Goal: Task Accomplishment & Management: Manage account settings

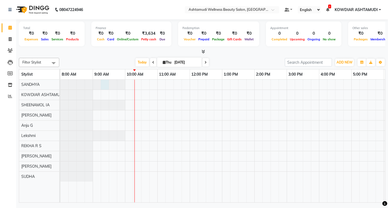
click at [60, 85] on div at bounding box center [60, 85] width 0 height 10
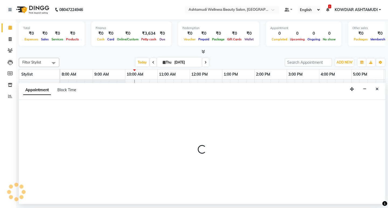
select select "27382"
select select "555"
select select "tentative"
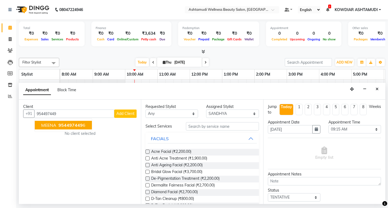
click at [78, 126] on span "954497449" at bounding box center [71, 125] width 24 height 5
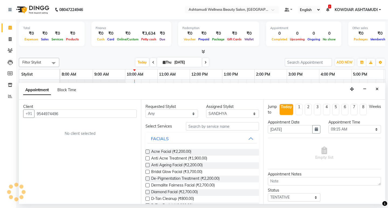
type input "9544974496"
click at [223, 124] on input "text" at bounding box center [222, 126] width 73 height 8
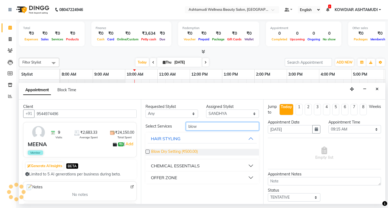
type input "blow"
click at [177, 149] on span "Blow Dry Setting (₹500.00)" at bounding box center [174, 152] width 47 height 7
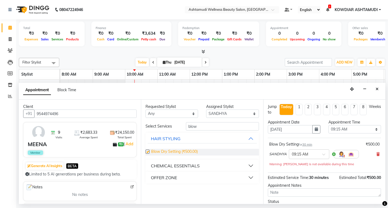
checkbox input "false"
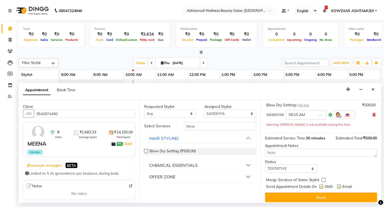
scroll to position [43, 0]
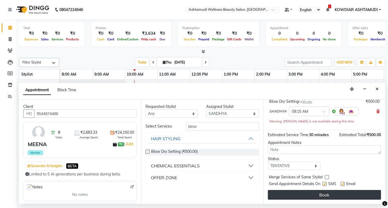
click at [299, 198] on button "Book" at bounding box center [324, 195] width 113 height 10
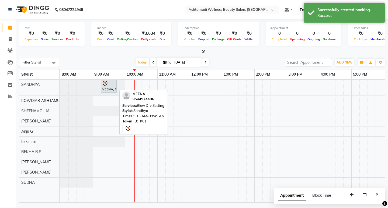
click at [111, 86] on div at bounding box center [109, 84] width 14 height 6
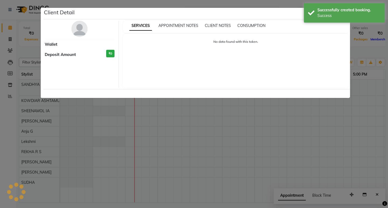
select select "7"
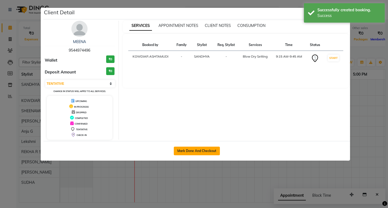
click at [215, 152] on button "Mark Done And Checkout" at bounding box center [197, 151] width 46 height 9
select select "service"
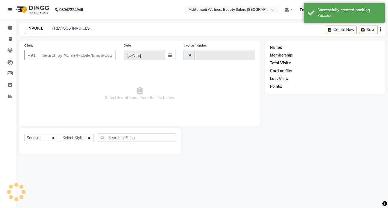
type input "2227"
select select "4668"
type input "9544974496"
select select "27382"
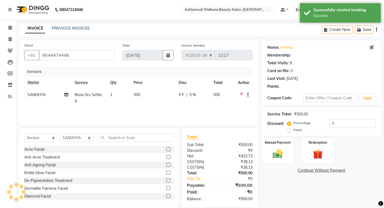
select select "1: Object"
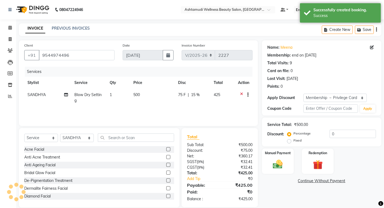
type input "15"
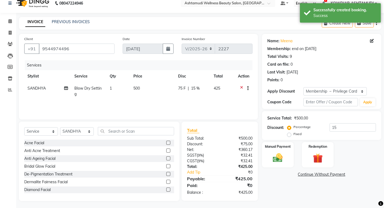
scroll to position [8, 0]
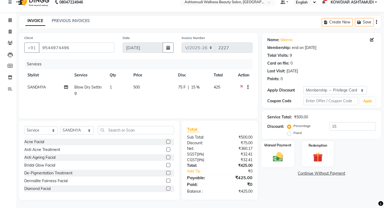
click at [287, 160] on div "Manual Payment" at bounding box center [277, 154] width 33 height 27
click at [335, 175] on span "CASH" at bounding box center [333, 174] width 12 height 6
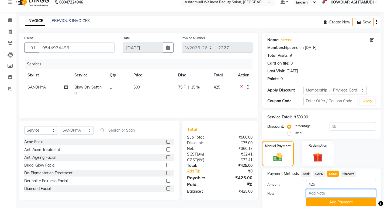
drag, startPoint x: 334, startPoint y: 192, endPoint x: 339, endPoint y: 197, distance: 6.9
click at [334, 192] on input "Note:" at bounding box center [341, 194] width 70 height 8
type input "REKHA"
click at [342, 203] on button "Add Payment" at bounding box center [341, 202] width 70 height 8
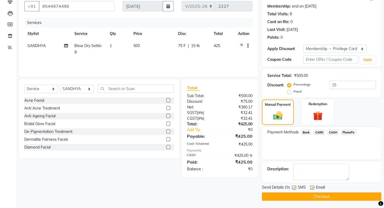
scroll to position [50, 0]
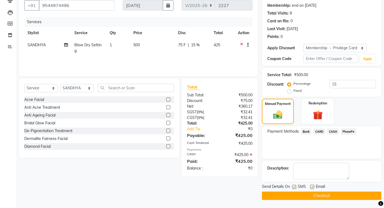
click at [319, 194] on button "Checkout" at bounding box center [321, 196] width 119 height 8
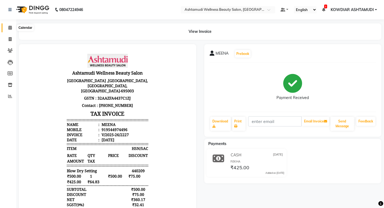
click at [8, 29] on span at bounding box center [9, 28] width 9 height 6
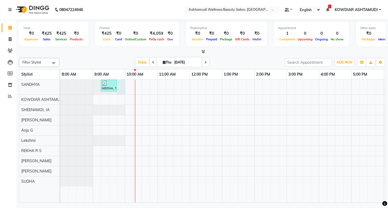
click at [60, 84] on div at bounding box center [60, 87] width 0 height 15
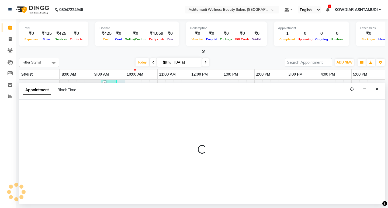
click at [120, 84] on div "Appointment Block Time" at bounding box center [202, 91] width 367 height 17
select select "27382"
select select "585"
select select "tentative"
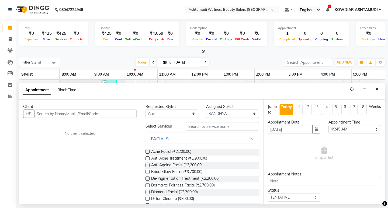
click at [86, 113] on input "text" at bounding box center [85, 114] width 102 height 8
type input "9497705961"
click at [119, 116] on span "Add Client" at bounding box center [125, 113] width 18 height 5
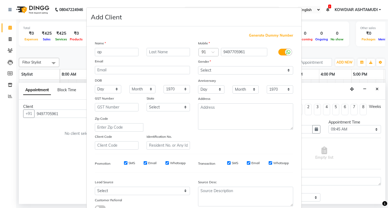
type input "a"
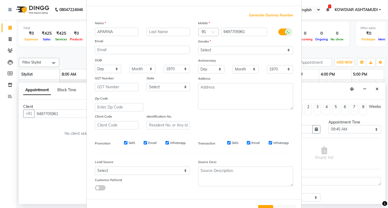
scroll to position [40, 0]
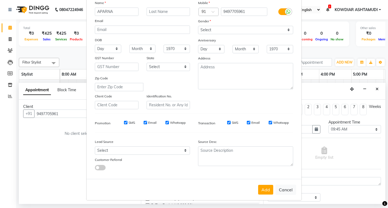
type input "APARNA"
click at [117, 151] on select "Select Walk-in Referral Internet Friend Word of Mouth Advertisement Facebook Ju…" at bounding box center [142, 151] width 95 height 8
select select "31538"
click at [95, 147] on select "Select Walk-in Referral Internet Friend Word of Mouth Advertisement Facebook Ju…" at bounding box center [142, 151] width 95 height 8
click at [218, 27] on select "Select Male Female Other Prefer Not To Say" at bounding box center [245, 30] width 95 height 8
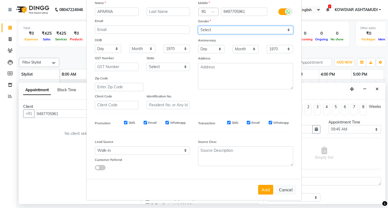
select select "female"
click at [198, 26] on select "Select Male Female Other Prefer Not To Say" at bounding box center [245, 30] width 95 height 8
click at [265, 193] on button "Add" at bounding box center [265, 190] width 15 height 10
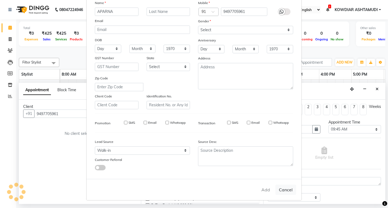
select select
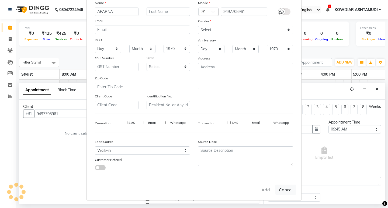
select select
checkbox input "false"
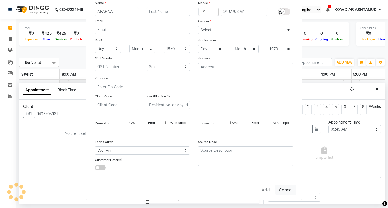
checkbox input "false"
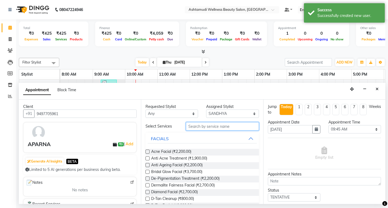
click at [230, 126] on input "text" at bounding box center [222, 126] width 73 height 8
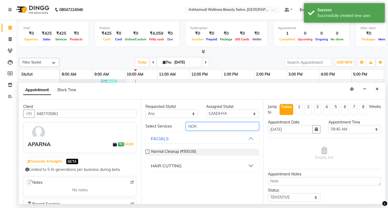
type input "NOR"
click at [174, 166] on div "HAIR CUTTING" at bounding box center [166, 166] width 31 height 6
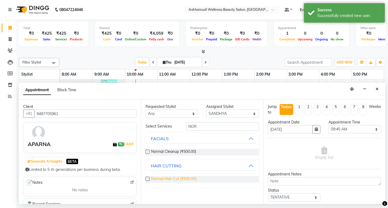
click at [184, 179] on span "Normal Hair Cut (₹500.00)" at bounding box center [173, 179] width 45 height 7
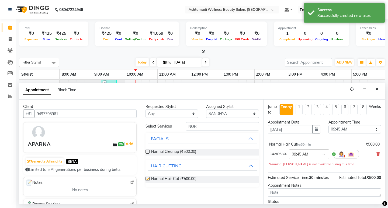
checkbox input "false"
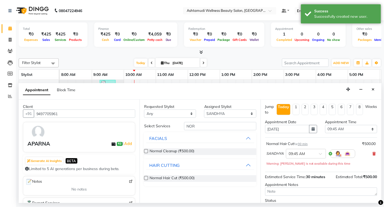
scroll to position [43, 0]
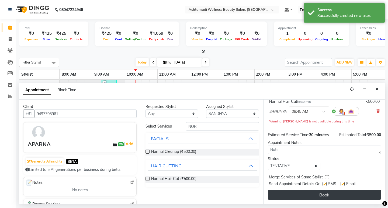
click at [284, 198] on button "Book" at bounding box center [324, 195] width 113 height 10
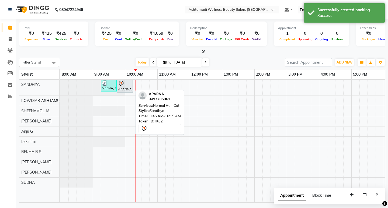
click at [122, 85] on icon at bounding box center [121, 84] width 6 height 6
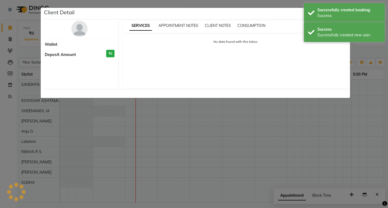
select select "7"
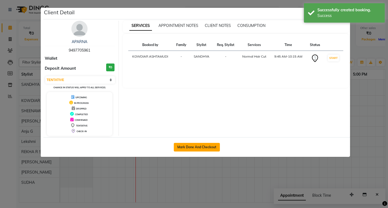
click at [212, 144] on button "Mark Done And Checkout" at bounding box center [197, 147] width 46 height 9
select select "service"
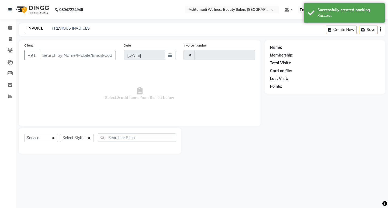
type input "2228"
select select "4668"
type input "9497705961"
select select "27382"
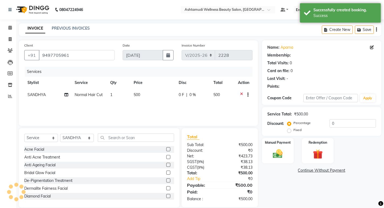
select select "1: Object"
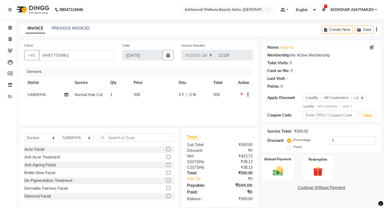
click at [281, 173] on img at bounding box center [278, 172] width 16 height 12
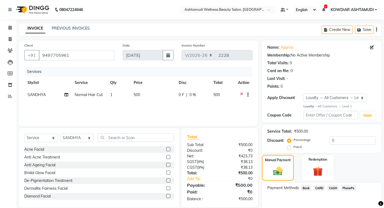
click at [346, 190] on span "PhonePe" at bounding box center [348, 188] width 15 height 6
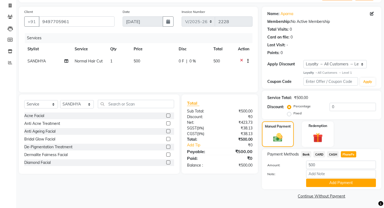
scroll to position [34, 0]
click at [337, 174] on input "Note:" at bounding box center [341, 174] width 70 height 8
type input "REKHA"
click at [337, 183] on button "Add Payment" at bounding box center [341, 183] width 70 height 8
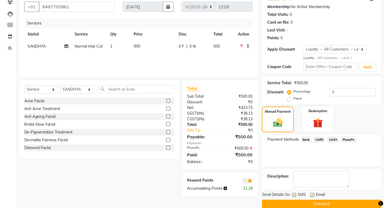
scroll to position [57, 0]
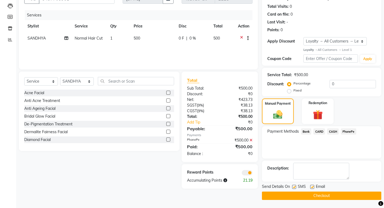
click at [326, 196] on button "Checkout" at bounding box center [321, 196] width 119 height 8
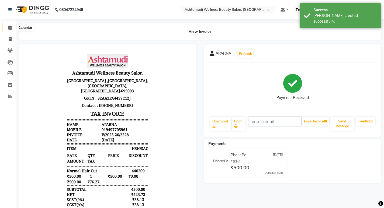
click at [9, 28] on icon at bounding box center [10, 28] width 4 height 4
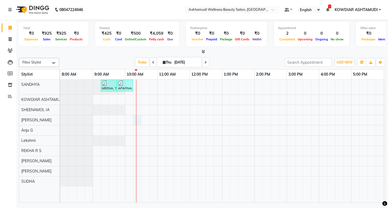
click at [137, 121] on div "MEENA, TK01, 09:15 AM-09:45 AM, Blow Dry Setting APARNA, TK02, 09:45 AM-10:15 A…" at bounding box center [270, 141] width 421 height 123
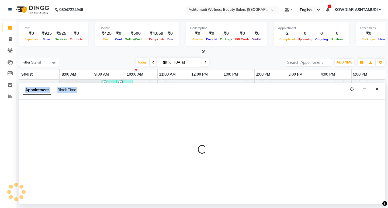
click at [137, 121] on div at bounding box center [202, 152] width 367 height 105
select select "42591"
select select "615"
select select "tentative"
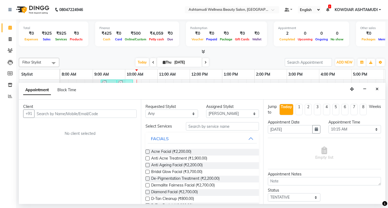
click at [377, 91] on button "Close" at bounding box center [377, 89] width 8 height 8
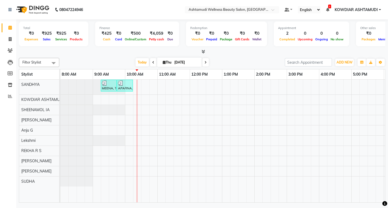
click at [141, 121] on div "MEENA, TK01, 09:15 AM-09:45 AM, Blow Dry Setting APARNA, TK02, 09:45 AM-10:15 A…" at bounding box center [270, 141] width 421 height 123
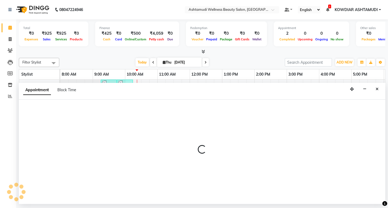
click at [141, 121] on div at bounding box center [202, 152] width 367 height 105
select select "42591"
select select "tentative"
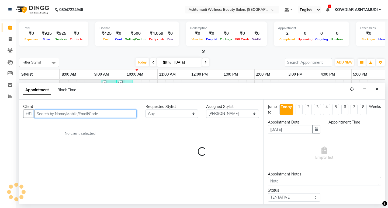
select select "630"
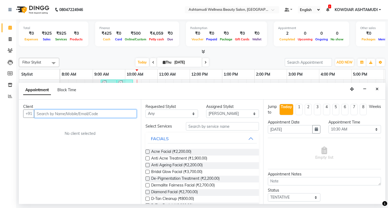
click at [73, 116] on input "text" at bounding box center [85, 114] width 102 height 8
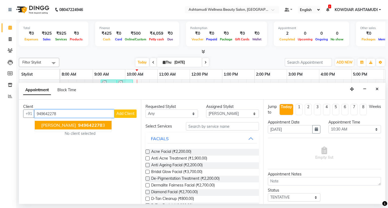
click at [78, 125] on span "949642278" at bounding box center [90, 125] width 24 height 5
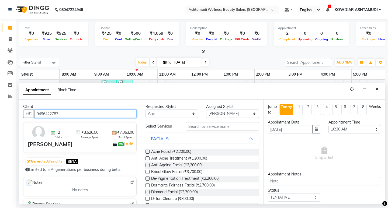
type input "9496422783"
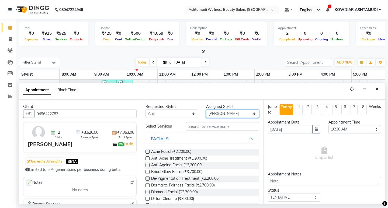
click at [223, 115] on select "Select [PERSON_NAME] Anju G KOWDIAR ASHTAMUDI [PERSON_NAME] R S [PERSON_NAME] […" at bounding box center [232, 114] width 53 height 8
select select "27382"
click at [206, 110] on select "Select [PERSON_NAME] Anju G KOWDIAR ASHTAMUDI [PERSON_NAME] R S [PERSON_NAME] […" at bounding box center [232, 114] width 53 height 8
click at [217, 126] on input "text" at bounding box center [222, 126] width 73 height 8
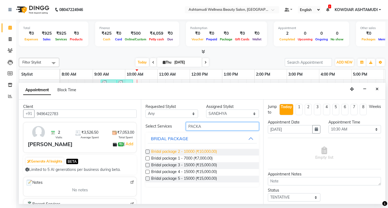
type input "PACKA"
click at [199, 152] on span "Bridal package 2 - 10000 (₹10,000.00)" at bounding box center [184, 152] width 66 height 7
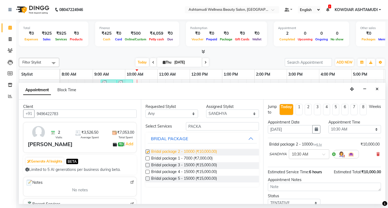
checkbox input "false"
click at [227, 111] on select "Select [PERSON_NAME] Anju G KOWDIAR ASHTAMUDI [PERSON_NAME] R S [PERSON_NAME] […" at bounding box center [232, 114] width 53 height 8
select select "75615"
click at [206, 110] on select "Select [PERSON_NAME] Anju G KOWDIAR ASHTAMUDI [PERSON_NAME] R S [PERSON_NAME] […" at bounding box center [232, 114] width 53 height 8
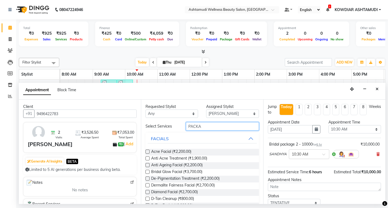
click at [211, 129] on input "PACKA" at bounding box center [222, 126] width 73 height 8
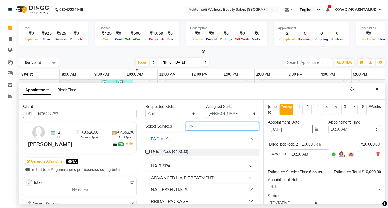
type input "P"
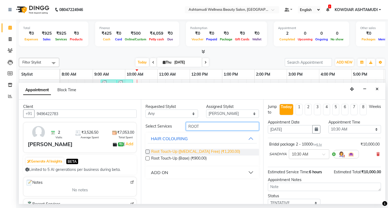
type input "ROOT"
click at [187, 153] on span "Root Touch-Up (Ammonia Free) (₹1,200.00)" at bounding box center [195, 152] width 89 height 7
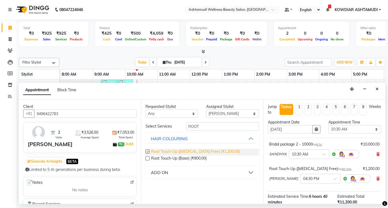
checkbox input "false"
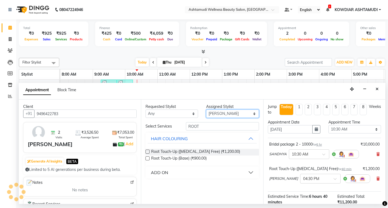
click at [214, 113] on select "Select [PERSON_NAME] Anju G KOWDIAR ASHTAMUDI [PERSON_NAME] R S [PERSON_NAME] […" at bounding box center [232, 114] width 53 height 8
select select "87774"
click at [206, 110] on select "Select [PERSON_NAME] Anju G KOWDIAR ASHTAMUDI [PERSON_NAME] R S [PERSON_NAME] […" at bounding box center [232, 114] width 53 height 8
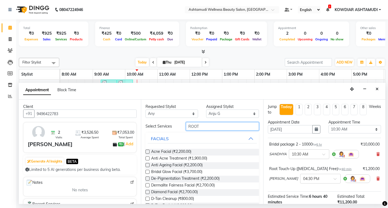
click at [214, 128] on input "ROOT" at bounding box center [222, 126] width 73 height 8
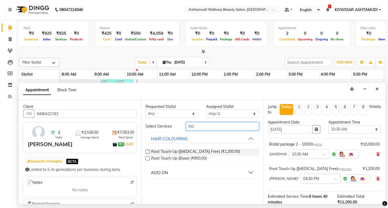
type input "R"
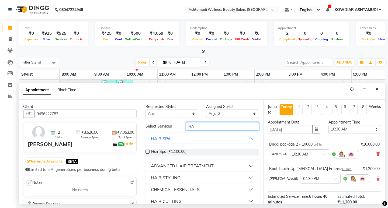
type input "H"
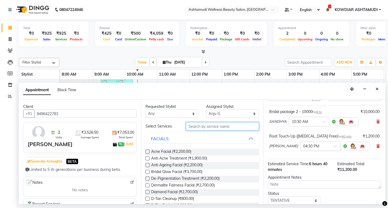
scroll to position [67, 0]
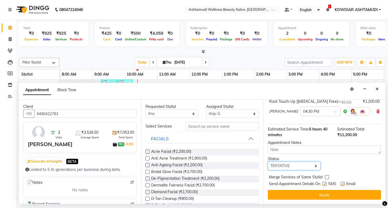
click at [297, 167] on select "Select TENTATIVE CONFIRM CHECK-IN UPCOMING" at bounding box center [294, 166] width 53 height 8
select select "check-in"
click at [268, 162] on select "Select TENTATIVE CONFIRM CHECK-IN UPCOMING" at bounding box center [294, 166] width 53 height 8
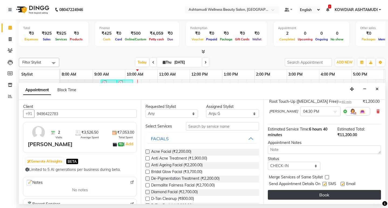
click at [294, 195] on button "Book" at bounding box center [324, 195] width 113 height 10
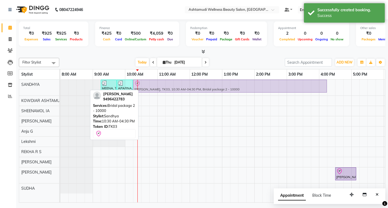
drag, startPoint x: 159, startPoint y: 89, endPoint x: 150, endPoint y: 89, distance: 9.4
click at [60, 89] on div "MEENA, TK01, 09:15 AM-09:45 AM, Blow Dry Setting APARNA, TK02, 09:45 AM-10:15 A…" at bounding box center [60, 88] width 0 height 16
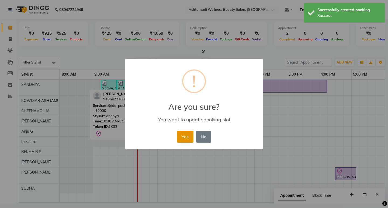
click at [180, 135] on button "Yes" at bounding box center [185, 137] width 16 height 12
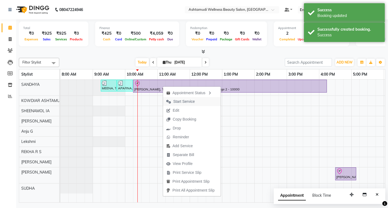
click at [179, 103] on span "Start Service" at bounding box center [184, 102] width 22 height 6
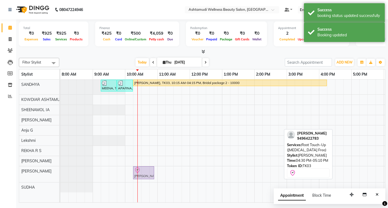
drag, startPoint x: 346, startPoint y: 170, endPoint x: 148, endPoint y: 179, distance: 198.7
click at [60, 179] on div "AISWARYA, TK03, 04:30 PM-05:10 PM, Root Touch-Up (Ammonia Free) AISWARYA, TK03,…" at bounding box center [60, 175] width 0 height 16
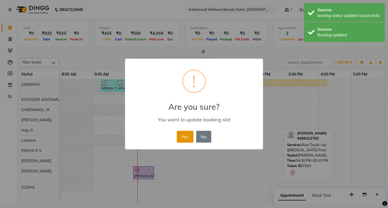
click at [186, 133] on button "Yes" at bounding box center [185, 137] width 16 height 12
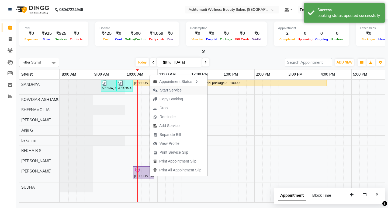
click at [169, 91] on span "Start Service" at bounding box center [171, 91] width 22 height 6
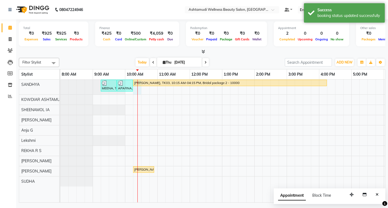
click at [138, 89] on div at bounding box center [138, 141] width 0 height 123
click at [274, 189] on div "Appointment Block Time" at bounding box center [330, 197] width 112 height 17
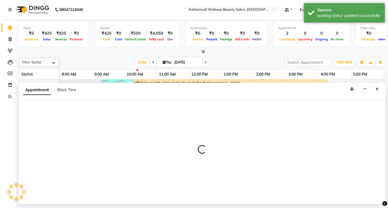
select select "27382"
select select "615"
select select "tentative"
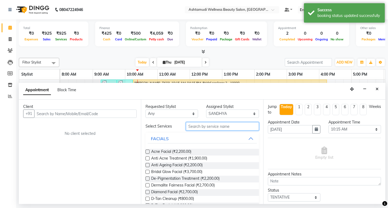
click at [226, 124] on input "text" at bounding box center [222, 126] width 73 height 8
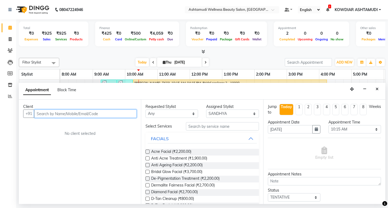
click at [102, 113] on input "text" at bounding box center [85, 114] width 102 height 8
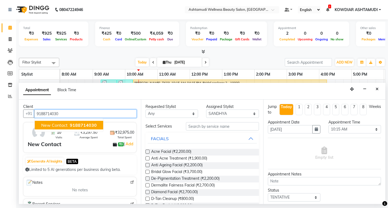
click at [92, 127] on span "9188714030" at bounding box center [83, 125] width 27 height 5
type input "9188714030"
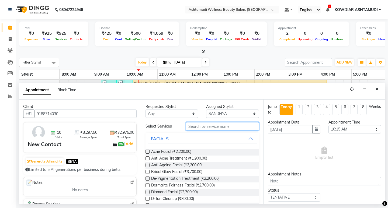
click at [204, 127] on input "text" at bounding box center [222, 126] width 73 height 8
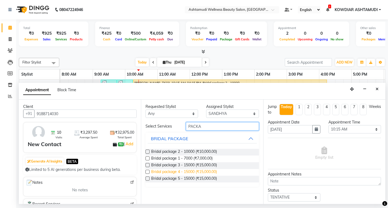
type input "PACKA"
click at [198, 171] on span "Bridal package 4 - 15000 (₹15,000.00)" at bounding box center [184, 172] width 66 height 7
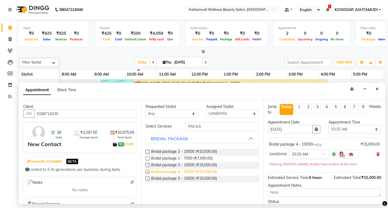
checkbox input "false"
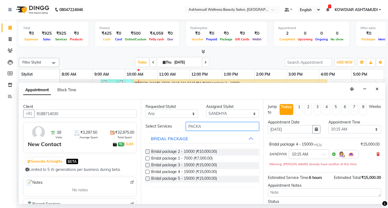
click at [204, 124] on input "PACKA" at bounding box center [222, 126] width 73 height 8
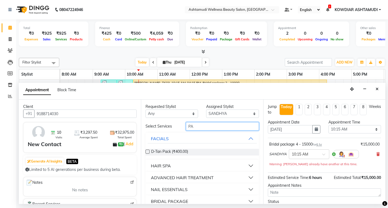
type input "P"
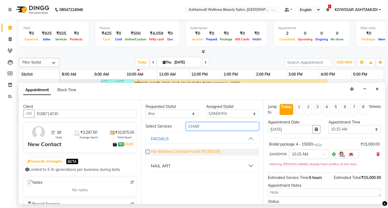
type input "CHAR"
click at [209, 151] on span "Fyc Bamboo Charcoal Facial (₹2,500.00)" at bounding box center [185, 152] width 69 height 7
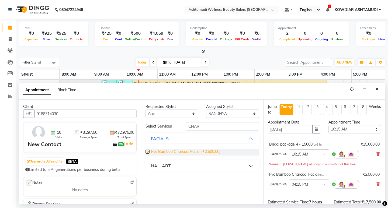
checkbox input "false"
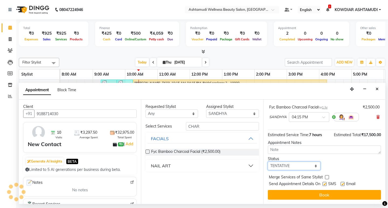
click at [299, 168] on select "Select TENTATIVE CONFIRM CHECK-IN UPCOMING" at bounding box center [294, 166] width 53 height 8
select select "check-in"
click at [268, 162] on select "Select TENTATIVE CONFIRM CHECK-IN UPCOMING" at bounding box center [294, 166] width 53 height 8
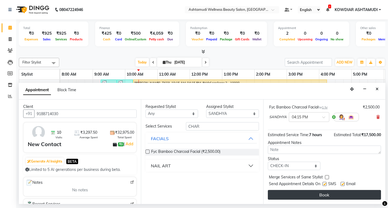
click at [289, 193] on button "Book" at bounding box center [324, 195] width 113 height 10
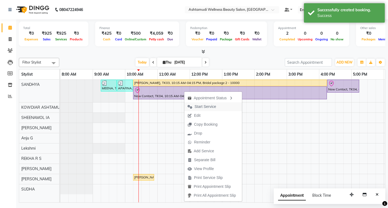
click at [201, 106] on span "Start Service" at bounding box center [206, 107] width 22 height 6
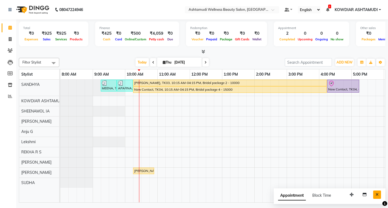
click at [379, 195] on icon "Close" at bounding box center [377, 195] width 3 height 4
click at [140, 133] on div "MEENA, TK01, 09:15 AM-09:45 AM, Blow Dry Setting APARNA, TK02, 09:45 AM-10:15 A…" at bounding box center [270, 141] width 421 height 123
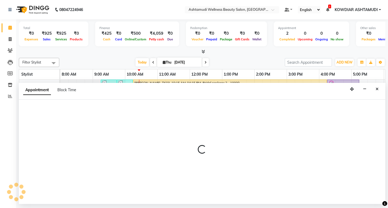
click at [140, 133] on div at bounding box center [202, 152] width 367 height 105
select select "87774"
select select "tentative"
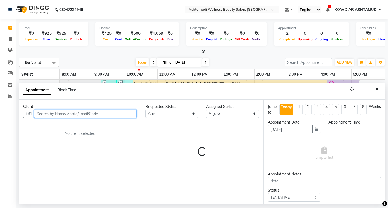
select select "615"
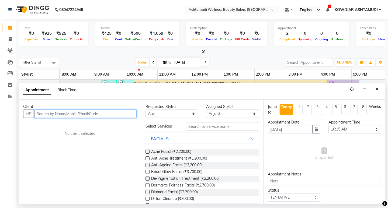
click at [48, 115] on input "text" at bounding box center [85, 114] width 102 height 8
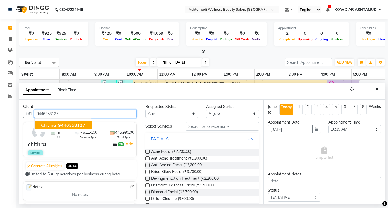
drag, startPoint x: 53, startPoint y: 124, endPoint x: 80, endPoint y: 125, distance: 27.0
click at [55, 124] on span "chithra" at bounding box center [48, 125] width 15 height 5
type input "9446358127"
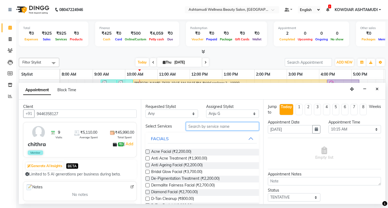
click at [213, 126] on input "text" at bounding box center [222, 126] width 73 height 8
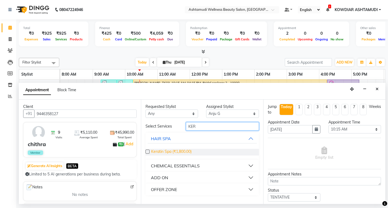
type input "KER"
click at [183, 150] on span "Keratin Spa (₹1,800.00)" at bounding box center [171, 152] width 40 height 7
checkbox input "false"
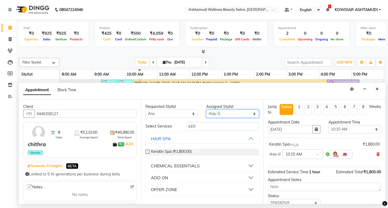
click at [221, 112] on select "Select [PERSON_NAME] Anju G KOWDIAR ASHTAMUDI [PERSON_NAME] R S [PERSON_NAME] […" at bounding box center [232, 114] width 53 height 8
select select "72435"
click at [206, 110] on select "Select [PERSON_NAME] Anju G KOWDIAR ASHTAMUDI [PERSON_NAME] R S [PERSON_NAME] […" at bounding box center [232, 114] width 53 height 8
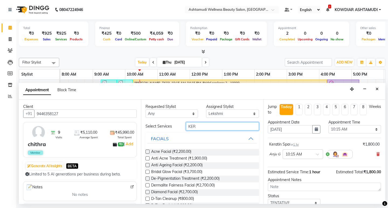
click at [207, 130] on input "KER" at bounding box center [222, 126] width 73 height 8
type input "K"
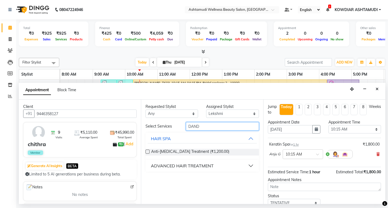
type input "DAND"
click at [198, 166] on div "ADVANCED HAIR TREATMENT" at bounding box center [182, 166] width 63 height 6
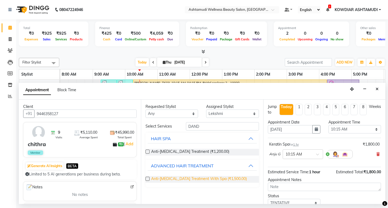
click at [197, 180] on span "Anti-Dandruff Treatment With Spa (₹1,500.00)" at bounding box center [199, 179] width 96 height 7
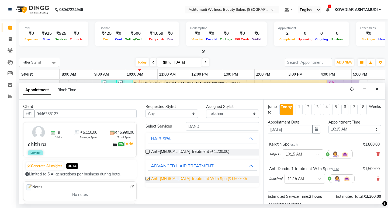
checkbox input "false"
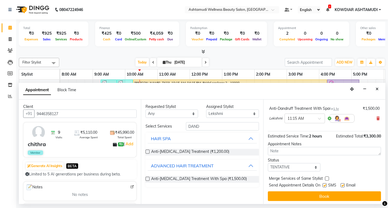
scroll to position [62, 0]
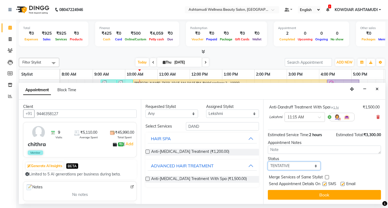
click at [297, 167] on select "Select TENTATIVE CONFIRM CHECK-IN UPCOMING" at bounding box center [294, 166] width 53 height 8
select select "check-in"
click at [268, 162] on select "Select TENTATIVE CONFIRM CHECK-IN UPCOMING" at bounding box center [294, 166] width 53 height 8
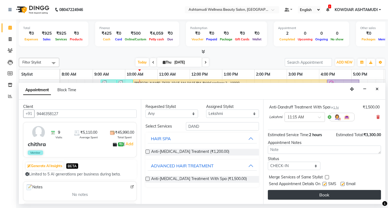
click at [295, 197] on button "Book" at bounding box center [324, 195] width 113 height 10
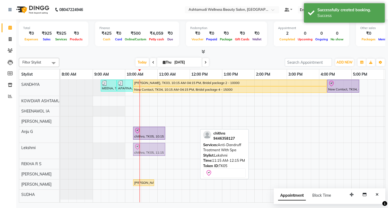
drag, startPoint x: 172, startPoint y: 151, endPoint x: 142, endPoint y: 153, distance: 30.3
click at [60, 153] on div "chithra, TK05, 11:15 AM-12:15 PM, Anti-Dandruff Treatment With Spa chithra, TK0…" at bounding box center [60, 151] width 0 height 16
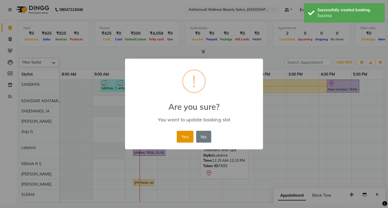
click at [180, 133] on button "Yes" at bounding box center [185, 137] width 16 height 12
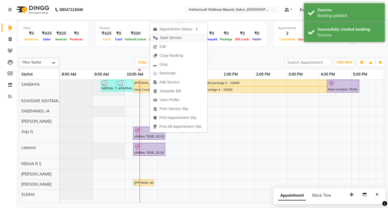
click at [163, 39] on span "Start Service" at bounding box center [171, 38] width 22 height 6
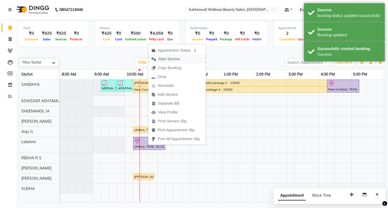
click at [164, 59] on span "Start Service" at bounding box center [170, 59] width 22 height 6
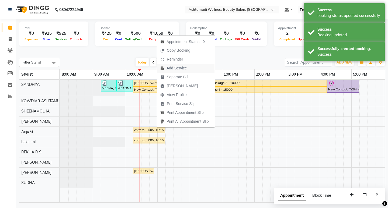
click at [170, 69] on span "Add Service" at bounding box center [177, 69] width 20 height 6
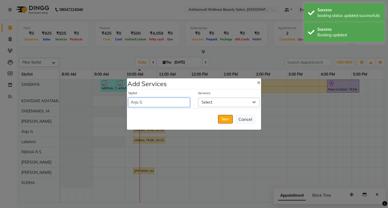
drag, startPoint x: 157, startPoint y: 100, endPoint x: 157, endPoint y: 104, distance: 4.1
click at [157, 100] on select "ABISHA KARKI Anju G KOWDIAR ASHTAMUDI Lekshmi REKHA R S RIMA GHALAY Sabnam naik…" at bounding box center [159, 102] width 62 height 9
select select "42591"
click at [128, 98] on select "ABISHA KARKI Anju G KOWDIAR ASHTAMUDI Lekshmi REKHA R S RIMA GHALAY Sabnam naik…" at bounding box center [159, 102] width 62 height 9
select select "675"
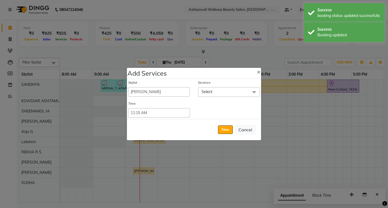
click at [225, 92] on span "Select" at bounding box center [229, 91] width 62 height 9
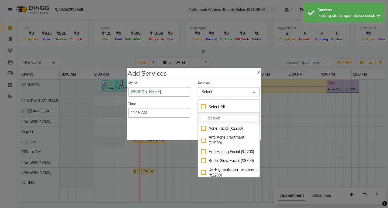
click at [221, 117] on input "multiselect-search" at bounding box center [229, 119] width 56 height 6
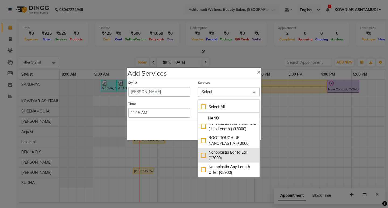
scroll to position [7, 0]
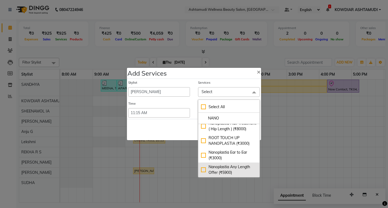
type input "NANO"
click at [201, 164] on div "Nanoplastia Any Length Offer (₹5900)" at bounding box center [229, 169] width 56 height 11
checkbox input "true"
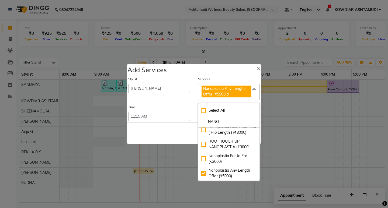
click at [187, 125] on div "Save Cancel" at bounding box center [194, 133] width 134 height 21
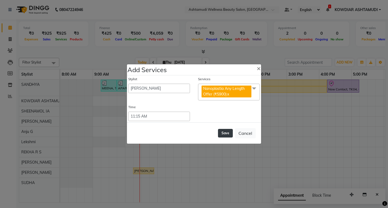
click at [228, 133] on button "Save" at bounding box center [225, 133] width 15 height 9
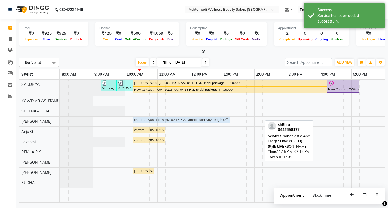
drag, startPoint x: 191, startPoint y: 119, endPoint x: 159, endPoint y: 121, distance: 31.9
click at [60, 121] on div "chithra, TK05, 11:15 AM-02:15 PM, Nanoplastia Any Length Offer (₹5900) chithra,…" at bounding box center [60, 121] width 0 height 9
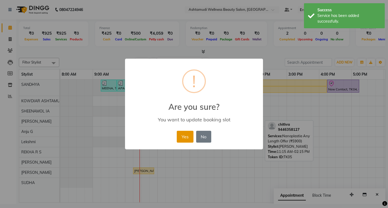
click at [184, 137] on button "Yes" at bounding box center [185, 137] width 16 height 12
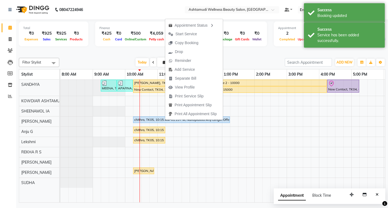
drag, startPoint x: 184, startPoint y: 35, endPoint x: 183, endPoint y: 33, distance: 2.8
click at [184, 35] on span "Start Service" at bounding box center [187, 34] width 22 height 6
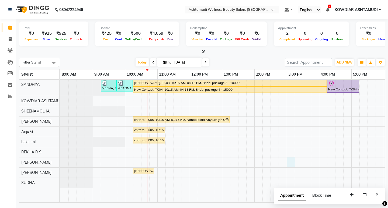
click at [292, 164] on div "MEENA, TK01, 09:15 AM-09:45 AM, Blow Dry Setting APARNA, TK02, 09:45 AM-10:15 A…" at bounding box center [270, 141] width 421 height 123
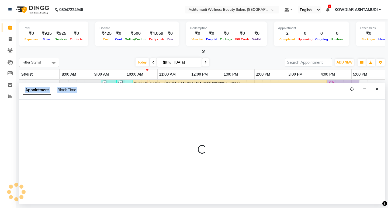
click at [292, 164] on div at bounding box center [202, 152] width 367 height 105
select select "41198"
select select "900"
select select "tentative"
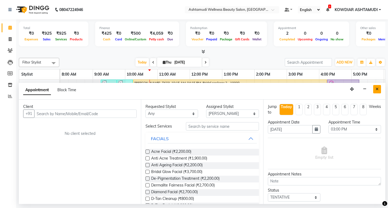
click at [379, 92] on button "Close" at bounding box center [377, 89] width 8 height 8
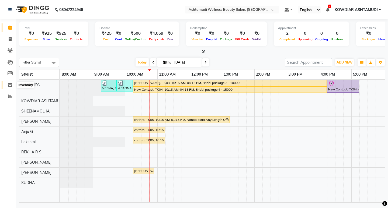
click at [9, 82] on span at bounding box center [9, 85] width 9 height 6
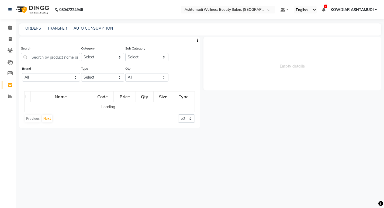
select select
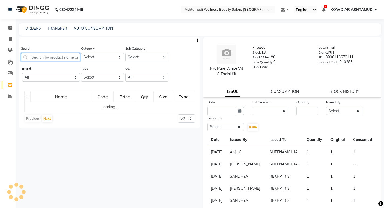
click at [41, 60] on input "text" at bounding box center [50, 57] width 59 height 8
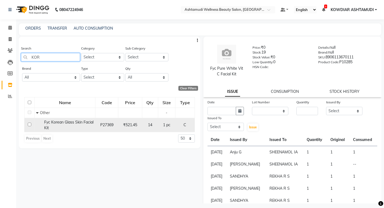
type input "KOR"
click at [69, 126] on div "Fyc Korean Glass Skin Facial Kit" at bounding box center [65, 125] width 58 height 11
select select
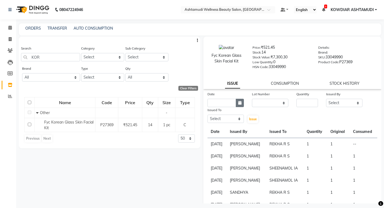
click at [238, 102] on icon "button" at bounding box center [239, 103] width 3 height 4
select select "9"
select select "2025"
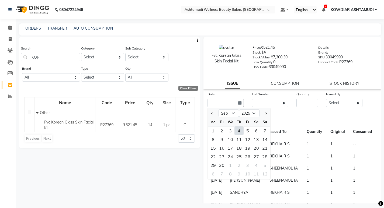
click at [242, 130] on div "4" at bounding box center [239, 131] width 9 height 9
type input "[DATE]"
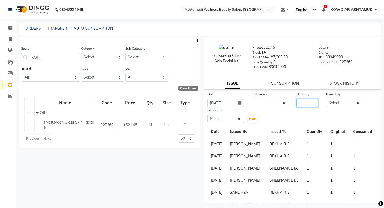
click at [302, 102] on input "number" at bounding box center [308, 103] width 22 height 8
type input "1"
click at [335, 102] on select "Select [PERSON_NAME] Anju G KOWDIAR ASHTAMUDI [PERSON_NAME] R S [PERSON_NAME] […" at bounding box center [344, 103] width 36 height 8
select select "41198"
click at [326, 99] on select "Select [PERSON_NAME] Anju G KOWDIAR ASHTAMUDI [PERSON_NAME] R S [PERSON_NAME] […" at bounding box center [344, 103] width 36 height 8
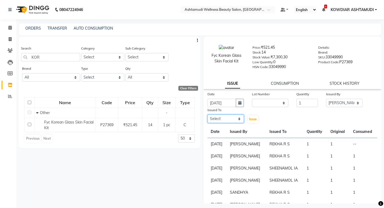
click at [227, 117] on select "Select [PERSON_NAME] Anju G KOWDIAR ASHTAMUDI [PERSON_NAME] R S [PERSON_NAME] […" at bounding box center [226, 119] width 36 height 8
select select "61508"
click at [208, 115] on select "Select [PERSON_NAME] Anju G KOWDIAR ASHTAMUDI [PERSON_NAME] R S [PERSON_NAME] […" at bounding box center [226, 119] width 36 height 8
click at [252, 118] on span "Issue" at bounding box center [253, 119] width 8 height 4
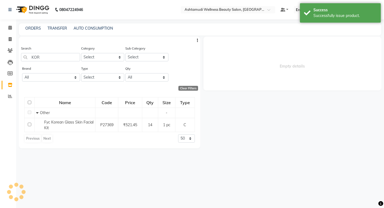
select select
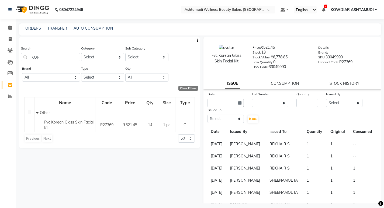
click at [287, 86] on div "CONSUMPTION" at bounding box center [285, 84] width 28 height 6
click at [285, 82] on link "CONSUMPTION" at bounding box center [285, 83] width 28 height 5
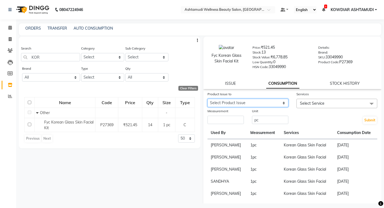
click at [274, 101] on select "Select Product Issue 2025-09-04, Issued to: REKHA R S, Balance: 1 2025-08-28, I…" at bounding box center [248, 103] width 81 height 8
select select "1197400"
click at [208, 99] on select "Select Product Issue 2025-09-04, Issued to: REKHA R S, Balance: 1 2025-08-28, I…" at bounding box center [248, 103] width 81 height 8
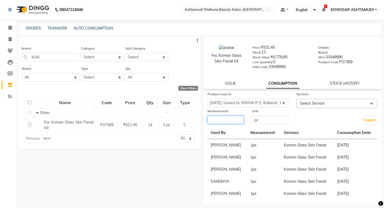
click at [230, 122] on input "number" at bounding box center [226, 120] width 36 height 8
type input "1"
click at [315, 105] on span "Select Service" at bounding box center [312, 103] width 25 height 5
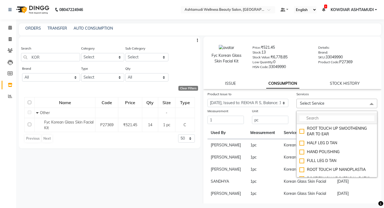
click at [315, 119] on input "multiselect-search" at bounding box center [337, 119] width 75 height 6
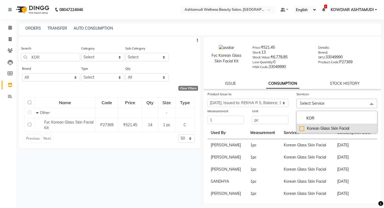
type input "KOR"
click at [311, 130] on div "Korean Glass Skin Facial" at bounding box center [337, 129] width 75 height 6
checkbox input "true"
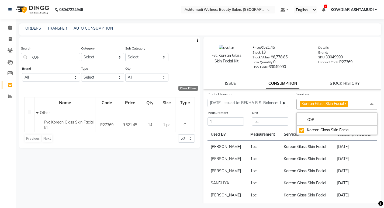
click at [288, 124] on div "Unit pc" at bounding box center [270, 118] width 44 height 16
click at [363, 124] on button "Submit" at bounding box center [370, 122] width 14 height 8
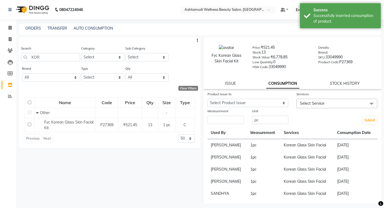
click at [248, 108] on div "Unit pc" at bounding box center [270, 116] width 44 height 16
click at [246, 104] on select "Select Product Issue 2025-09-04, Issued to: REKHA R S, Balance: 1" at bounding box center [248, 103] width 81 height 8
select select "1203607"
click at [208, 99] on select "Select Product Issue 2025-09-04, Issued to: REKHA R S, Balance: 1" at bounding box center [248, 103] width 81 height 8
click at [226, 121] on input "number" at bounding box center [226, 120] width 36 height 8
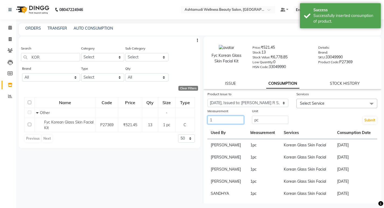
type input "1"
click at [318, 100] on span "Select Service" at bounding box center [337, 103] width 81 height 9
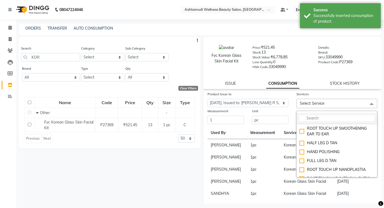
click at [316, 121] on input "multiselect-search" at bounding box center [337, 119] width 75 height 6
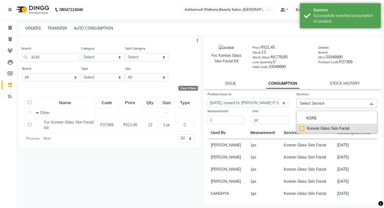
type input "KORE"
click at [303, 128] on div "Korean Glass Skin Facial" at bounding box center [337, 129] width 75 height 6
checkbox input "true"
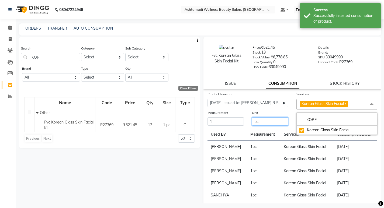
click at [260, 125] on input "pc" at bounding box center [270, 122] width 36 height 8
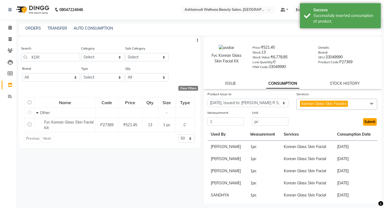
click at [366, 120] on button "Submit" at bounding box center [370, 122] width 14 height 8
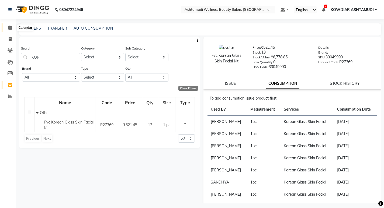
click at [9, 25] on span at bounding box center [9, 28] width 9 height 6
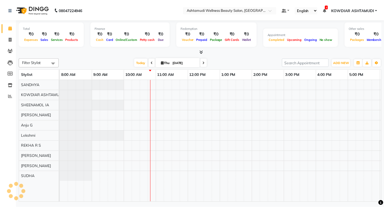
scroll to position [0, 65]
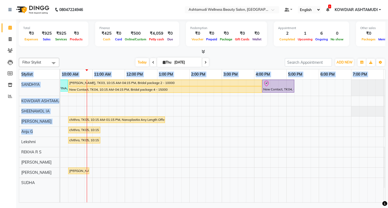
click at [101, 208] on html "08047224946 Select Location × Ashtamudi Wellness Beauty Salon, Kowdiar Default …" at bounding box center [194, 104] width 388 height 208
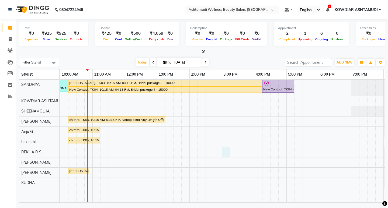
click at [226, 155] on div "MEENA, TK01, 09:15 AM-09:45 AM, Blow Dry Setting APARNA, TK02, 09:45 AM-10:15 A…" at bounding box center [205, 141] width 421 height 123
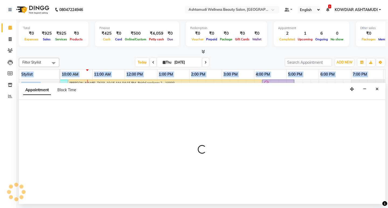
select select "61508"
select select "900"
select select "tentative"
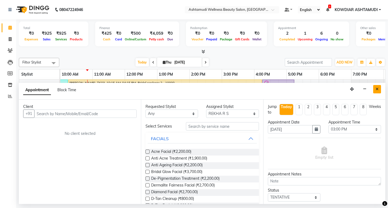
click at [377, 88] on icon "Close" at bounding box center [377, 89] width 3 height 4
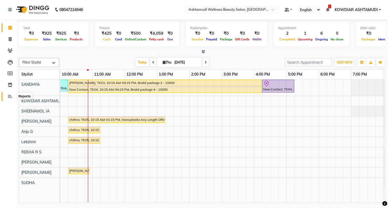
click at [11, 97] on icon at bounding box center [10, 96] width 4 height 4
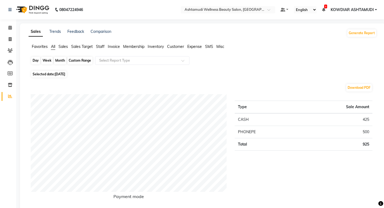
click at [36, 61] on div "Day" at bounding box center [35, 61] width 9 height 8
select select "9"
select select "2025"
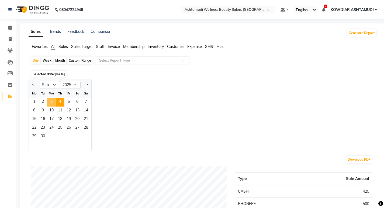
click at [48, 102] on span "3" at bounding box center [51, 102] width 9 height 9
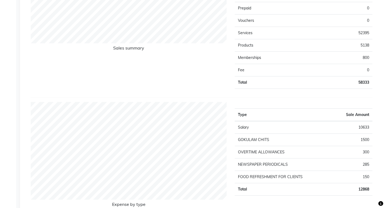
scroll to position [431, 0]
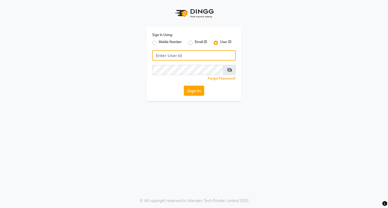
type input "e1951-10"
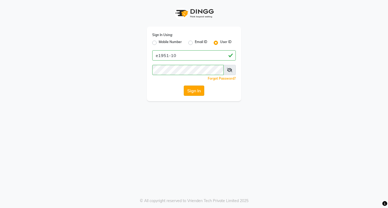
click at [196, 92] on button "Sign In" at bounding box center [194, 91] width 20 height 10
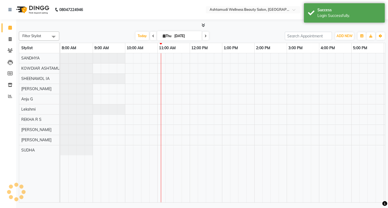
scroll to position [0, 63]
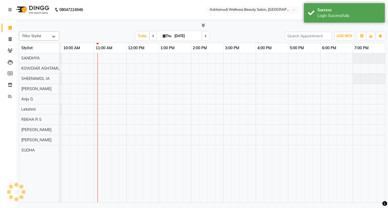
select select "en"
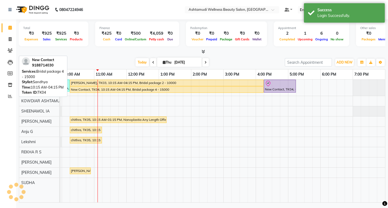
scroll to position [0, 0]
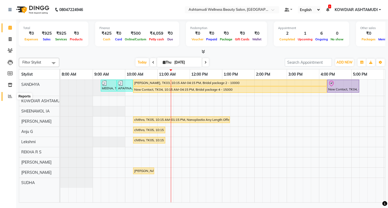
click at [8, 98] on span at bounding box center [9, 97] width 9 height 6
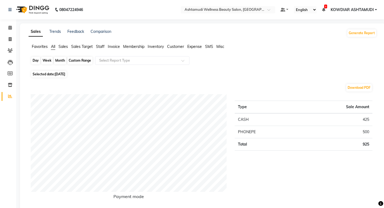
click at [38, 58] on div "Day" at bounding box center [35, 61] width 9 height 8
select select "9"
select select "2025"
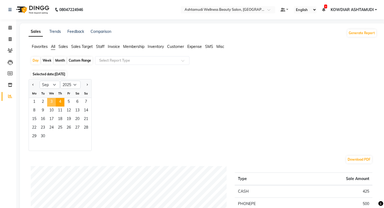
click at [52, 101] on span "3" at bounding box center [51, 102] width 9 height 9
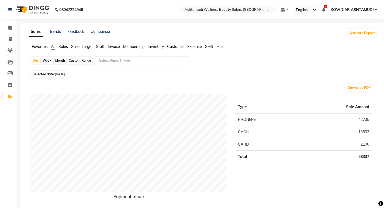
click at [108, 18] on nav "08047224946 Select Location × Ashtamudi Wellness Beauty Salon, Kowdiar Default …" at bounding box center [192, 9] width 384 height 19
click at [9, 28] on icon at bounding box center [10, 28] width 4 height 4
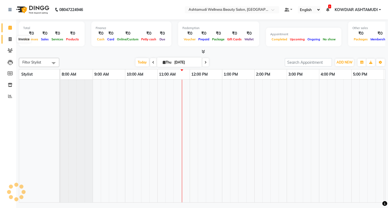
scroll to position [0, 96]
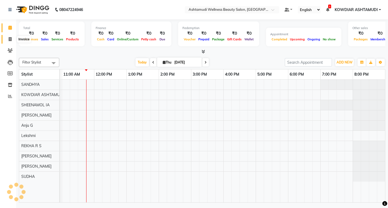
click at [8, 38] on span at bounding box center [9, 39] width 9 height 6
select select "4668"
select select "service"
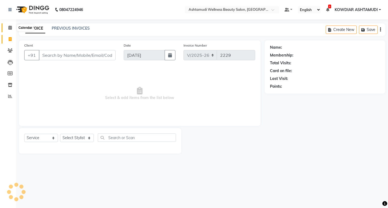
click at [9, 28] on icon at bounding box center [10, 28] width 4 height 4
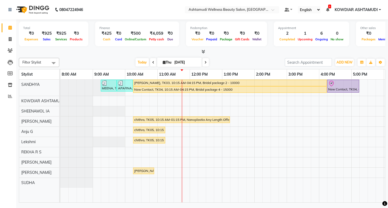
click at [163, 47] on div "Total ₹0 Expenses ₹925 Sales ₹925 Services ₹0 Products Finance ₹425 Cash ₹0 Car…" at bounding box center [202, 35] width 367 height 26
click at [150, 11] on nav "08047224946 Select Location × Ashtamudi Wellness Beauty Salon, Kowdiar Default …" at bounding box center [194, 9] width 388 height 19
click at [8, 29] on span at bounding box center [9, 28] width 9 height 6
click at [11, 38] on icon at bounding box center [10, 39] width 3 height 4
select select "service"
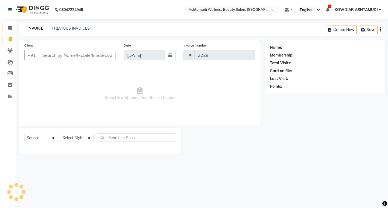
click at [11, 29] on icon at bounding box center [10, 28] width 4 height 4
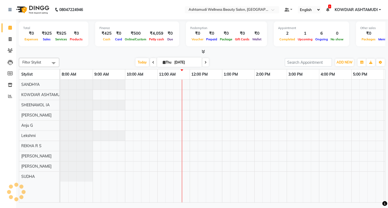
scroll to position [0, 96]
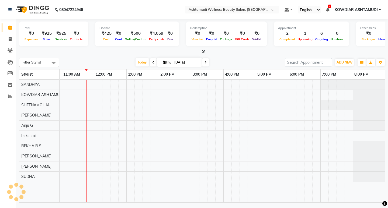
click at [112, 7] on nav "08047224946 Select Location × Ashtamudi Wellness Beauty Salon, Kowdiar Default …" at bounding box center [194, 9] width 388 height 19
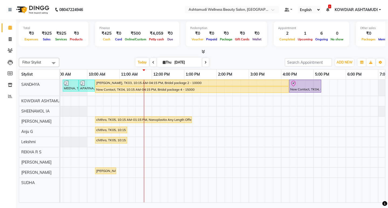
scroll to position [0, 0]
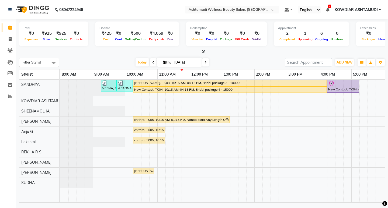
click at [147, 16] on nav "08047224946 Select Location × Ashtamudi Wellness Beauty Salon, Kowdiar Default …" at bounding box center [194, 9] width 388 height 19
click at [9, 42] on span at bounding box center [9, 39] width 9 height 6
select select "4668"
select select "service"
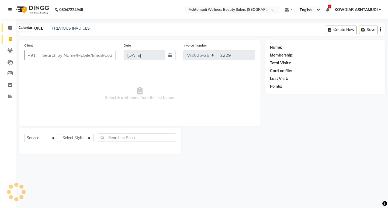
click at [10, 27] on icon at bounding box center [10, 28] width 4 height 4
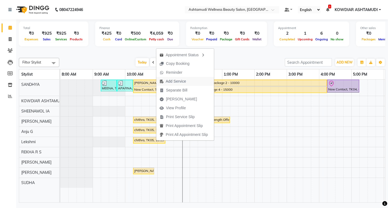
click at [173, 80] on span "Add Service" at bounding box center [176, 82] width 20 height 6
select select "72435"
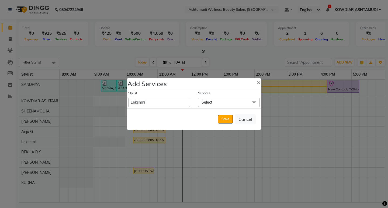
click at [210, 102] on span "Select" at bounding box center [207, 102] width 11 height 5
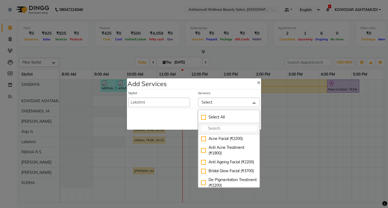
click at [214, 131] on input "multiselect-search" at bounding box center [229, 129] width 56 height 6
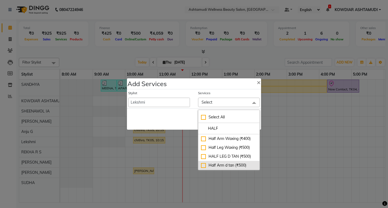
type input "HALF"
click at [236, 166] on div "Half Arm d tan (₹500)" at bounding box center [229, 166] width 56 height 6
checkbox input "true"
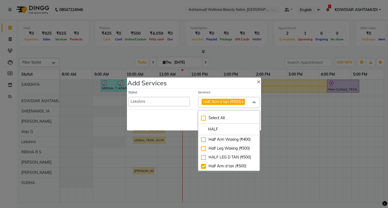
click at [194, 109] on div "Stylist ABISHA KARKI Anju G KOWDIAR ASHTAMUDI Lekshmi REKHA R S RIMA GHALAY Sab…" at bounding box center [194, 99] width 134 height 21
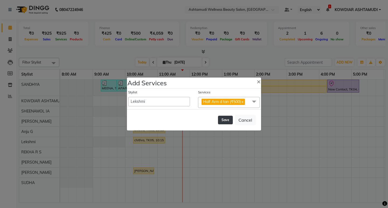
click at [227, 121] on button "Save" at bounding box center [225, 120] width 15 height 9
select select "42591"
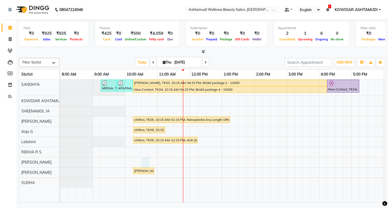
click at [149, 160] on div "MEENA, TK01, 09:15 AM-09:45 AM, Blow Dry Setting APARNA, TK02, 09:45 AM-10:15 A…" at bounding box center [270, 141] width 421 height 123
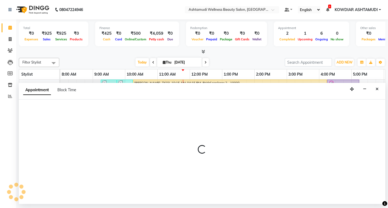
select select "41198"
select select "tentative"
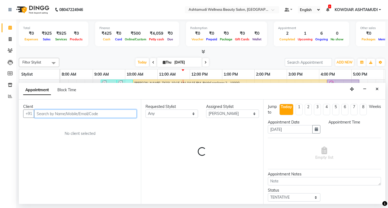
select select "630"
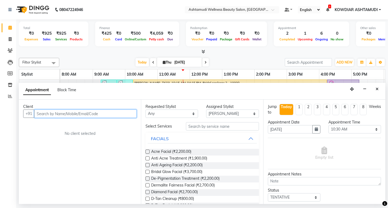
click at [66, 113] on input "text" at bounding box center [85, 114] width 102 height 8
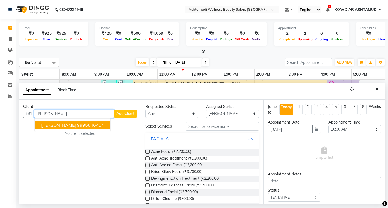
click at [88, 128] on button "Sarah Mathew 9995646464" at bounding box center [73, 125] width 76 height 9
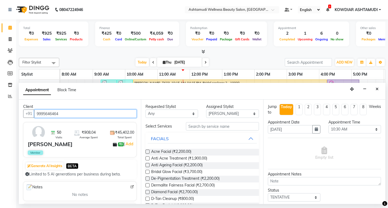
type input "9995646464"
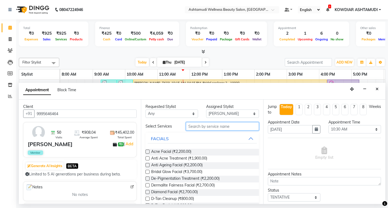
click at [190, 125] on input "text" at bounding box center [222, 126] width 73 height 8
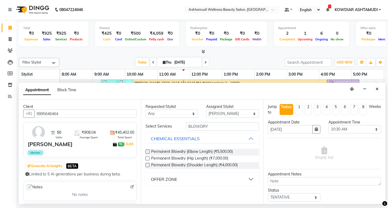
click at [171, 181] on div "OFFER ZONE" at bounding box center [164, 179] width 26 height 6
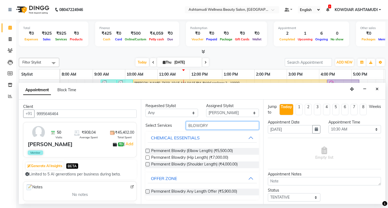
click at [218, 126] on input "BLOWDRY" at bounding box center [222, 126] width 73 height 8
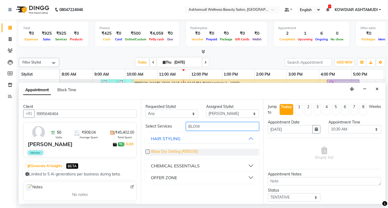
type input "BLOW"
click at [184, 152] on span "Blow Dry Setting (₹500.00)" at bounding box center [174, 152] width 47 height 7
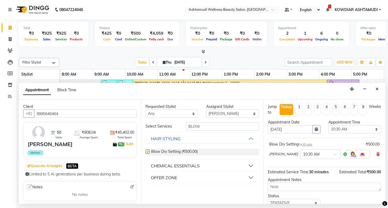
checkbox input "false"
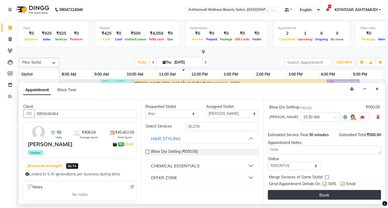
click at [310, 197] on button "Book" at bounding box center [324, 195] width 113 height 10
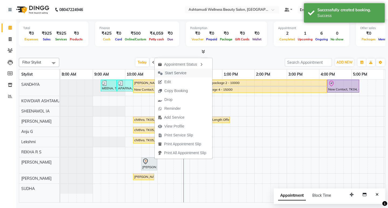
click at [184, 71] on span "Start Service" at bounding box center [176, 73] width 22 height 6
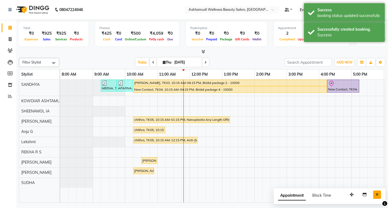
click at [376, 196] on icon "Close" at bounding box center [377, 195] width 3 height 4
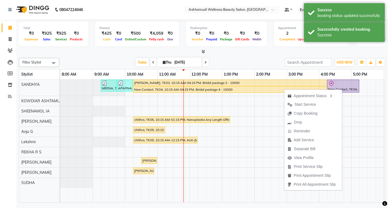
click at [295, 103] on span "Start Service" at bounding box center [306, 105] width 22 height 6
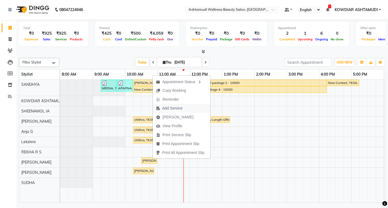
click at [180, 110] on span "Add Service" at bounding box center [172, 109] width 20 height 6
select select "41198"
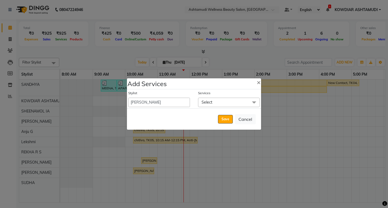
click at [208, 105] on span "Select" at bounding box center [207, 102] width 11 height 5
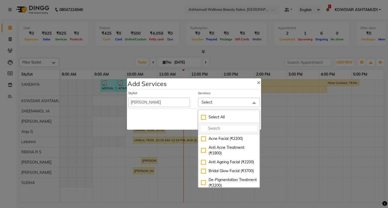
click at [210, 128] on input "multiselect-search" at bounding box center [229, 129] width 56 height 6
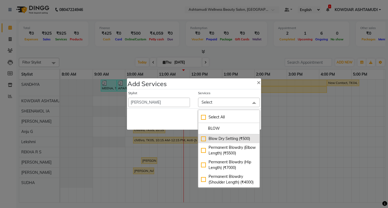
type input "BLOW"
click at [214, 139] on div "Blow Dry Setting (₹500)" at bounding box center [229, 139] width 56 height 6
checkbox input "true"
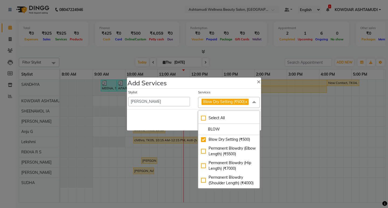
click at [194, 107] on div "Services Blow Dry Setting (₹500) x Select All BLOW Blow Dry Setting (₹500) Perm…" at bounding box center [229, 99] width 70 height 18
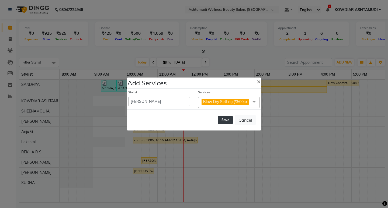
click at [229, 118] on button "Save" at bounding box center [225, 120] width 15 height 9
select select "42591"
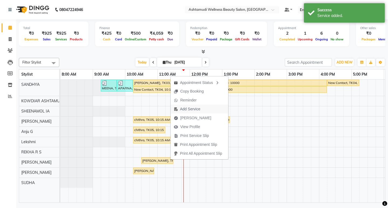
click at [196, 111] on span "Add Service" at bounding box center [190, 110] width 20 height 6
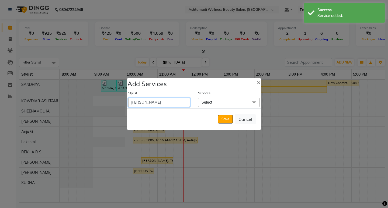
click at [176, 102] on select "ABISHA KARKI Anju G KOWDIAR ASHTAMUDI Lekshmi REKHA R S RIMA GHALAY Sabnam naik…" at bounding box center [159, 102] width 62 height 9
select select "42591"
click at [128, 98] on select "ABISHA KARKI Anju G KOWDIAR ASHTAMUDI Lekshmi REKHA R S RIMA GHALAY Sabnam naik…" at bounding box center [159, 102] width 62 height 9
select select "660"
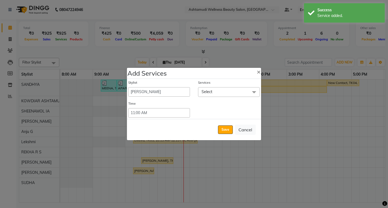
click at [225, 98] on div "Stylist ABISHA KARKI Anju G KOWDIAR ASHTAMUDI Lekshmi REKHA R S RIMA GHALAY Sab…" at bounding box center [194, 99] width 134 height 40
click at [225, 95] on span "Select" at bounding box center [229, 91] width 62 height 9
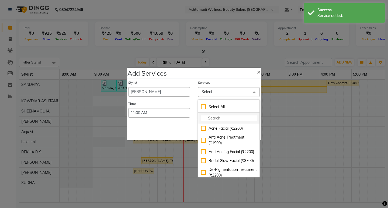
click at [218, 119] on input "multiselect-search" at bounding box center [229, 119] width 56 height 6
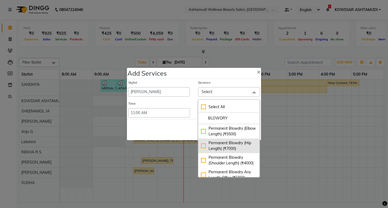
type input "BLOWDRY"
checkbox input "true"
type input "BLOWDRY S"
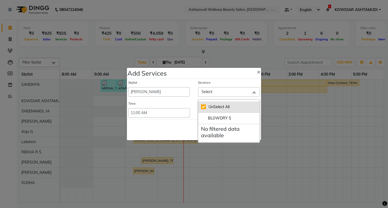
checkbox input "false"
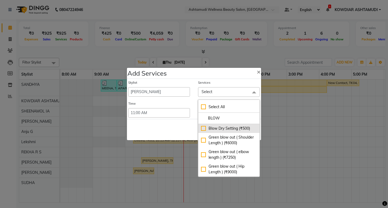
type input "BLOW"
click at [232, 129] on div "Blow Dry Setting (₹500)" at bounding box center [229, 129] width 56 height 6
checkbox input "true"
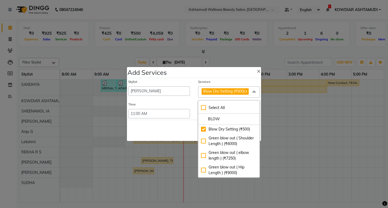
click at [194, 100] on div "Stylist ABISHA KARKI Anju G KOWDIAR ASHTAMUDI Lekshmi REKHA R S RIMA GHALAY Sab…" at bounding box center [194, 99] width 134 height 42
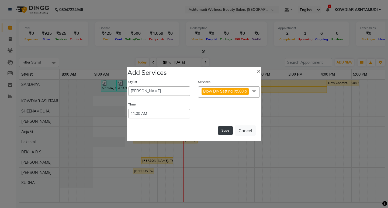
click at [228, 130] on button "Save" at bounding box center [225, 130] width 15 height 9
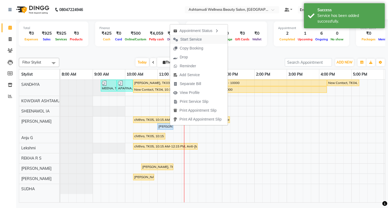
click at [200, 42] on span "Start Service" at bounding box center [191, 40] width 22 height 6
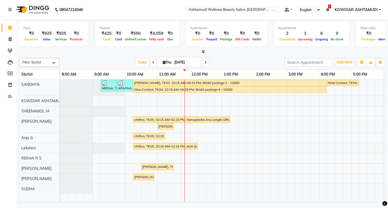
click at [172, 100] on div "MEENA, TK01, 09:15 AM-09:45 AM, Blow Dry Setting APARNA, TK02, 09:45 AM-10:15 A…" at bounding box center [270, 141] width 421 height 123
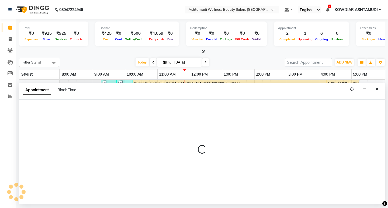
select select "27461"
select select "tentative"
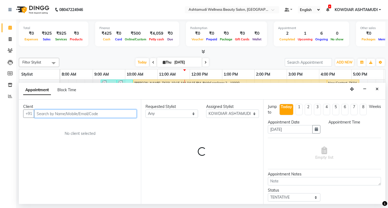
select select "675"
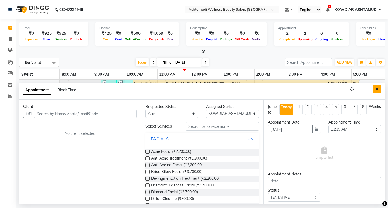
click at [379, 89] on icon "Close" at bounding box center [377, 89] width 3 height 4
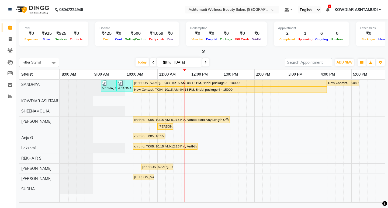
click at [179, 125] on div "MEENA, TK01, 09:15 AM-09:45 AM, Blow Dry Setting APARNA, TK02, 09:45 AM-10:15 A…" at bounding box center [270, 141] width 421 height 123
select select "42591"
select select "tentative"
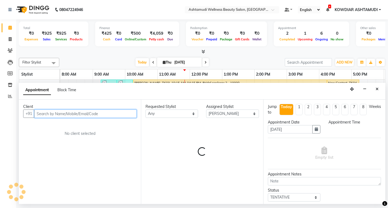
select select "690"
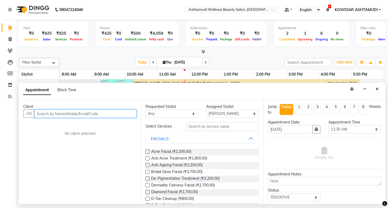
click at [94, 110] on input "text" at bounding box center [85, 114] width 102 height 8
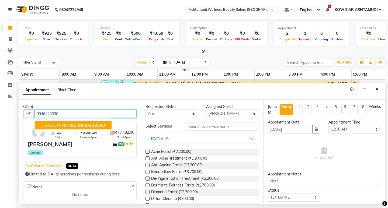
click at [84, 128] on button "Athira 9946420390" at bounding box center [73, 125] width 77 height 9
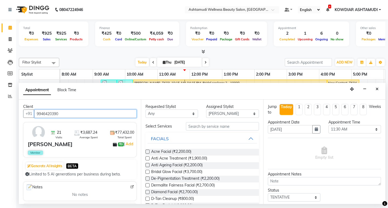
type input "9946420390"
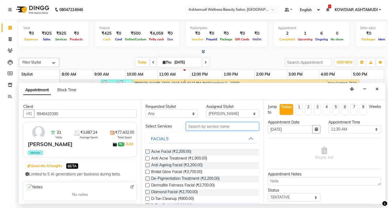
click at [202, 129] on input "text" at bounding box center [222, 126] width 73 height 8
type input "B"
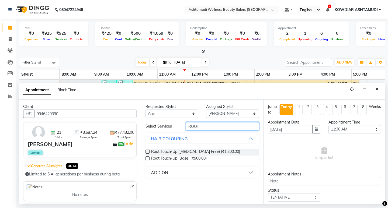
type input "ROOT"
click at [169, 174] on button "ADD ON" at bounding box center [202, 173] width 109 height 10
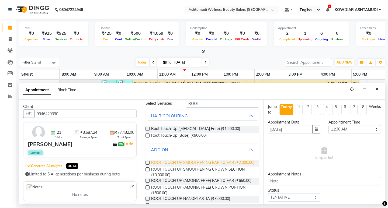
scroll to position [53, 0]
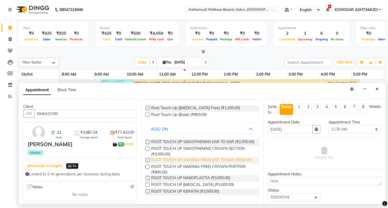
click at [209, 158] on span "ROOT TOUCH UP (AMONIA FREE) EAR TO EAR (₹650.00)" at bounding box center [201, 160] width 100 height 7
checkbox input "false"
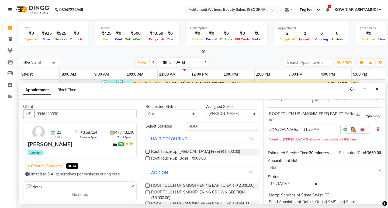
scroll to position [49, 0]
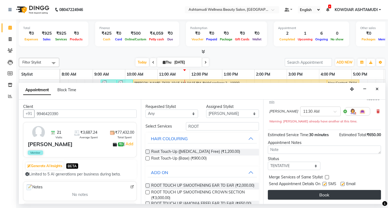
click at [331, 195] on button "Book" at bounding box center [324, 195] width 113 height 10
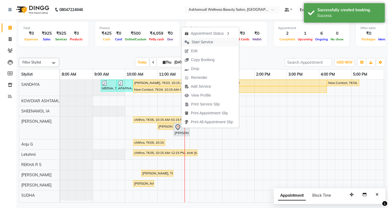
click at [198, 42] on span "Start Service" at bounding box center [203, 42] width 22 height 6
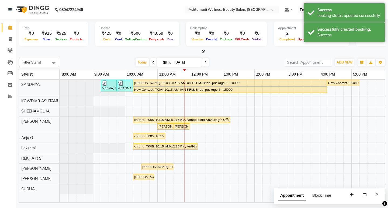
click at [177, 19] on nav "08047224946 Select Location × Ashtamudi Wellness Beauty Salon, Kowdiar Default …" at bounding box center [194, 9] width 388 height 19
click at [177, 19] on div "Total ₹0 Expenses ₹925 Sales ₹925 Services ₹0 Products Finance ₹425 Cash ₹0 Car…" at bounding box center [202, 36] width 367 height 35
click at [376, 194] on button "Close" at bounding box center [377, 195] width 8 height 8
click at [128, 17] on nav "08047224946 Select Location × Ashtamudi Wellness Beauty Salon, Kowdiar Default …" at bounding box center [194, 9] width 388 height 19
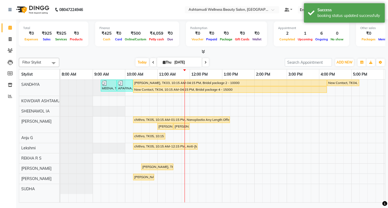
click at [152, 13] on nav "08047224946 Select Location × Ashtamudi Wellness Beauty Salon, Kowdiar Default …" at bounding box center [194, 9] width 388 height 19
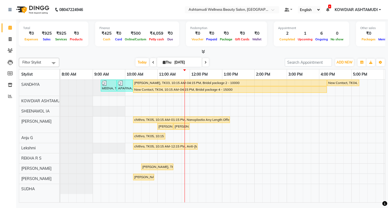
click at [142, 8] on nav "08047224946 Select Location × Ashtamudi Wellness Beauty Salon, Kowdiar Default …" at bounding box center [194, 9] width 388 height 19
click at [135, 15] on nav "08047224946 Select Location × Ashtamudi Wellness Beauty Salon, Kowdiar Default …" at bounding box center [194, 9] width 388 height 19
click at [164, 176] on div "MEENA, TK01, 09:15 AM-09:45 AM, Blow Dry Setting APARNA, TK02, 09:45 AM-10:15 A…" at bounding box center [270, 141] width 421 height 123
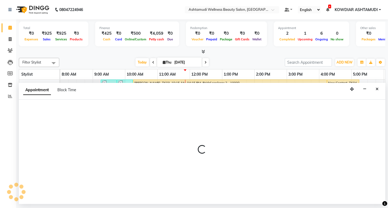
select select "75615"
select select "660"
select select "tentative"
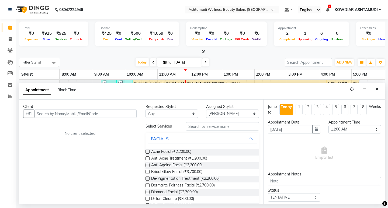
click at [49, 114] on input "text" at bounding box center [85, 114] width 102 height 8
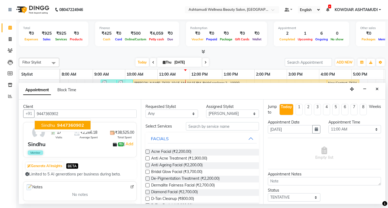
click at [79, 127] on span "9447360902" at bounding box center [70, 125] width 27 height 5
type input "9447360902"
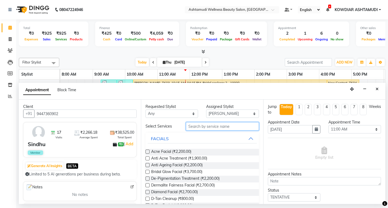
click at [193, 126] on input "text" at bounding box center [222, 126] width 73 height 8
type input "D"
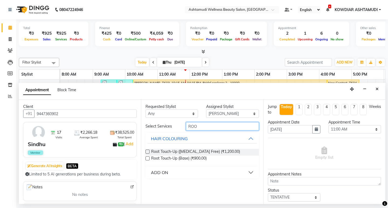
type input "ROO"
click at [169, 173] on button "ADD ON" at bounding box center [202, 173] width 109 height 10
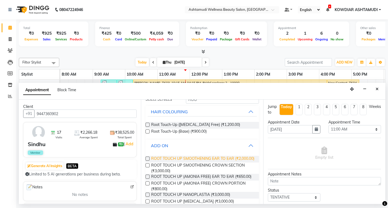
scroll to position [53, 0]
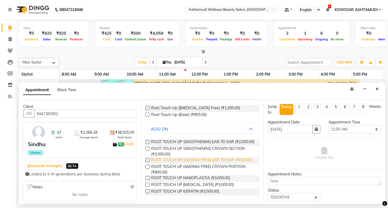
click at [168, 159] on span "ROOT TOUCH UP (AMONIA FREE) EAR TO EAR (₹650.00)" at bounding box center [201, 160] width 100 height 7
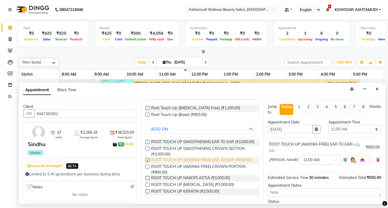
checkbox input "false"
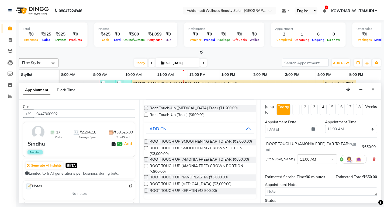
scroll to position [43, 0]
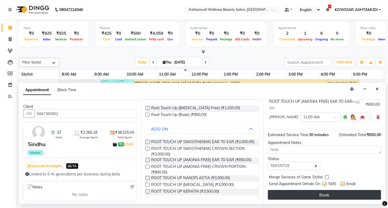
click at [313, 197] on button "Book" at bounding box center [324, 195] width 113 height 10
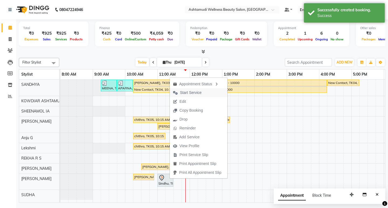
click at [193, 94] on span "Start Service" at bounding box center [191, 93] width 22 height 6
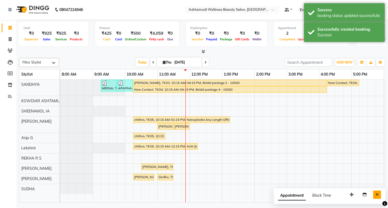
click at [378, 192] on button "Close" at bounding box center [377, 195] width 8 height 8
click at [252, 59] on div "Today Thu 04-09-2025" at bounding box center [172, 63] width 220 height 8
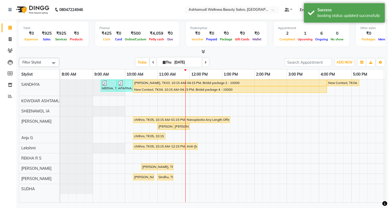
click at [134, 9] on nav "08047224946 Select Location × Ashtamudi Wellness Beauty Salon, Kowdiar Default …" at bounding box center [194, 9] width 388 height 19
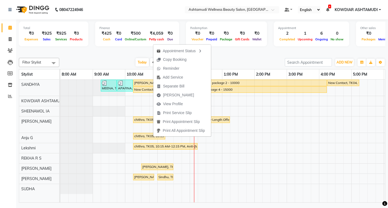
click at [126, 54] on div at bounding box center [202, 52] width 367 height 6
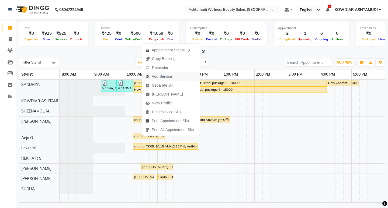
click at [164, 78] on span "Add Service" at bounding box center [162, 77] width 20 height 6
select select "87774"
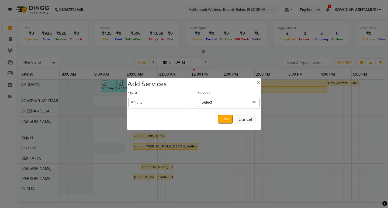
click at [214, 104] on span "Select" at bounding box center [229, 102] width 62 height 9
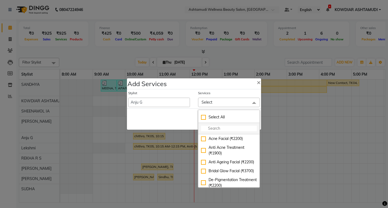
click at [216, 127] on input "multiselect-search" at bounding box center [229, 129] width 56 height 6
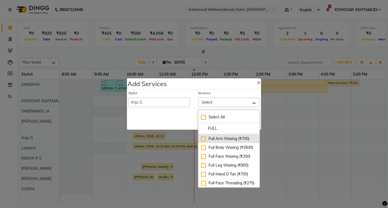
type input "FULL"
click at [219, 139] on div "Full Arm Waxing (₹700)" at bounding box center [229, 139] width 56 height 6
checkbox input "true"
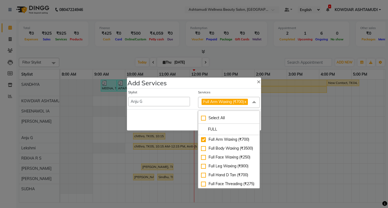
click at [189, 112] on div "Save Cancel" at bounding box center [194, 119] width 134 height 21
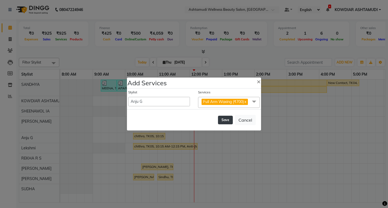
click at [223, 118] on button "Save" at bounding box center [225, 120] width 15 height 9
select select "42591"
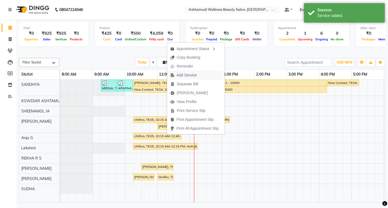
click at [184, 74] on span "Add Service" at bounding box center [187, 76] width 20 height 6
select select "87774"
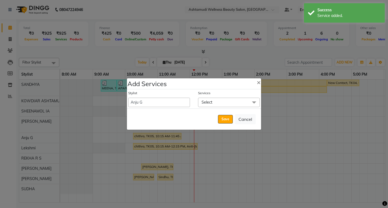
click at [214, 105] on span "Select" at bounding box center [229, 102] width 62 height 9
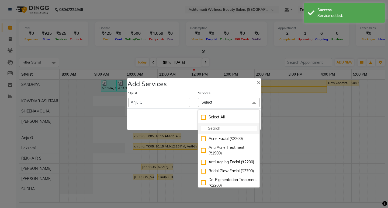
click at [214, 129] on input "multiselect-search" at bounding box center [229, 129] width 56 height 6
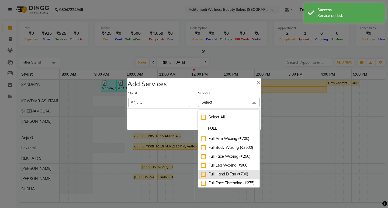
type input "FULL"
click at [223, 177] on div "Full Hand D Tan (₹700)" at bounding box center [229, 175] width 56 height 6
checkbox input "true"
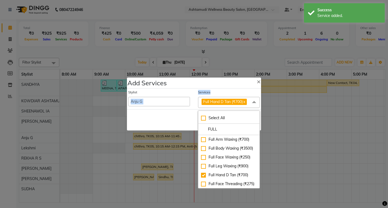
click at [192, 101] on div "Stylist ABISHA KARKI Anju G KOWDIAR ASHTAMUDI Lekshmi REKHA R S RIMA GHALAY Sab…" at bounding box center [194, 99] width 140 height 18
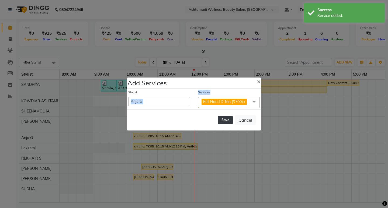
click at [229, 121] on button "Save" at bounding box center [225, 120] width 15 height 9
select select "42591"
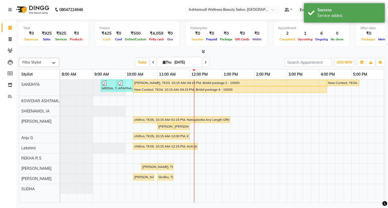
click at [222, 55] on div "Total ₹0 Expenses ₹925 Sales ₹925 Services ₹0 Products Finance ₹425 Cash ₹0 Car…" at bounding box center [202, 111] width 372 height 185
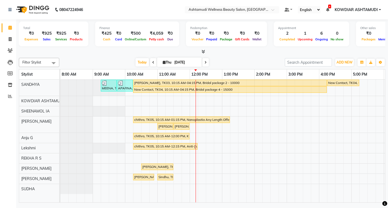
click at [156, 22] on div "Finance ₹425 Cash ₹0 Card ₹500 Online/Custom ₹4,059 Petty cash ₹0 Due" at bounding box center [137, 34] width 84 height 25
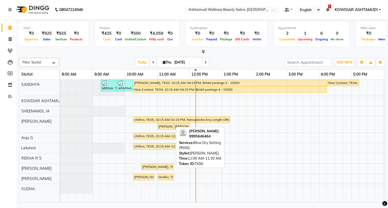
click at [170, 128] on div "[PERSON_NAME], TK06, 11:00 AM-11:30 AM, Blow Dry Setting (₹500)" at bounding box center [165, 126] width 15 height 5
select select "1"
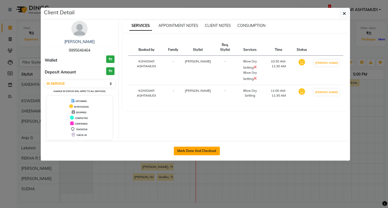
click at [200, 151] on button "Mark Done And Checkout" at bounding box center [197, 151] width 46 height 9
select select "service"
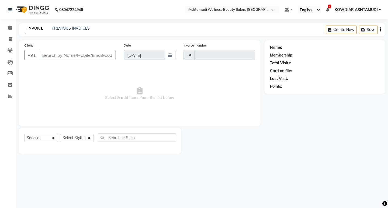
type input "2229"
select select "4668"
type input "9995646464"
select select "42591"
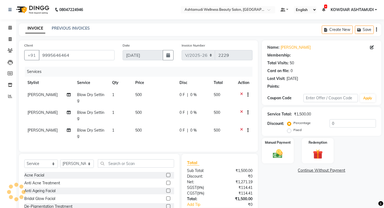
select select "2: Object"
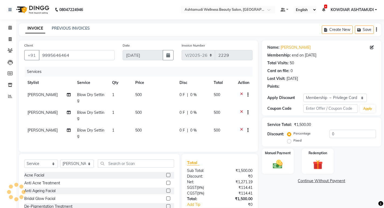
type input "15"
drag, startPoint x: 69, startPoint y: 169, endPoint x: 69, endPoint y: 165, distance: 4.0
click at [69, 168] on select "Select Stylist ABISHA KARKI Anju G KOWDIAR ASHTAMUDI Lekshmi REKHA R S RIMA GHA…" at bounding box center [77, 164] width 34 height 8
select select "87774"
click at [60, 164] on select "Select Stylist ABISHA KARKI Anju G KOWDIAR ASHTAMUDI Lekshmi REKHA R S RIMA GHA…" at bounding box center [77, 164] width 34 height 8
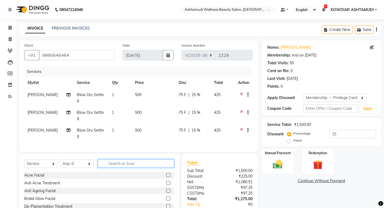
click at [129, 168] on input "text" at bounding box center [136, 164] width 76 height 8
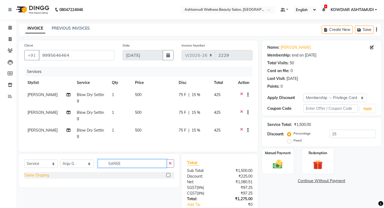
type input "SAREE"
click at [40, 179] on div "Saree Draping" at bounding box center [36, 176] width 25 height 6
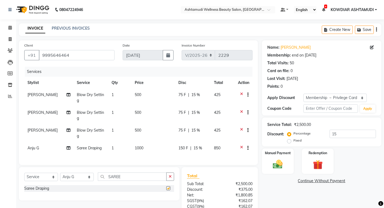
checkbox input "false"
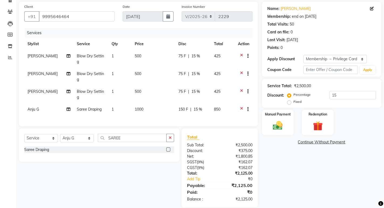
scroll to position [50, 0]
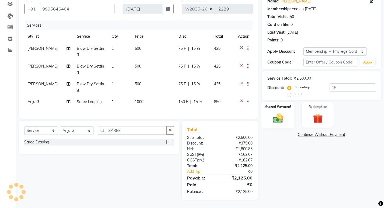
click at [276, 118] on img at bounding box center [278, 118] width 16 height 12
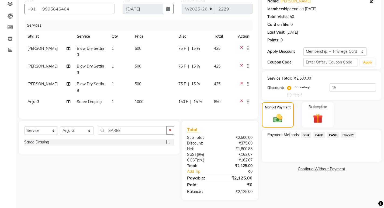
click at [200, 99] on span "15 %" at bounding box center [198, 102] width 9 height 6
select select "87774"
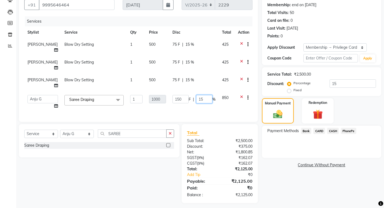
click at [208, 99] on input "15" at bounding box center [204, 99] width 16 height 8
type input "1"
click at [207, 109] on div "Services Stylist Service Qty Price Disc Total Action RIMA GHALAY Blow Dry Setti…" at bounding box center [138, 66] width 228 height 100
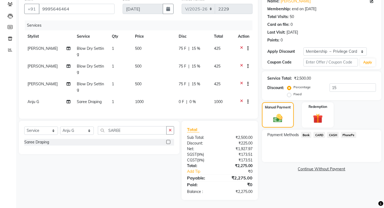
click at [345, 132] on span "PhonePe" at bounding box center [348, 135] width 15 height 6
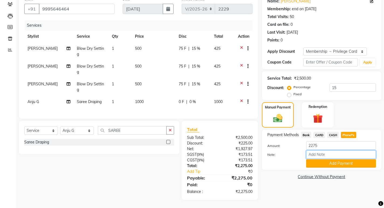
click at [317, 151] on input "Note:" at bounding box center [341, 155] width 70 height 8
type input "sheena"
click at [336, 162] on button "Add Payment" at bounding box center [341, 164] width 70 height 8
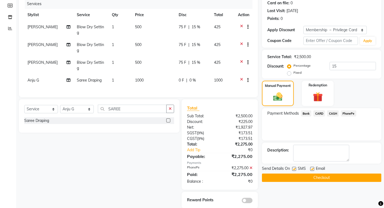
scroll to position [77, 0]
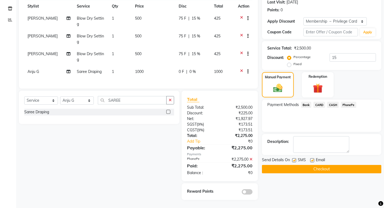
click at [293, 160] on label at bounding box center [294, 161] width 4 height 4
click at [293, 160] on input "checkbox" at bounding box center [294, 161] width 4 height 4
checkbox input "false"
click at [310, 159] on label at bounding box center [312, 161] width 4 height 4
click at [310, 159] on input "checkbox" at bounding box center [312, 161] width 4 height 4
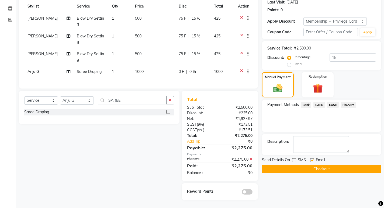
checkbox input "false"
click at [306, 170] on button "Checkout" at bounding box center [321, 169] width 119 height 8
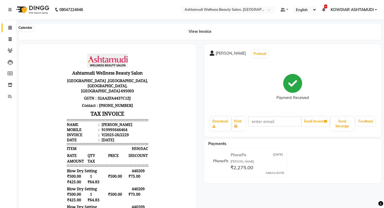
click at [13, 30] on span at bounding box center [9, 28] width 9 height 6
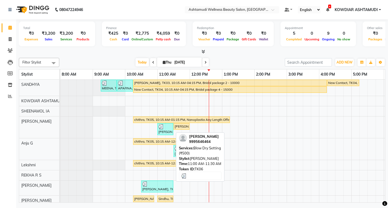
click at [166, 128] on div at bounding box center [166, 126] width 14 height 5
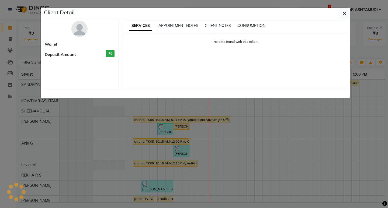
select select "3"
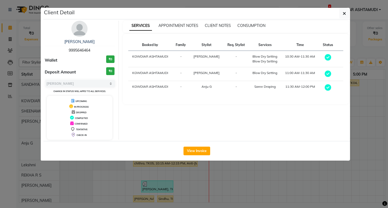
click at [73, 51] on span "9995646464" at bounding box center [80, 50] width 22 height 5
copy span "9995646464"
click at [25, 47] on ngb-modal-window "Client Detail Sarah Mathew 9995646464 Wallet ₹0 Deposit Amount ₹0 Select MARK D…" at bounding box center [194, 104] width 388 height 208
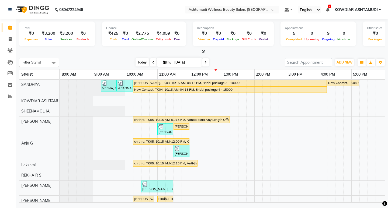
click at [136, 63] on span "Today" at bounding box center [142, 62] width 13 height 8
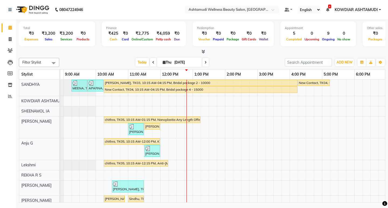
scroll to position [0, 28]
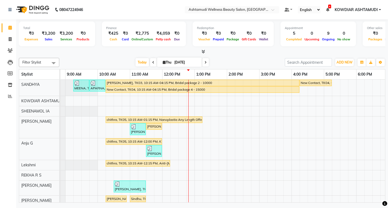
click at [165, 64] on span "Thu" at bounding box center [167, 62] width 11 height 4
select select "9"
select select "2025"
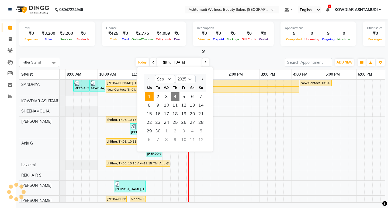
click at [149, 97] on span "1" at bounding box center [149, 96] width 9 height 9
type input "01-09-2025"
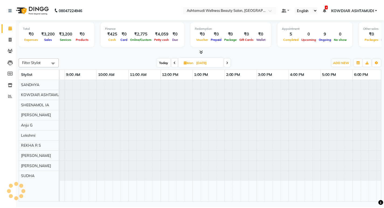
scroll to position [0, 96]
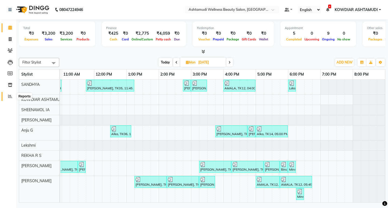
click at [13, 96] on span at bounding box center [9, 97] width 9 height 6
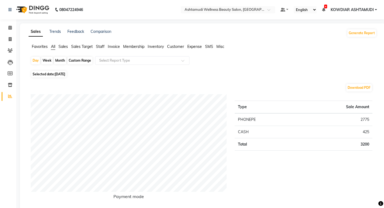
click at [64, 61] on div "Month" at bounding box center [60, 61] width 12 height 8
select select "9"
select select "2025"
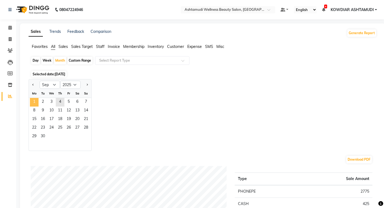
click at [35, 102] on span "1" at bounding box center [34, 102] width 9 height 9
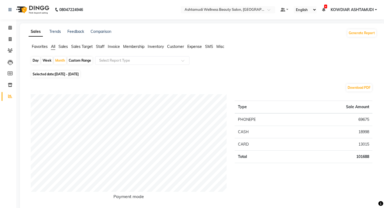
click at [98, 48] on span "Staff" at bounding box center [100, 46] width 9 height 5
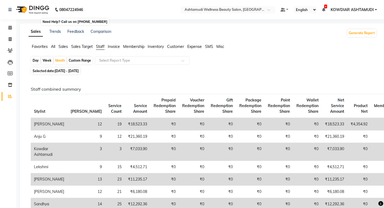
click at [58, 12] on icon at bounding box center [57, 10] width 4 height 4
click at [110, 11] on nav "08047224946 Select Location × Ashtamudi Wellness Beauty Salon, Kowdiar Default …" at bounding box center [192, 9] width 384 height 19
click at [9, 29] on icon at bounding box center [10, 28] width 4 height 4
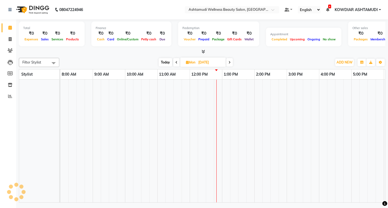
scroll to position [0, 96]
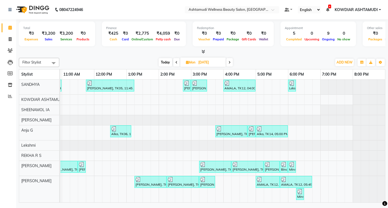
click at [129, 16] on nav "08047224946 Select Location × Ashtamudi Wellness Beauty Salon, Kowdiar Default …" at bounding box center [194, 9] width 388 height 19
click at [113, 12] on nav "08047224946 Select Location × Ashtamudi Wellness Beauty Salon, Kowdiar Default …" at bounding box center [194, 9] width 388 height 19
click at [167, 60] on span "Today" at bounding box center [165, 62] width 13 height 8
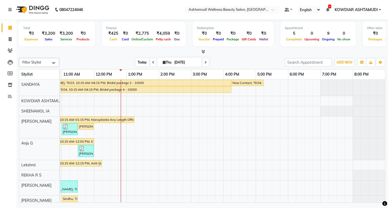
click at [142, 64] on span "Today" at bounding box center [142, 62] width 13 height 8
click at [153, 62] on icon at bounding box center [153, 62] width 2 height 3
type input "03-09-2025"
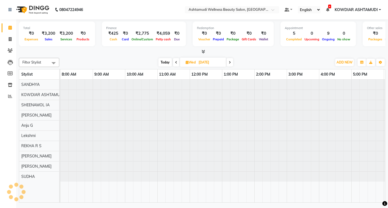
scroll to position [0, 0]
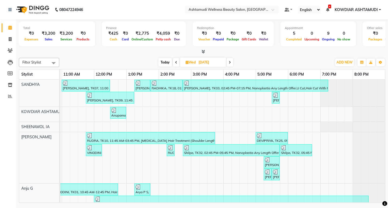
click at [186, 63] on icon at bounding box center [187, 63] width 3 height 4
select select "9"
select select "2025"
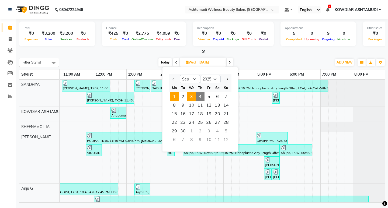
click at [177, 96] on span "1" at bounding box center [174, 96] width 9 height 9
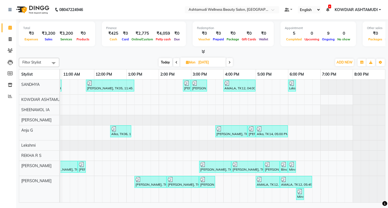
click at [251, 54] on div at bounding box center [202, 52] width 367 height 6
click at [231, 63] on icon at bounding box center [230, 62] width 2 height 3
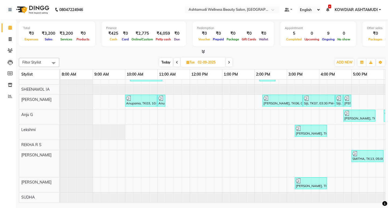
scroll to position [29, 0]
click at [168, 64] on span "Today" at bounding box center [165, 62] width 13 height 8
type input "[DATE]"
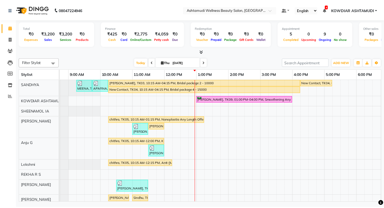
scroll to position [0, 17]
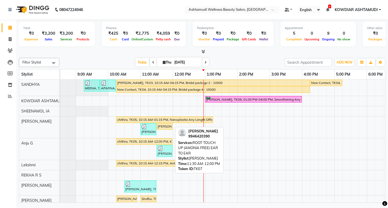
click at [167, 126] on div "Athira, TK07, 11:30 AM-12:00 PM, ROOT TOUCH UP (AMONIA FREE) EAR TO EAR" at bounding box center [164, 126] width 15 height 5
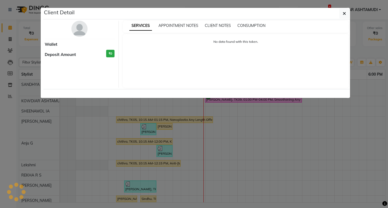
select select "1"
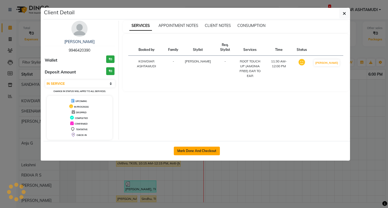
click at [190, 150] on button "Mark Done And Checkout" at bounding box center [197, 151] width 46 height 9
select select "service"
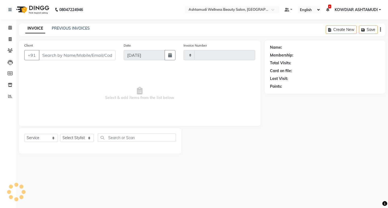
type input "2230"
select select "4668"
type input "9946420390"
select select "42591"
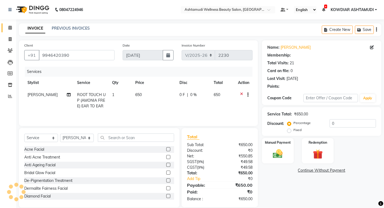
select select "2: Object"
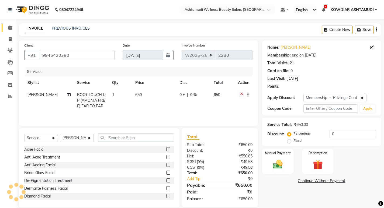
type input "15"
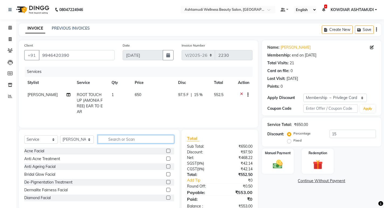
click at [122, 136] on input "text" at bounding box center [136, 139] width 76 height 8
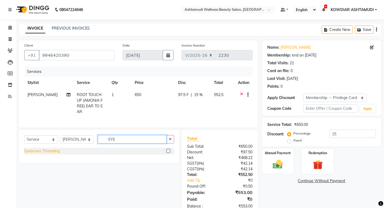
type input "EYE"
click at [56, 151] on div "Eyebrows Threading" at bounding box center [41, 152] width 35 height 6
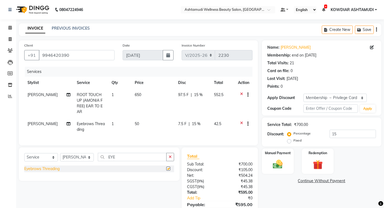
checkbox input "false"
click at [274, 173] on div "Manual Payment" at bounding box center [277, 161] width 33 height 27
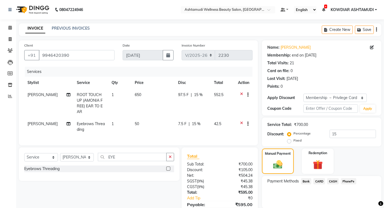
click at [345, 181] on span "PhonePe" at bounding box center [348, 182] width 15 height 6
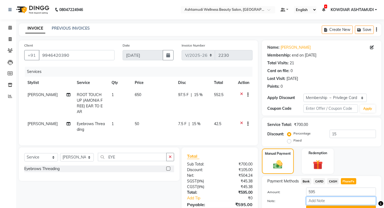
click at [330, 201] on input "Note:" at bounding box center [341, 201] width 70 height 8
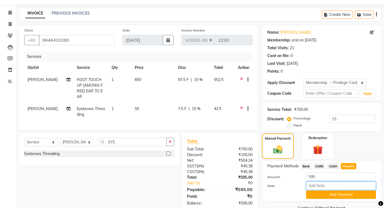
scroll to position [27, 0]
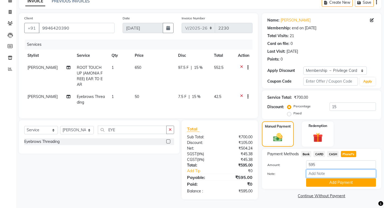
click at [336, 175] on input "Note:" at bounding box center [341, 174] width 70 height 8
type input "sheena"
click at [340, 187] on div "Payment Methods Bank CARD CASH PhonePe Amount: 595 Note: sheena Add Payment" at bounding box center [321, 169] width 119 height 40
click at [340, 184] on button "Add Payment" at bounding box center [341, 183] width 70 height 8
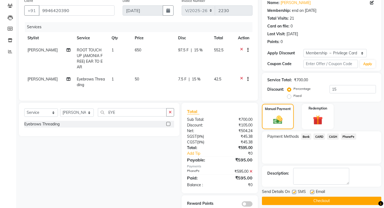
scroll to position [54, 0]
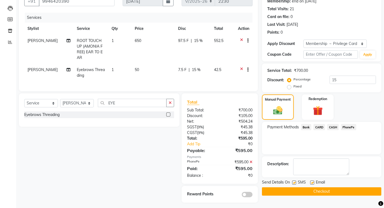
click at [312, 182] on label at bounding box center [312, 183] width 4 height 4
click at [312, 182] on input "checkbox" at bounding box center [312, 183] width 4 height 4
checkbox input "false"
click at [295, 184] on label at bounding box center [294, 183] width 4 height 4
click at [295, 184] on input "checkbox" at bounding box center [294, 183] width 4 height 4
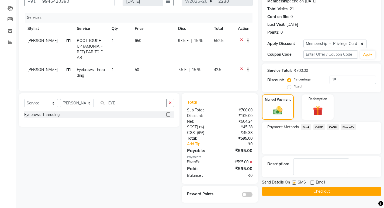
checkbox input "false"
click at [309, 194] on button "Checkout" at bounding box center [321, 192] width 119 height 8
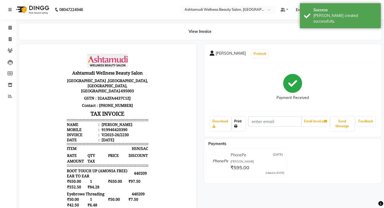
click at [238, 127] on icon at bounding box center [235, 126] width 3 height 3
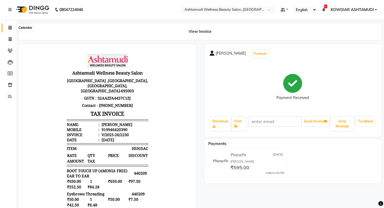
click at [9, 28] on icon at bounding box center [10, 28] width 4 height 4
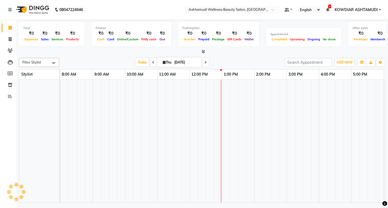
click at [109, 8] on nav "08047224946 Select Location × Ashtamudi Wellness Beauty Salon, Kowdiar Default …" at bounding box center [194, 9] width 388 height 19
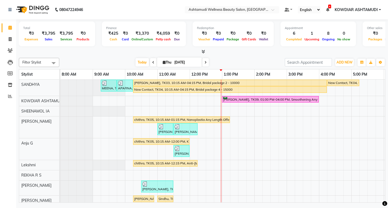
click at [264, 58] on div "Filter Stylist Select All SANDHYA KOWDIAR ASHTAMUDI SHEENAMOL IA ABISHA KARKI A…" at bounding box center [202, 62] width 367 height 9
click at [180, 99] on div "MEENA, TK01, 09:15 AM-09:45 AM, Blow Dry Setting APARNA, TK02, 09:45 AM-10:15 A…" at bounding box center [270, 148] width 421 height 136
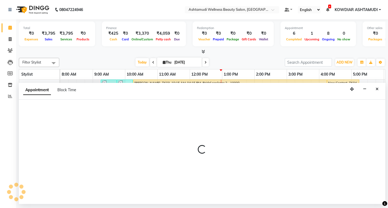
select select "27461"
select select "tentative"
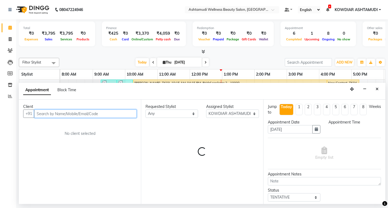
select select "690"
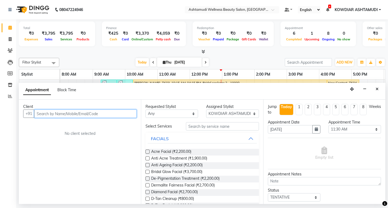
click at [98, 113] on input "text" at bounding box center [85, 114] width 102 height 8
type input "7032818861"
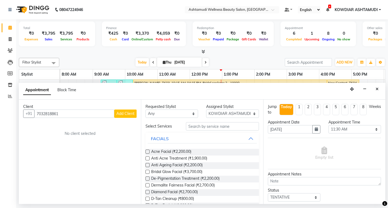
click at [117, 115] on span "Add Client" at bounding box center [125, 113] width 18 height 5
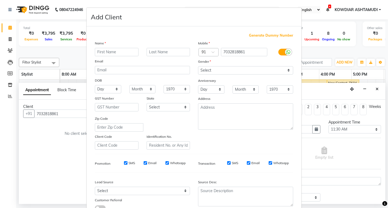
click at [119, 52] on input "text" at bounding box center [117, 52] width 44 height 8
type input "THARA"
drag, startPoint x: 209, startPoint y: 69, endPoint x: 210, endPoint y: 74, distance: 4.6
click at [209, 69] on select "Select Male Female Other Prefer Not To Say" at bounding box center [245, 70] width 95 height 8
select select "female"
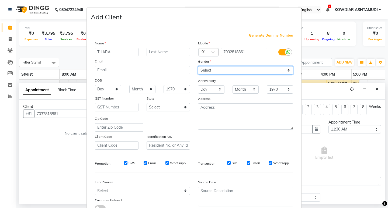
click at [198, 66] on select "Select Male Female Other Prefer Not To Say" at bounding box center [245, 70] width 95 height 8
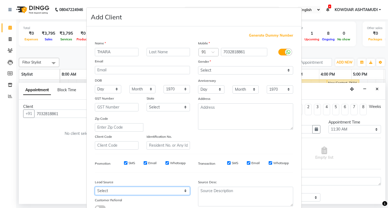
click at [115, 191] on select "Select Walk-in Referral Internet Friend Word of Mouth Advertisement Facebook Ju…" at bounding box center [142, 191] width 95 height 8
select select "31538"
click at [95, 187] on select "Select Walk-in Referral Internet Friend Word of Mouth Advertisement Facebook Ju…" at bounding box center [142, 191] width 95 height 8
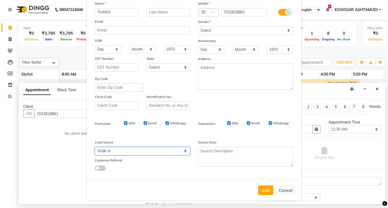
scroll to position [40, 0]
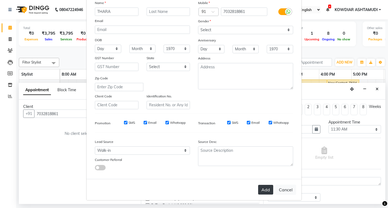
click at [262, 195] on button "Add" at bounding box center [265, 190] width 15 height 10
select select
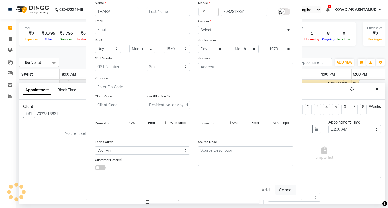
select select
checkbox input "false"
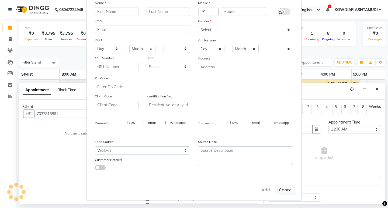
checkbox input "false"
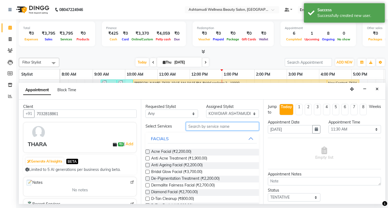
click at [201, 125] on input "text" at bounding box center [222, 126] width 73 height 8
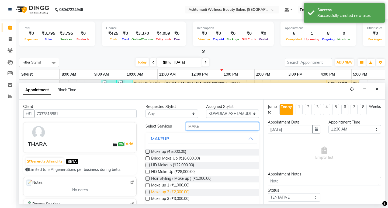
type input "MAKE"
click at [178, 192] on span "Make up 2 (₹2,000.00)" at bounding box center [170, 193] width 38 height 7
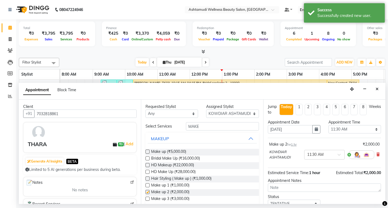
checkbox input "false"
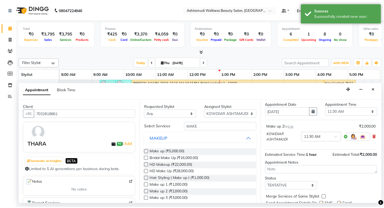
scroll to position [38, 0]
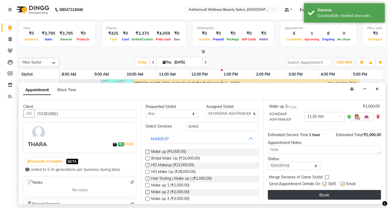
click at [308, 194] on button "Book" at bounding box center [324, 195] width 113 height 10
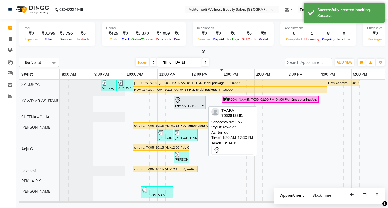
click at [193, 104] on div "THARA, TK10, 11:30 AM-12:30 PM, Make up 2" at bounding box center [189, 102] width 31 height 11
select select "7"
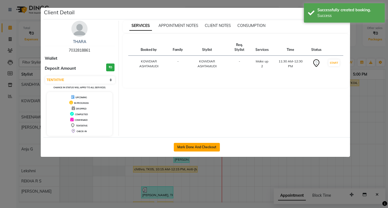
click at [196, 147] on button "Mark Done And Checkout" at bounding box center [197, 147] width 46 height 9
select select "service"
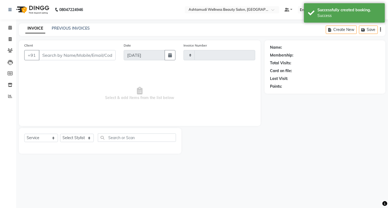
type input "2231"
select select "4668"
type input "7032818861"
select select "27461"
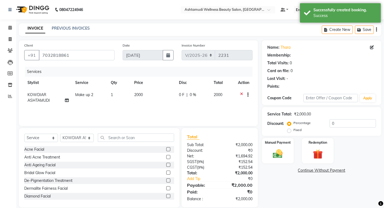
select select "1: Object"
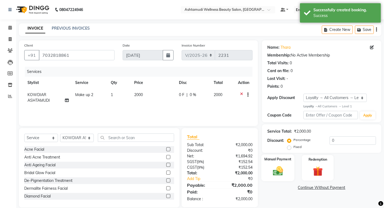
click at [282, 169] on img at bounding box center [278, 172] width 16 height 12
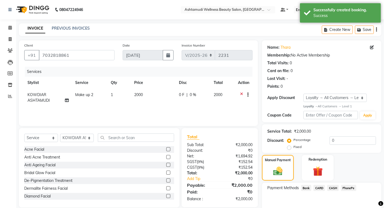
click at [342, 187] on span "PhonePe" at bounding box center [348, 188] width 15 height 6
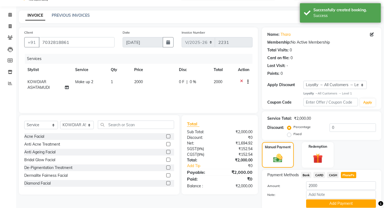
scroll to position [34, 0]
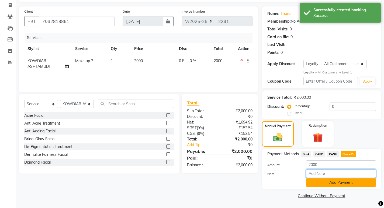
drag, startPoint x: 327, startPoint y: 173, endPoint x: 331, endPoint y: 180, distance: 8.2
click at [327, 173] on input "Note:" at bounding box center [341, 174] width 70 height 8
type input "sheena"
click at [334, 180] on button "Add Payment" at bounding box center [341, 183] width 70 height 8
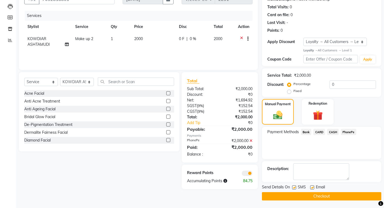
scroll to position [57, 0]
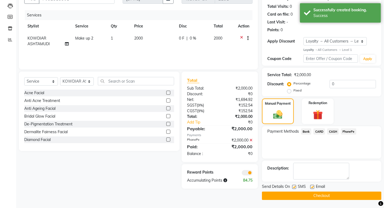
click at [305, 195] on button "Checkout" at bounding box center [321, 196] width 119 height 8
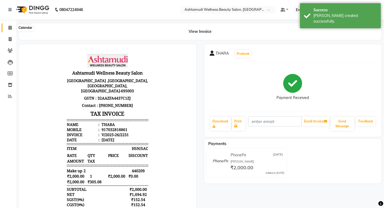
click at [10, 27] on icon at bounding box center [10, 28] width 4 height 4
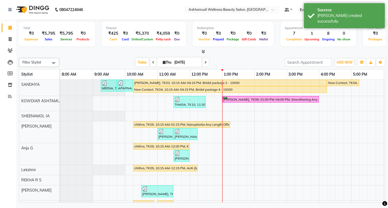
click at [117, 11] on nav "08047224946 Select Location × Ashtamudi Wellness Beauty Salon, Kowdiar Default …" at bounding box center [194, 9] width 388 height 19
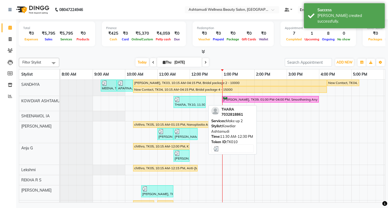
click at [186, 106] on div "THARA, TK10, 11:30 AM-12:30 PM, Make up 2" at bounding box center [189, 102] width 31 height 10
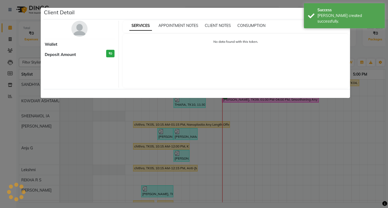
select select "3"
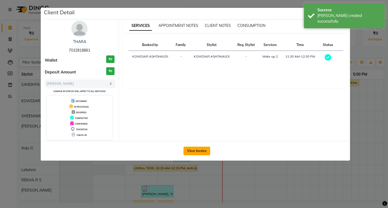
click at [188, 151] on button "View Invoice" at bounding box center [197, 151] width 27 height 9
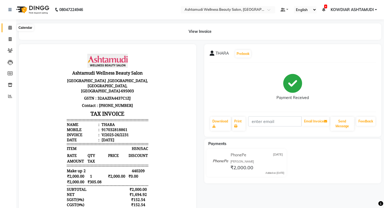
click at [8, 30] on span at bounding box center [9, 28] width 9 height 6
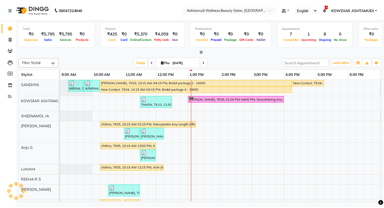
scroll to position [22, 0]
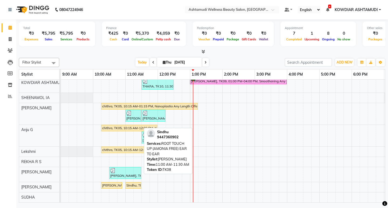
click at [135, 183] on div "Sindhu, TK08, 11:00 AM-11:30 AM, ROOT TOUCH UP (AMONIA FREE) EAR TO EAR" at bounding box center [133, 185] width 15 height 5
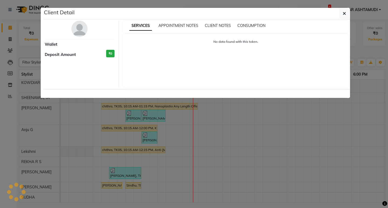
select select "1"
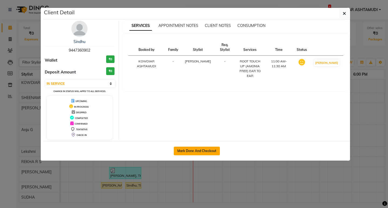
click at [190, 149] on button "Mark Done And Checkout" at bounding box center [197, 151] width 46 height 9
select select "service"
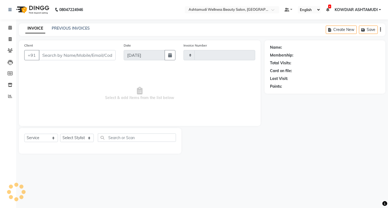
type input "2232"
select select "4668"
type input "9447360902"
select select "75615"
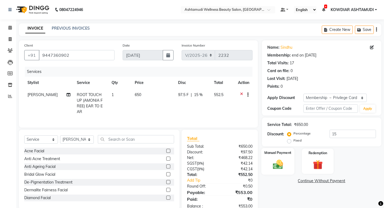
click at [283, 165] on img at bounding box center [278, 165] width 16 height 12
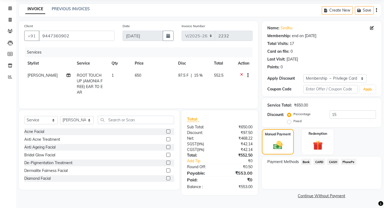
click at [347, 163] on span "PhonePe" at bounding box center [348, 162] width 15 height 6
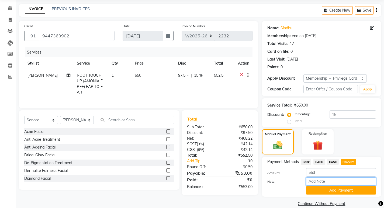
click at [328, 182] on input "Note:" at bounding box center [341, 182] width 70 height 8
click at [342, 190] on button "Add Payment" at bounding box center [341, 191] width 70 height 8
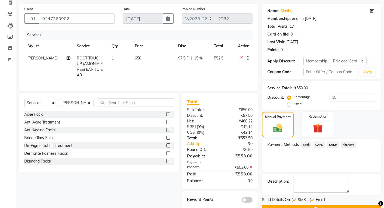
scroll to position [50, 0]
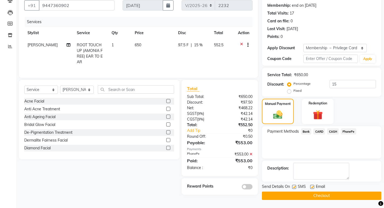
click at [295, 188] on label at bounding box center [294, 187] width 4 height 4
click at [295, 188] on input "checkbox" at bounding box center [294, 188] width 4 height 4
click at [311, 188] on label at bounding box center [312, 187] width 4 height 4
click at [311, 188] on input "checkbox" at bounding box center [312, 188] width 4 height 4
click at [326, 192] on button "Checkout" at bounding box center [321, 196] width 119 height 8
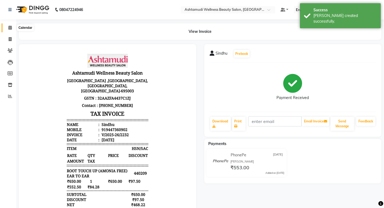
click at [8, 27] on icon at bounding box center [10, 28] width 4 height 4
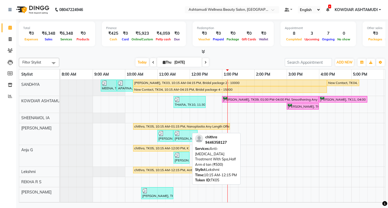
scroll to position [27, 0]
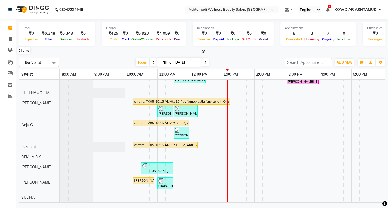
click at [12, 52] on icon at bounding box center [10, 51] width 5 height 4
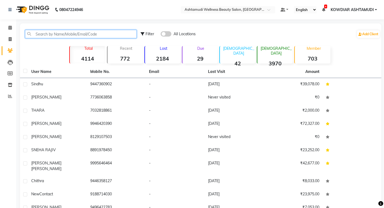
click at [52, 32] on input "text" at bounding box center [81, 34] width 112 height 8
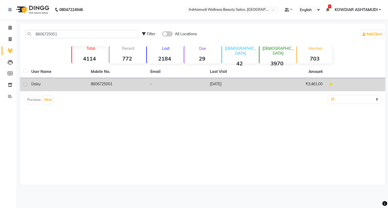
click at [97, 82] on td "8606725001" at bounding box center [118, 84] width 60 height 13
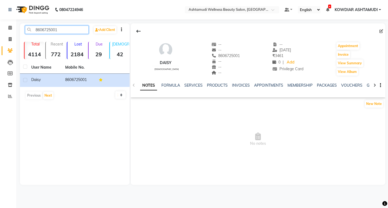
click at [46, 30] on input "8606725001" at bounding box center [57, 30] width 64 height 8
click at [12, 29] on icon at bounding box center [10, 28] width 4 height 4
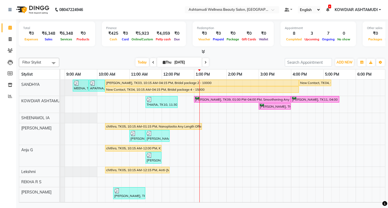
click at [190, 171] on div "MEENA, TK01, 09:15 AM-09:45 AM, Blow Dry Setting APARNA, TK02, 09:45 AM-10:15 A…" at bounding box center [242, 154] width 421 height 148
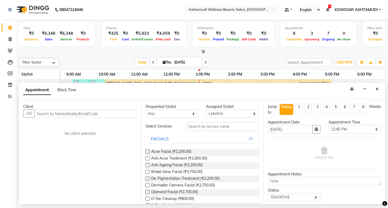
click at [118, 112] on input "text" at bounding box center [85, 114] width 102 height 8
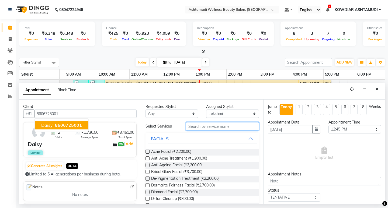
click at [193, 127] on input "text" at bounding box center [222, 126] width 73 height 8
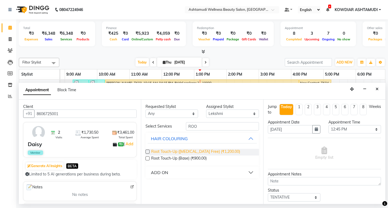
click at [213, 153] on span "Root Touch-Up (Ammonia Free) (₹1,200.00)" at bounding box center [195, 152] width 89 height 7
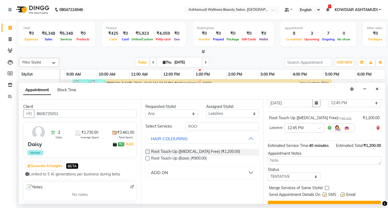
scroll to position [37, 0]
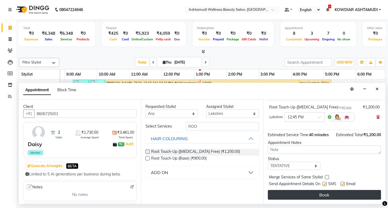
click at [308, 197] on button "Book" at bounding box center [324, 195] width 113 height 10
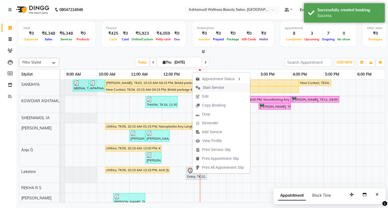
click at [212, 87] on span "Start Service" at bounding box center [214, 88] width 22 height 6
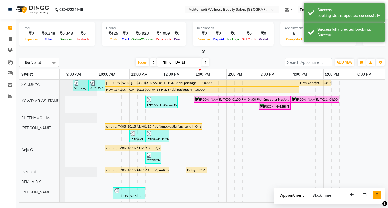
click at [378, 195] on icon "Close" at bounding box center [377, 195] width 3 height 4
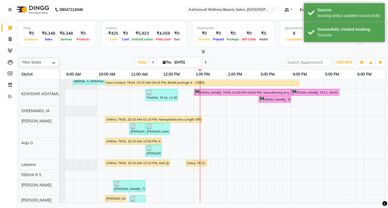
scroll to position [29, 0]
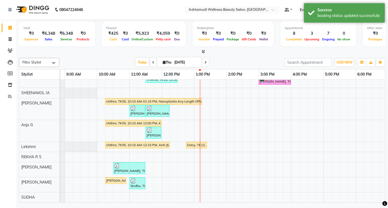
click at [117, 12] on nav "08047224946 Select Location × Ashtamudi Wellness Beauty Salon, Kowdiar Default …" at bounding box center [194, 9] width 388 height 19
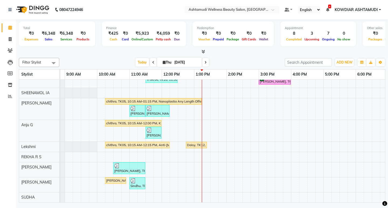
click at [162, 163] on div "MEENA, TK01, 09:15 AM-09:45 AM, Blow Dry Setting APARNA, TK02, 09:45 AM-10:15 A…" at bounding box center [242, 129] width 421 height 148
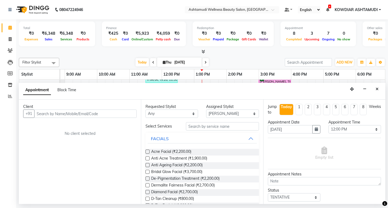
click at [100, 116] on input "text" at bounding box center [85, 114] width 102 height 8
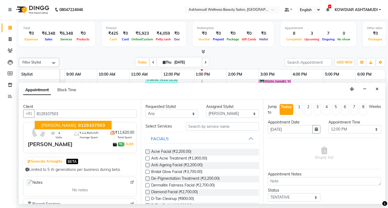
click at [81, 126] on span "8129107503" at bounding box center [91, 125] width 27 height 5
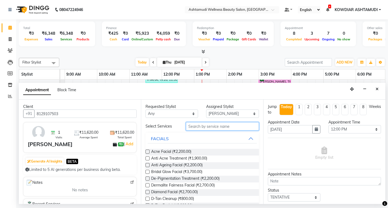
click at [205, 126] on input "text" at bounding box center [222, 126] width 73 height 8
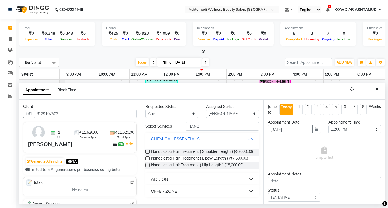
click at [166, 194] on div "OFFER ZONE" at bounding box center [164, 191] width 26 height 6
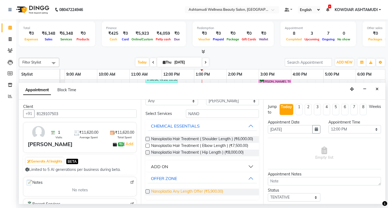
click at [178, 193] on span "Nanoplastia Any Length Offer (₹5,900.00)" at bounding box center [187, 192] width 72 height 7
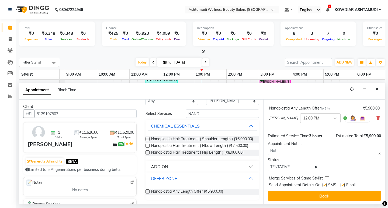
scroll to position [37, 0]
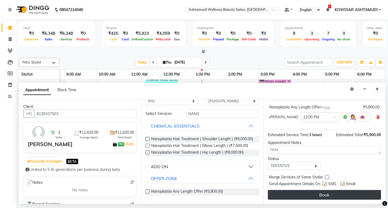
click at [308, 195] on button "Book" at bounding box center [324, 195] width 113 height 10
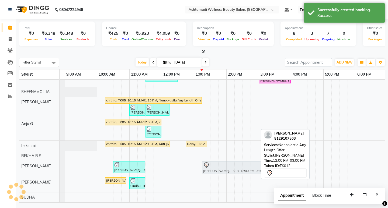
drag, startPoint x: 208, startPoint y: 164, endPoint x: 250, endPoint y: 165, distance: 42.1
click at [32, 165] on div "Sarah Mathew, TK06, 10:30 AM-11:30 AM, Blow Dry Setting,Blow Dry Setting (₹500)…" at bounding box center [32, 170] width 0 height 16
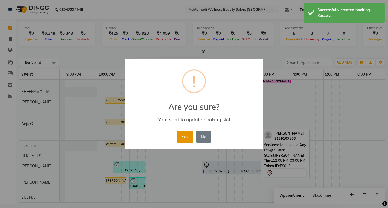
click at [185, 135] on button "Yes" at bounding box center [185, 137] width 16 height 12
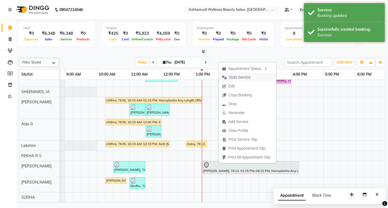
click at [238, 77] on span "Start Service" at bounding box center [240, 78] width 22 height 6
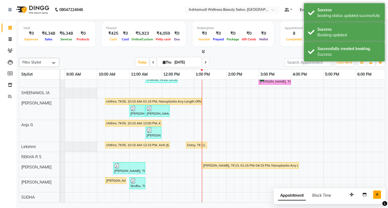
click at [375, 193] on button "Close" at bounding box center [377, 195] width 8 height 8
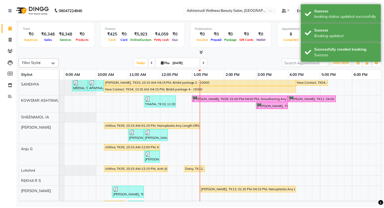
scroll to position [0, 0]
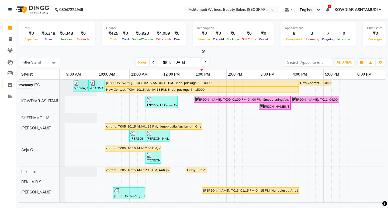
click at [10, 85] on icon at bounding box center [10, 85] width 5 height 4
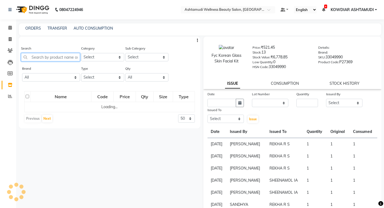
click at [42, 59] on input "text" at bounding box center [50, 57] width 59 height 8
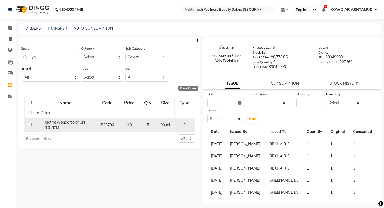
click at [28, 125] on input "checkbox" at bounding box center [30, 125] width 4 height 4
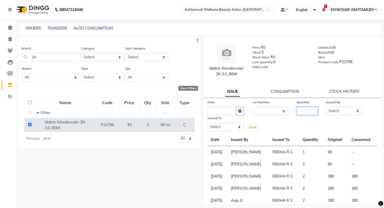
click at [303, 110] on input "number" at bounding box center [308, 111] width 22 height 8
click at [329, 115] on select "Select [PERSON_NAME] Anju G KOWDIAR ASHTAMUDI [PERSON_NAME] R S [PERSON_NAME] […" at bounding box center [344, 111] width 36 height 8
click at [326, 107] on select "Select [PERSON_NAME] Anju G KOWDIAR ASHTAMUDI [PERSON_NAME] R S [PERSON_NAME] […" at bounding box center [344, 111] width 36 height 8
click at [230, 125] on select "Select [PERSON_NAME] Anju G KOWDIAR ASHTAMUDI [PERSON_NAME] R S [PERSON_NAME] […" at bounding box center [226, 127] width 36 height 8
click at [208, 123] on select "Select [PERSON_NAME] Anju G KOWDIAR ASHTAMUDI [PERSON_NAME] R S [PERSON_NAME] […" at bounding box center [226, 127] width 36 height 8
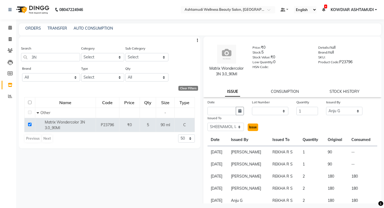
click at [253, 126] on span "Issue" at bounding box center [253, 127] width 8 height 4
click at [240, 113] on button "button" at bounding box center [240, 111] width 8 height 8
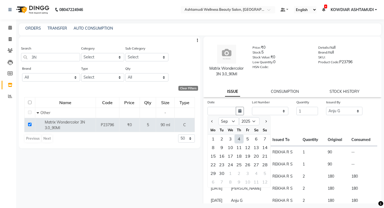
click at [239, 138] on div "4" at bounding box center [239, 139] width 9 height 9
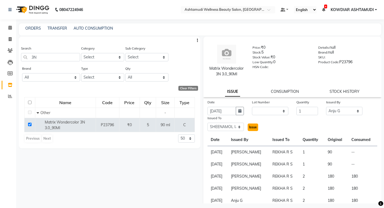
click at [253, 124] on button "Issue" at bounding box center [253, 128] width 11 height 8
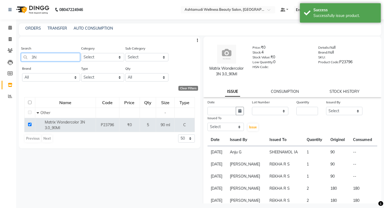
click at [53, 60] on input "3N" at bounding box center [50, 57] width 59 height 8
click at [282, 92] on link "CONSUMPTION" at bounding box center [285, 91] width 28 height 5
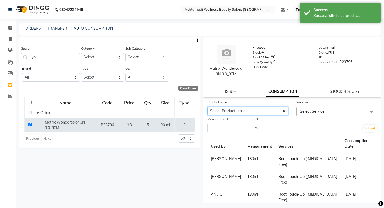
click at [275, 112] on select "Select Product Issue 2025-09-04, Issued to: SHEENAMOL IA, Balance: 90 2025-08-2…" at bounding box center [248, 111] width 81 height 8
click at [208, 107] on select "Select Product Issue 2025-09-04, Issued to: SHEENAMOL IA, Balance: 90 2025-08-2…" at bounding box center [248, 111] width 81 height 8
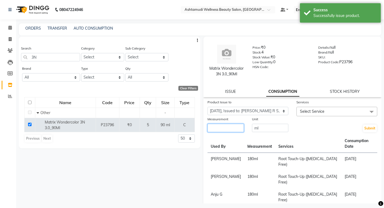
click at [227, 128] on input "number" at bounding box center [226, 128] width 36 height 8
click at [329, 109] on span "Select Service" at bounding box center [337, 111] width 81 height 9
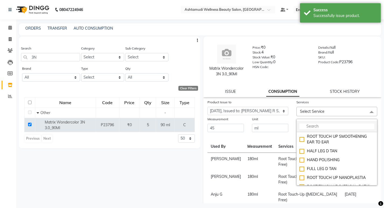
click at [323, 129] on input "multiselect-search" at bounding box center [337, 127] width 75 height 6
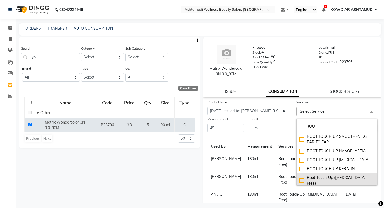
click at [325, 177] on div "Root Touch-Up ([MEDICAL_DATA] Free)" at bounding box center [337, 180] width 75 height 11
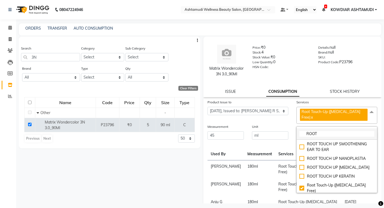
click at [297, 129] on li "ROOT" at bounding box center [337, 134] width 80 height 11
click at [288, 124] on div "Unit ml" at bounding box center [270, 132] width 44 height 16
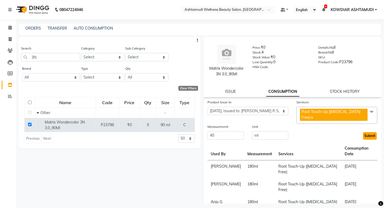
click at [367, 132] on button "Submit" at bounding box center [370, 136] width 14 height 8
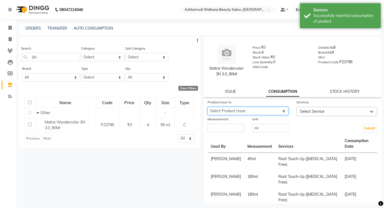
click at [276, 112] on select "Select Product Issue 2025-09-04, Issued to: SHEENAMOL IA, Balance: 90 2025-08-2…" at bounding box center [248, 111] width 81 height 8
click at [208, 107] on select "Select Product Issue 2025-09-04, Issued to: SHEENAMOL IA, Balance: 90 2025-08-2…" at bounding box center [248, 111] width 81 height 8
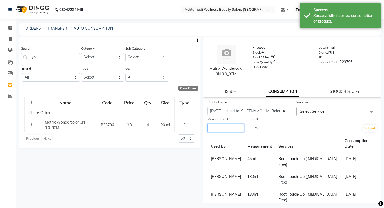
click at [237, 126] on input "number" at bounding box center [226, 128] width 36 height 8
click at [308, 112] on span "Select Service" at bounding box center [312, 111] width 25 height 5
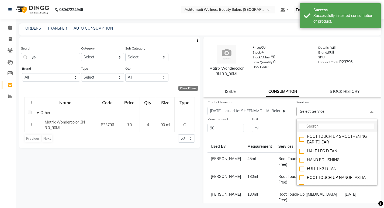
click at [315, 123] on li at bounding box center [337, 126] width 80 height 11
click at [314, 126] on input "multiselect-search" at bounding box center [337, 127] width 75 height 6
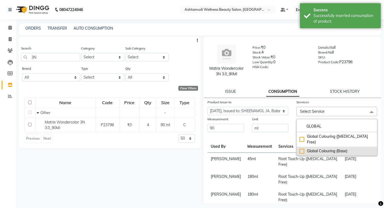
drag, startPoint x: 316, startPoint y: 143, endPoint x: 310, endPoint y: 143, distance: 5.9
click at [316, 149] on div "Global Colouring (Base)" at bounding box center [337, 152] width 75 height 6
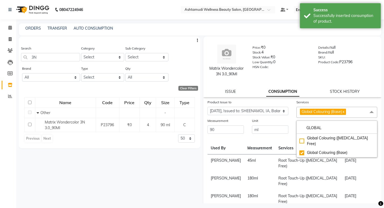
click at [290, 123] on div "Unit ml" at bounding box center [270, 126] width 44 height 16
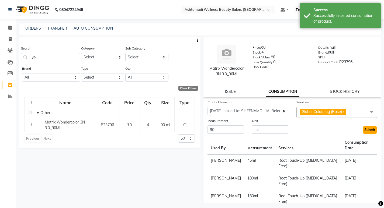
click at [365, 129] on button "Submit" at bounding box center [370, 130] width 14 height 8
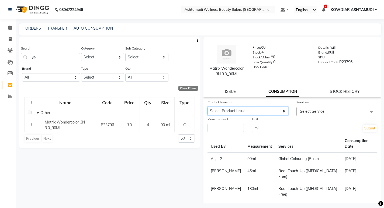
click at [274, 111] on select "Select Product Issue 2025-08-28, Issued to: REKHA R S, Balance: 90 2025-08-30, …" at bounding box center [248, 111] width 81 height 8
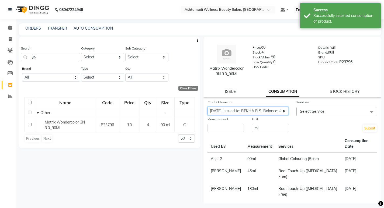
click at [208, 107] on select "Select Product Issue 2025-08-28, Issued to: REKHA R S, Balance: 90 2025-08-30, …" at bounding box center [248, 111] width 81 height 8
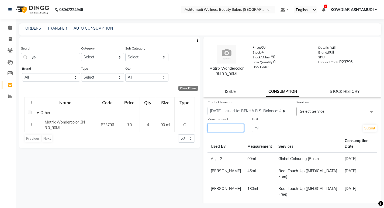
click at [237, 128] on input "number" at bounding box center [226, 128] width 36 height 8
click at [311, 115] on span "Select Service" at bounding box center [337, 111] width 81 height 9
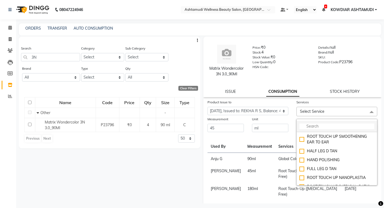
click at [311, 132] on li at bounding box center [337, 126] width 80 height 11
click at [312, 125] on input "multiselect-search" at bounding box center [337, 127] width 75 height 6
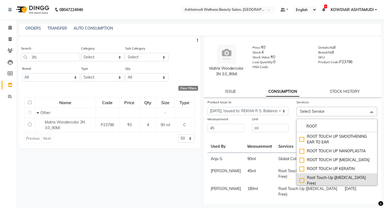
click at [328, 176] on div "Root Touch-Up ([MEDICAL_DATA] Free)" at bounding box center [337, 180] width 75 height 11
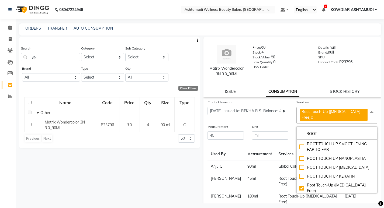
click at [293, 124] on div "Submit" at bounding box center [337, 132] width 89 height 16
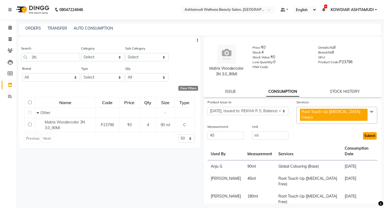
click at [371, 132] on button "Submit" at bounding box center [370, 136] width 14 height 8
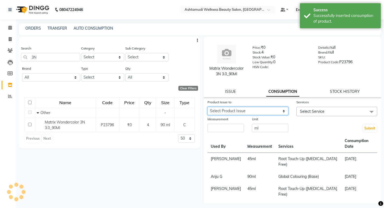
click at [277, 113] on select "Select Product Issue 2025-08-28, Issued to: REKHA R S, Balance: 90" at bounding box center [248, 111] width 81 height 8
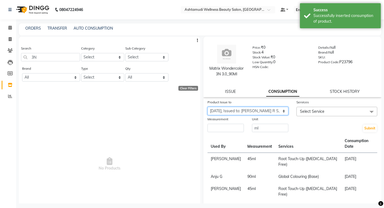
click at [208, 107] on select "Select Product Issue 2025-08-28, Issued to: REKHA R S, Balance: 90" at bounding box center [248, 111] width 81 height 8
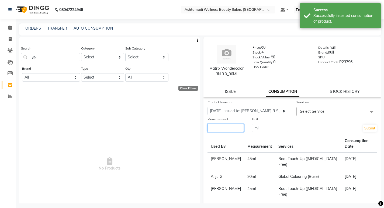
click at [238, 129] on input "number" at bounding box center [226, 128] width 36 height 8
click at [301, 114] on span "Select Service" at bounding box center [312, 111] width 25 height 5
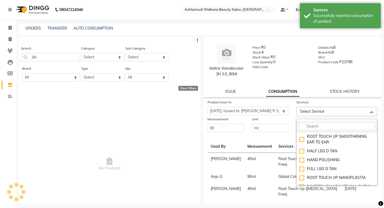
click at [307, 126] on input "multiselect-search" at bounding box center [337, 127] width 75 height 6
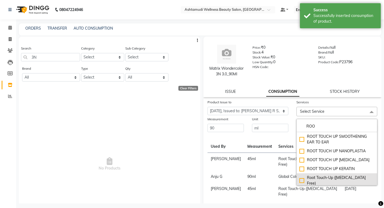
click at [321, 177] on div "Root Touch-Up ([MEDICAL_DATA] Free)" at bounding box center [337, 180] width 75 height 11
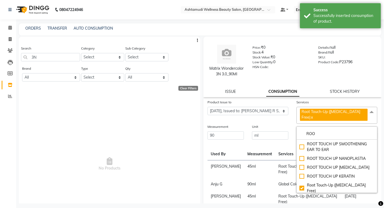
click at [293, 124] on div "Submit" at bounding box center [337, 132] width 89 height 16
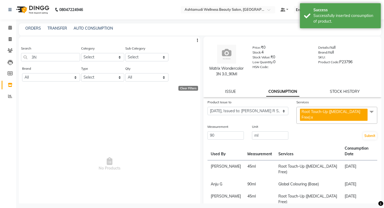
click at [354, 131] on div "Submit" at bounding box center [337, 132] width 89 height 16
click at [359, 131] on div "Submit" at bounding box center [337, 132] width 89 height 16
click at [366, 132] on button "Submit" at bounding box center [370, 136] width 14 height 8
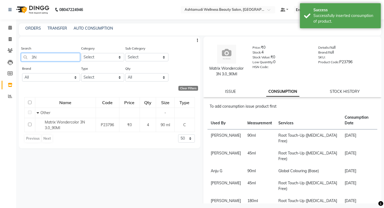
drag, startPoint x: 45, startPoint y: 57, endPoint x: 29, endPoint y: 55, distance: 15.5
click at [29, 55] on input "3N" at bounding box center [50, 57] width 59 height 8
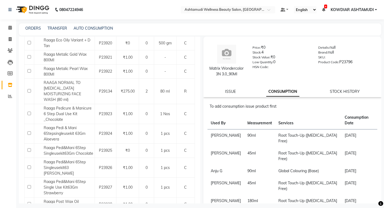
scroll to position [235, 0]
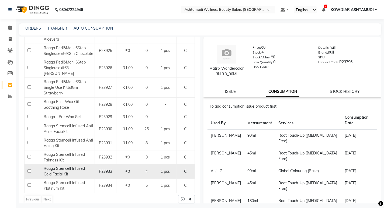
click at [29, 170] on input "checkbox" at bounding box center [30, 172] width 4 height 4
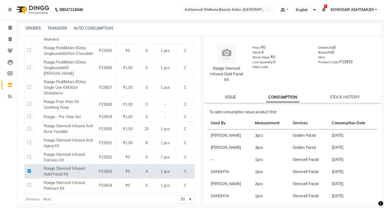
click at [233, 98] on link "ISSUE" at bounding box center [230, 97] width 11 height 5
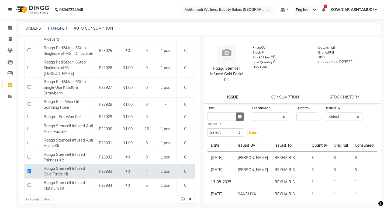
click at [238, 118] on icon "button" at bounding box center [239, 117] width 3 height 4
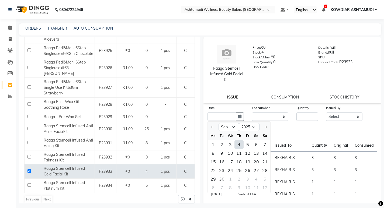
click at [239, 145] on div "4" at bounding box center [239, 144] width 9 height 9
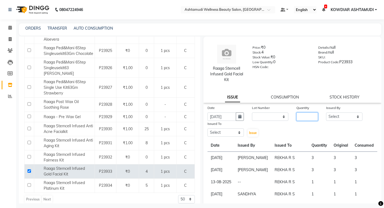
click at [304, 120] on input "number" at bounding box center [308, 117] width 22 height 8
click at [331, 118] on select "Select [PERSON_NAME] Anju G KOWDIAR ASHTAMUDI [PERSON_NAME] R S [PERSON_NAME] […" at bounding box center [344, 117] width 36 height 8
click at [326, 113] on select "Select [PERSON_NAME] Anju G KOWDIAR ASHTAMUDI [PERSON_NAME] R S [PERSON_NAME] […" at bounding box center [344, 117] width 36 height 8
drag, startPoint x: 225, startPoint y: 134, endPoint x: 227, endPoint y: 142, distance: 7.5
click at [225, 134] on select "Select [PERSON_NAME] Anju G KOWDIAR ASHTAMUDI [PERSON_NAME] R S [PERSON_NAME] […" at bounding box center [226, 133] width 36 height 8
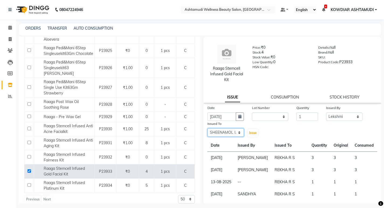
click at [208, 129] on select "Select [PERSON_NAME] Anju G KOWDIAR ASHTAMUDI [PERSON_NAME] R S [PERSON_NAME] […" at bounding box center [226, 133] width 36 height 8
click at [246, 131] on div "Issued To Select ABISHA KARKI Anju G KOWDIAR ASHTAMUDI Lekshmi REKHA R S RIMA G…" at bounding box center [226, 129] width 44 height 16
click at [251, 133] on span "Issue" at bounding box center [253, 133] width 8 height 4
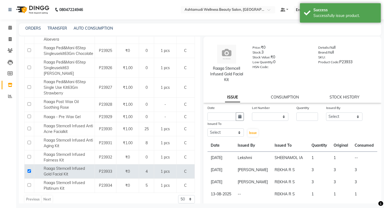
click at [215, 36] on main "ORDERS TRANSFER AUTO CONSUMPTION Search RAAGA Category Select Hair Skin Makeup …" at bounding box center [200, 117] width 368 height 188
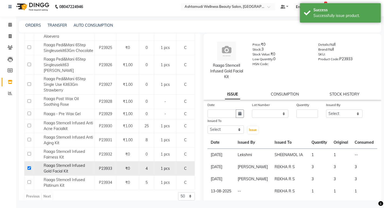
scroll to position [4, 0]
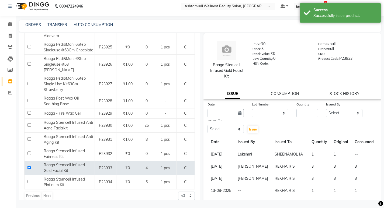
click at [153, 21] on div "ORDERS TRANSFER AUTO CONSUMPTION" at bounding box center [200, 26] width 363 height 12
click at [10, 22] on icon at bounding box center [10, 24] width 4 height 4
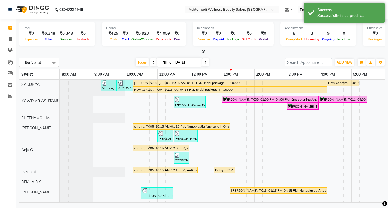
click at [169, 21] on div "Total ₹0 Expenses ₹6,348 Sales ₹6,348 Services ₹0 Products Finance ₹425 Cash ₹0…" at bounding box center [202, 36] width 367 height 35
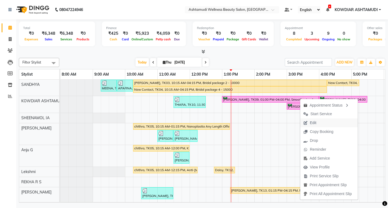
click at [313, 124] on span "Edit" at bounding box center [313, 123] width 6 height 6
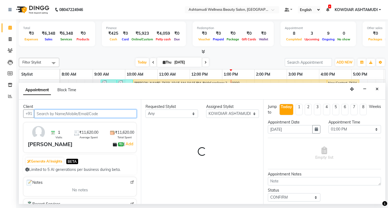
scroll to position [0, 96]
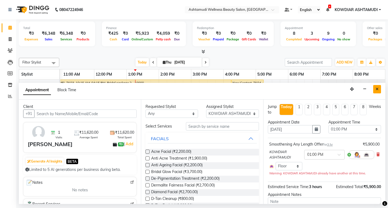
click at [378, 91] on icon "Close" at bounding box center [377, 89] width 3 height 4
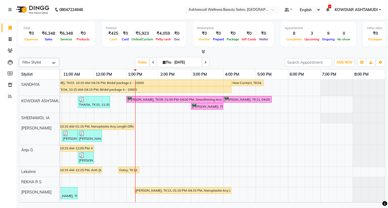
click at [208, 56] on div "Total ₹0 Expenses ₹6,348 Sales ₹6,348 Services ₹0 Products Finance ₹425 Cash ₹0…" at bounding box center [202, 111] width 372 height 185
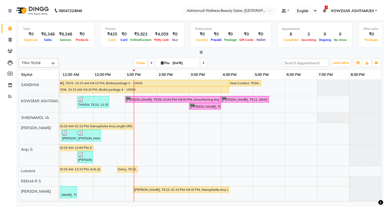
scroll to position [0, 0]
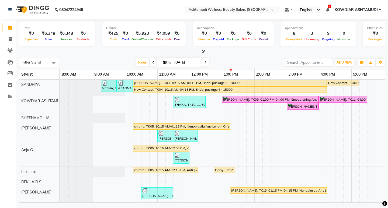
click at [204, 53] on icon at bounding box center [204, 52] width 4 height 4
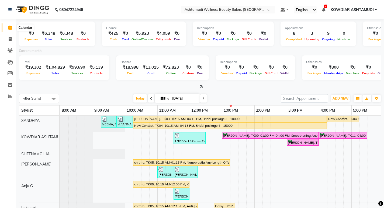
click at [8, 29] on span at bounding box center [9, 28] width 9 height 6
click at [178, 101] on input "[DATE]" at bounding box center [184, 99] width 27 height 8
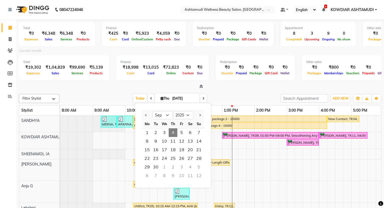
click at [166, 49] on div "Current month" at bounding box center [200, 52] width 371 height 8
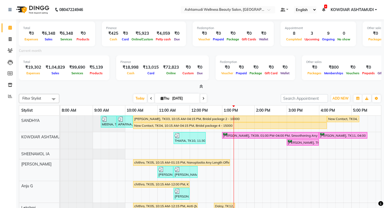
click at [169, 15] on nav "08047224946 Select Location × Ashtamudi Wellness Beauty Salon, Kowdiar Default …" at bounding box center [192, 9] width 384 height 19
click at [174, 16] on nav "08047224946 Select Location × Ashtamudi Wellness Beauty Salon, Kowdiar Default …" at bounding box center [192, 9] width 384 height 19
click at [118, 11] on nav "08047224946 Select Location × Ashtamudi Wellness Beauty Salon, Kowdiar Default …" at bounding box center [192, 9] width 384 height 19
click at [135, 8] on nav "08047224946 Select Location × Ashtamudi Wellness Beauty Salon, Kowdiar Default …" at bounding box center [192, 9] width 384 height 19
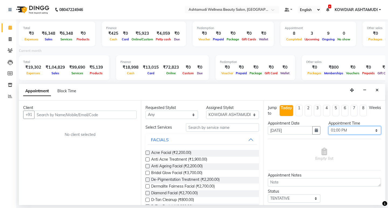
click at [341, 129] on select "Select 09:00 AM 09:15 AM 09:30 AM 09:45 AM 10:00 AM 10:15 AM 10:30 AM 10:45 AM …" at bounding box center [355, 130] width 53 height 8
click at [329, 126] on select "Select 09:00 AM 09:15 AM 09:30 AM 09:45 AM 10:00 AM 10:15 AM 10:30 AM 10:45 AM …" at bounding box center [355, 130] width 53 height 8
click at [101, 110] on div "Client" at bounding box center [80, 108] width 114 height 6
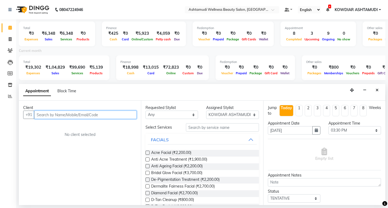
click at [102, 117] on input "text" at bounding box center [85, 115] width 102 height 8
click at [44, 115] on input "9028125406" at bounding box center [74, 115] width 80 height 8
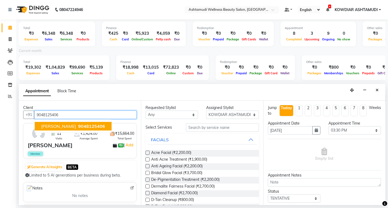
click at [78, 125] on span "9048125406" at bounding box center [91, 126] width 27 height 5
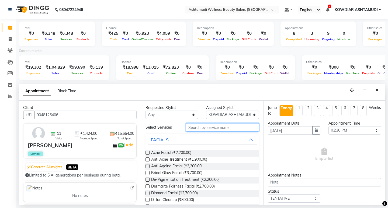
click at [210, 129] on input "text" at bounding box center [222, 128] width 73 height 8
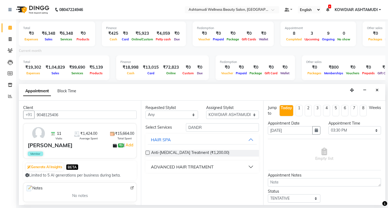
click at [199, 170] on div "ADVANCED HAIR TREATMENT" at bounding box center [182, 167] width 63 height 6
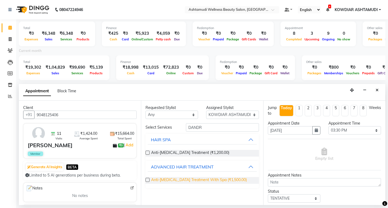
click at [202, 181] on span "Anti-Dandruff Treatment With Spa (₹1,500.00)" at bounding box center [199, 180] width 96 height 7
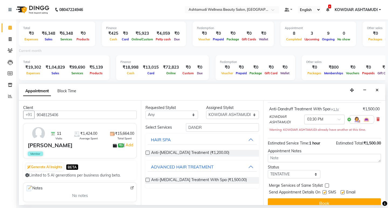
scroll to position [44, 0]
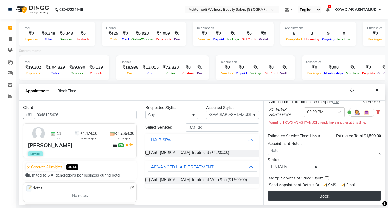
click at [312, 196] on button "Book" at bounding box center [324, 196] width 113 height 10
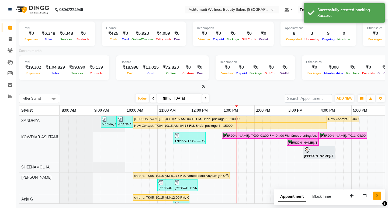
click at [378, 196] on icon "Close" at bounding box center [377, 196] width 3 height 4
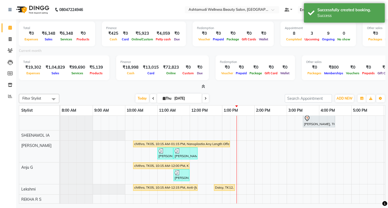
scroll to position [54, 0]
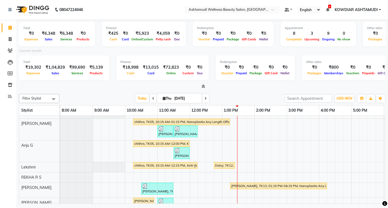
click at [139, 22] on div "Finance ₹425 Cash ₹0 Card ₹5,923 Online/Custom ₹4,059 Petty cash ₹0 Due" at bounding box center [144, 34] width 84 height 25
click at [8, 10] on icon at bounding box center [9, 10] width 3 height 4
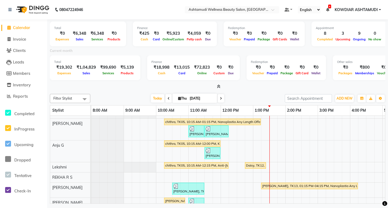
click at [7, 28] on icon at bounding box center [9, 28] width 4 height 4
click at [11, 10] on icon at bounding box center [9, 10] width 3 height 4
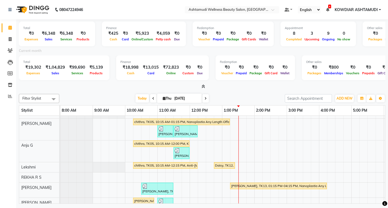
click at [135, 10] on nav "08047224946 Select Location × Ashtamudi Wellness Beauty Salon, Kowdiar Default …" at bounding box center [194, 9] width 388 height 19
click at [206, 87] on div at bounding box center [202, 87] width 367 height 6
click at [202, 87] on icon at bounding box center [204, 87] width 4 height 4
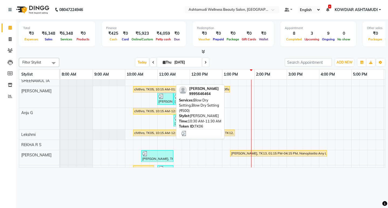
scroll to position [77, 0]
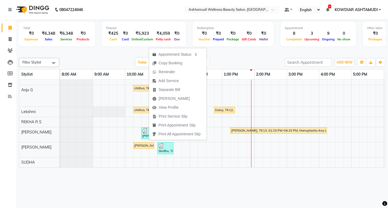
click at [114, 55] on div "Total ₹0 Expenses ₹6,348 Sales ₹6,348 Services ₹0 Products Finance ₹425 Cash ₹0…" at bounding box center [202, 94] width 372 height 150
click at [169, 81] on span "Add Service" at bounding box center [167, 81] width 20 height 6
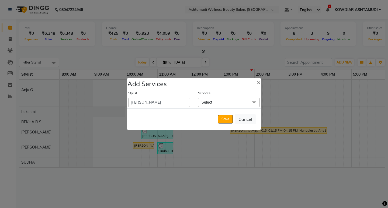
click at [210, 101] on span "Select" at bounding box center [207, 102] width 11 height 5
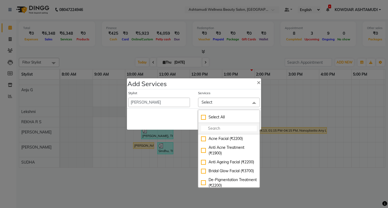
click at [215, 131] on input "multiselect-search" at bounding box center [229, 129] width 56 height 6
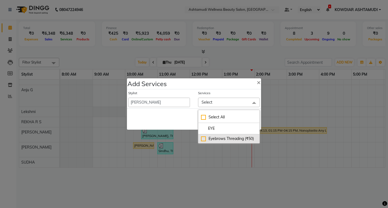
click at [215, 139] on div "Eyebrows Threading (₹50)" at bounding box center [229, 139] width 56 height 6
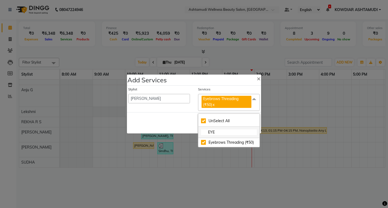
click at [209, 133] on input "EYE" at bounding box center [229, 133] width 56 height 6
drag, startPoint x: 224, startPoint y: 133, endPoint x: 192, endPoint y: 132, distance: 32.4
click at [194, 132] on div "Add Services × Stylist ABISHA KARKI Anju G KOWDIAR ASHTAMUDI Lekshmi REKHA R S …" at bounding box center [194, 104] width 135 height 60
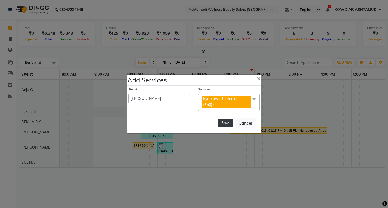
drag, startPoint x: 229, startPoint y: 123, endPoint x: 221, endPoint y: 122, distance: 8.2
click at [229, 123] on button "Save" at bounding box center [225, 123] width 15 height 9
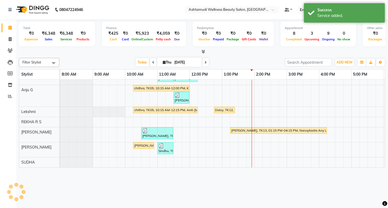
scroll to position [49, 0]
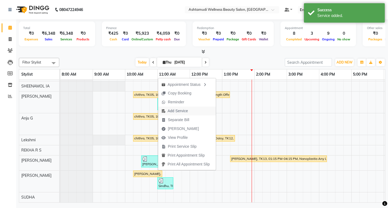
click at [183, 111] on span "Add Service" at bounding box center [178, 111] width 20 height 6
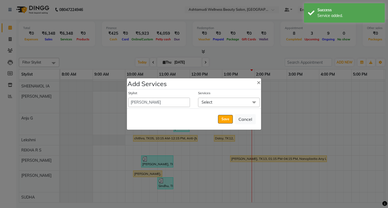
click at [210, 106] on span "Select" at bounding box center [229, 102] width 62 height 9
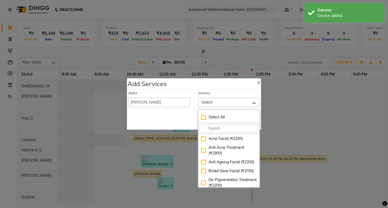
click at [211, 131] on input "multiselect-search" at bounding box center [229, 129] width 56 height 6
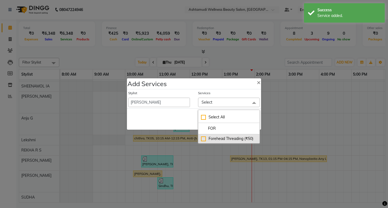
click at [212, 139] on div "Forehead Threading (₹50)" at bounding box center [229, 139] width 56 height 6
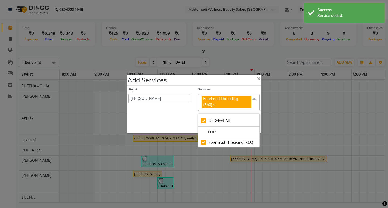
click at [193, 114] on div "Save Cancel" at bounding box center [194, 122] width 134 height 21
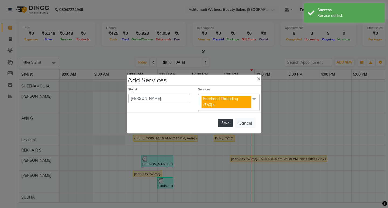
click at [227, 125] on button "Save" at bounding box center [225, 123] width 15 height 9
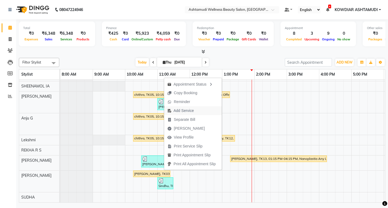
click at [186, 109] on span "Add Service" at bounding box center [184, 111] width 20 height 6
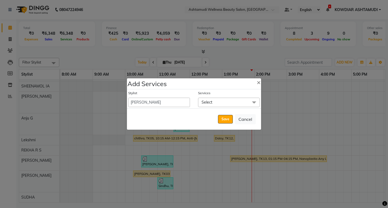
click at [208, 102] on span "Select" at bounding box center [207, 102] width 11 height 5
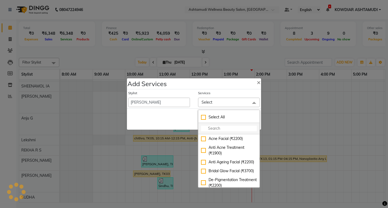
click at [216, 130] on input "multiselect-search" at bounding box center [229, 129] width 56 height 6
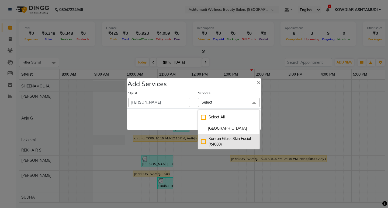
click at [214, 141] on div "Korean Glass Skin Facial (₹4000)" at bounding box center [229, 141] width 56 height 11
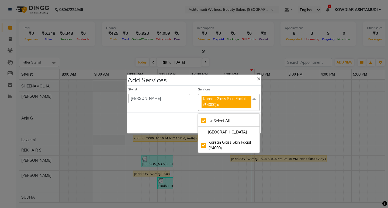
click at [191, 109] on div "Stylist ABISHA KARKI Anju G KOWDIAR ASHTAMUDI Lekshmi REKHA R S RIMA GHALAY Sab…" at bounding box center [159, 99] width 70 height 24
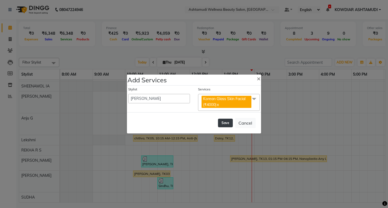
click at [225, 123] on button "Save" at bounding box center [225, 123] width 15 height 9
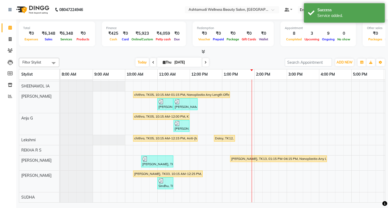
click at [129, 59] on div "Today Thu 04-09-2025" at bounding box center [172, 63] width 220 height 8
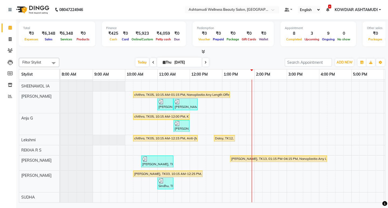
scroll to position [0, 0]
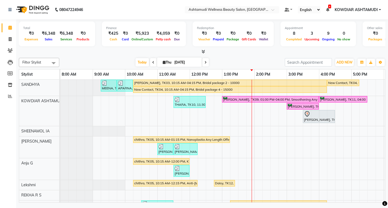
click at [235, 20] on div "Total ₹0 Expenses ₹6,348 Sales ₹6,348 Services ₹0 Products Finance ₹425 Cash ₹0…" at bounding box center [202, 36] width 367 height 35
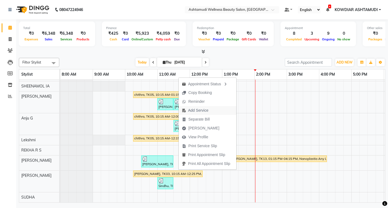
click at [195, 110] on span "Add Service" at bounding box center [198, 111] width 20 height 6
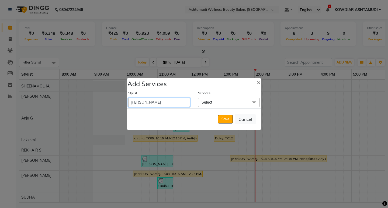
click at [165, 104] on select "ABISHA KARKI Anju G KOWDIAR ASHTAMUDI Lekshmi REKHA R S RIMA GHALAY Sabnam naik…" at bounding box center [159, 102] width 62 height 9
click at [128, 98] on select "ABISHA KARKI Anju G KOWDIAR ASHTAMUDI Lekshmi REKHA R S RIMA GHALAY Sabnam naik…" at bounding box center [159, 102] width 62 height 9
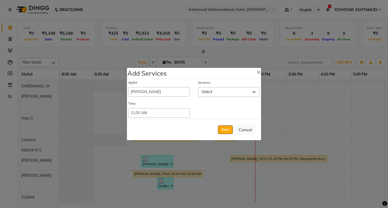
click at [211, 94] on span "Select" at bounding box center [207, 92] width 11 height 5
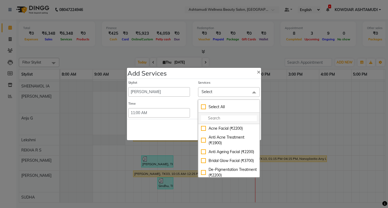
click at [212, 120] on input "multiselect-search" at bounding box center [229, 119] width 56 height 6
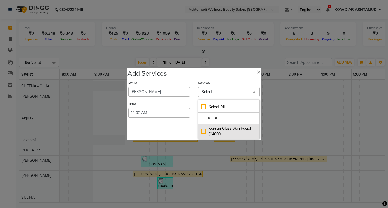
click at [216, 133] on div "Korean Glass Skin Facial (₹4000)" at bounding box center [229, 131] width 56 height 11
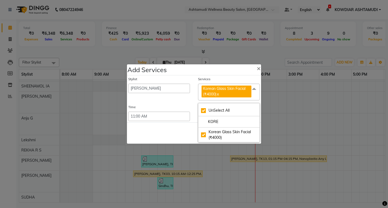
click at [195, 105] on div "Stylist ABISHA KARKI Anju G KOWDIAR ASHTAMUDI Lekshmi REKHA R S RIMA GHALAY Sab…" at bounding box center [194, 99] width 134 height 47
click at [226, 133] on button "Save" at bounding box center [225, 133] width 15 height 9
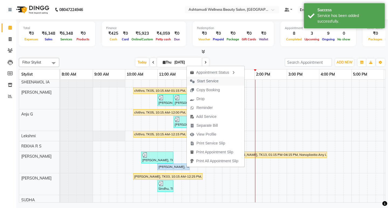
click at [210, 77] on span "Start Service" at bounding box center [204, 81] width 35 height 9
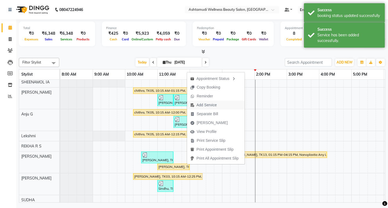
click at [210, 104] on span "Add Service" at bounding box center [207, 105] width 20 height 6
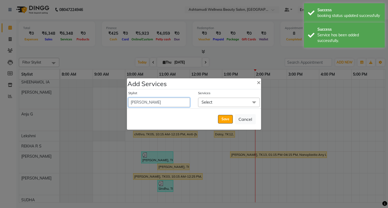
click at [183, 104] on select "ABISHA KARKI Anju G KOWDIAR ASHTAMUDI Lekshmi REKHA R S RIMA GHALAY Sabnam naik…" at bounding box center [159, 102] width 62 height 9
click at [128, 98] on select "ABISHA KARKI Anju G KOWDIAR ASHTAMUDI Lekshmi REKHA R S RIMA GHALAY Sabnam naik…" at bounding box center [159, 102] width 62 height 9
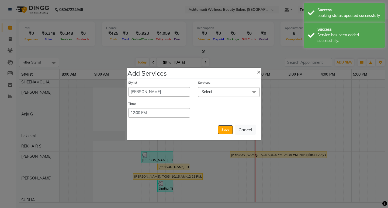
click at [213, 93] on span "Select" at bounding box center [229, 91] width 62 height 9
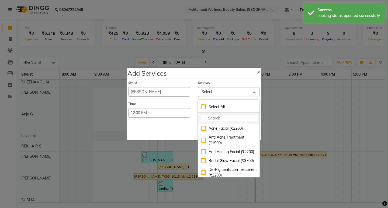
click at [213, 119] on input "multiselect-search" at bounding box center [229, 119] width 56 height 6
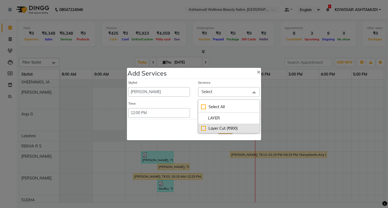
click at [215, 128] on div "Layer Cut (₹900)" at bounding box center [229, 129] width 56 height 6
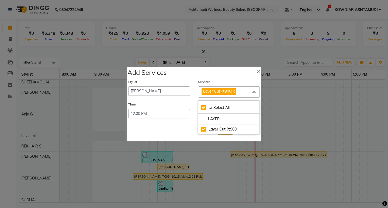
click at [194, 100] on div "Stylist ABISHA KARKI Anju G KOWDIAR ASHTAMUDI Lekshmi REKHA R S RIMA GHALAY Sab…" at bounding box center [194, 99] width 134 height 42
click at [226, 131] on button "Save" at bounding box center [225, 130] width 15 height 9
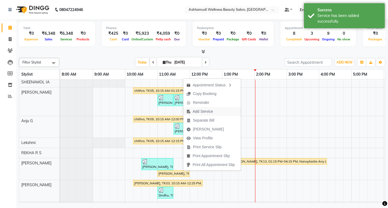
click at [201, 113] on span "Add Service" at bounding box center [203, 112] width 20 height 6
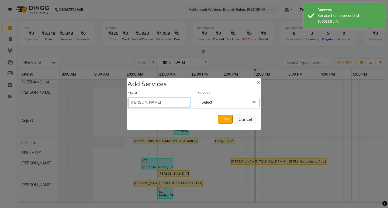
click at [175, 106] on select "ABISHA KARKI Anju G KOWDIAR ASHTAMUDI Lekshmi REKHA R S RIMA GHALAY Sabnam naik…" at bounding box center [159, 102] width 62 height 9
click at [128, 98] on select "ABISHA KARKI Anju G KOWDIAR ASHTAMUDI Lekshmi REKHA R S RIMA GHALAY Sabnam naik…" at bounding box center [159, 102] width 62 height 9
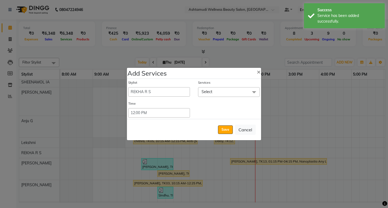
click at [208, 91] on span "Select" at bounding box center [207, 92] width 11 height 5
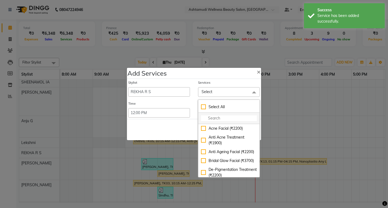
click at [214, 118] on input "multiselect-search" at bounding box center [229, 119] width 56 height 6
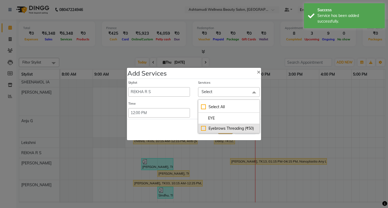
click at [224, 131] on div "Eyebrows Threading (₹50)" at bounding box center [229, 129] width 56 height 6
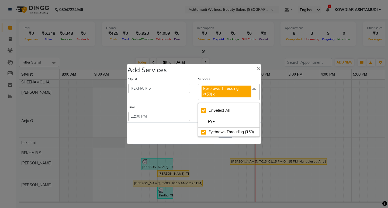
click at [191, 100] on div "Stylist ABISHA KARKI Anju G KOWDIAR ASHTAMUDI Lekshmi REKHA R S RIMA GHALAY Sab…" at bounding box center [159, 89] width 70 height 24
click at [222, 88] on span "Eyebrows Threading (₹50)" at bounding box center [220, 91] width 35 height 11
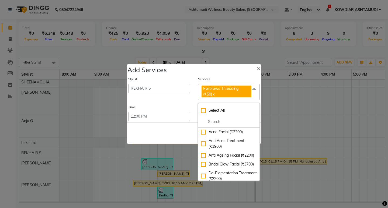
click at [213, 93] on link "x" at bounding box center [213, 94] width 2 height 5
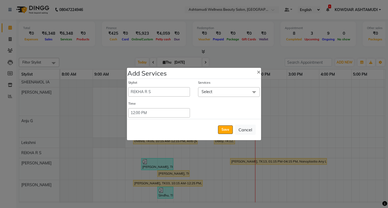
click at [214, 94] on span "Select" at bounding box center [229, 91] width 62 height 9
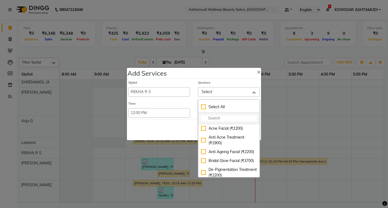
click at [217, 116] on input "multiselect-search" at bounding box center [229, 119] width 56 height 6
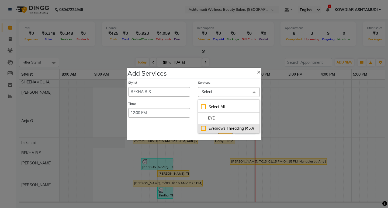
click at [215, 128] on div "Eyebrows Threading (₹50)" at bounding box center [229, 129] width 56 height 6
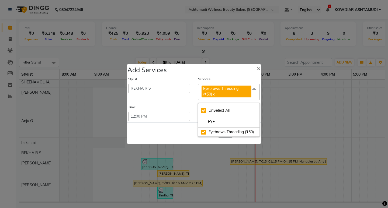
click at [190, 104] on div "Stylist ABISHA KARKI Anju G KOWDIAR ASHTAMUDI Lekshmi REKHA R S RIMA GHALAY Sab…" at bounding box center [194, 99] width 134 height 47
click at [228, 136] on button "Save" at bounding box center [225, 133] width 15 height 9
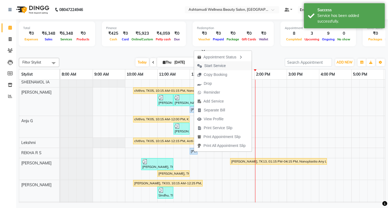
click at [212, 65] on span "Start Service" at bounding box center [215, 66] width 22 height 6
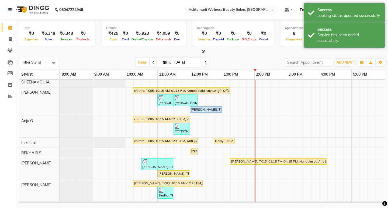
click at [233, 57] on div "Filter Stylist Select All SANDHYA KOWDIAR ASHTAMUDI SHEENAMOL IA ABISHA KARKI A…" at bounding box center [202, 129] width 367 height 147
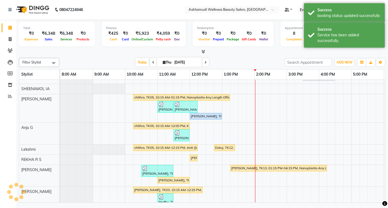
scroll to position [36, 0]
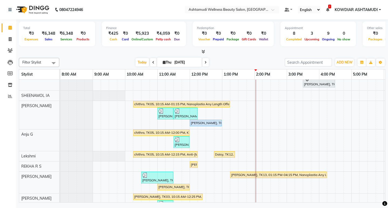
click at [126, 9] on nav "08047224946 Select Location × Ashtamudi Wellness Beauty Salon, Kowdiar Default …" at bounding box center [194, 9] width 388 height 19
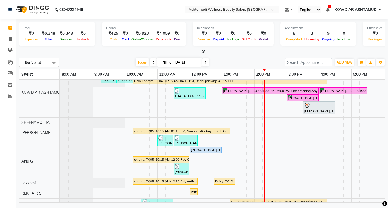
scroll to position [2, 0]
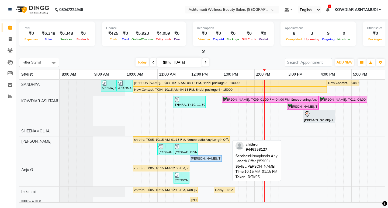
click at [183, 141] on div "chithra, TK05, 10:15 AM-01:15 PM, Nanoplastia Any Length Offer (₹5900)" at bounding box center [182, 140] width 96 height 5
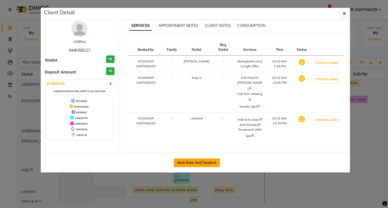
click at [189, 165] on button "Mark Done And Checkout" at bounding box center [197, 163] width 46 height 9
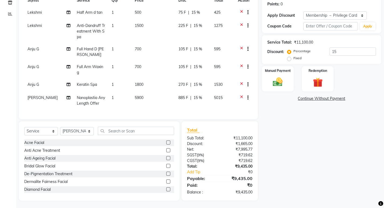
scroll to position [83, 0]
click at [114, 131] on input "text" at bounding box center [136, 131] width 76 height 8
click at [113, 131] on input "text" at bounding box center [136, 131] width 76 height 8
click at [42, 150] on div "D-Tan Cleanup" at bounding box center [37, 151] width 26 height 6
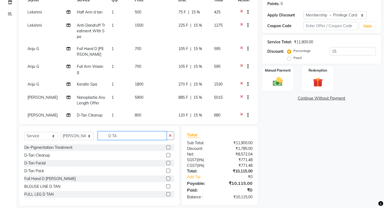
drag, startPoint x: 128, startPoint y: 139, endPoint x: 56, endPoint y: 138, distance: 72.3
click at [56, 138] on div "Select Service Product Membership Package Voucher Prepaid Gift Card Select Styl…" at bounding box center [99, 138] width 150 height 13
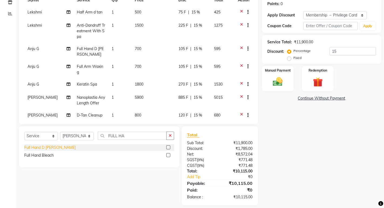
click at [49, 150] on div "Full Hand D [PERSON_NAME]" at bounding box center [50, 148] width 52 height 6
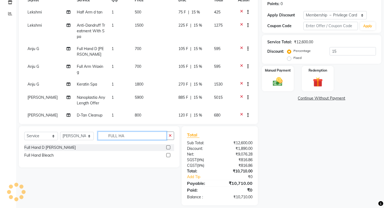
drag, startPoint x: 128, startPoint y: 136, endPoint x: 88, endPoint y: 136, distance: 39.9
click at [88, 136] on div "Select Service Product Membership Package Voucher Prepaid Gift Card Select Styl…" at bounding box center [99, 138] width 150 height 13
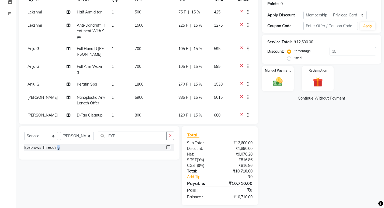
drag, startPoint x: 59, startPoint y: 149, endPoint x: 72, endPoint y: 144, distance: 13.8
click at [59, 149] on div "Eyebrows Threading" at bounding box center [41, 148] width 35 height 6
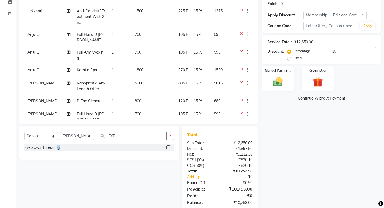
scroll to position [39, 0]
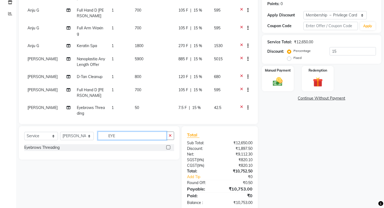
drag, startPoint x: 100, startPoint y: 136, endPoint x: 77, endPoint y: 139, distance: 23.0
click at [77, 139] on div "Select Service Product Membership Package Voucher Prepaid Gift Card Select Styl…" at bounding box center [99, 138] width 150 height 13
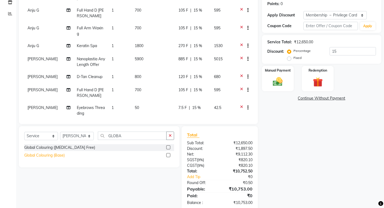
click at [50, 156] on div "Global Colouring (Base)" at bounding box center [44, 156] width 40 height 6
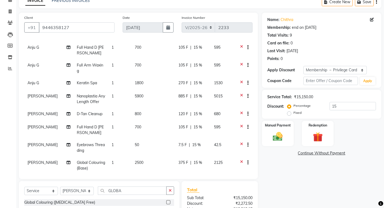
scroll to position [29, 0]
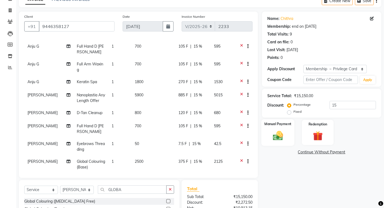
click at [277, 136] on img at bounding box center [278, 136] width 16 height 12
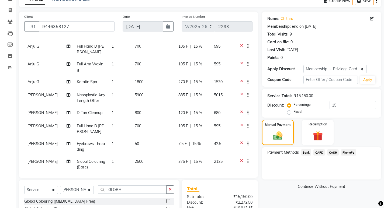
click at [197, 92] on span "15 %" at bounding box center [198, 95] width 9 height 6
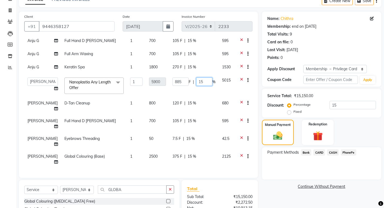
click at [201, 81] on input "15" at bounding box center [204, 82] width 16 height 8
click at [200, 92] on td "885 F | %" at bounding box center [194, 85] width 50 height 23
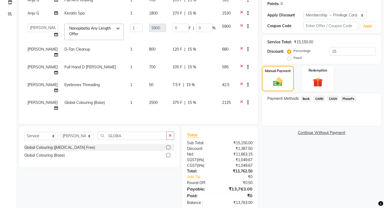
scroll to position [94, 0]
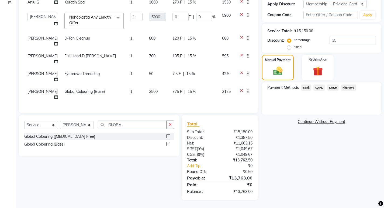
click at [349, 88] on span "PhonePe" at bounding box center [348, 88] width 15 height 6
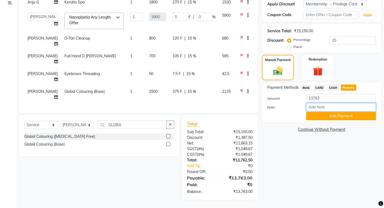
click at [327, 110] on input "Note:" at bounding box center [341, 107] width 70 height 8
click at [335, 117] on button "Add Payment" at bounding box center [341, 116] width 70 height 8
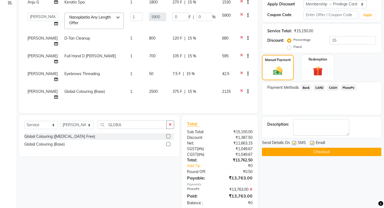
click at [292, 145] on div "Send Details On SMS Email" at bounding box center [321, 143] width 119 height 7
click at [295, 145] on label at bounding box center [294, 143] width 4 height 4
click at [295, 145] on input "checkbox" at bounding box center [294, 144] width 4 height 4
click at [311, 143] on label at bounding box center [312, 143] width 4 height 4
click at [311, 143] on input "checkbox" at bounding box center [312, 144] width 4 height 4
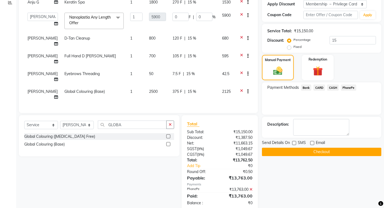
click at [301, 153] on button "Checkout" at bounding box center [321, 152] width 119 height 8
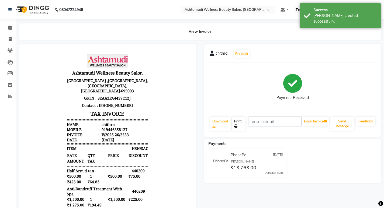
click at [242, 123] on link "Print" at bounding box center [238, 124] width 13 height 14
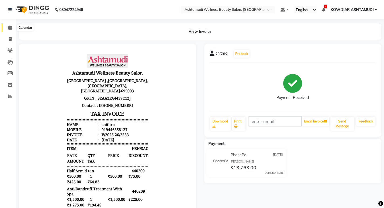
click at [10, 28] on icon at bounding box center [10, 28] width 4 height 4
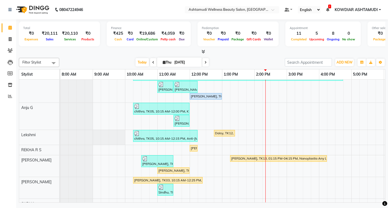
scroll to position [78, 0]
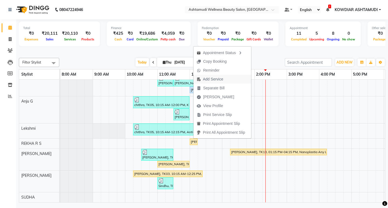
click at [213, 79] on span "Add Service" at bounding box center [213, 80] width 20 height 6
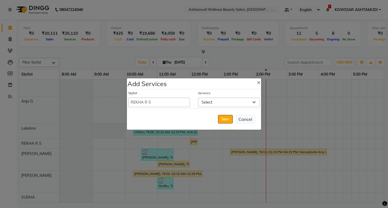
click at [205, 105] on span "Select" at bounding box center [229, 102] width 62 height 9
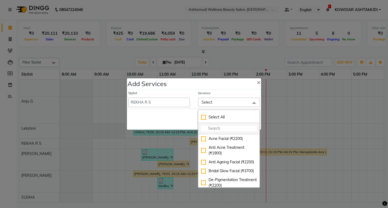
click at [208, 129] on input "multiselect-search" at bounding box center [229, 129] width 56 height 6
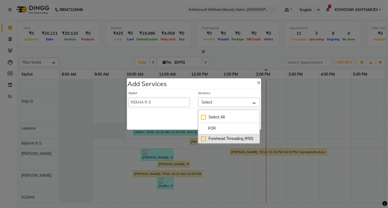
click at [202, 139] on div "Forehead Threading (₹50)" at bounding box center [229, 139] width 56 height 6
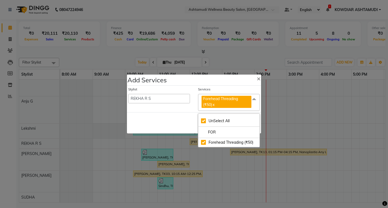
click at [194, 110] on div "Services Forehead Threading (₹50) x UnSelect All FOR Forehead Threading (₹50)" at bounding box center [229, 99] width 70 height 24
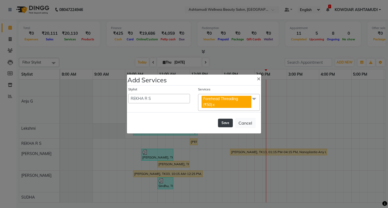
click at [222, 124] on button "Save" at bounding box center [225, 123] width 15 height 9
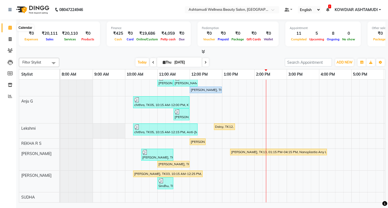
click at [10, 28] on icon at bounding box center [10, 28] width 4 height 4
click at [8, 39] on span at bounding box center [9, 39] width 9 height 6
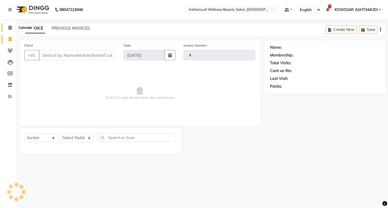
click at [10, 30] on span at bounding box center [9, 28] width 9 height 6
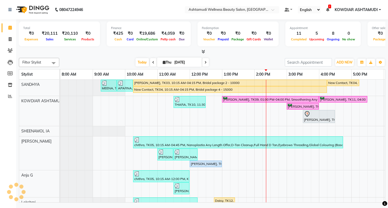
click at [150, 20] on div "Total ₹0 Expenses ₹20,111 Sales ₹20,110 Services ₹0 Products Finance ₹425 Cash …" at bounding box center [202, 36] width 367 height 35
click at [169, 24] on div "Finance ₹425 Cash ₹0 Card ₹19,686 Online/Custom ₹4,059 Petty cash ₹0 Due" at bounding box center [149, 34] width 84 height 25
click at [6, 47] on link "Clients" at bounding box center [8, 50] width 13 height 9
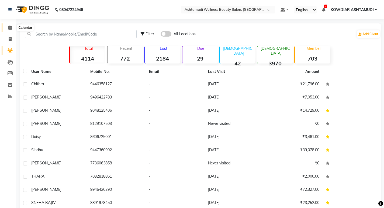
click at [8, 27] on icon at bounding box center [10, 28] width 4 height 4
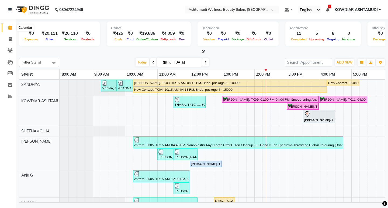
click at [11, 30] on span at bounding box center [9, 28] width 9 height 6
click at [11, 36] on link "Invoice" at bounding box center [8, 39] width 13 height 9
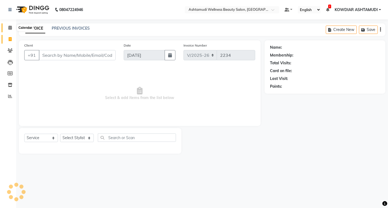
click at [11, 29] on icon at bounding box center [10, 28] width 4 height 4
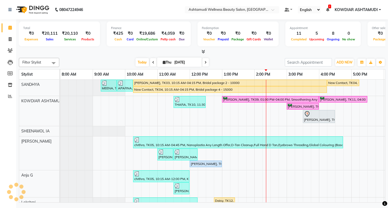
click at [101, 21] on div "Total ₹0 Expenses ₹20,111 Sales ₹20,110 Services ₹0 Products Finance ₹425 Cash …" at bounding box center [202, 36] width 367 height 35
click at [10, 51] on icon at bounding box center [10, 51] width 5 height 4
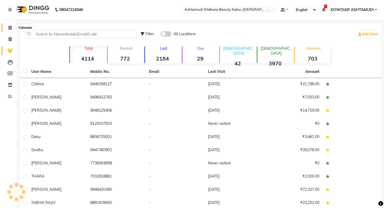
click at [7, 26] on span at bounding box center [9, 28] width 9 height 6
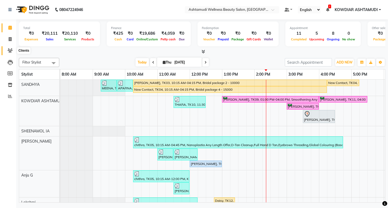
click at [10, 52] on icon at bounding box center [10, 51] width 5 height 4
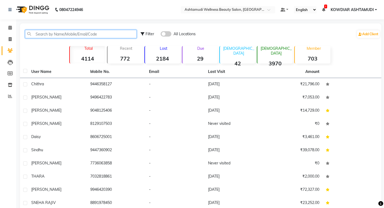
click at [50, 33] on input "text" at bounding box center [81, 34] width 112 height 8
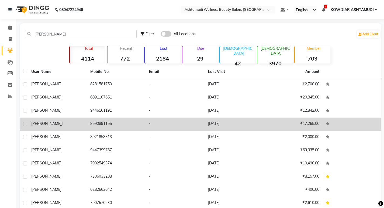
click at [99, 126] on td "8590891155" at bounding box center [116, 124] width 59 height 13
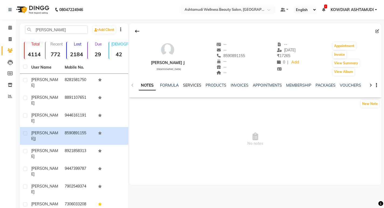
click at [184, 85] on link "SERVICES" at bounding box center [192, 85] width 18 height 5
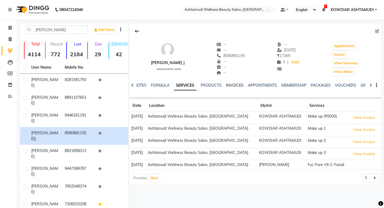
click at [227, 84] on link "INVOICES" at bounding box center [235, 85] width 18 height 5
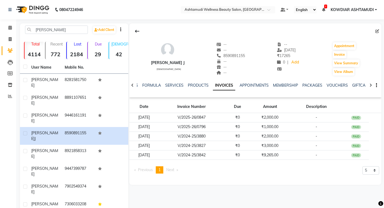
click at [161, 170] on span "1" at bounding box center [160, 170] width 2 height 5
click at [173, 83] on link "SERVICES" at bounding box center [174, 85] width 18 height 5
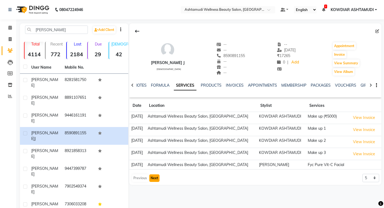
click at [153, 177] on button "Next" at bounding box center [154, 179] width 10 height 8
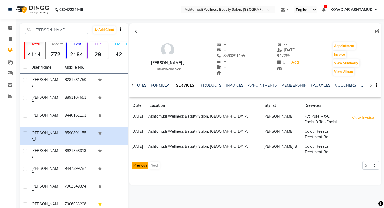
click at [138, 167] on button "Previous" at bounding box center [140, 166] width 16 height 8
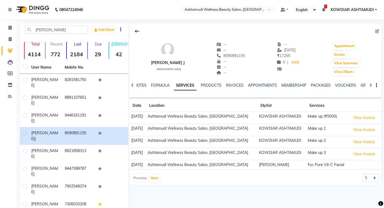
click at [181, 30] on div at bounding box center [255, 31] width 252 height 10
click at [174, 37] on div "VARSHA J female -- -- 8590891155 -- -- -- -- 01-06-2025 ₹ 17265 0 | Add Appoint…" at bounding box center [255, 56] width 252 height 40
click at [140, 15] on nav "08047224946 Select Location × Ashtamudi Wellness Beauty Salon, Kowdiar Default …" at bounding box center [192, 9] width 384 height 19
click at [231, 85] on link "INVOICES" at bounding box center [235, 85] width 18 height 5
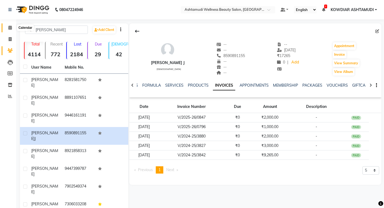
click at [8, 30] on span at bounding box center [9, 28] width 9 height 6
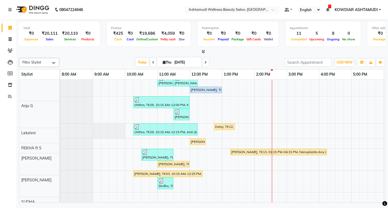
scroll to position [78, 0]
click at [109, 9] on nav "08047224946 Select Location × Ashtamudi Wellness Beauty Salon, Kowdiar Default …" at bounding box center [194, 9] width 388 height 19
click at [224, 154] on div "MEENA, TK01, 09:15 AM-09:45 AM, Blow Dry Setting APARNA, TK02, 09:45 AM-10:15 A…" at bounding box center [270, 104] width 421 height 197
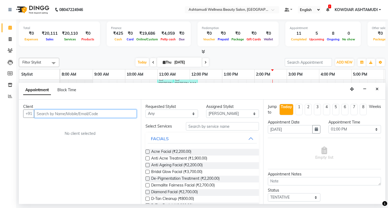
click at [76, 114] on input "text" at bounding box center [85, 114] width 102 height 8
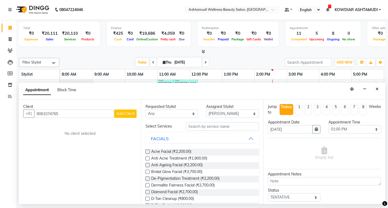
click at [121, 114] on span "Add Client" at bounding box center [125, 113] width 18 height 5
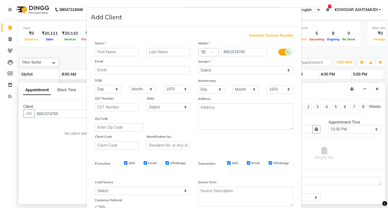
click at [120, 52] on input "text" at bounding box center [117, 52] width 44 height 8
click at [232, 70] on select "Select Male Female Other Prefer Not To Say" at bounding box center [245, 70] width 95 height 8
click at [198, 66] on select "Select Male Female Other Prefer Not To Say" at bounding box center [245, 70] width 95 height 8
click at [116, 190] on select "Select Walk-in Referral Internet Friend Word of Mouth Advertisement Facebook Ju…" at bounding box center [142, 191] width 95 height 8
click at [95, 187] on select "Select Walk-in Referral Internet Friend Word of Mouth Advertisement Facebook Ju…" at bounding box center [142, 191] width 95 height 8
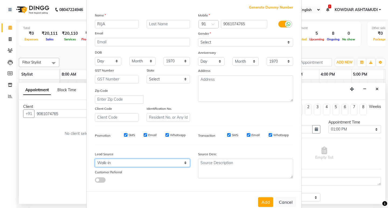
scroll to position [40, 0]
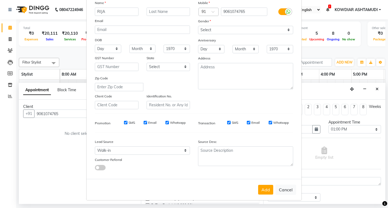
click at [265, 192] on button "Add" at bounding box center [265, 190] width 15 height 10
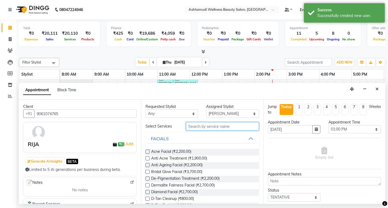
click at [202, 128] on input "text" at bounding box center [222, 126] width 73 height 8
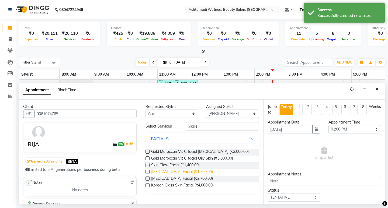
click at [186, 173] on span "[MEDICAL_DATA] Facial (₹1,700.00)" at bounding box center [182, 172] width 62 height 7
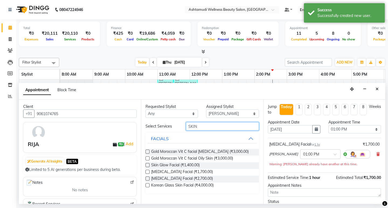
click at [206, 124] on input "SKIN" at bounding box center [222, 126] width 73 height 8
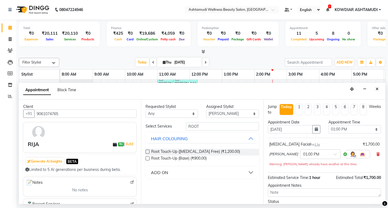
click at [168, 172] on div "ADD ON" at bounding box center [159, 173] width 17 height 6
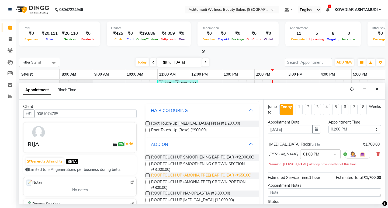
scroll to position [53, 0]
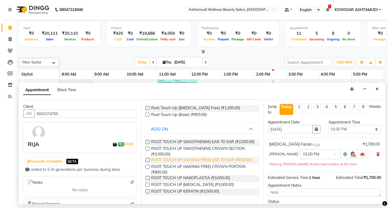
click at [179, 160] on span "ROOT TOUCH UP (AMONIA FREE) EAR TO EAR (₹650.00)" at bounding box center [201, 160] width 100 height 7
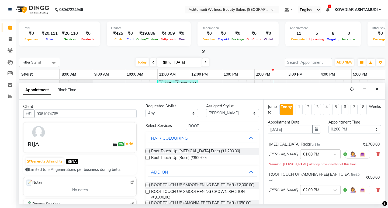
scroll to position [0, 0]
drag, startPoint x: 202, startPoint y: 124, endPoint x: 95, endPoint y: 138, distance: 107.6
click at [95, 138] on div "Client +91 9061074765 RIJA ₹0 | Add Generate AI Insights BETA Limited to 5 AI g…" at bounding box center [202, 152] width 367 height 105
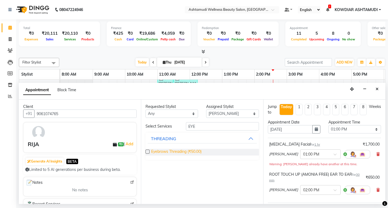
click at [162, 150] on span "Eyebrows Threading (₹50.00)" at bounding box center [176, 152] width 50 height 7
drag, startPoint x: 203, startPoint y: 127, endPoint x: 96, endPoint y: 126, distance: 106.8
click at [104, 126] on div "Client +91 9061074765 RIJA ₹0 | Add Generate AI Insights BETA Limited to 5 AI g…" at bounding box center [202, 152] width 367 height 105
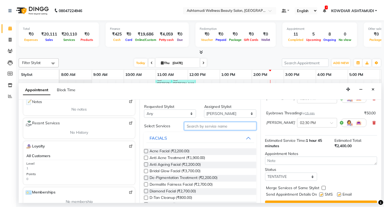
scroll to position [103, 0]
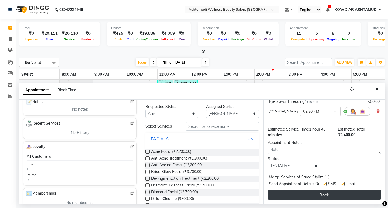
click at [311, 195] on button "Book" at bounding box center [324, 195] width 113 height 10
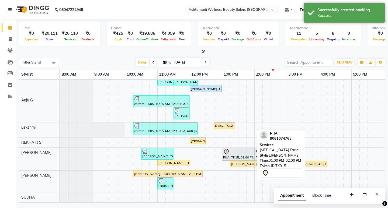
click at [251, 152] on div at bounding box center [238, 152] width 30 height 6
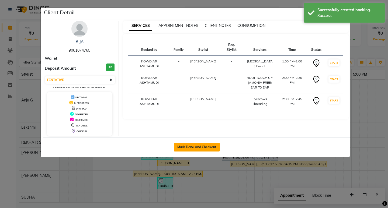
click at [206, 149] on button "Mark Done And Checkout" at bounding box center [197, 147] width 46 height 9
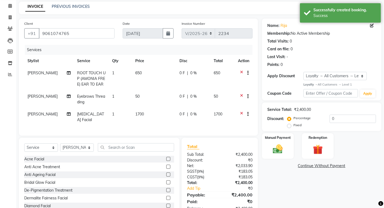
scroll to position [43, 0]
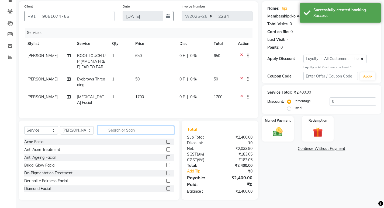
click at [112, 130] on input "text" at bounding box center [136, 130] width 76 height 8
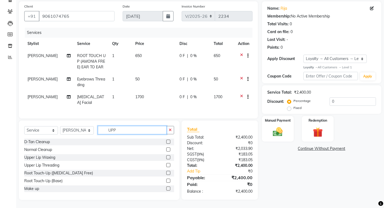
scroll to position [43, 0]
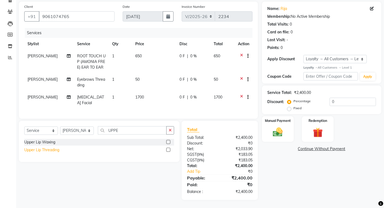
click at [52, 151] on div "Upper Lip Threading" at bounding box center [41, 150] width 35 height 6
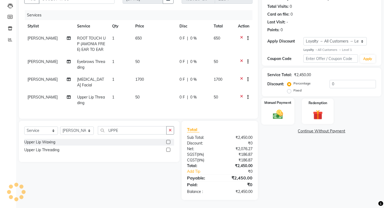
scroll to position [61, 0]
click at [280, 114] on img at bounding box center [278, 115] width 16 height 12
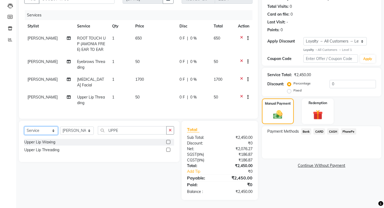
click at [40, 132] on select "Select Service Product Membership Package Voucher Prepaid Gift Card" at bounding box center [41, 131] width 34 height 8
click at [24, 127] on select "Select Service Product Membership Package Voucher Prepaid Gift Card" at bounding box center [41, 131] width 34 height 8
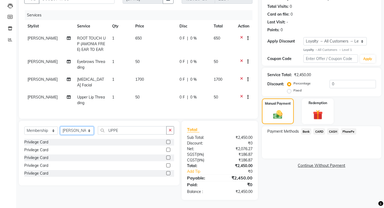
click at [67, 132] on select "Select Stylist ABISHA KARKI Anju G KOWDIAR ASHTAMUDI Lekshmi REKHA R S RIMA GHA…" at bounding box center [77, 131] width 34 height 8
click at [60, 127] on select "Select Stylist ABISHA KARKI Anju G KOWDIAR ASHTAMUDI Lekshmi REKHA R S RIMA GHA…" at bounding box center [77, 131] width 34 height 8
click at [42, 142] on div "Privilege Card" at bounding box center [36, 143] width 24 height 6
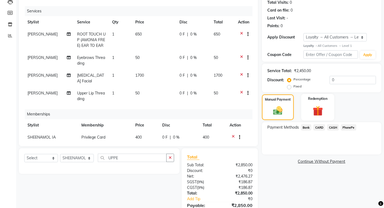
scroll to position [88, 0]
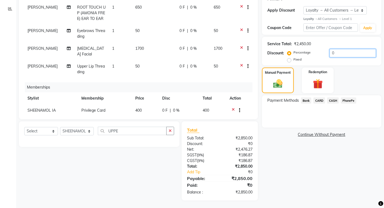
drag, startPoint x: 345, startPoint y: 53, endPoint x: 239, endPoint y: 56, distance: 106.3
click at [248, 54] on div "Client +91 9061074765 Date 04-09-2025 Invoice Number V/2025 V/2025-26 2234 Serv…" at bounding box center [200, 77] width 371 height 248
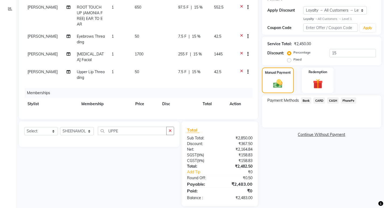
click at [336, 104] on div "CASH" at bounding box center [332, 101] width 14 height 7
click at [336, 102] on span "CASH" at bounding box center [333, 101] width 12 height 6
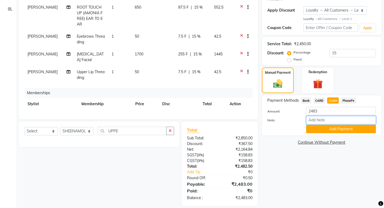
drag, startPoint x: 327, startPoint y: 121, endPoint x: 330, endPoint y: 122, distance: 3.2
click at [327, 121] on input "Note:" at bounding box center [341, 120] width 70 height 8
click at [334, 129] on button "Add Payment" at bounding box center [341, 129] width 70 height 8
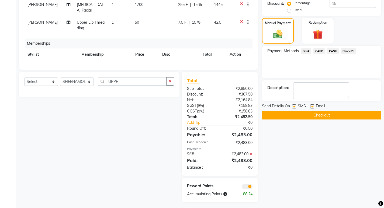
scroll to position [140, 0]
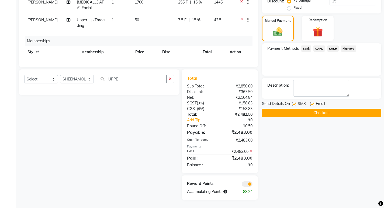
click at [294, 105] on label at bounding box center [294, 104] width 4 height 4
click at [294, 105] on input "checkbox" at bounding box center [294, 105] width 4 height 4
click at [313, 104] on label at bounding box center [312, 104] width 4 height 4
click at [313, 104] on input "checkbox" at bounding box center [312, 105] width 4 height 4
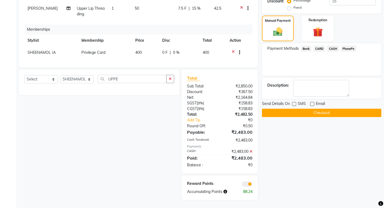
scroll to position [18, 0]
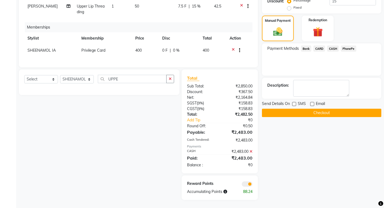
click at [285, 116] on button "Checkout" at bounding box center [321, 113] width 119 height 8
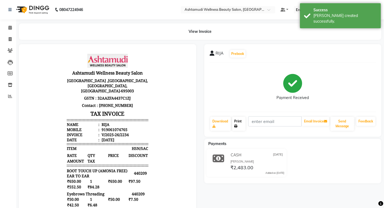
click at [241, 125] on link "Print" at bounding box center [238, 124] width 13 height 14
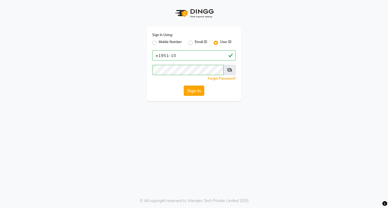
click at [187, 89] on button "Sign In" at bounding box center [194, 91] width 20 height 10
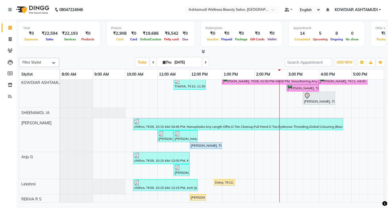
scroll to position [27, 0]
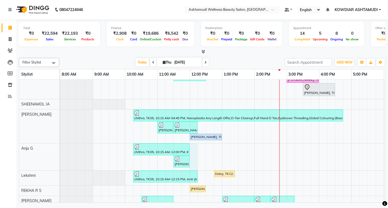
click at [193, 147] on div "MEENA, TK01, 09:15 AM-09:45 AM, Blow Dry Setting APARNA, TK02, 09:45 AM-10:15 A…" at bounding box center [270, 151] width 421 height 197
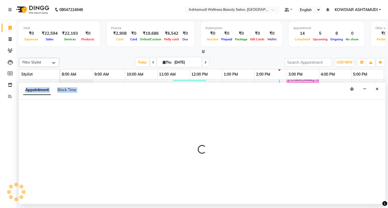
click at [193, 147] on p at bounding box center [202, 149] width 367 height 9
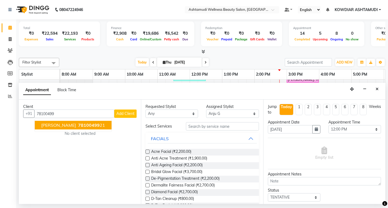
click at [77, 124] on ngb-highlight "78100499 21" at bounding box center [91, 125] width 28 height 5
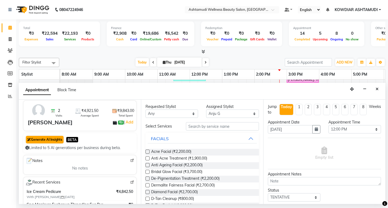
scroll to position [54, 0]
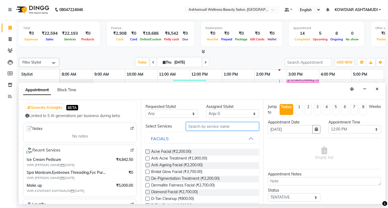
click at [208, 125] on input "text" at bounding box center [222, 126] width 73 height 8
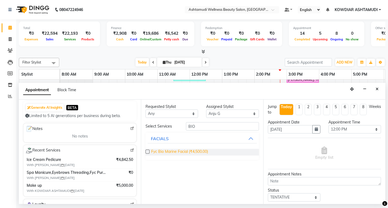
click at [199, 153] on span "Fyc Bio Marine Facial (₹4,500.00)" at bounding box center [179, 152] width 57 height 7
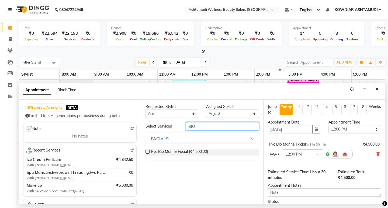
click at [201, 130] on input "BIO" at bounding box center [222, 126] width 73 height 8
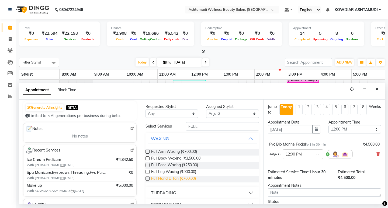
click at [191, 177] on span "Full Hand D Tan (₹700.00)" at bounding box center [173, 179] width 45 height 7
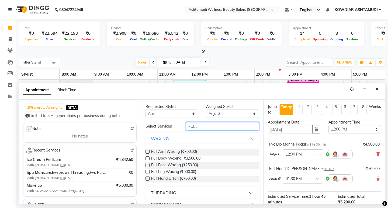
click at [199, 126] on input "FULL" at bounding box center [222, 126] width 73 height 8
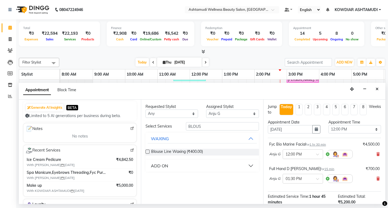
click at [163, 166] on div "ADD ON" at bounding box center [159, 166] width 17 height 6
click at [163, 178] on span "BLOUSE LINE D TAN (₹400.00)" at bounding box center [177, 179] width 53 height 7
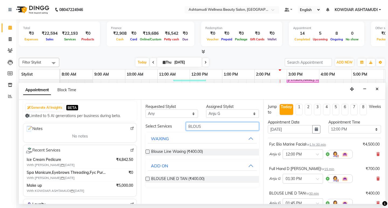
click at [217, 128] on input "BLOUS" at bounding box center [222, 126] width 73 height 8
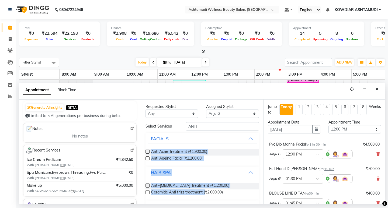
drag, startPoint x: 205, startPoint y: 193, endPoint x: 145, endPoint y: 146, distance: 76.3
click at [145, 146] on div "Requested Stylist Any ABISHA KARKI Anju G KOWDIAR ASHTAMUDI Lekshmi REKHA R S R…" at bounding box center [202, 152] width 122 height 105
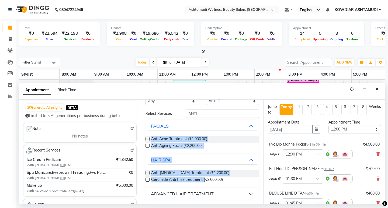
click at [204, 191] on button "ADVANCED HAIR TREATMENT" at bounding box center [202, 194] width 109 height 10
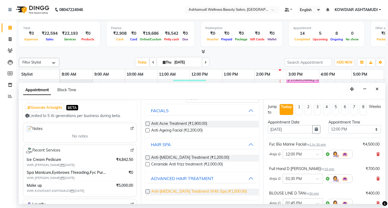
click at [187, 193] on span "Anti-Dandruff Treatment With Spa (₹1,500.00)" at bounding box center [199, 192] width 96 height 7
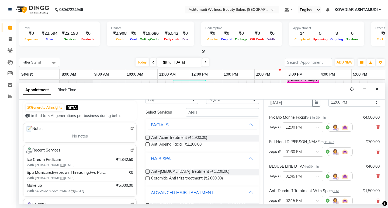
scroll to position [0, 0]
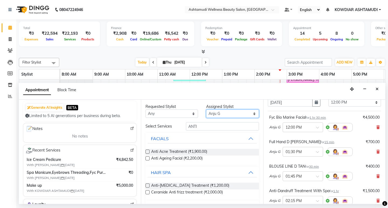
click at [223, 115] on select "Select [PERSON_NAME] Anju G KOWDIAR ASHTAMUDI [PERSON_NAME] R S [PERSON_NAME] […" at bounding box center [232, 114] width 53 height 8
click at [206, 110] on select "Select [PERSON_NAME] Anju G KOWDIAR ASHTAMUDI [PERSON_NAME] R S [PERSON_NAME] […" at bounding box center [232, 114] width 53 height 8
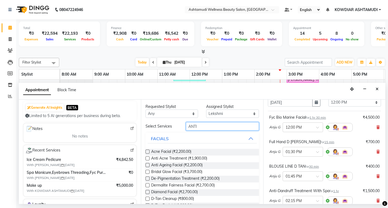
click at [210, 126] on input "ANTI" at bounding box center [222, 126] width 73 height 8
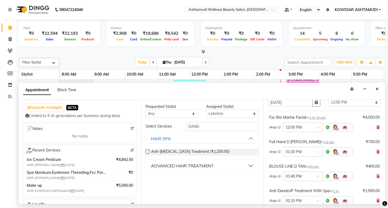
click at [203, 165] on div "ADVANCED HAIR TREATMENT" at bounding box center [182, 166] width 63 height 6
click at [202, 179] on span "Anti-Dandruff Treatment With Spa (₹1,500.00)" at bounding box center [199, 179] width 96 height 7
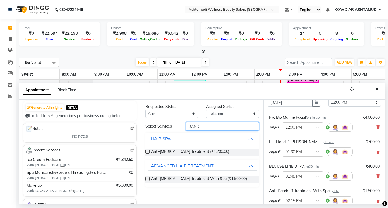
click at [206, 129] on input "DAND" at bounding box center [222, 126] width 73 height 8
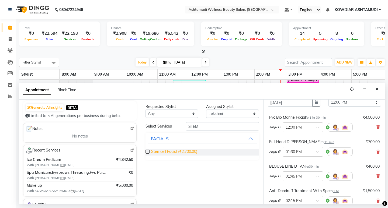
click at [182, 152] on span "Stemcell Facial (₹2,700.00)" at bounding box center [174, 152] width 46 height 7
click at [211, 114] on select "Select [PERSON_NAME] Anju G KOWDIAR ASHTAMUDI [PERSON_NAME] R S [PERSON_NAME] […" at bounding box center [232, 114] width 53 height 8
click at [206, 110] on select "Select [PERSON_NAME] Anju G KOWDIAR ASHTAMUDI [PERSON_NAME] R S [PERSON_NAME] […" at bounding box center [232, 114] width 53 height 8
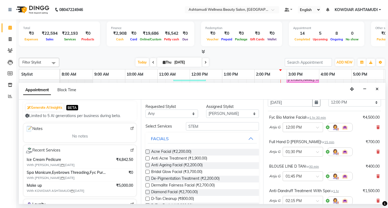
drag, startPoint x: 212, startPoint y: 132, endPoint x: 212, endPoint y: 129, distance: 2.7
click at [211, 128] on input "STEM" at bounding box center [222, 126] width 73 height 8
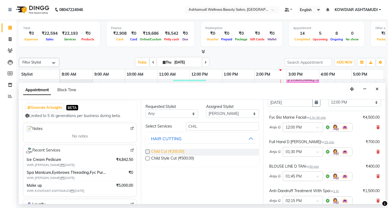
click at [179, 154] on span "Child Cut (₹200.00)" at bounding box center [167, 152] width 33 height 7
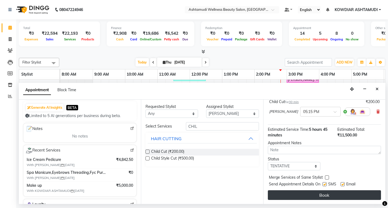
scroll to position [190, 0]
click at [319, 194] on button "Book" at bounding box center [324, 195] width 113 height 10
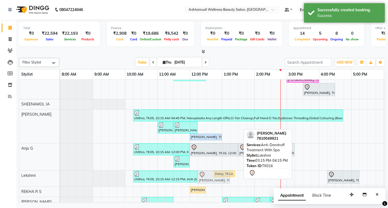
drag, startPoint x: 304, startPoint y: 177, endPoint x: 206, endPoint y: 177, distance: 97.6
click at [60, 177] on div "chithra, TK05, 10:15 AM-12:15 PM, Anti-Dandruff Treatment With Spa,Half Arm d t…" at bounding box center [60, 179] width 0 height 16
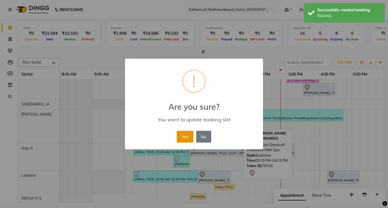
click at [179, 138] on button "Yes" at bounding box center [185, 137] width 16 height 12
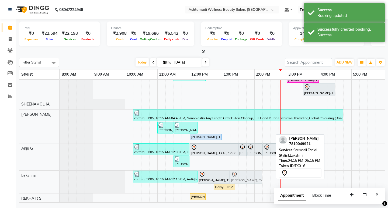
drag, startPoint x: 336, startPoint y: 180, endPoint x: 236, endPoint y: 184, distance: 99.6
click at [60, 184] on div "chithra, TK05, 10:15 AM-12:15 PM, Anti-Dandruff Treatment With Spa,Half Arm d t…" at bounding box center [60, 182] width 0 height 23
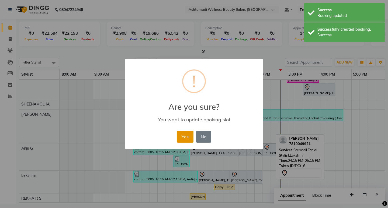
click at [180, 137] on button "Yes" at bounding box center [185, 137] width 16 height 12
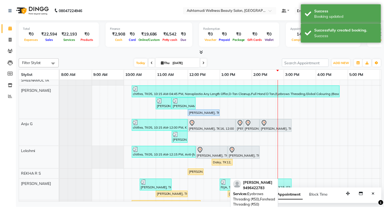
scroll to position [86, 0]
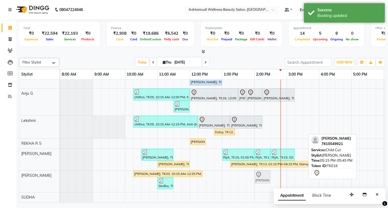
drag, startPoint x: 369, startPoint y: 170, endPoint x: 260, endPoint y: 174, distance: 108.7
click at [60, 174] on div "AISWARYA, TK03, 10:15 AM-12:25 PM, Root Touch-Up (Ammonia Free),Eyebrows Thread…" at bounding box center [60, 182] width 0 height 22
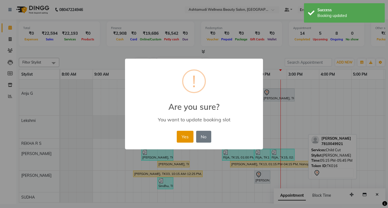
click at [183, 138] on button "Yes" at bounding box center [185, 137] width 16 height 12
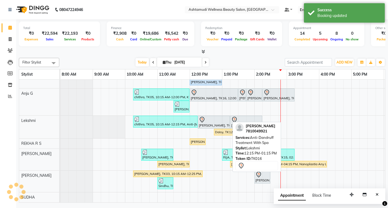
click at [218, 119] on div "[PERSON_NAME], TK16, 12:15 PM-01:15 PM, Anti-[MEDICAL_DATA] Treatment With Spa" at bounding box center [213, 122] width 31 height 11
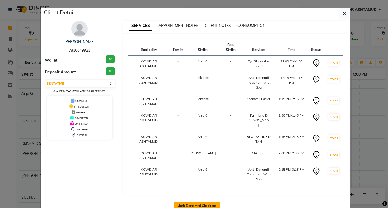
click at [212, 202] on button "Mark Done And Checkout" at bounding box center [197, 206] width 46 height 9
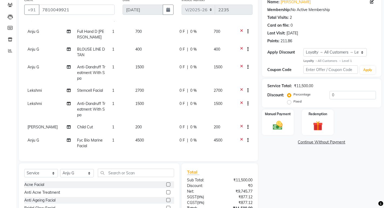
scroll to position [88, 0]
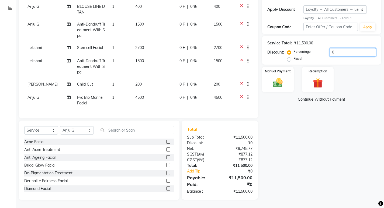
click at [357, 53] on input "0" at bounding box center [353, 52] width 46 height 8
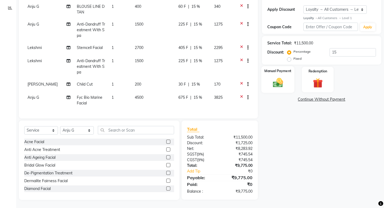
click at [280, 82] on img at bounding box center [278, 83] width 16 height 12
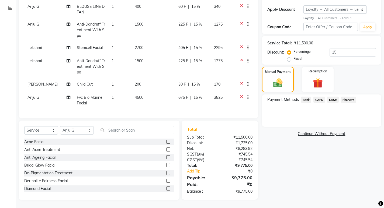
click at [349, 100] on span "PhonePe" at bounding box center [348, 100] width 15 height 6
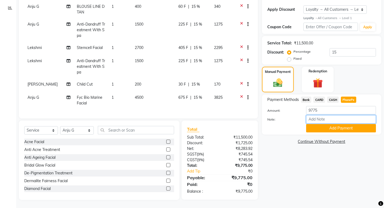
click at [346, 121] on input "Note:" at bounding box center [341, 119] width 70 height 8
click at [346, 128] on button "Add Payment" at bounding box center [341, 128] width 70 height 8
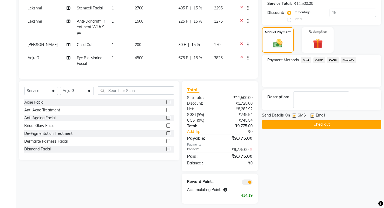
scroll to position [132, 0]
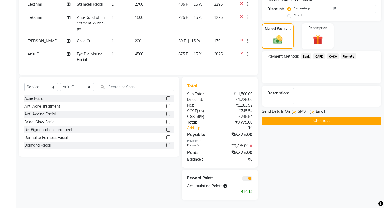
click at [308, 120] on button "Checkout" at bounding box center [321, 121] width 119 height 8
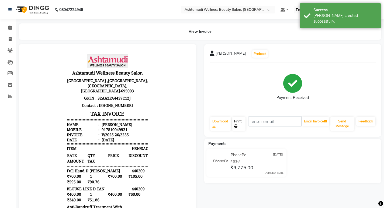
click at [240, 124] on link "Print" at bounding box center [238, 124] width 13 height 14
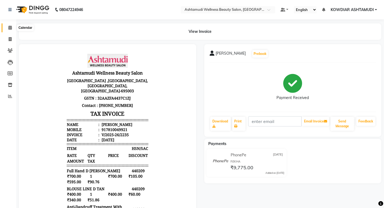
click at [11, 29] on icon at bounding box center [10, 28] width 4 height 4
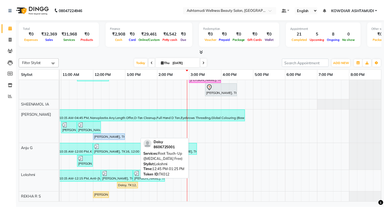
scroll to position [54, 0]
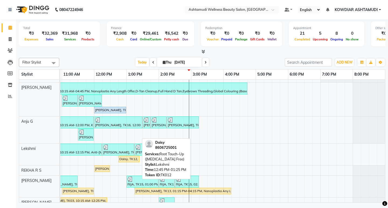
click at [128, 161] on div "Daisy, TK12, 12:45 PM-01:25 PM, Root Touch-Up (Ammonia Free)" at bounding box center [129, 159] width 20 height 5
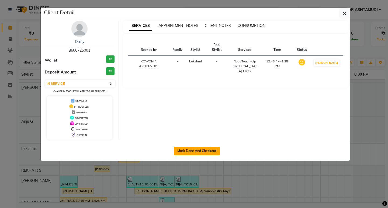
click at [211, 147] on button "Mark Done And Checkout" at bounding box center [197, 151] width 46 height 9
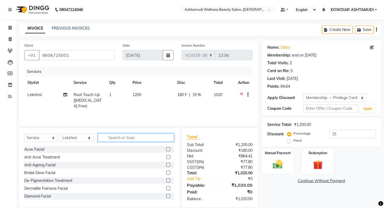
click at [127, 141] on input "text" at bounding box center [136, 138] width 76 height 8
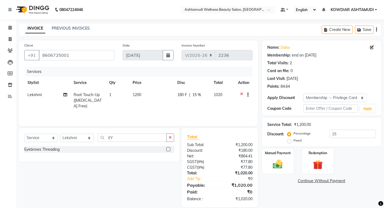
click at [168, 150] on label at bounding box center [168, 149] width 4 height 4
click at [168, 150] on input "checkbox" at bounding box center [168, 150] width 4 height 4
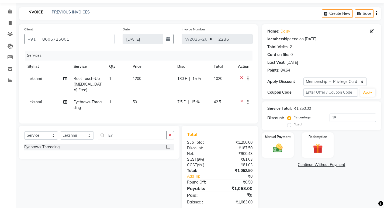
scroll to position [25, 0]
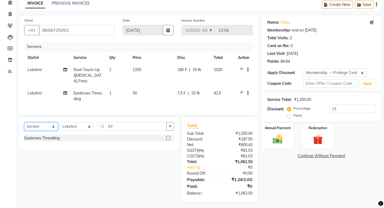
click at [38, 123] on select "Select Service Product Membership Package Voucher Prepaid Gift Card" at bounding box center [41, 127] width 34 height 8
click at [24, 123] on select "Select Service Product Membership Package Voucher Prepaid Gift Card" at bounding box center [41, 127] width 34 height 8
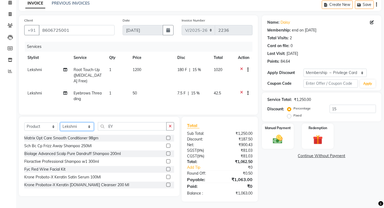
click at [67, 128] on select "Select Stylist ABISHA KARKI Anju G KOWDIAR ASHTAMUDI Lekshmi REKHA R S RIMA GHA…" at bounding box center [77, 127] width 34 height 8
click at [60, 123] on select "Select Stylist ABISHA KARKI Anju G KOWDIAR ASHTAMUDI Lekshmi REKHA R S RIMA GHA…" at bounding box center [77, 127] width 34 height 8
drag, startPoint x: 117, startPoint y: 125, endPoint x: 117, endPoint y: 120, distance: 5.4
click at [117, 123] on input "EY" at bounding box center [132, 126] width 69 height 8
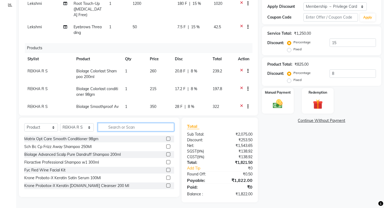
scroll to position [94, 0]
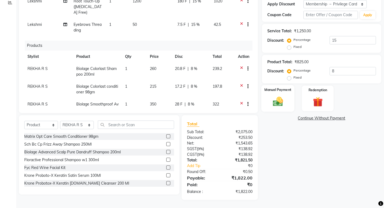
click at [280, 95] on div "Manual Payment" at bounding box center [277, 98] width 33 height 27
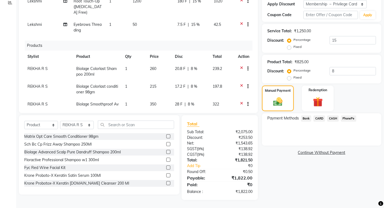
click at [335, 119] on span "CASH" at bounding box center [333, 119] width 12 height 6
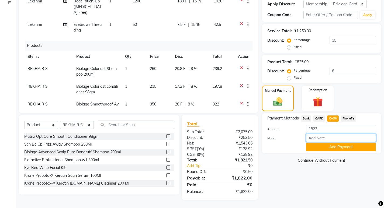
click at [334, 136] on input "Note:" at bounding box center [341, 138] width 70 height 8
click at [344, 147] on button "Add Payment" at bounding box center [341, 147] width 70 height 8
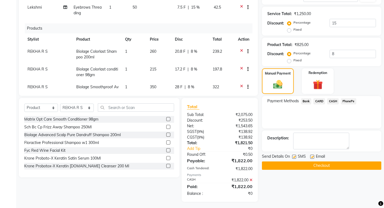
scroll to position [113, 0]
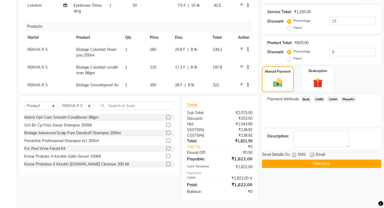
click at [339, 166] on button "Checkout" at bounding box center [321, 164] width 119 height 8
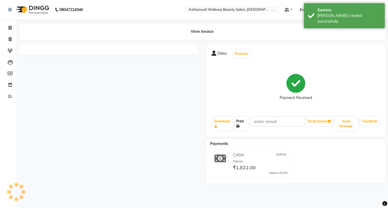
click at [241, 121] on link "Print" at bounding box center [241, 124] width 14 height 14
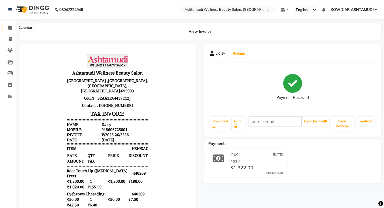
click at [10, 28] on icon at bounding box center [10, 28] width 4 height 4
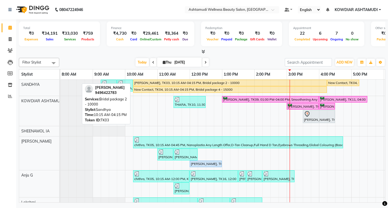
click at [163, 84] on div "AISWARYA, TK03, 10:15 AM-04:15 PM, Bridal package 2 - 10000" at bounding box center [230, 83] width 193 height 5
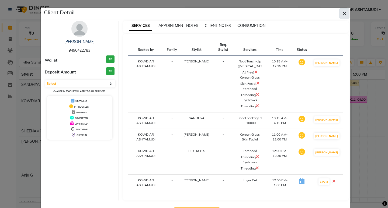
click at [343, 15] on icon "button" at bounding box center [344, 13] width 3 height 4
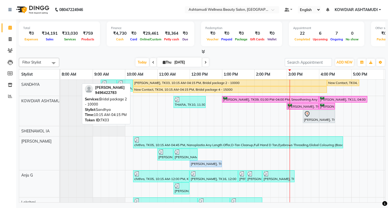
click at [167, 80] on link "AISWARYA, TK03, 10:15 AM-04:15 PM, Bridal package 2 - 10000" at bounding box center [230, 83] width 194 height 6
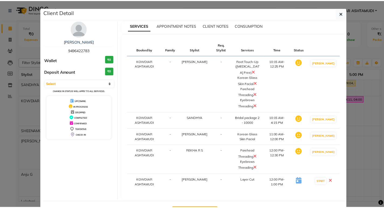
scroll to position [26, 0]
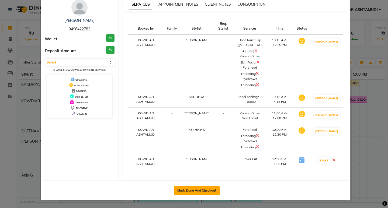
click at [197, 194] on button "Mark Done And Checkout" at bounding box center [197, 191] width 46 height 9
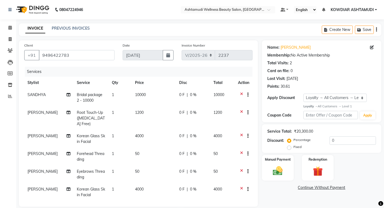
select select "4668"
select select "service"
select select "61508"
select select "1: Object"
click at [90, 98] on td "Bridal package 2 - 10000" at bounding box center [91, 98] width 35 height 18
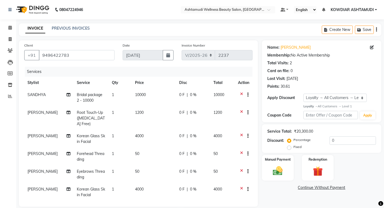
select select "27382"
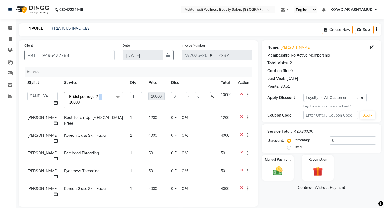
click at [90, 98] on span "Bridal package 2 - 10000" at bounding box center [85, 99] width 32 height 11
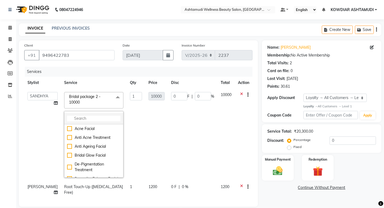
click at [88, 122] on li at bounding box center [93, 118] width 59 height 11
click at [88, 120] on input "multiselect-search" at bounding box center [93, 119] width 53 height 6
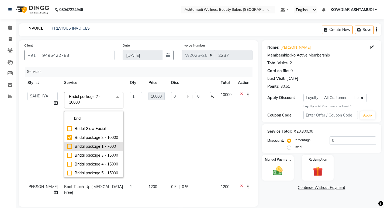
type input "brid"
click at [88, 150] on div "Bridal package 1 - 7000" at bounding box center [93, 147] width 53 height 6
checkbox input "false"
checkbox input "true"
type input "7000"
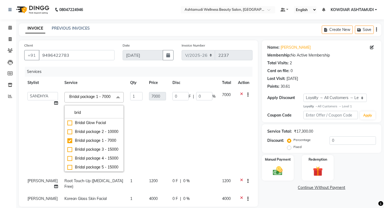
click at [146, 147] on td "7000" at bounding box center [157, 132] width 23 height 86
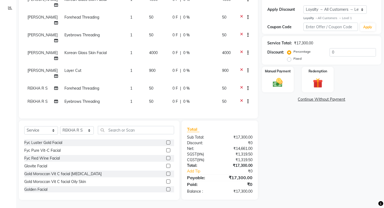
scroll to position [135, 0]
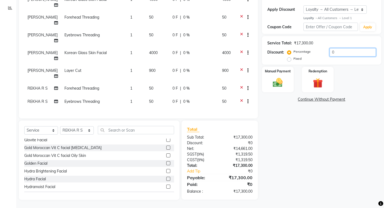
click at [345, 52] on input "0" at bounding box center [353, 52] width 46 height 8
type input "1"
type input "70"
type input "1"
type input "15"
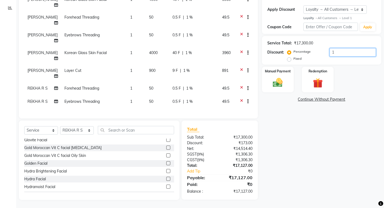
type input "1050"
type input "15"
click at [189, 50] on td "600 F | 15 %" at bounding box center [194, 56] width 50 height 18
select select "41198"
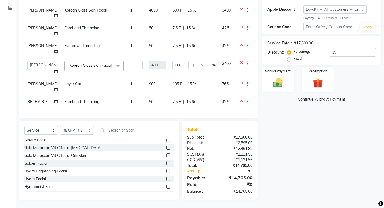
scroll to position [0, 0]
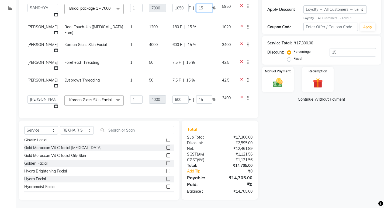
click at [196, 8] on input "15" at bounding box center [204, 8] width 16 height 8
click at [202, 7] on input "15" at bounding box center [204, 8] width 16 height 8
type input "1"
click at [203, 27] on div "180 F | 15 %" at bounding box center [194, 27] width 43 height 6
select select "75615"
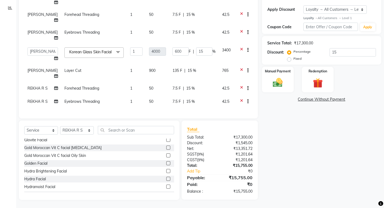
scroll to position [54, 0]
click at [302, 122] on div "Name: [PERSON_NAME] Membership: No Active Membership Total Visits: 2 Card on fi…" at bounding box center [324, 76] width 124 height 248
click at [318, 120] on div "Name: [PERSON_NAME] Membership: No Active Membership Total Visits: 2 Card on fi…" at bounding box center [324, 76] width 124 height 248
click at [285, 80] on img at bounding box center [278, 83] width 16 height 12
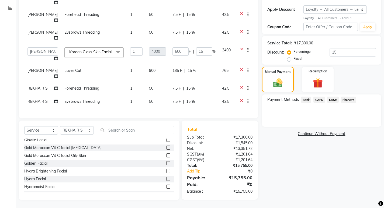
click at [348, 98] on span "PhonePe" at bounding box center [348, 100] width 15 height 6
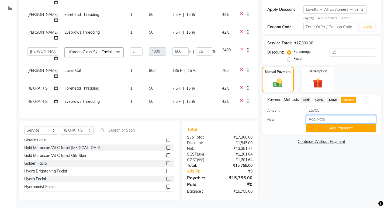
click at [325, 116] on input "Note:" at bounding box center [341, 119] width 70 height 8
type input "REKHA"
click at [327, 128] on button "Add Payment" at bounding box center [341, 128] width 70 height 8
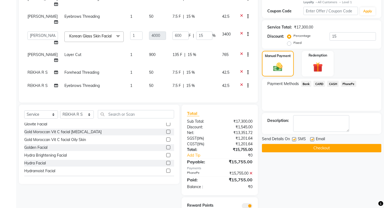
scroll to position [132, 0]
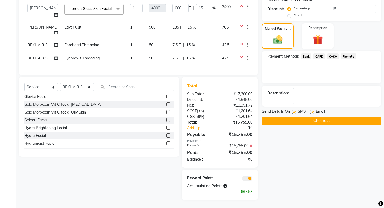
click at [331, 119] on button "Checkout" at bounding box center [321, 121] width 119 height 8
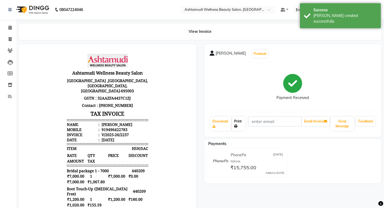
click at [239, 121] on link "Print" at bounding box center [238, 124] width 13 height 14
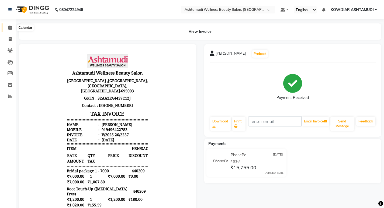
click at [9, 27] on icon at bounding box center [10, 28] width 4 height 4
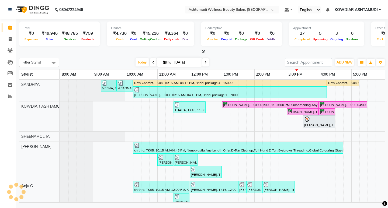
click at [200, 54] on span at bounding box center [203, 52] width 6 height 6
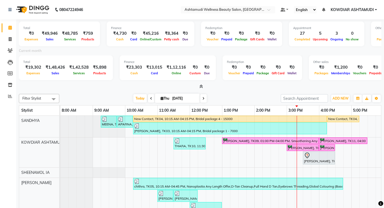
click at [120, 16] on nav "08047224946 Select Location × Ashtamudi Wellness Beauty Salon, Kowdiar Default …" at bounding box center [192, 9] width 384 height 19
click at [8, 30] on span at bounding box center [9, 28] width 9 height 6
click at [131, 13] on nav "08047224946 Select Location × Ashtamudi Wellness Beauty Salon, Kowdiar Default …" at bounding box center [192, 9] width 384 height 19
click at [130, 8] on nav "08047224946 Select Location × Ashtamudi Wellness Beauty Salon, Kowdiar Default …" at bounding box center [192, 9] width 384 height 19
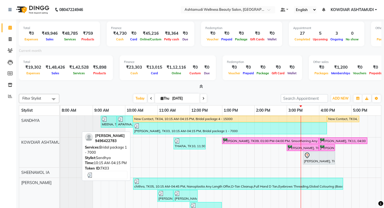
click at [159, 128] on div at bounding box center [230, 126] width 192 height 5
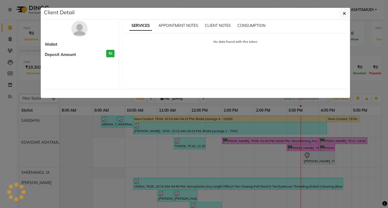
select select "3"
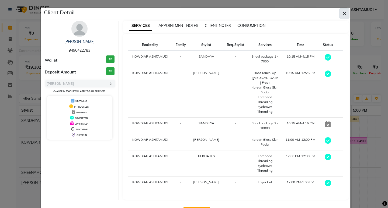
click at [343, 12] on icon "button" at bounding box center [344, 13] width 3 height 4
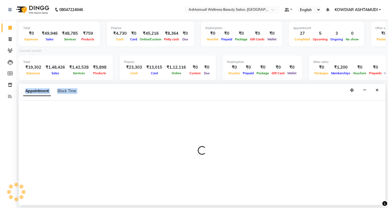
click at [280, 171] on div at bounding box center [202, 153] width 367 height 105
select select "75615"
select select "tentative"
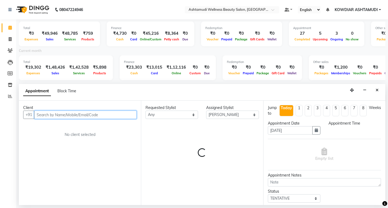
select select "885"
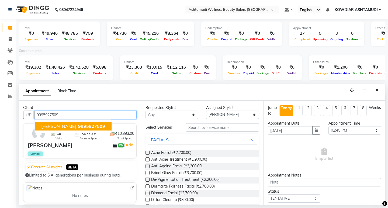
click at [52, 129] on span "[PERSON_NAME]" at bounding box center [58, 126] width 35 height 5
type input "9995927509"
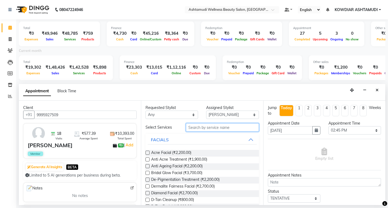
click at [241, 126] on input "text" at bounding box center [222, 128] width 73 height 8
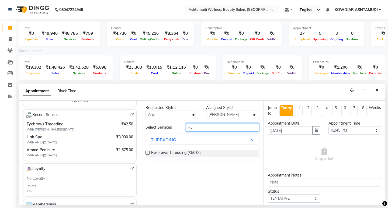
scroll to position [162, 0]
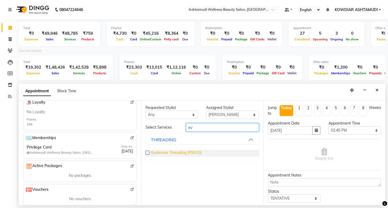
type input "ey"
click at [189, 152] on span "Eyebrows Threading (₹50.00)" at bounding box center [176, 153] width 50 height 7
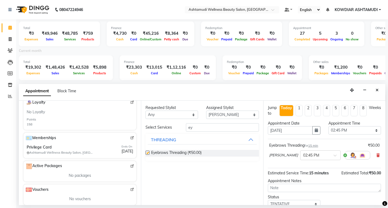
checkbox input "false"
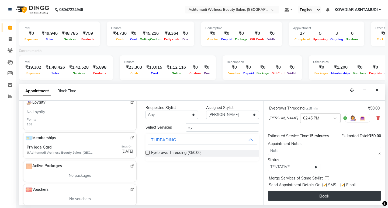
click at [298, 196] on button "Book" at bounding box center [324, 196] width 113 height 10
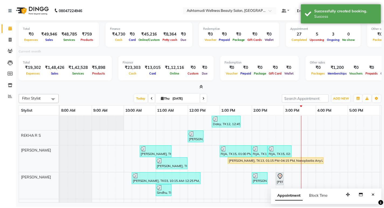
scroll to position [152, 0]
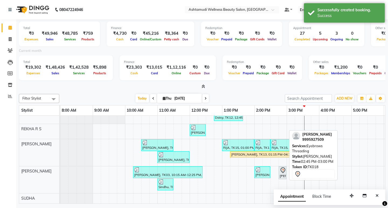
click at [283, 168] on icon at bounding box center [283, 170] width 6 height 6
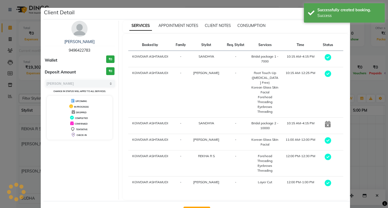
select select "7"
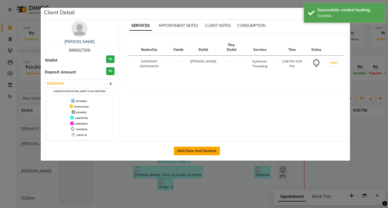
click at [204, 153] on button "Mark Done And Checkout" at bounding box center [197, 151] width 46 height 9
select select "4668"
select select "service"
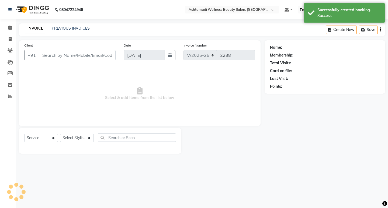
type input "9995927509"
select select "75615"
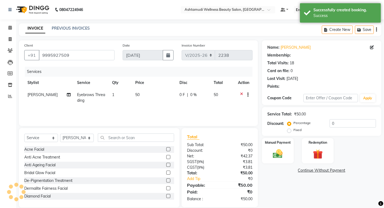
type input "15"
select select "1: Object"
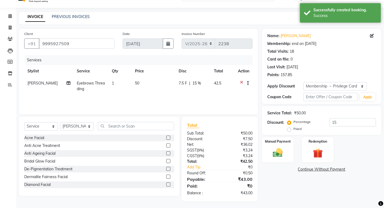
scroll to position [13, 0]
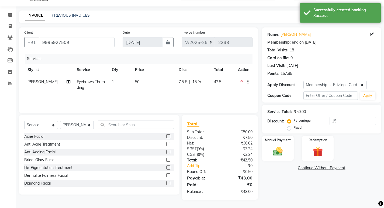
click at [112, 80] on span "1" at bounding box center [113, 82] width 2 height 5
select select "75615"
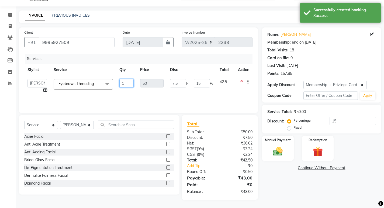
click at [130, 86] on input "1" at bounding box center [126, 83] width 14 height 8
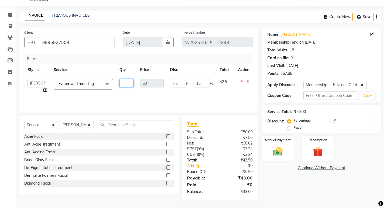
type input "2"
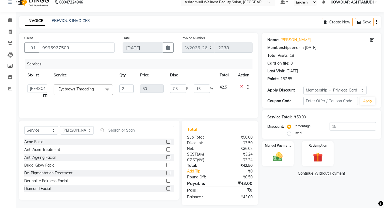
click at [136, 97] on div "Services Stylist Service Qty Price Disc Total Action [PERSON_NAME] Anju G KOWDI…" at bounding box center [138, 86] width 228 height 54
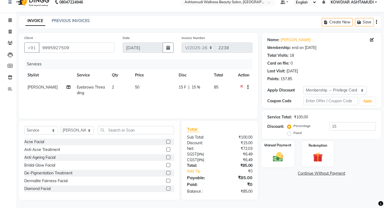
click at [284, 154] on img at bounding box center [278, 157] width 16 height 12
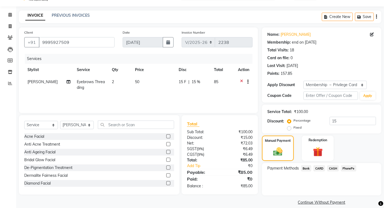
click at [349, 169] on span "PhonePe" at bounding box center [348, 169] width 15 height 6
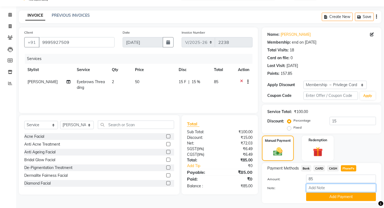
drag, startPoint x: 335, startPoint y: 188, endPoint x: 338, endPoint y: 188, distance: 3.5
click at [335, 188] on input "Note:" at bounding box center [341, 188] width 70 height 8
type input "REKHA"
click at [344, 198] on button "Add Payment" at bounding box center [341, 197] width 70 height 8
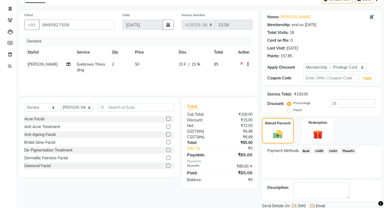
scroll to position [40, 0]
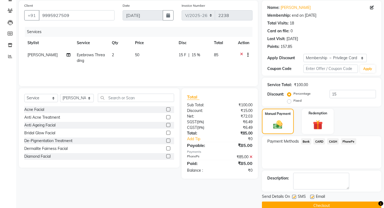
click at [340, 206] on button "Checkout" at bounding box center [321, 206] width 119 height 8
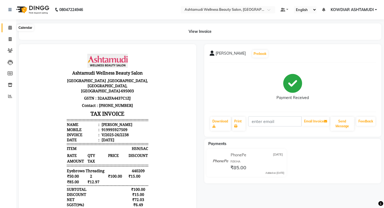
click at [11, 28] on icon at bounding box center [10, 28] width 4 height 4
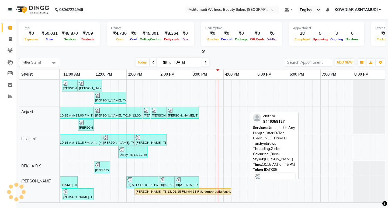
scroll to position [81, 0]
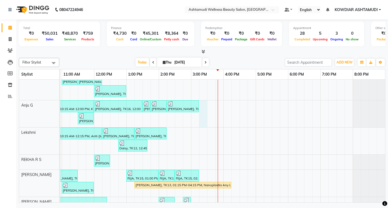
click at [203, 107] on div "MEENA, TK01, 09:15 AM-09:45 AM, Blow Dry Setting APARNA, TK02, 09:45 AM-10:15 A…" at bounding box center [175, 117] width 421 height 236
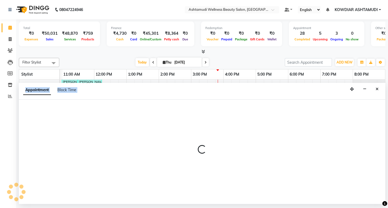
select select "87774"
select select "tentative"
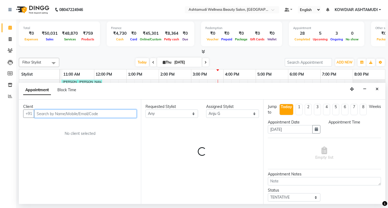
select select "915"
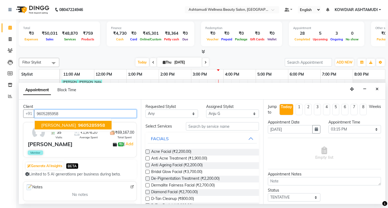
click at [78, 127] on span "9605285958" at bounding box center [91, 125] width 27 height 5
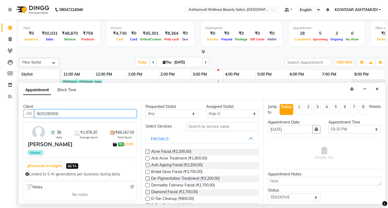
type input "9605285958"
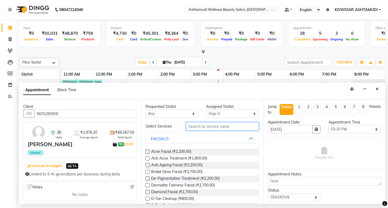
click at [222, 127] on input "text" at bounding box center [222, 126] width 73 height 8
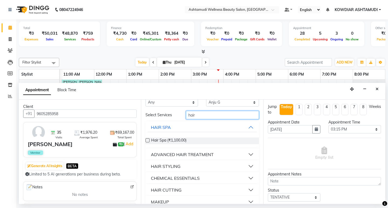
scroll to position [19, 0]
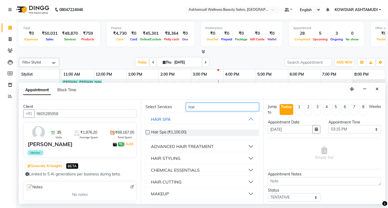
type input "hair"
click at [174, 183] on div "HAIR CUTTING" at bounding box center [166, 182] width 31 height 6
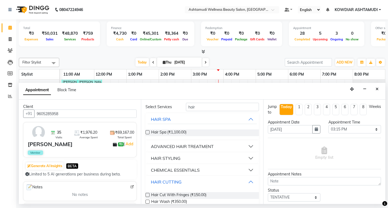
scroll to position [48, 0]
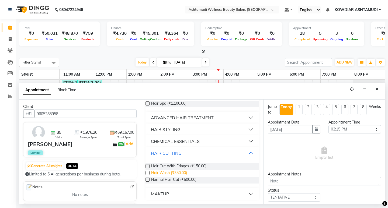
click at [173, 173] on span "Hair Wash (₹350.00)" at bounding box center [169, 173] width 36 height 7
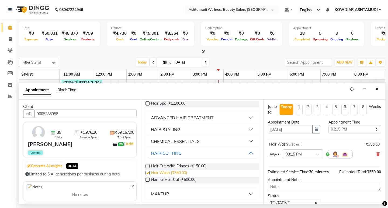
checkbox input "false"
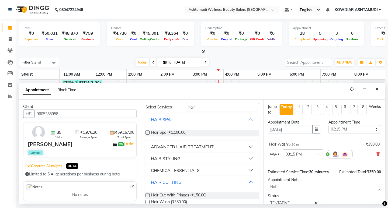
scroll to position [0, 0]
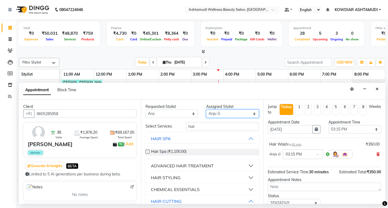
click at [217, 112] on select "Select [PERSON_NAME] Anju G KOWDIAR ASHTAMUDI [PERSON_NAME] R S [PERSON_NAME] […" at bounding box center [232, 114] width 53 height 8
select select "42591"
click at [206, 110] on select "Select [PERSON_NAME] Anju G KOWDIAR ASHTAMUDI [PERSON_NAME] R S [PERSON_NAME] […" at bounding box center [232, 114] width 53 height 8
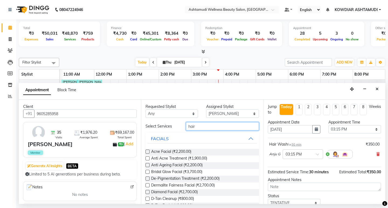
click at [211, 122] on input "hair" at bounding box center [222, 126] width 73 height 8
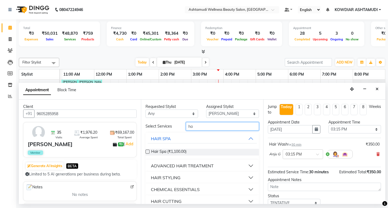
type input "h"
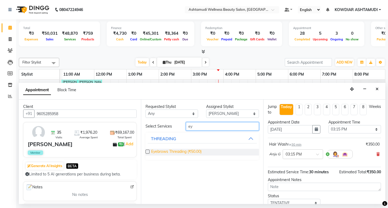
type input "ey"
click at [191, 150] on span "Eyebrows Threading (₹50.00)" at bounding box center [176, 152] width 50 height 7
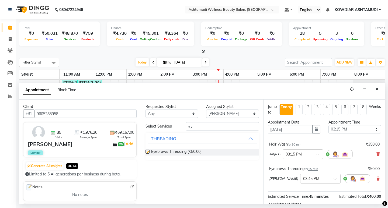
checkbox input "false"
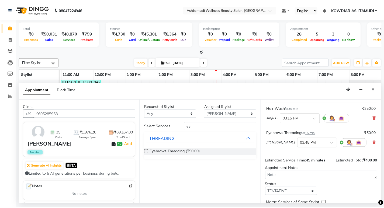
scroll to position [62, 0]
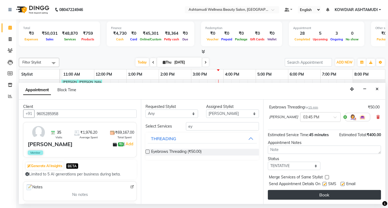
click at [329, 194] on button "Book" at bounding box center [324, 195] width 113 height 10
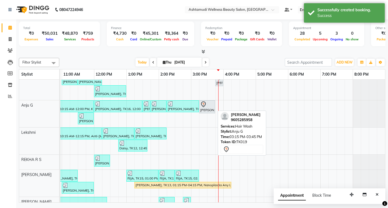
click at [205, 105] on icon at bounding box center [203, 104] width 6 height 6
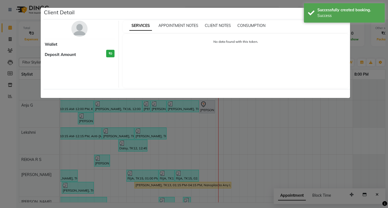
select select "7"
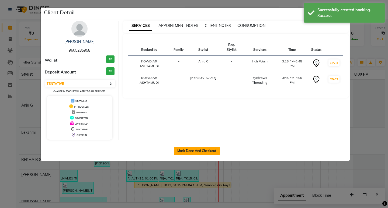
click at [204, 150] on button "Mark Done And Checkout" at bounding box center [197, 151] width 46 height 9
select select "service"
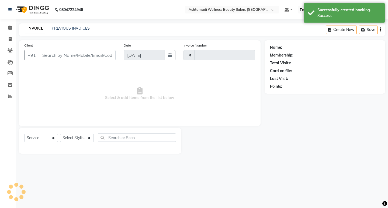
type input "2239"
select select "4668"
type input "9605285958"
select select "87774"
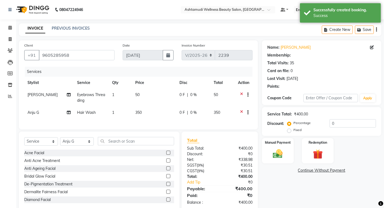
select select "2: Object"
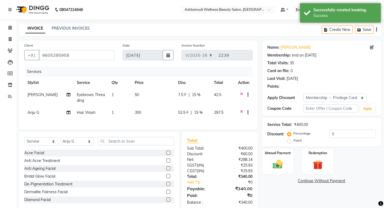
type input "15"
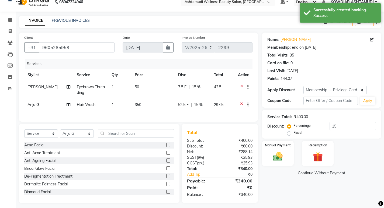
scroll to position [15, 0]
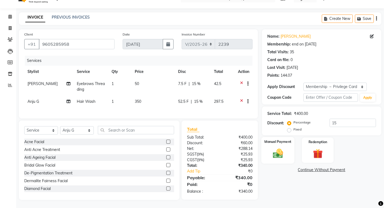
click at [283, 148] on img at bounding box center [278, 154] width 16 height 12
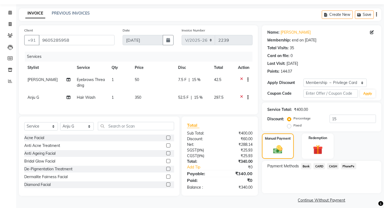
click at [347, 166] on span "PhonePe" at bounding box center [348, 166] width 15 height 6
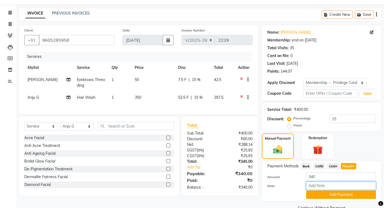
click at [324, 190] on input "Note:" at bounding box center [341, 186] width 70 height 8
type input "REKHA"
click at [342, 195] on button "Add Payment" at bounding box center [341, 195] width 70 height 8
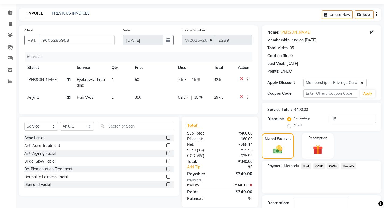
click at [343, 167] on span "PhonePe" at bounding box center [348, 166] width 15 height 6
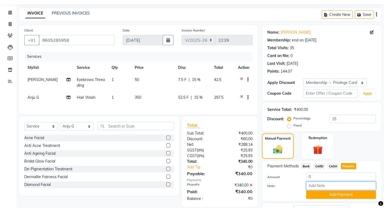
click at [337, 188] on input "Note:" at bounding box center [341, 186] width 70 height 8
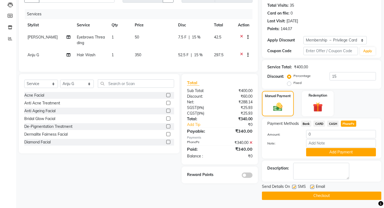
click at [282, 193] on button "Checkout" at bounding box center [321, 196] width 119 height 8
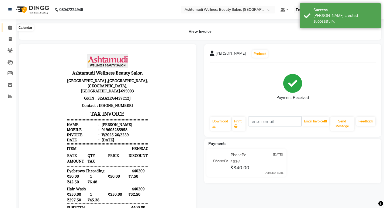
click at [12, 25] on span at bounding box center [9, 28] width 9 height 6
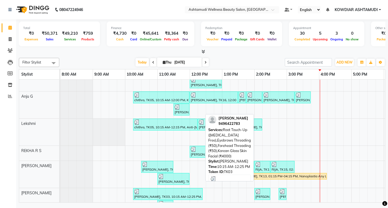
scroll to position [117, 0]
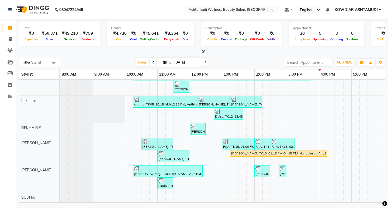
click at [301, 168] on div "MEENA, TK01, 09:15 AM-09:45 AM, Blow Dry Setting APARNA, TK02, 09:45 AM-10:15 A…" at bounding box center [270, 85] width 421 height 236
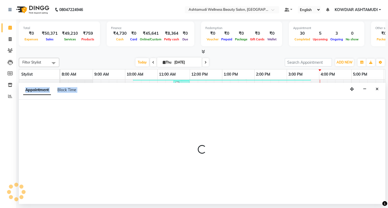
click at [301, 168] on div at bounding box center [202, 152] width 367 height 105
select select "75615"
select select "915"
select select "tentative"
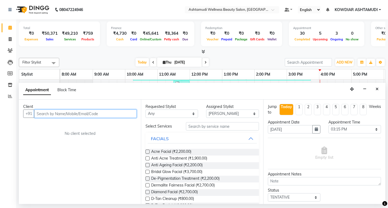
click at [67, 111] on input "text" at bounding box center [85, 114] width 102 height 8
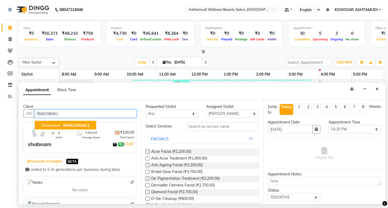
click at [64, 125] on span "9846298461" at bounding box center [76, 125] width 27 height 5
type input "9846298461"
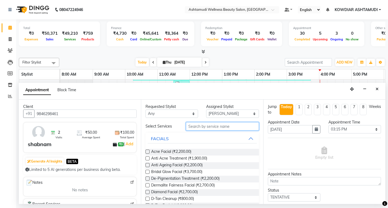
click at [206, 126] on input "text" at bounding box center [222, 126] width 73 height 8
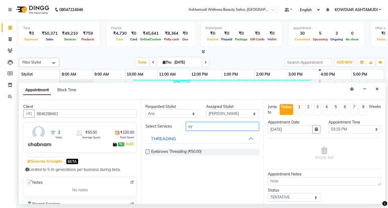
type input "ey"
click at [181, 156] on div "Eyebrows Threading (₹50.00)" at bounding box center [202, 152] width 113 height 15
click at [181, 153] on span "Eyebrows Threading (₹50.00)" at bounding box center [176, 152] width 50 height 7
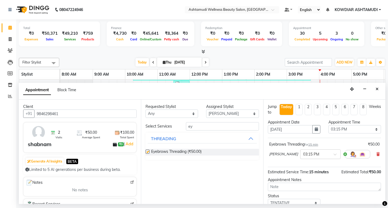
checkbox input "false"
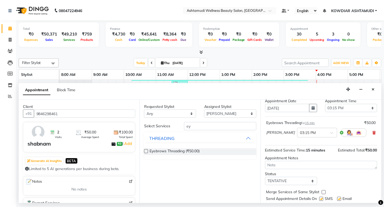
scroll to position [37, 0]
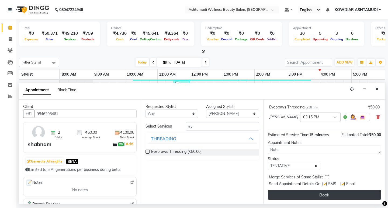
click at [300, 195] on button "Book" at bounding box center [324, 195] width 113 height 10
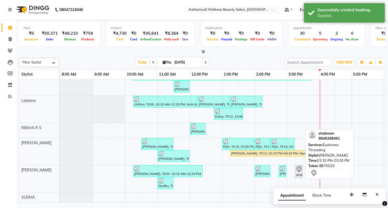
click at [298, 167] on icon at bounding box center [299, 169] width 6 height 6
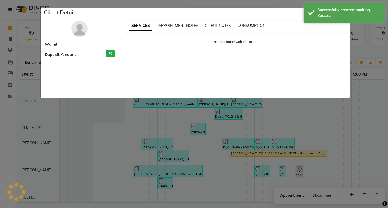
select select "7"
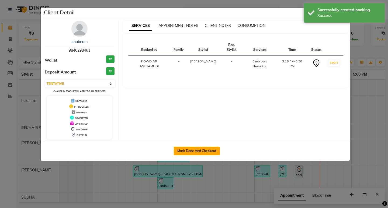
click at [194, 149] on button "Mark Done And Checkout" at bounding box center [197, 151] width 46 height 9
select select "service"
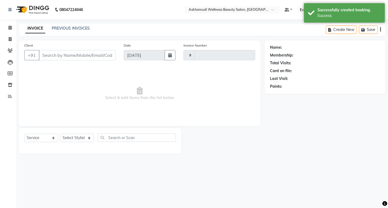
type input "2240"
select select "4668"
type input "9846298461"
select select "75615"
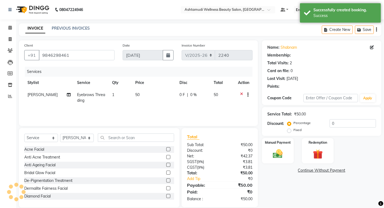
select select "1: Object"
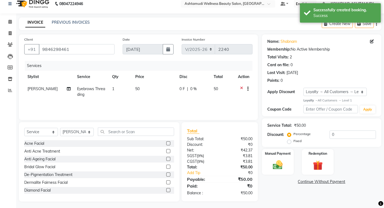
scroll to position [8, 0]
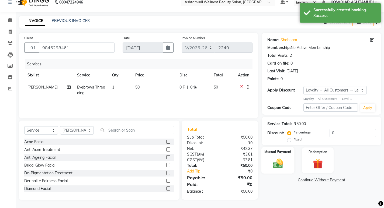
click at [277, 159] on img at bounding box center [278, 164] width 16 height 12
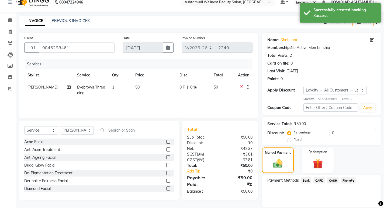
click at [345, 182] on span "PhonePe" at bounding box center [348, 181] width 15 height 6
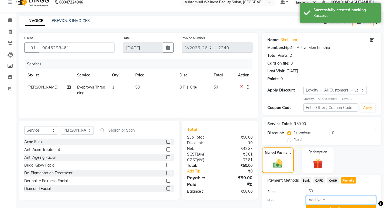
click at [342, 202] on input "Note:" at bounding box center [341, 200] width 70 height 8
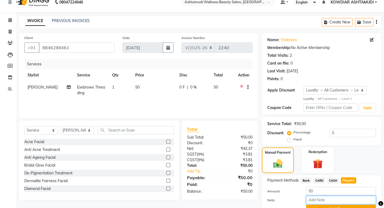
type input "REKHA"
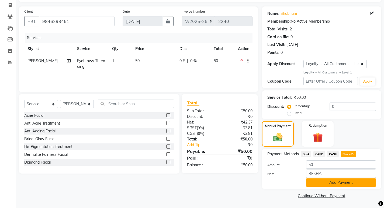
click at [335, 185] on button "Add Payment" at bounding box center [341, 183] width 70 height 8
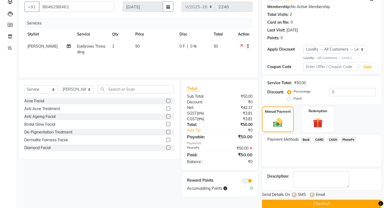
scroll to position [57, 0]
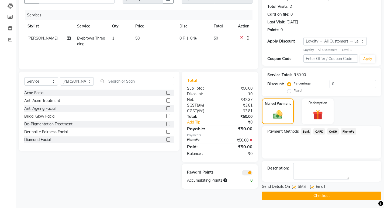
click at [345, 196] on button "Checkout" at bounding box center [321, 196] width 119 height 8
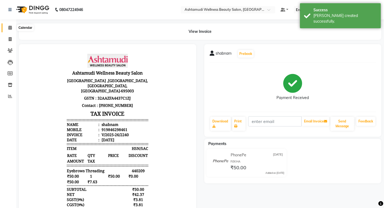
click at [9, 25] on span at bounding box center [9, 28] width 9 height 6
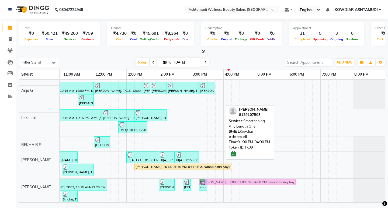
scroll to position [102, 0]
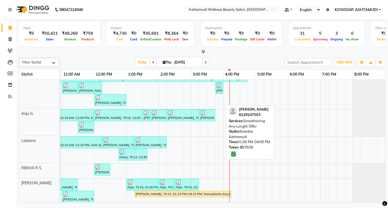
drag, startPoint x: 160, startPoint y: 107, endPoint x: 210, endPoint y: 86, distance: 53.2
click at [210, 86] on div "MEENA, TK01, 09:15 AM-09:45 AM, Blow Dry Setting APARNA, TK02, 09:45 AM-10:15 A…" at bounding box center [175, 126] width 421 height 236
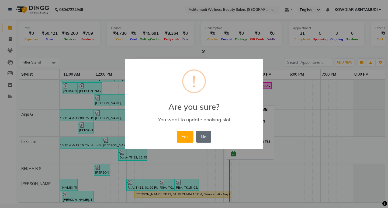
click at [207, 132] on button "No" at bounding box center [203, 137] width 15 height 12
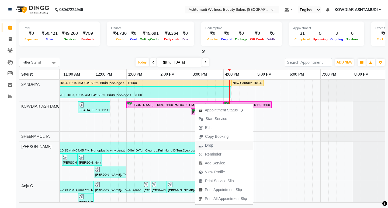
click at [211, 144] on span "Drop" at bounding box center [209, 146] width 8 height 6
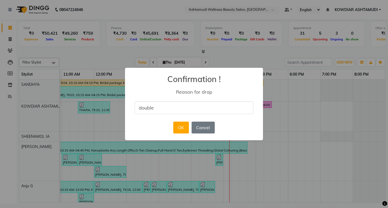
type input "DOUBLE ENTRY"
click at [183, 128] on button "OK" at bounding box center [180, 128] width 15 height 12
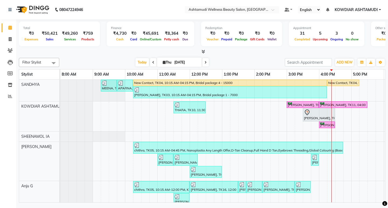
scroll to position [27, 0]
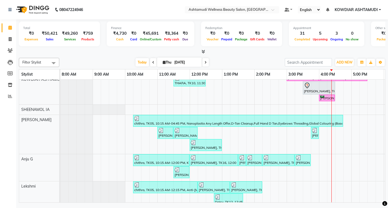
click at [283, 133] on div "MEENA, TK01, 09:15 AM-09:45 AM, Blow Dry Setting APARNA, TK02, 09:45 AM-10:15 A…" at bounding box center [270, 171] width 421 height 236
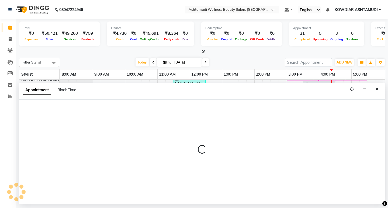
select select "42591"
select select "885"
select select "tentative"
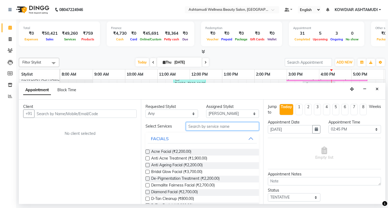
click at [212, 128] on input "text" at bounding box center [222, 126] width 73 height 8
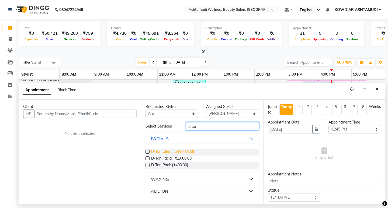
type input "d tan"
click at [180, 153] on span "D-Tan Cleanup (₹800.00)" at bounding box center [172, 152] width 43 height 7
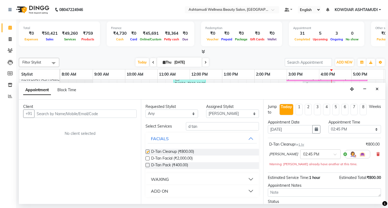
checkbox input "false"
drag, startPoint x: 202, startPoint y: 128, endPoint x: 156, endPoint y: 125, distance: 45.9
click at [160, 126] on div "Select Services d tan" at bounding box center [202, 126] width 121 height 8
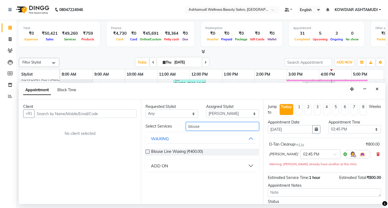
type input "blouse"
click at [163, 169] on div "ADD ON" at bounding box center [159, 166] width 17 height 6
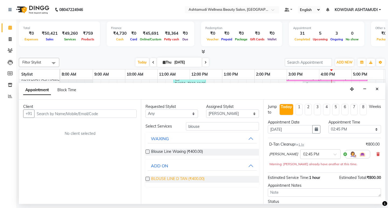
click at [173, 177] on span "BLOUSE LINE D TAN (₹400.00)" at bounding box center [177, 179] width 53 height 7
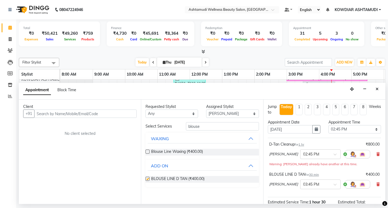
checkbox input "false"
drag, startPoint x: 171, startPoint y: 128, endPoint x: 167, endPoint y: 128, distance: 4.0
click at [170, 128] on div "Select Services blouse" at bounding box center [202, 126] width 121 height 8
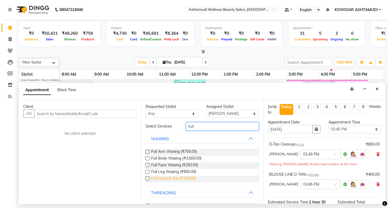
type input "full"
click at [171, 180] on span "Full Hand D Tan (₹700.00)" at bounding box center [173, 179] width 45 height 7
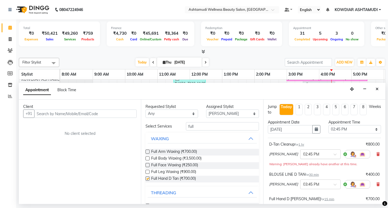
checkbox input "false"
drag, startPoint x: 196, startPoint y: 128, endPoint x: 111, endPoint y: 121, distance: 85.5
click at [112, 121] on div "Client +91 No client selected Requested Stylist Any ABISHA KARKI Anju G KOWDIAR…" at bounding box center [202, 152] width 367 height 105
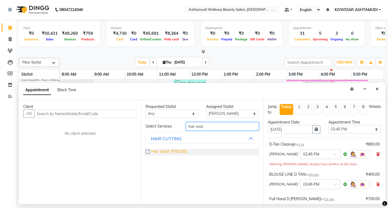
type input "hair was"
click at [176, 153] on span "Hair Wash (₹350.00)" at bounding box center [169, 152] width 36 height 7
checkbox input "false"
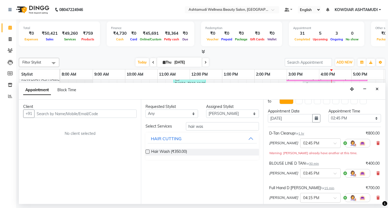
scroll to position [0, 0]
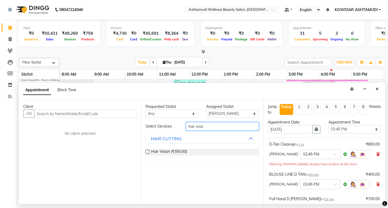
drag, startPoint x: 201, startPoint y: 124, endPoint x: 95, endPoint y: 124, distance: 106.5
click at [95, 124] on div "Client +91 No client selected Requested Stylist Any ABISHA KARKI Anju G KOWDIAR…" at bounding box center [202, 152] width 367 height 105
type input "eye"
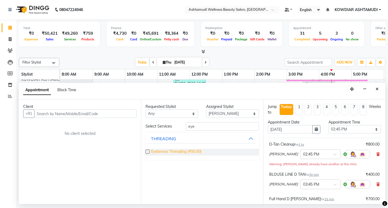
click at [163, 154] on span "Eyebrows Threading (₹50.00)" at bounding box center [176, 152] width 50 height 7
checkbox input "false"
drag, startPoint x: 197, startPoint y: 130, endPoint x: 184, endPoint y: 132, distance: 13.0
click at [184, 132] on div "Select Services eye THREADING Eyebrows Threading (₹50.00)" at bounding box center [202, 141] width 113 height 38
type input "for"
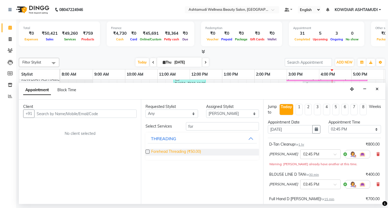
click at [184, 152] on span "Forehead Threading (₹50.00)" at bounding box center [176, 152] width 50 height 7
checkbox input "false"
drag, startPoint x: 200, startPoint y: 119, endPoint x: 179, endPoint y: 122, distance: 21.4
click at [179, 122] on div "Requested Stylist Any ABISHA KARKI Anju G KOWDIAR ASHTAMUDI Lekshmi REKHA R S R…" at bounding box center [202, 152] width 122 height 105
drag, startPoint x: 193, startPoint y: 126, endPoint x: 162, endPoint y: 127, distance: 31.6
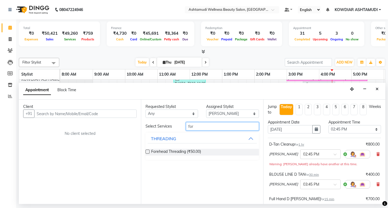
click at [162, 127] on div "Select Services for" at bounding box center [202, 126] width 121 height 8
type input "upper"
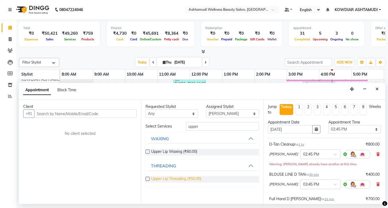
click at [167, 180] on span "Upper Lip Threading (₹50.00)" at bounding box center [176, 179] width 50 height 7
checkbox input "false"
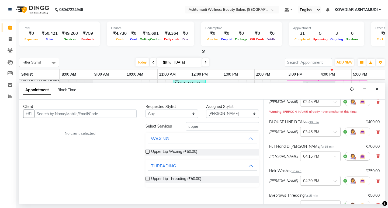
scroll to position [135, 0]
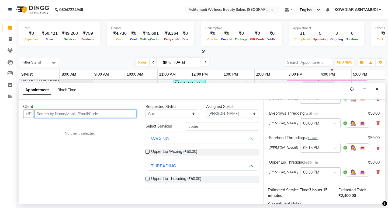
click at [103, 115] on input "text" at bounding box center [85, 114] width 102 height 8
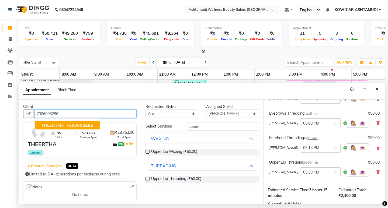
click at [91, 128] on span "7306008286" at bounding box center [79, 125] width 27 height 5
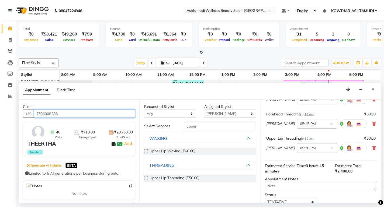
scroll to position [196, 0]
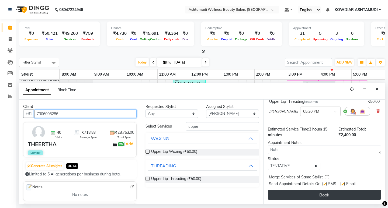
type input "7306008286"
click at [333, 194] on button "Book" at bounding box center [324, 195] width 113 height 10
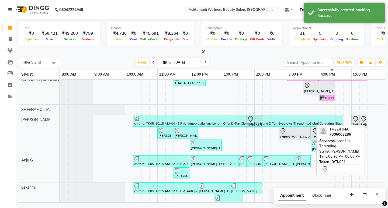
drag, startPoint x: 374, startPoint y: 121, endPoint x: 256, endPoint y: 137, distance: 118.9
click at [256, 137] on div "MEENA, TK01, 09:15 AM-09:45 AM, Blow Dry Setting APARNA, TK02, 09:45 AM-10:15 A…" at bounding box center [270, 171] width 421 height 237
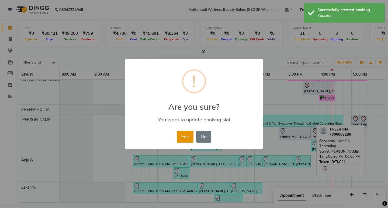
click at [182, 135] on button "Yes" at bounding box center [185, 137] width 16 height 12
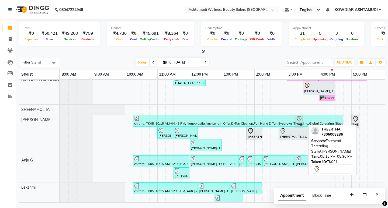
drag, startPoint x: 365, startPoint y: 121, endPoint x: 296, endPoint y: 125, distance: 68.6
click at [60, 125] on div "chithra, TK05, 10:15 AM-04:45 PM, Nanoplastia Any Length Offer,D-Tan Cleanup,Fu…" at bounding box center [60, 135] width 0 height 40
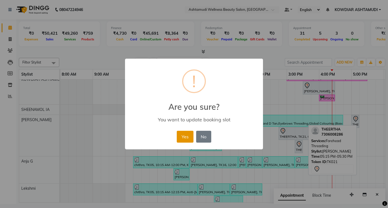
click at [186, 136] on button "Yes" at bounding box center [185, 137] width 16 height 12
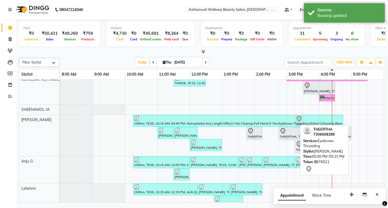
drag, startPoint x: 357, startPoint y: 122, endPoint x: 300, endPoint y: 127, distance: 56.9
click at [300, 127] on div "Filter Stylist Select All SANDHYA KOWDIAR ASHTAMUDI SHEENAMOL IA ABISHA KARKI A…" at bounding box center [202, 129] width 367 height 147
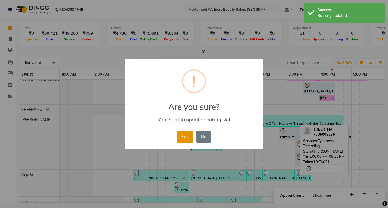
click at [191, 135] on button "Yes" at bounding box center [185, 137] width 16 height 12
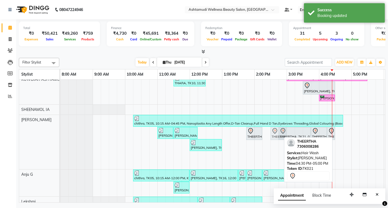
drag, startPoint x: 346, startPoint y: 134, endPoint x: 277, endPoint y: 137, distance: 68.8
click at [60, 137] on div "chithra, TK05, 10:15 AM-04:45 PM, Nanoplastia Any Length Offer,D-Tan Cleanup,Fu…" at bounding box center [60, 142] width 0 height 54
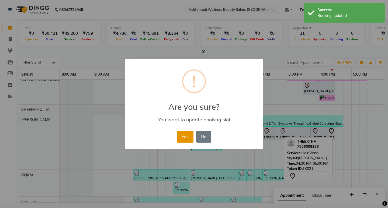
click at [179, 141] on button "Yes" at bounding box center [185, 137] width 16 height 12
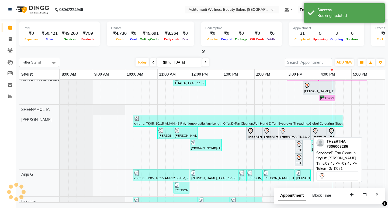
click at [291, 130] on div at bounding box center [295, 131] width 30 height 6
select select "7"
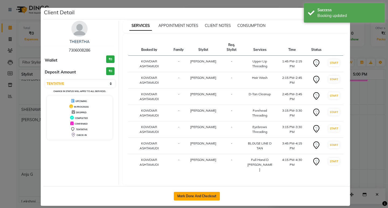
click at [213, 192] on button "Mark Done And Checkout" at bounding box center [197, 196] width 46 height 9
select select "service"
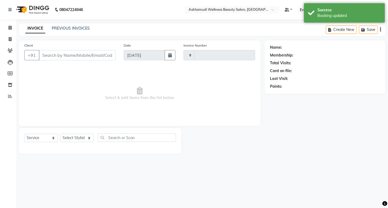
type input "2241"
select select "4668"
type input "7306008286"
select select "42591"
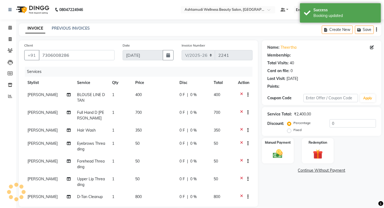
type input "15"
select select "2: Object"
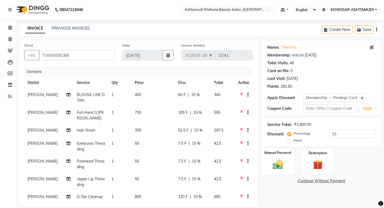
click at [275, 164] on img at bounding box center [278, 165] width 16 height 12
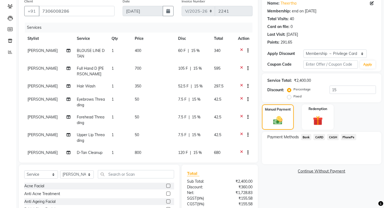
scroll to position [88, 0]
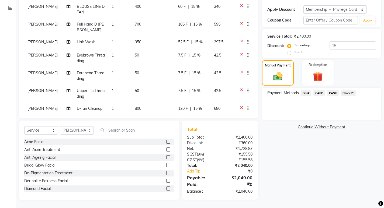
click at [345, 93] on span "PhonePe" at bounding box center [348, 93] width 15 height 6
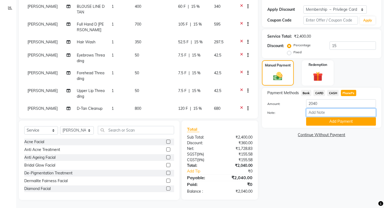
click at [330, 113] on input "Note:" at bounding box center [341, 113] width 70 height 8
type input "sheena"
click at [330, 95] on span "CASH" at bounding box center [333, 93] width 12 height 6
drag, startPoint x: 325, startPoint y: 113, endPoint x: 331, endPoint y: 121, distance: 10.0
click at [325, 113] on input "Note:" at bounding box center [341, 113] width 70 height 8
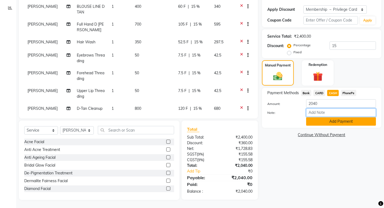
type input "sheena"
click at [327, 123] on button "Add Payment" at bounding box center [341, 122] width 70 height 8
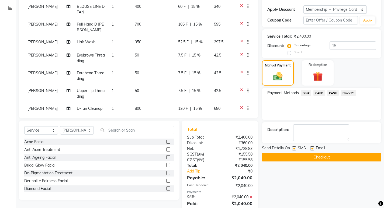
click at [312, 151] on div at bounding box center [312, 150] width 4 height 6
click at [294, 150] on label at bounding box center [294, 149] width 4 height 4
click at [294, 150] on input "checkbox" at bounding box center [294, 149] width 4 height 4
checkbox input "false"
click at [312, 150] on label at bounding box center [312, 149] width 4 height 4
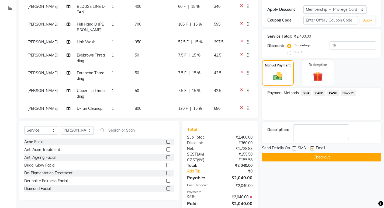
click at [312, 150] on input "checkbox" at bounding box center [312, 149] width 4 height 4
checkbox input "false"
click at [313, 158] on button "Checkout" at bounding box center [321, 157] width 119 height 8
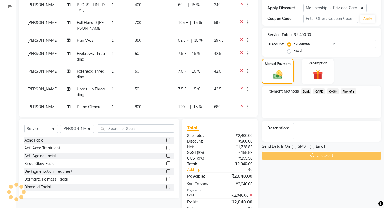
scroll to position [126, 0]
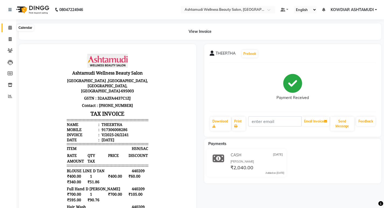
click at [13, 28] on span at bounding box center [9, 28] width 9 height 6
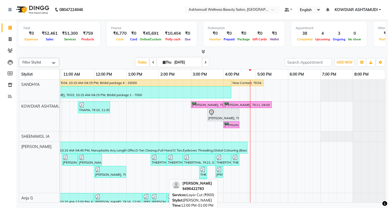
scroll to position [27, 0]
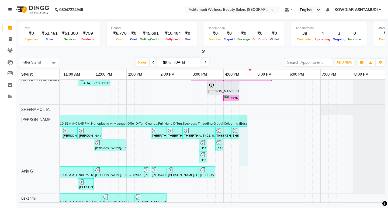
click at [242, 130] on div "MEENA, TK01, 09:15 AM-09:45 AM, Blow Dry Setting APARNA, TK02, 09:45 AM-10:15 A…" at bounding box center [175, 177] width 421 height 248
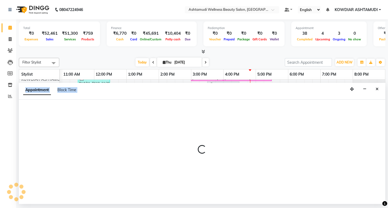
click at [242, 130] on div at bounding box center [202, 152] width 367 height 105
select select "42591"
select select "tentative"
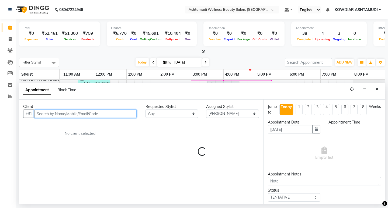
select select "990"
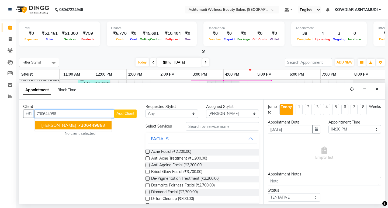
click at [83, 129] on button "jayalekshmi 730644986 3" at bounding box center [73, 125] width 77 height 9
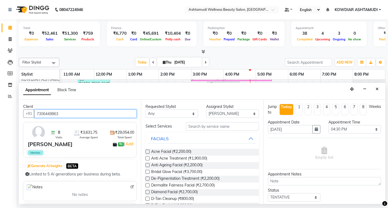
type input "7306449863"
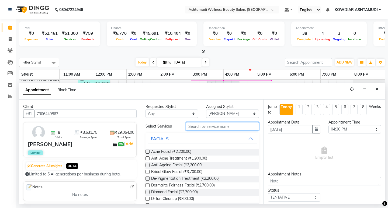
drag, startPoint x: 198, startPoint y: 126, endPoint x: 201, endPoint y: 120, distance: 7.0
click at [199, 126] on input "text" at bounding box center [222, 126] width 73 height 8
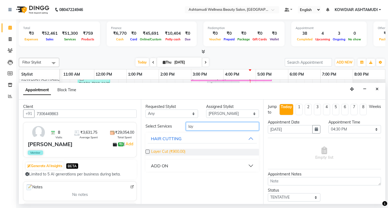
type input "lay"
click at [176, 151] on span "Layer Cut (₹900.00)" at bounding box center [168, 152] width 34 height 7
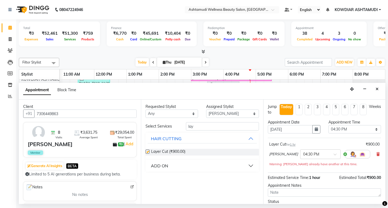
checkbox input "false"
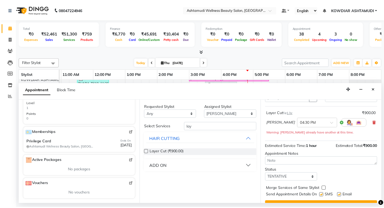
scroll to position [43, 0]
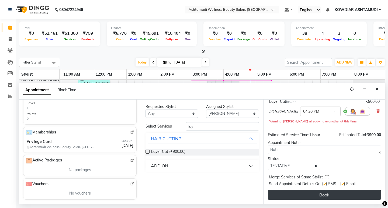
click at [320, 198] on button "Book" at bounding box center [324, 195] width 113 height 10
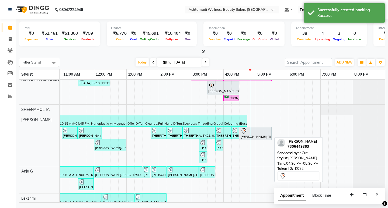
click at [266, 137] on div "jayalekshmi, TK22, 04:30 PM-05:30 PM, Layer Cut" at bounding box center [255, 133] width 31 height 11
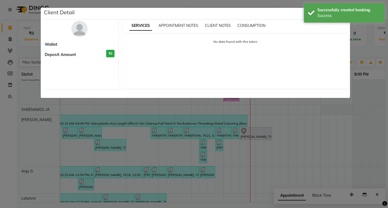
select select "7"
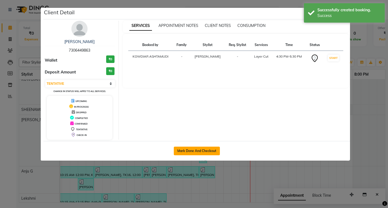
click at [193, 154] on button "Mark Done And Checkout" at bounding box center [197, 151] width 46 height 9
select select "service"
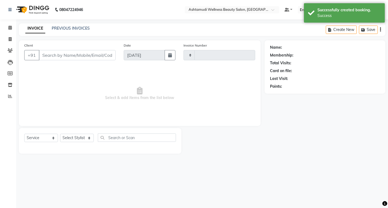
type input "2242"
select select "4668"
type input "7306449863"
select select "42591"
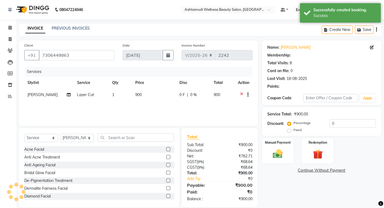
select select "2: Object"
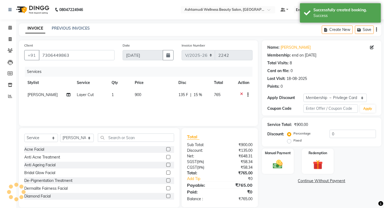
type input "15"
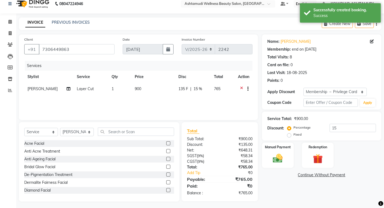
scroll to position [8, 0]
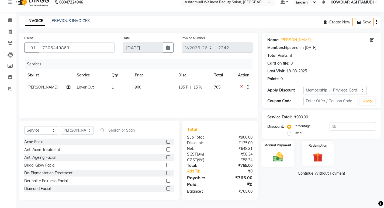
click at [284, 154] on img at bounding box center [278, 157] width 16 height 12
click at [332, 174] on span "CASH" at bounding box center [333, 174] width 12 height 6
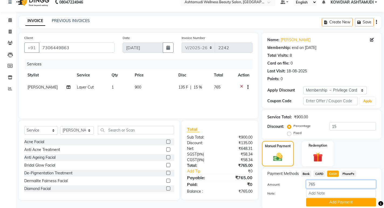
drag, startPoint x: 326, startPoint y: 187, endPoint x: 326, endPoint y: 181, distance: 5.9
click at [326, 187] on input "765" at bounding box center [341, 184] width 70 height 8
type input "700"
click at [326, 191] on input "Note:" at bounding box center [341, 194] width 70 height 8
type input "REKHA"
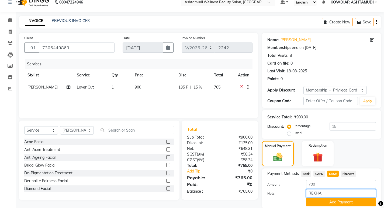
scroll to position [27, 0]
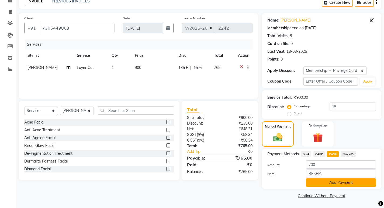
click at [340, 182] on button "Add Payment" at bounding box center [341, 183] width 70 height 8
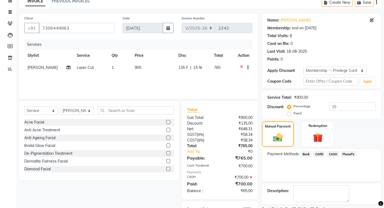
click at [350, 155] on span "PhonePe" at bounding box center [348, 154] width 15 height 6
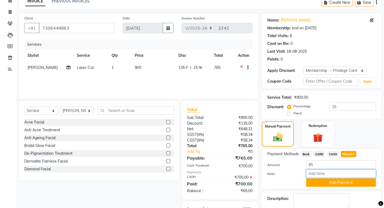
click at [340, 174] on input "Note:" at bounding box center [341, 174] width 70 height 8
type input "REKHA"
click at [355, 186] on button "Add Payment" at bounding box center [341, 183] width 70 height 8
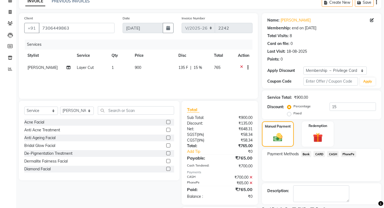
scroll to position [51, 0]
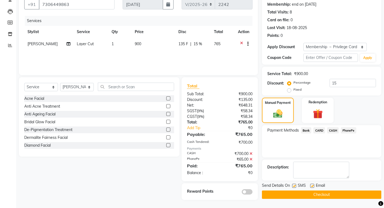
click at [329, 196] on button "Checkout" at bounding box center [321, 195] width 119 height 8
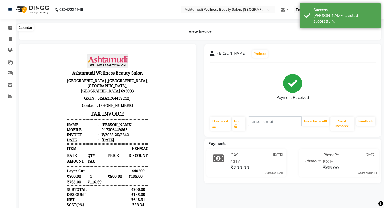
click at [10, 25] on span at bounding box center [9, 28] width 9 height 6
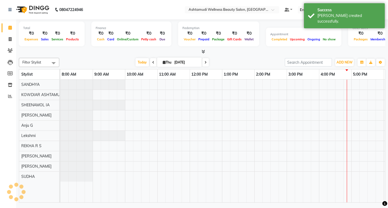
scroll to position [0, 96]
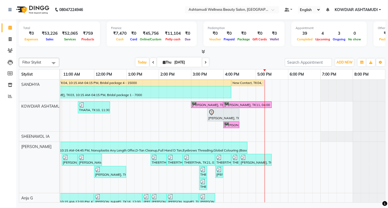
click at [126, 12] on nav "08047224946 Select Location × Ashtamudi Wellness Beauty Salon, Kowdiar Default …" at bounding box center [194, 9] width 388 height 19
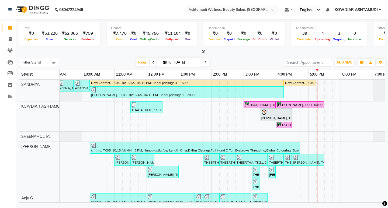
scroll to position [0, 10]
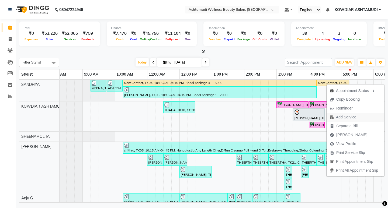
click at [345, 115] on span "Add Service" at bounding box center [346, 118] width 20 height 6
select select "27382"
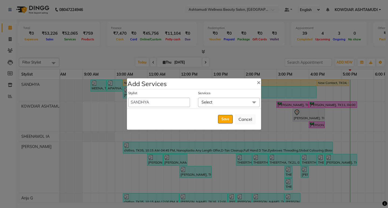
click at [213, 102] on span "Select" at bounding box center [229, 102] width 62 height 9
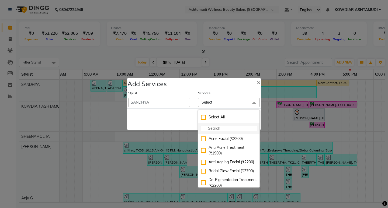
click at [216, 128] on input "multiselect-search" at bounding box center [229, 129] width 56 height 6
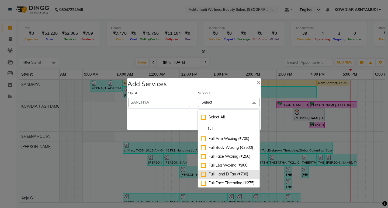
type input "full"
click at [227, 177] on div "Full Hand D Tan (₹700)" at bounding box center [229, 175] width 56 height 6
checkbox input "true"
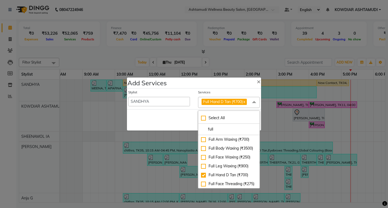
click at [189, 105] on div "Stylist ABISHA KARKI Anju G KOWDIAR ASHTAMUDI Lekshmi REKHA R S RIMA GHALAY Sab…" at bounding box center [159, 99] width 70 height 18
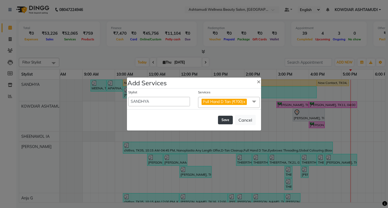
click at [223, 120] on button "Save" at bounding box center [225, 120] width 15 height 9
select select "42591"
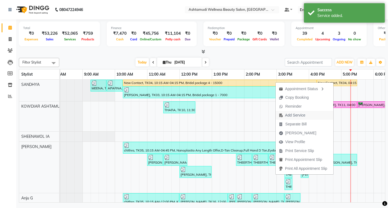
click at [292, 117] on span "Add Service" at bounding box center [295, 116] width 20 height 6
select select "27382"
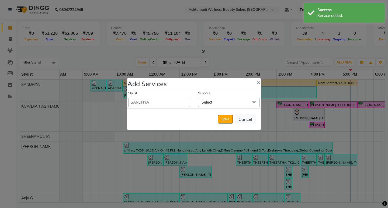
click at [230, 102] on span "Select" at bounding box center [229, 102] width 62 height 9
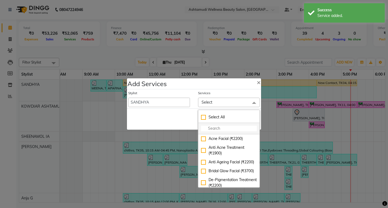
click at [211, 128] on input "multiselect-search" at bounding box center [229, 129] width 56 height 6
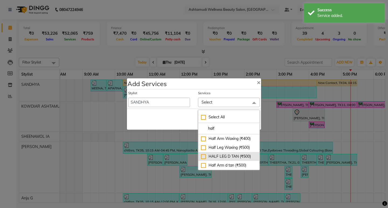
type input "half"
click at [214, 158] on div "HALF LEG D TAN (₹500)" at bounding box center [229, 157] width 56 height 6
checkbox input "true"
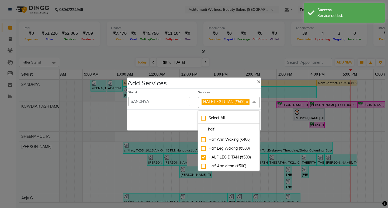
click at [194, 116] on div "Save Cancel" at bounding box center [194, 119] width 134 height 21
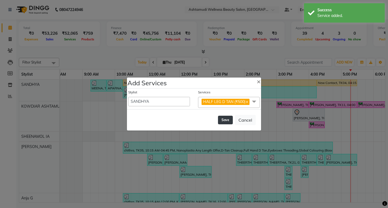
click at [223, 121] on button "Save" at bounding box center [225, 120] width 15 height 9
select select "42591"
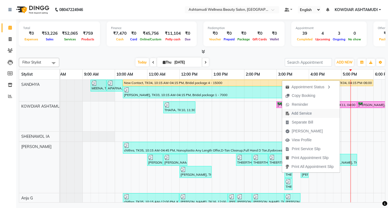
click at [300, 113] on span "Add Service" at bounding box center [302, 114] width 20 height 6
select select "27382"
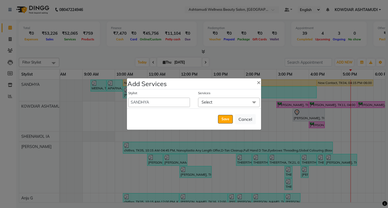
click at [215, 104] on span "Select" at bounding box center [229, 102] width 62 height 9
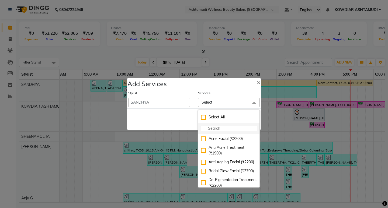
click at [215, 133] on li at bounding box center [228, 128] width 61 height 11
click at [216, 129] on input "multiselect-search" at bounding box center [229, 129] width 56 height 6
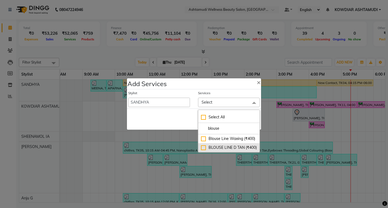
type input "blouse"
click at [204, 150] on div "BLOUSE LINE D TAN (₹400)" at bounding box center [229, 148] width 56 height 6
checkbox input "true"
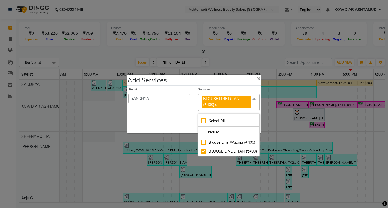
click at [189, 104] on div "Stylist ABISHA KARKI Anju G KOWDIAR ASHTAMUDI Lekshmi REKHA R S RIMA GHALAY Sab…" at bounding box center [159, 99] width 70 height 24
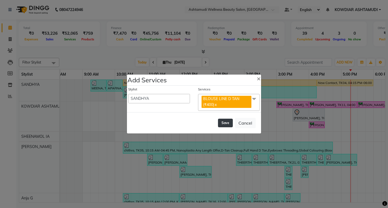
click at [224, 123] on button "Save" at bounding box center [225, 123] width 15 height 9
select select "42591"
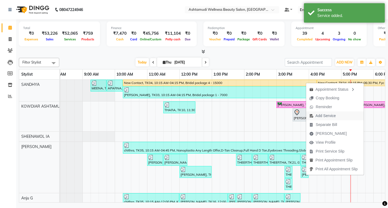
click at [317, 118] on span "Add Service" at bounding box center [326, 116] width 20 height 6
select select "27382"
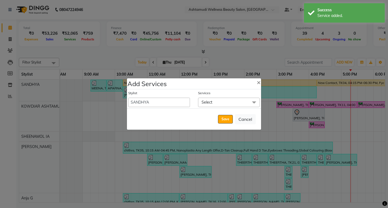
click at [219, 106] on span "Select" at bounding box center [229, 102] width 62 height 9
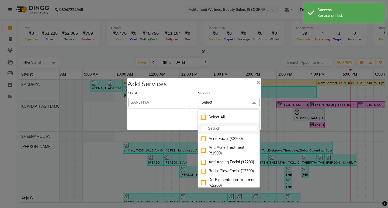
click at [218, 128] on li at bounding box center [228, 128] width 61 height 11
click at [218, 128] on input "multiselect-search" at bounding box center [229, 129] width 56 height 6
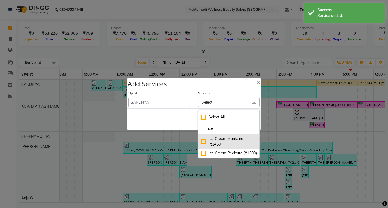
type input "ice"
click at [203, 143] on div "Ice Cream Manicure (₹1450)" at bounding box center [229, 141] width 56 height 11
checkbox input "true"
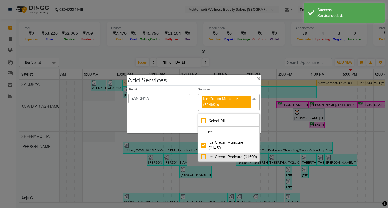
click at [204, 156] on div "Ice Cream Pedicure (₹1600)" at bounding box center [229, 158] width 56 height 6
checkbox input "true"
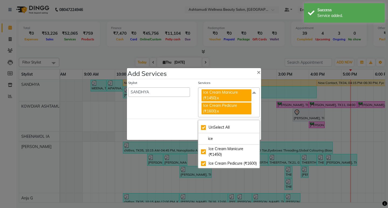
click at [192, 102] on div "Stylist ABISHA KARKI Anju G KOWDIAR ASHTAMUDI Lekshmi REKHA R S RIMA GHALAY Sab…" at bounding box center [159, 99] width 70 height 37
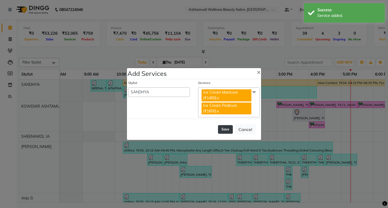
click at [227, 130] on button "Save" at bounding box center [225, 129] width 15 height 9
select select "42591"
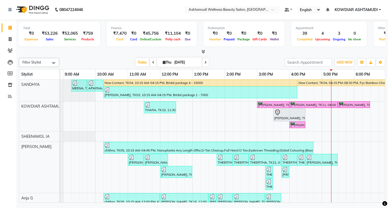
scroll to position [0, 96]
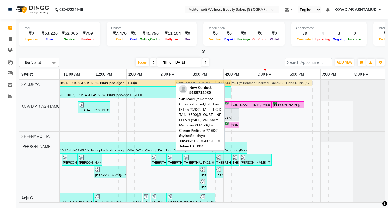
drag, startPoint x: 249, startPoint y: 83, endPoint x: 189, endPoint y: 97, distance: 61.3
click at [189, 97] on div "Filter Stylist Select All SANDHYA KOWDIAR ASHTAMUDI SHEENAMOL IA ABISHA KARKI A…" at bounding box center [202, 129] width 367 height 147
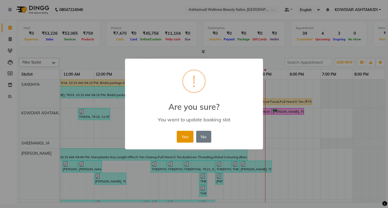
click at [184, 137] on button "Yes" at bounding box center [185, 137] width 16 height 12
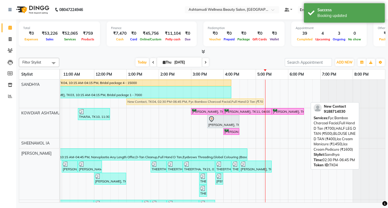
drag, startPoint x: 218, startPoint y: 101, endPoint x: 170, endPoint y: 101, distance: 48.0
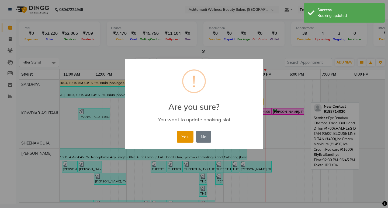
click at [184, 138] on button "Yes" at bounding box center [185, 137] width 16 height 12
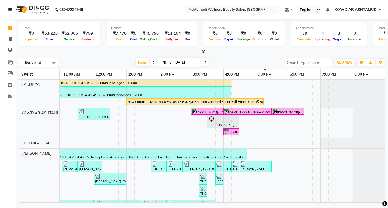
click at [261, 57] on div "Filter Stylist Select All SANDHYA KOWDIAR ASHTAMUDI SHEENAMOL IA ABISHA KARKI A…" at bounding box center [202, 129] width 367 height 147
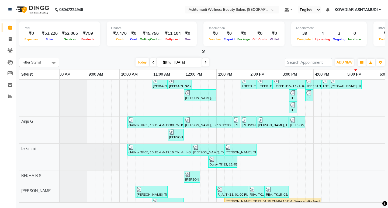
scroll to position [82, 0]
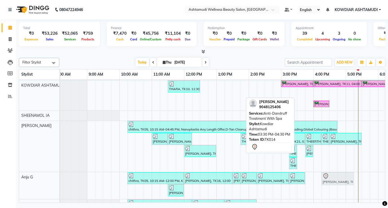
drag, startPoint x: 314, startPoint y: 92, endPoint x: 341, endPoint y: 180, distance: 92.6
click at [341, 180] on tbody "MEENA, TK01, 09:15 AM-09:45 AM, Blow Dry Setting APARNA, TK02, 09:45 AM-10:15 A…" at bounding box center [265, 179] width 421 height 255
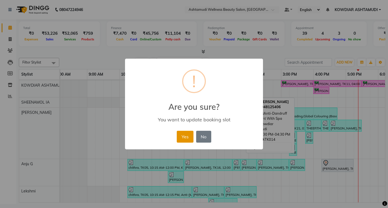
click at [187, 136] on button "Yes" at bounding box center [185, 137] width 16 height 12
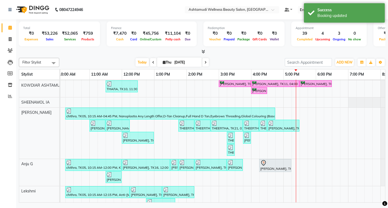
scroll to position [0, 94]
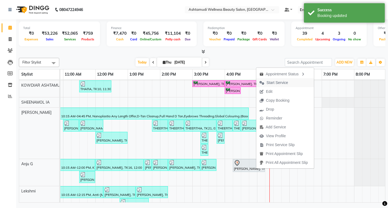
click at [272, 83] on span "Start Service" at bounding box center [278, 83] width 22 height 6
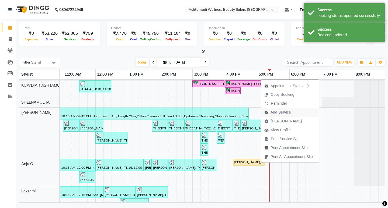
click at [279, 110] on span "Add Service" at bounding box center [281, 113] width 20 height 6
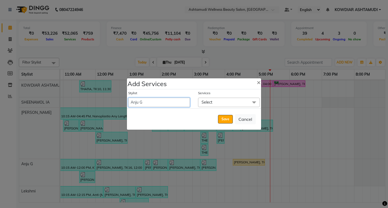
click at [172, 104] on select "ABISHA KARKI Anju G KOWDIAR ASHTAMUDI Lekshmi REKHA R S RIMA GHALAY Sabnam naik…" at bounding box center [159, 102] width 62 height 9
select select "61508"
click at [128, 98] on select "ABISHA KARKI Anju G KOWDIAR ASHTAMUDI Lekshmi REKHA R S RIMA GHALAY Sabnam naik…" at bounding box center [159, 102] width 62 height 9
select select "1035"
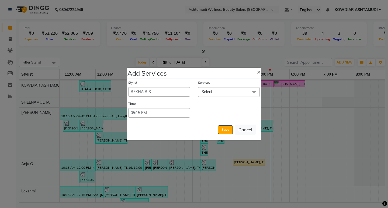
click at [212, 91] on span "Select" at bounding box center [229, 91] width 62 height 9
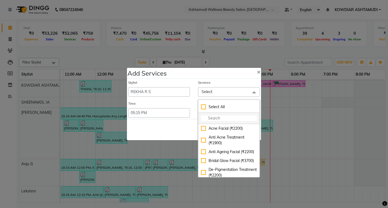
click at [214, 120] on input "multiselect-search" at bounding box center [229, 119] width 56 height 6
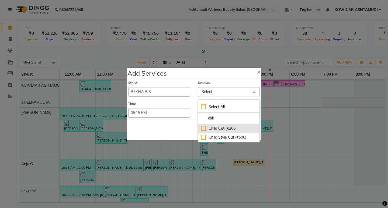
type input "chil"
click at [211, 129] on div "Child Cut (₹200)" at bounding box center [229, 129] width 56 height 6
checkbox input "true"
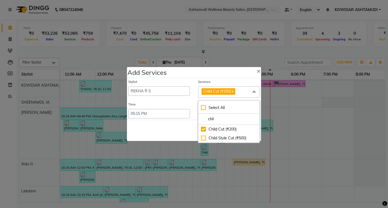
click at [189, 100] on div "Stylist ABISHA KARKI Anju G KOWDIAR ASHTAMUDI Lekshmi REKHA R S RIMA GHALAY Sab…" at bounding box center [194, 99] width 134 height 42
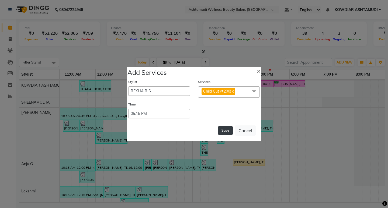
click at [224, 129] on button "Save" at bounding box center [225, 130] width 15 height 9
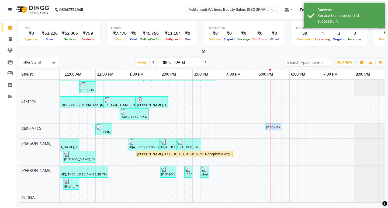
scroll to position [122, 0]
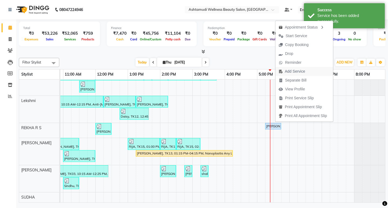
click at [291, 75] on span "Add Service" at bounding box center [292, 71] width 33 height 9
select select "61508"
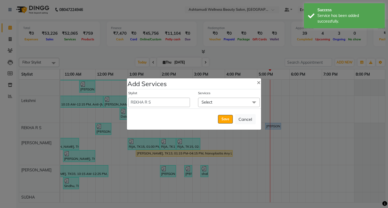
click at [258, 59] on ngb-modal-window "Add Services × Stylist ABISHA KARKI Anju G KOWDIAR ASHTAMUDI Lekshmi REKHA R S …" at bounding box center [194, 104] width 388 height 208
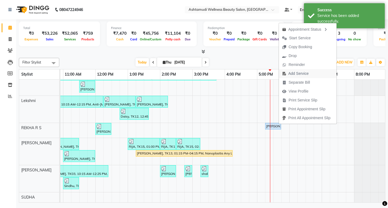
click at [296, 73] on span "Add Service" at bounding box center [299, 74] width 20 height 6
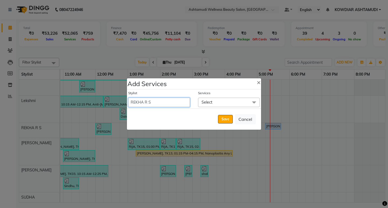
click at [164, 103] on select "ABISHA KARKI Anju G KOWDIAR ASHTAMUDI Lekshmi REKHA R S RIMA GHALAY Sabnam naik…" at bounding box center [159, 102] width 62 height 9
select select "75615"
click at [128, 98] on select "ABISHA KARKI Anju G KOWDIAR ASHTAMUDI Lekshmi REKHA R S RIMA GHALAY Sabnam naik…" at bounding box center [159, 102] width 62 height 9
select select "1065"
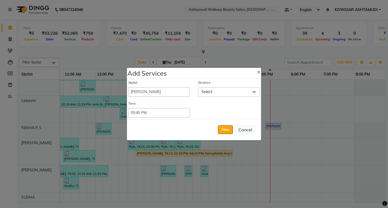
click at [208, 92] on span "Select" at bounding box center [207, 92] width 11 height 5
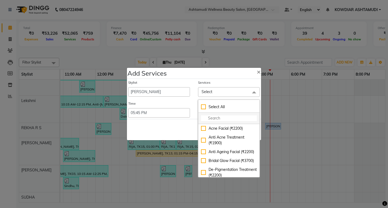
click at [209, 117] on input "multiselect-search" at bounding box center [229, 119] width 56 height 6
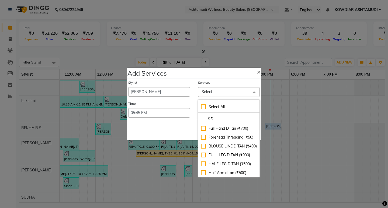
type input "d ta"
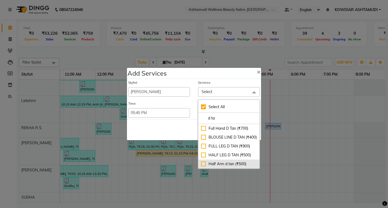
checkbox input "true"
type input "d tac"
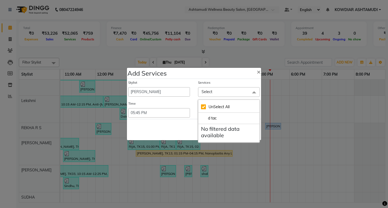
checkbox input "false"
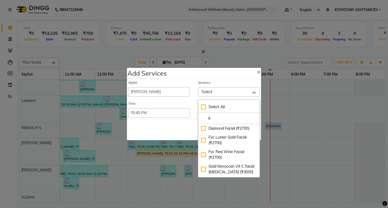
type input "d"
checkbox input "true"
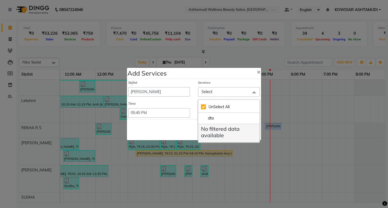
type input "dt"
checkbox input "false"
type input "d"
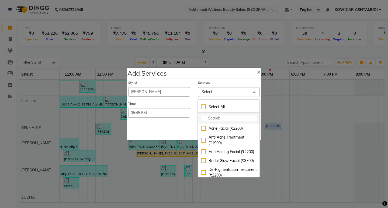
click at [220, 118] on input "multiselect-search" at bounding box center [229, 119] width 56 height 6
type input "d"
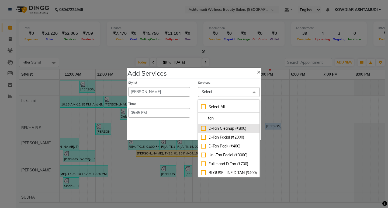
type input "tan"
click at [230, 127] on div "D-Tan Cleanup (₹800)" at bounding box center [229, 129] width 56 height 6
checkbox input "true"
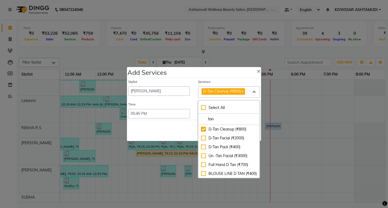
click at [193, 107] on div "Time Select 09:00 AM 09:15 AM 09:30 AM 09:45 AM 10:00 AM 10:15 AM 10:30 AM 10:4…" at bounding box center [159, 110] width 70 height 16
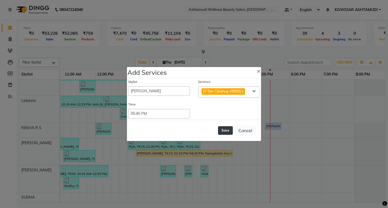
click at [229, 129] on button "Save" at bounding box center [225, 130] width 15 height 9
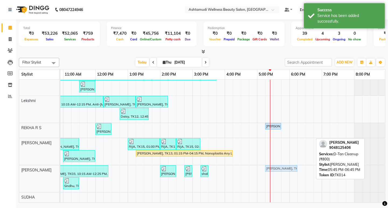
drag, startPoint x: 295, startPoint y: 164, endPoint x: 278, endPoint y: 165, distance: 16.5
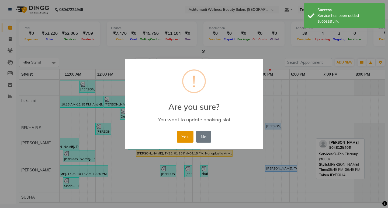
click at [184, 135] on button "Yes" at bounding box center [185, 137] width 16 height 12
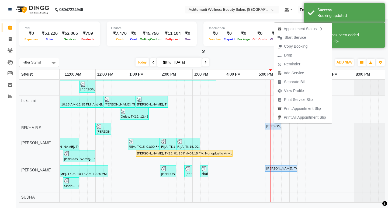
click at [228, 62] on div "Today Thu 04-09-2025" at bounding box center [172, 63] width 220 height 8
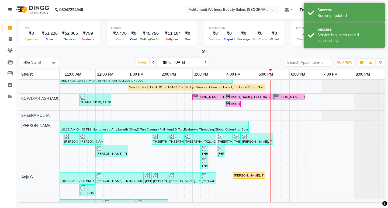
scroll to position [67, 0]
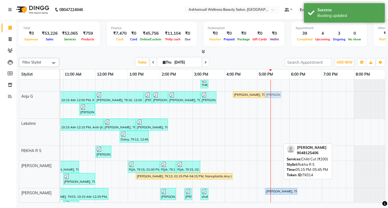
drag, startPoint x: 275, startPoint y: 149, endPoint x: 275, endPoint y: 110, distance: 38.8
click at [275, 110] on div "MEENA, TK01, 09:15 AM-09:45 AM, Blow Dry Setting APARNA, TK02, 09:45 AM-10:15 A…" at bounding box center [176, 104] width 421 height 241
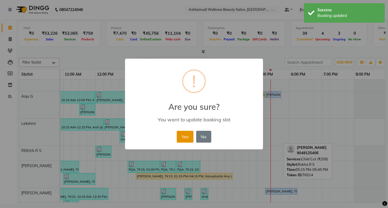
click at [191, 136] on button "Yes" at bounding box center [185, 137] width 16 height 12
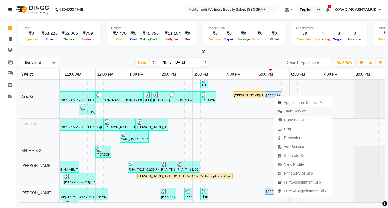
click at [291, 114] on span "Start Service" at bounding box center [296, 112] width 22 height 6
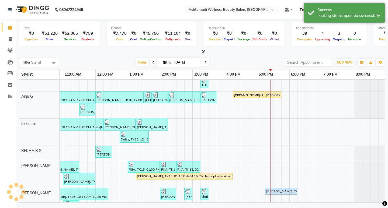
click at [273, 59] on div "Today Thu 04-09-2025" at bounding box center [172, 63] width 220 height 8
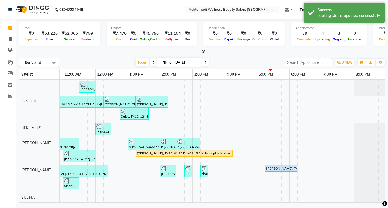
scroll to position [122, 0]
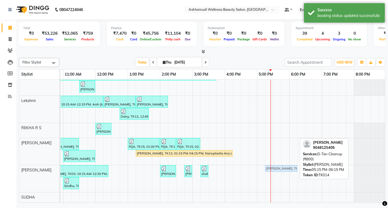
drag, startPoint x: 281, startPoint y: 166, endPoint x: 284, endPoint y: 165, distance: 3.5
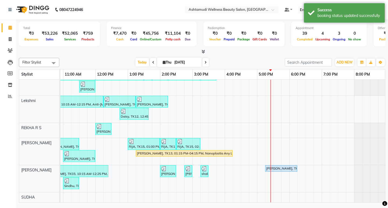
click at [238, 59] on div "Today Thu 04-09-2025" at bounding box center [172, 63] width 220 height 8
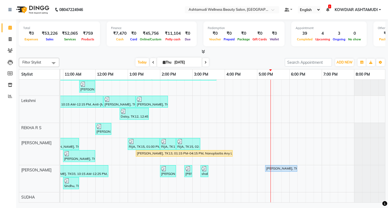
click at [156, 12] on nav "08047224946 Select Location × Ashtamudi Wellness Beauty Salon, Kowdiar Default …" at bounding box center [194, 9] width 388 height 19
click at [139, 61] on span "Today" at bounding box center [142, 62] width 13 height 8
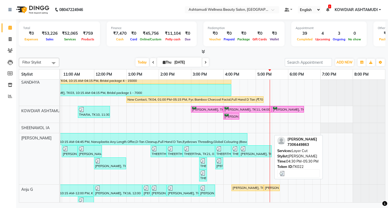
scroll to position [0, 0]
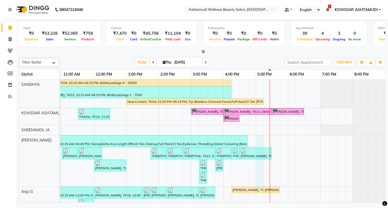
click at [261, 142] on div "MEENA, TK01, 09:15 AM-09:45 AM, Blow Dry Setting APARNA, TK02, 09:45 AM-10:15 A…" at bounding box center [175, 200] width 421 height 241
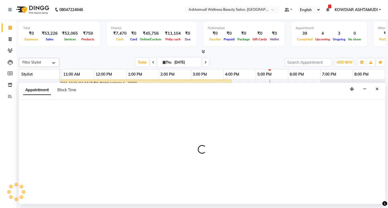
select select "42591"
select select "1020"
select select "tentative"
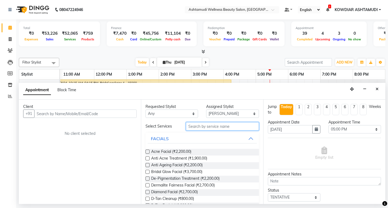
click at [219, 125] on input "text" at bounding box center [222, 126] width 73 height 8
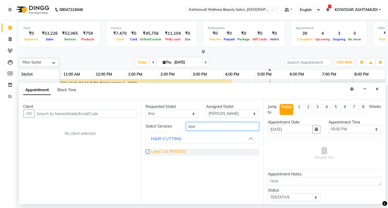
type input "laye"
click at [181, 153] on span "Layer Cut (₹900.00)" at bounding box center [168, 152] width 34 height 7
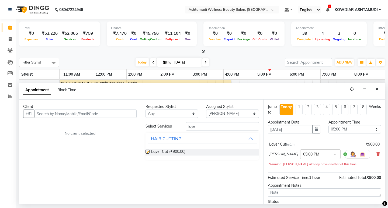
checkbox input "false"
drag, startPoint x: 205, startPoint y: 129, endPoint x: 168, endPoint y: 126, distance: 37.0
click at [168, 126] on div "Select Services laye" at bounding box center [202, 126] width 121 height 8
type input "eye"
click at [166, 151] on span "Eyebrows Threading (₹50.00)" at bounding box center [176, 152] width 50 height 7
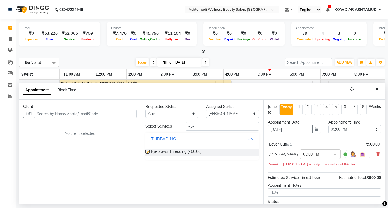
checkbox input "false"
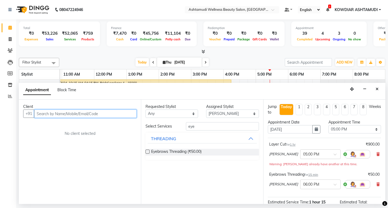
click at [119, 112] on input "text" at bounding box center [85, 114] width 102 height 8
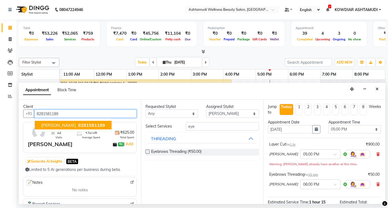
click at [82, 126] on button "Betcy 8281581189" at bounding box center [73, 125] width 77 height 9
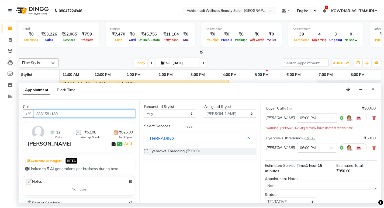
scroll to position [73, 0]
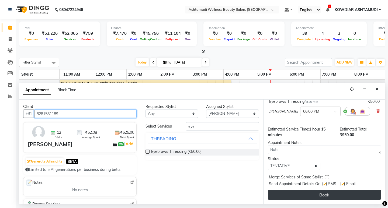
type input "8281581189"
click at [333, 196] on button "Book" at bounding box center [324, 195] width 113 height 10
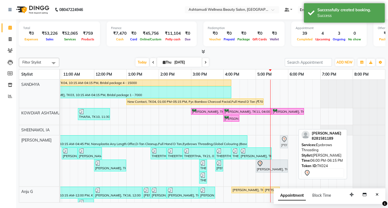
drag, startPoint x: 291, startPoint y: 142, endPoint x: 284, endPoint y: 165, distance: 24.3
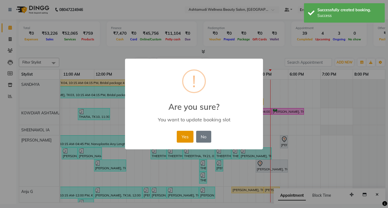
click at [179, 139] on button "Yes" at bounding box center [185, 137] width 16 height 12
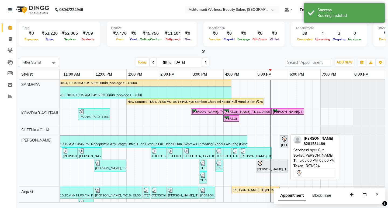
click at [279, 166] on div at bounding box center [272, 164] width 30 height 6
select select "7"
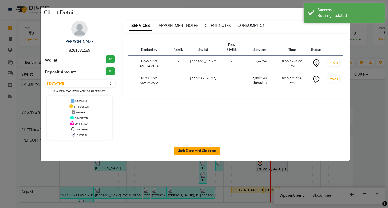
click at [216, 153] on button "Mark Done And Checkout" at bounding box center [197, 151] width 46 height 9
select select "service"
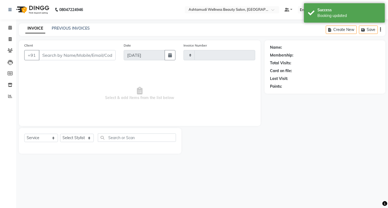
type input "2243"
select select "4668"
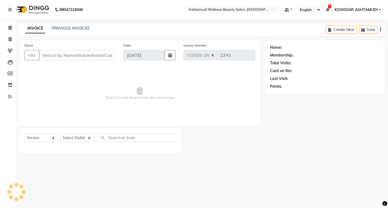
type input "8281581189"
select select "42591"
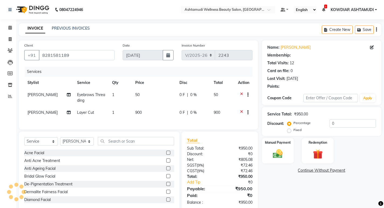
select select "1: Object"
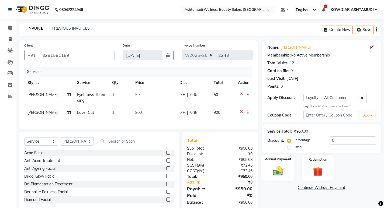
click at [279, 173] on img at bounding box center [278, 172] width 16 height 12
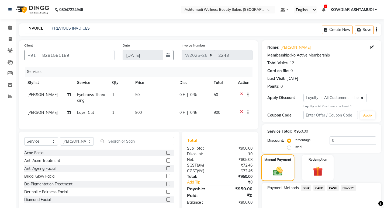
scroll to position [26, 0]
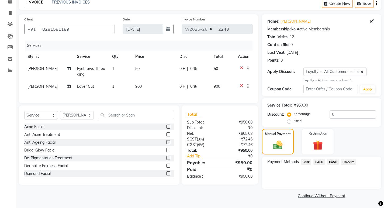
click at [320, 165] on span "CARD" at bounding box center [320, 162] width 12 height 6
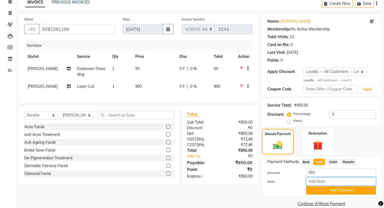
drag, startPoint x: 320, startPoint y: 181, endPoint x: 323, endPoint y: 186, distance: 5.9
click at [320, 181] on input "Note:" at bounding box center [341, 182] width 70 height 8
type input "sheena"
click at [338, 189] on button "Add Payment" at bounding box center [341, 191] width 70 height 8
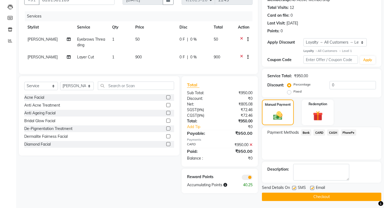
scroll to position [57, 0]
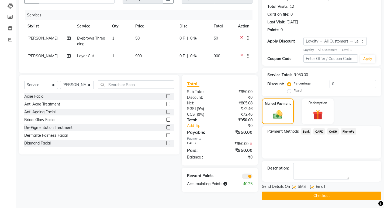
click at [293, 185] on label at bounding box center [294, 187] width 4 height 4
click at [293, 186] on input "checkbox" at bounding box center [294, 188] width 4 height 4
checkbox input "false"
click at [311, 188] on label at bounding box center [312, 187] width 4 height 4
click at [311, 188] on input "checkbox" at bounding box center [312, 188] width 4 height 4
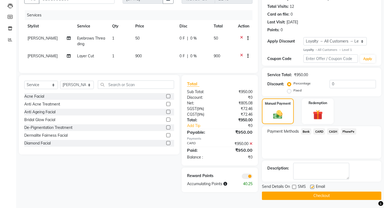
checkbox input "false"
click at [311, 194] on button "Checkout" at bounding box center [321, 196] width 119 height 8
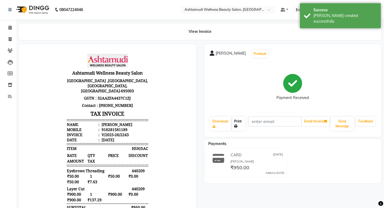
click at [242, 123] on link "Print" at bounding box center [238, 124] width 13 height 14
click at [78, 30] on div "View Invoice" at bounding box center [200, 31] width 363 height 16
click at [9, 27] on icon at bounding box center [10, 28] width 4 height 4
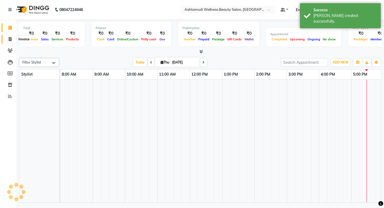
click at [8, 42] on link "Invoice" at bounding box center [8, 39] width 13 height 9
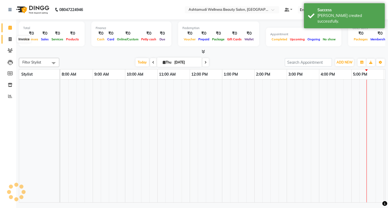
select select "service"
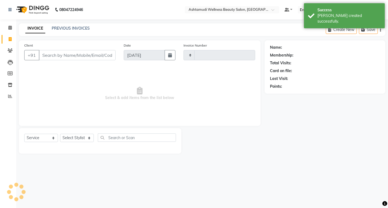
type input "2244"
select select "4668"
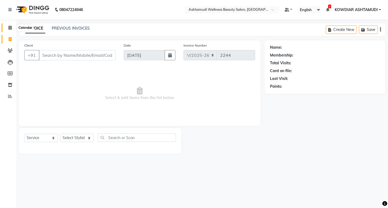
click at [7, 29] on span at bounding box center [9, 28] width 9 height 6
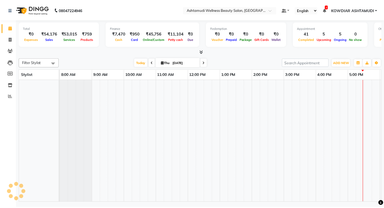
scroll to position [0, 96]
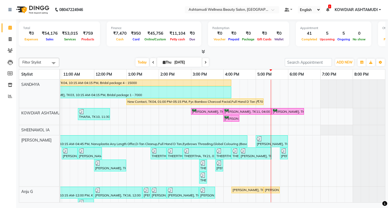
click at [202, 51] on icon at bounding box center [204, 52] width 4 height 4
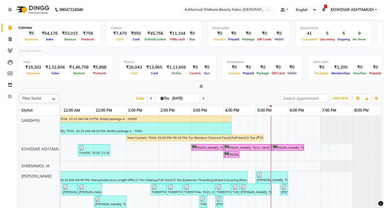
click at [11, 28] on icon at bounding box center [10, 28] width 4 height 4
click at [107, 11] on nav "08047224946 Select Location × Ashtamudi Wellness Beauty Salon, Kowdiar Default …" at bounding box center [192, 9] width 384 height 19
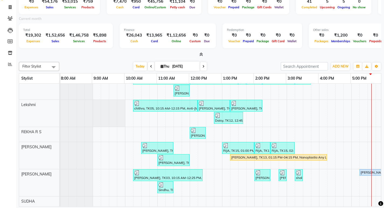
scroll to position [0, 0]
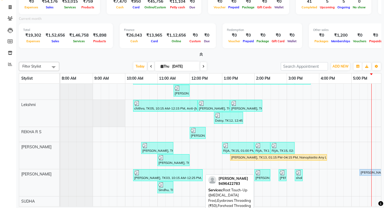
click at [145, 172] on div "[PERSON_NAME], TK03, 10:15 AM-12:25 PM, Root Touch-Up ([MEDICAL_DATA] Free),Eye…" at bounding box center [168, 175] width 68 height 10
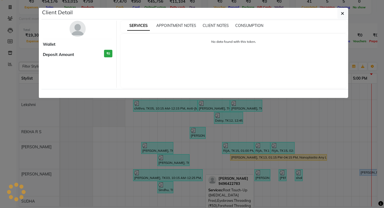
select select "3"
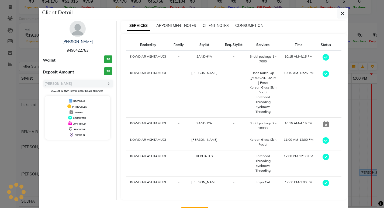
click at [144, 201] on div "View Invoice" at bounding box center [195, 211] width 307 height 20
click at [160, 201] on div "View Invoice" at bounding box center [195, 211] width 307 height 20
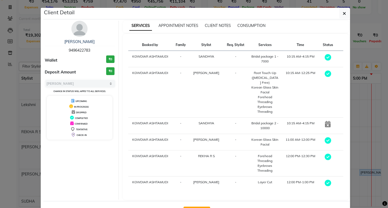
drag, startPoint x: 293, startPoint y: 204, endPoint x: 388, endPoint y: 199, distance: 94.8
click at [388, 199] on ngb-modal-window "Client Detail AISWARYA 9496422783 Wallet ₹0 Deposit Amount ₹0 Select MARK DONE …" at bounding box center [194, 104] width 388 height 208
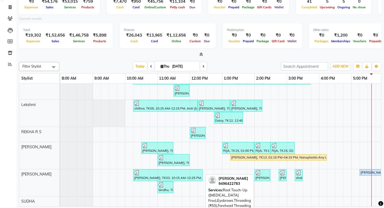
click at [144, 175] on div "[PERSON_NAME], TK03, 10:15 AM-12:25 PM, Root Touch-Up ([MEDICAL_DATA] Free),Eye…" at bounding box center [168, 175] width 68 height 10
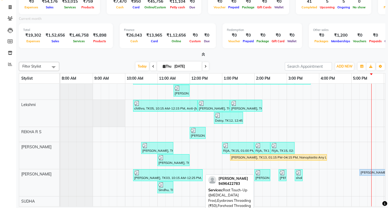
select select "3"
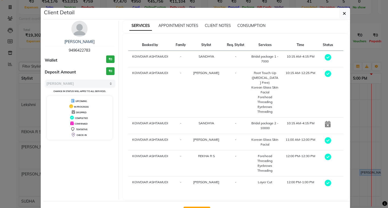
drag, startPoint x: 344, startPoint y: 13, endPoint x: 343, endPoint y: 17, distance: 3.3
click at [344, 14] on icon "button" at bounding box center [344, 13] width 3 height 4
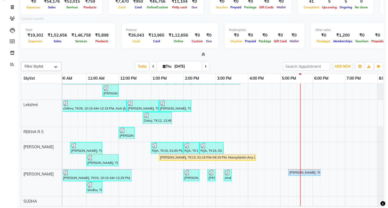
scroll to position [0, 100]
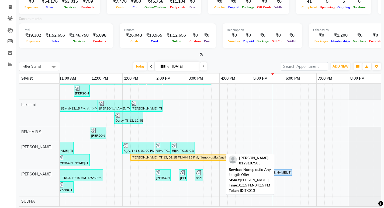
click at [199, 155] on div "[PERSON_NAME], TK13, 01:15 PM-04:15 PM, Nanoplastia Any Length Offer" at bounding box center [179, 157] width 96 height 5
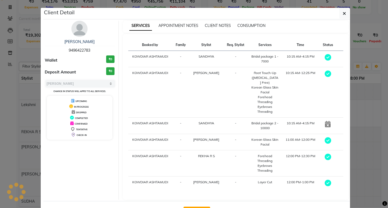
select select "1"
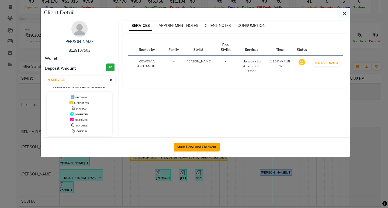
click at [202, 150] on button "Mark Done And Checkout" at bounding box center [197, 147] width 46 height 9
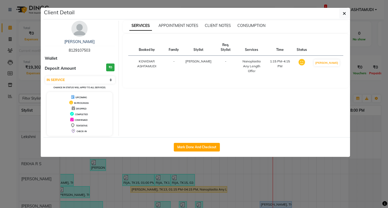
select select "4668"
select select "service"
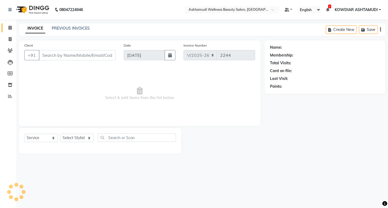
type input "8129107503"
select select "41198"
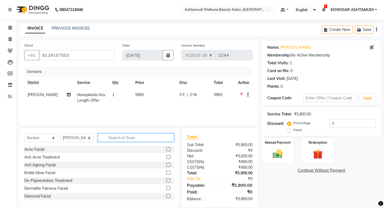
click at [117, 138] on input "text" at bounding box center [136, 138] width 76 height 8
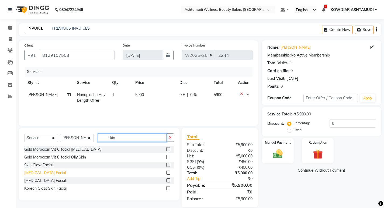
type input "skin"
click at [47, 173] on div "[MEDICAL_DATA] Facial" at bounding box center [45, 173] width 42 height 6
checkbox input "false"
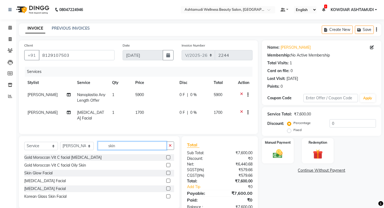
click at [124, 150] on input "skin" at bounding box center [132, 146] width 69 height 8
type input "s"
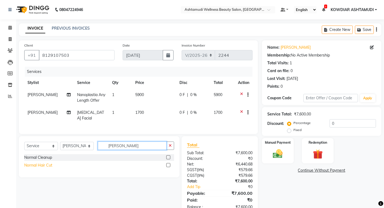
type input "norma"
click at [41, 169] on div "Normal Hair Cut" at bounding box center [38, 166] width 28 height 6
checkbox input "false"
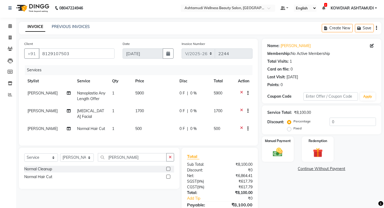
scroll to position [33, 0]
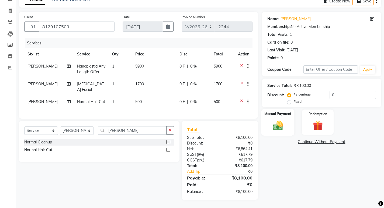
click at [278, 128] on div "Manual Payment" at bounding box center [277, 122] width 33 height 27
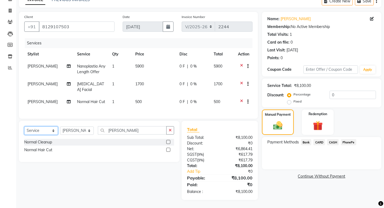
click at [38, 132] on select "Select Service Product Membership Package Voucher Prepaid Gift Card" at bounding box center [41, 131] width 34 height 8
select select "membership"
click at [24, 127] on select "Select Service Product Membership Package Voucher Prepaid Gift Card" at bounding box center [41, 131] width 34 height 8
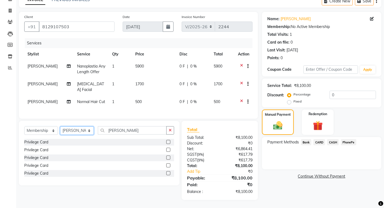
click at [73, 132] on select "Select Stylist ABISHA KARKI Anju G KOWDIAR ASHTAMUDI Lekshmi REKHA R S RIMA GHA…" at bounding box center [77, 131] width 34 height 8
select select "27383"
click at [60, 127] on select "Select Stylist ABISHA KARKI Anju G KOWDIAR ASHTAMUDI Lekshmi REKHA R S RIMA GHA…" at bounding box center [77, 131] width 34 height 8
click at [44, 142] on div "Privilege Card" at bounding box center [36, 143] width 24 height 6
select select "select"
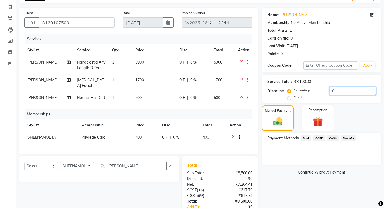
drag, startPoint x: 341, startPoint y: 92, endPoint x: 275, endPoint y: 80, distance: 67.8
click at [275, 80] on div "Service Total: ₹8,100.00 Discount: Percentage Fixed 0" at bounding box center [321, 89] width 109 height 25
type input "15"
click at [198, 62] on span "15 %" at bounding box center [198, 63] width 9 height 6
select select "41198"
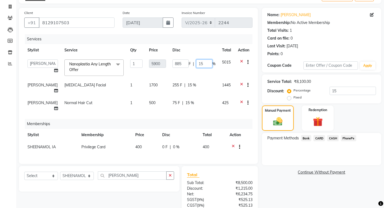
click at [206, 62] on input "15" at bounding box center [204, 64] width 16 height 8
type input "1"
click at [198, 72] on td "885 F | %" at bounding box center [194, 67] width 50 height 23
select select "41198"
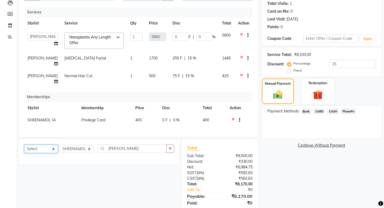
click at [43, 152] on select "Select Service Product Package Voucher Prepaid Gift Card" at bounding box center [41, 149] width 34 height 8
click at [195, 87] on td "75 F | 15 %" at bounding box center [194, 79] width 50 height 18
select select "41198"
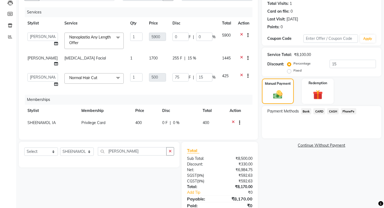
click at [203, 20] on th "Disc" at bounding box center [194, 23] width 50 height 12
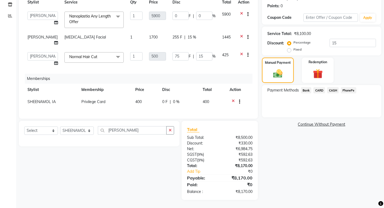
scroll to position [85, 0]
click at [39, 131] on select "Select Service Product Package Voucher Prepaid Gift Card" at bounding box center [41, 131] width 34 height 8
select select "product"
click at [24, 127] on select "Select Service Product Package Voucher Prepaid Gift Card" at bounding box center [41, 131] width 34 height 8
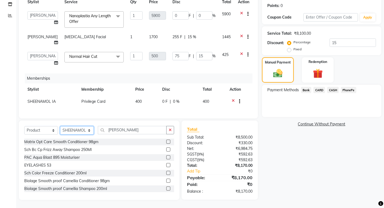
click at [71, 131] on select "Select Stylist ABISHA KARKI Anju G KOWDIAR ASHTAMUDI Lekshmi REKHA R S RIMA GHA…" at bounding box center [77, 130] width 34 height 8
select select "41198"
click at [60, 127] on select "Select Stylist ABISHA KARKI Anju G KOWDIAR ASHTAMUDI Lekshmi REKHA R S RIMA GHA…" at bounding box center [77, 130] width 34 height 8
click at [170, 130] on icon "button" at bounding box center [170, 130] width 3 height 4
click at [128, 129] on input "text" at bounding box center [136, 130] width 76 height 8
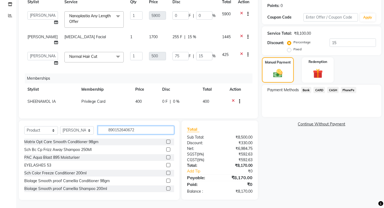
type input "8901526406722"
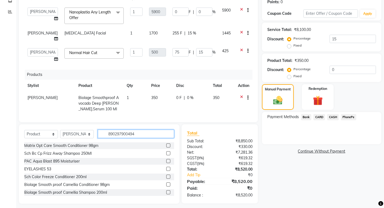
type input "8902979004947"
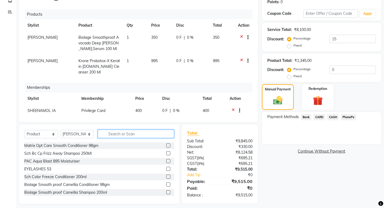
scroll to position [70, 0]
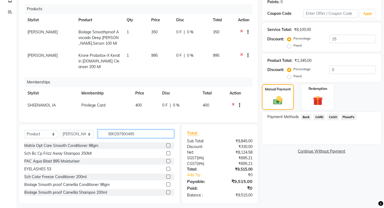
type input "8902979004954"
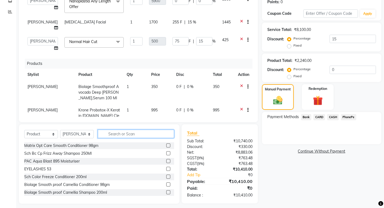
scroll to position [0, 0]
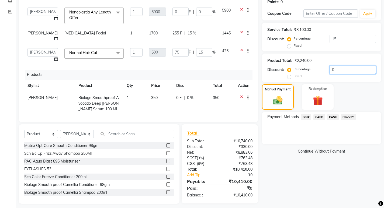
drag, startPoint x: 342, startPoint y: 68, endPoint x: 310, endPoint y: 70, distance: 32.2
click at [310, 70] on div "Percentage Fixed 0" at bounding box center [333, 73] width 88 height 15
type input "8"
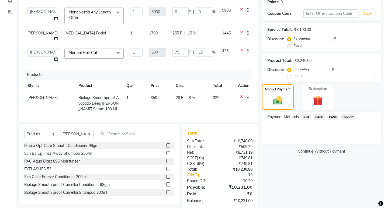
click at [353, 81] on div "Product Total: ₹2,240.00 Discount: Percentage Fixed 8" at bounding box center [321, 68] width 119 height 29
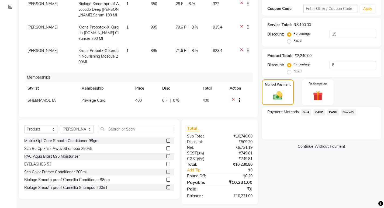
scroll to position [94, 0]
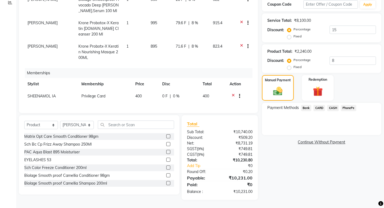
click at [315, 107] on span "CARD" at bounding box center [320, 108] width 12 height 6
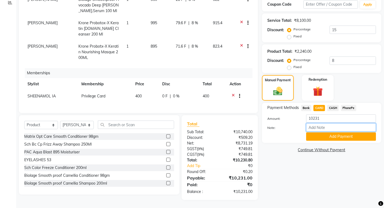
click at [325, 128] on input "Note:" at bounding box center [341, 128] width 70 height 8
type input "sheena"
click at [330, 138] on button "Add Payment" at bounding box center [341, 137] width 70 height 8
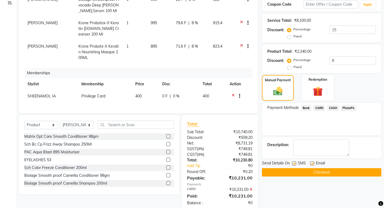
click at [251, 189] on icon at bounding box center [251, 190] width 3 height 4
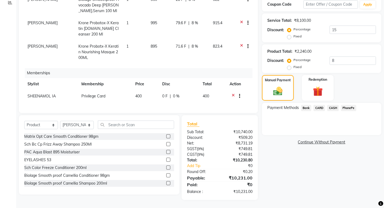
click at [332, 108] on span "CASH" at bounding box center [333, 108] width 12 height 6
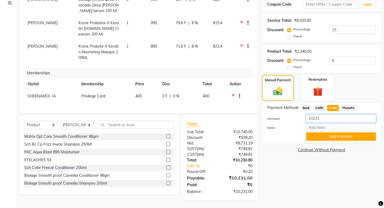
drag, startPoint x: 324, startPoint y: 119, endPoint x: 210, endPoint y: 116, distance: 113.6
click at [210, 116] on div "Client +91 8129107503 Date 04-09-2025 Invoice Number V/2025 V/2025-26 2244 Serv…" at bounding box center [200, 74] width 371 height 254
type input "3000"
click at [325, 126] on input "Note:" at bounding box center [341, 128] width 70 height 8
type input "sheena"
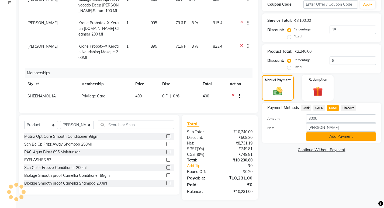
click at [336, 140] on button "Add Payment" at bounding box center [341, 137] width 70 height 8
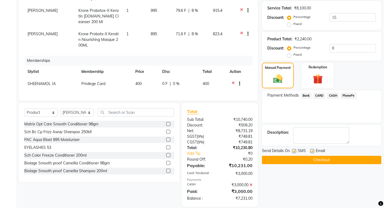
scroll to position [113, 0]
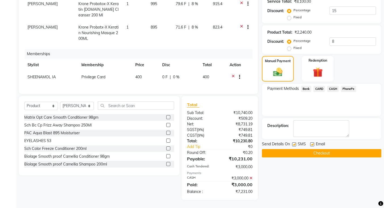
click at [320, 87] on span "CARD" at bounding box center [320, 89] width 12 height 6
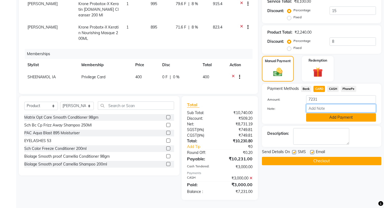
drag, startPoint x: 320, startPoint y: 109, endPoint x: 325, endPoint y: 113, distance: 7.3
click at [320, 109] on input "Note:" at bounding box center [341, 108] width 70 height 8
type input "sheena"
click at [336, 115] on button "Add Payment" at bounding box center [341, 118] width 70 height 8
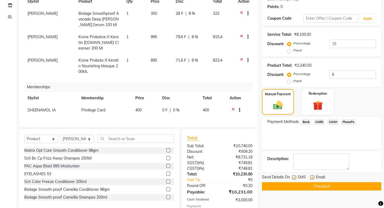
scroll to position [119, 0]
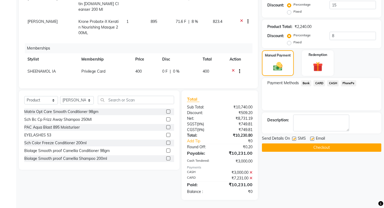
click at [311, 150] on button "Checkout" at bounding box center [321, 148] width 119 height 8
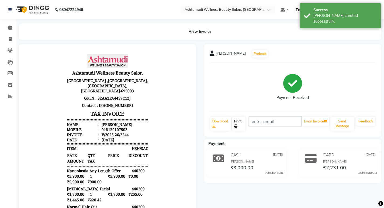
click at [239, 119] on link "Print" at bounding box center [238, 124] width 13 height 14
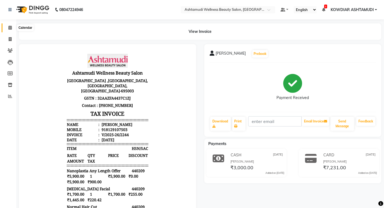
click at [13, 28] on span at bounding box center [9, 28] width 9 height 6
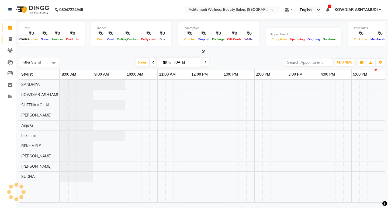
scroll to position [0, 96]
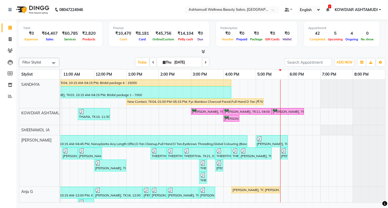
click at [129, 15] on nav "08047224946 Select Location × Ashtamudi Wellness Beauty Salon, Kowdiar Default …" at bounding box center [194, 9] width 388 height 19
click at [98, 19] on nav "08047224946 Select Location × Ashtamudi Wellness Beauty Salon, Kowdiar Default …" at bounding box center [194, 9] width 388 height 19
click at [119, 18] on nav "08047224946 Select Location × Ashtamudi Wellness Beauty Salon, Kowdiar Default …" at bounding box center [194, 9] width 388 height 19
click at [8, 29] on span at bounding box center [9, 28] width 9 height 6
click at [8, 40] on span at bounding box center [9, 39] width 9 height 6
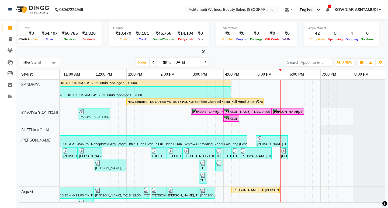
select select "service"
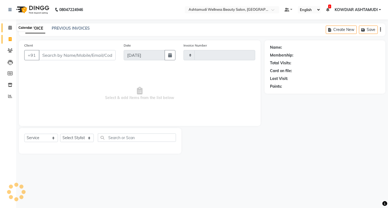
click at [12, 26] on icon at bounding box center [10, 28] width 4 height 4
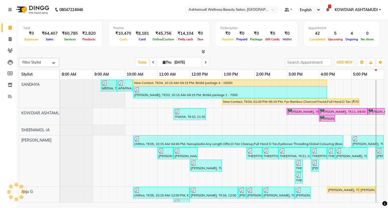
click at [110, 9] on nav "08047224946 Select Location × Ashtamudi Wellness Beauty Salon, Kowdiar Default …" at bounding box center [194, 9] width 388 height 19
click at [145, 20] on div "Total ₹0 Expenses ₹64,407 Sales ₹60,785 Services ₹2,820 Products Finance ₹10,47…" at bounding box center [202, 36] width 367 height 35
click at [9, 29] on icon at bounding box center [10, 28] width 4 height 4
click at [126, 2] on nav "08047224946 Select Location × Ashtamudi Wellness Beauty Salon, Kowdiar Default …" at bounding box center [194, 9] width 388 height 19
click at [344, 62] on span "ADD NEW" at bounding box center [345, 62] width 16 height 4
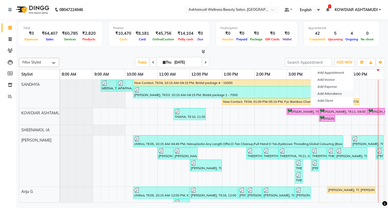
click at [333, 93] on link "Add Attendance" at bounding box center [332, 93] width 43 height 7
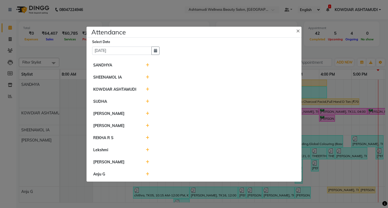
click at [147, 64] on icon at bounding box center [148, 65] width 4 height 4
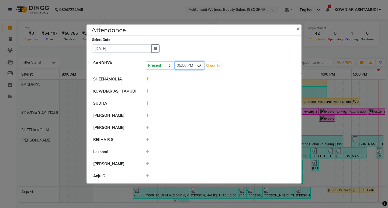
click at [181, 67] on input "17:50" at bounding box center [189, 65] width 30 height 8
type input "09:45"
click at [207, 66] on button "Check-In" at bounding box center [213, 66] width 16 height 8
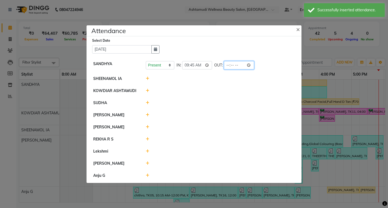
click at [227, 65] on input "time" at bounding box center [239, 65] width 30 height 8
type input "16:30"
click at [267, 63] on div "Present Absent Late Half Day Weekly Off IN: 09:45 OUT: 16:30" at bounding box center [220, 65] width 149 height 8
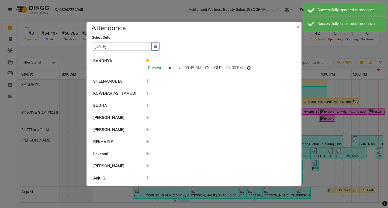
click at [147, 83] on icon at bounding box center [148, 82] width 4 height 4
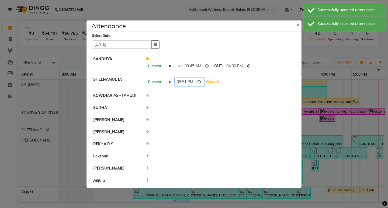
click at [177, 82] on input "17:51" at bounding box center [189, 82] width 30 height 8
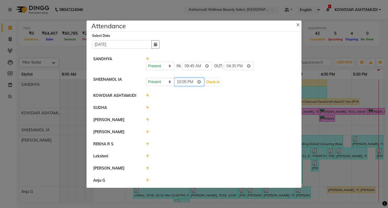
type input "10:05"
click at [208, 80] on button "Check-In" at bounding box center [213, 82] width 16 height 8
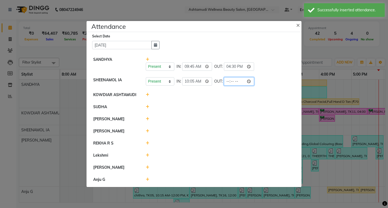
click at [227, 83] on input "time" at bounding box center [239, 81] width 30 height 8
click at [237, 84] on input "time" at bounding box center [239, 81] width 30 height 8
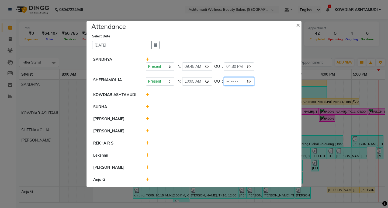
type input "19:15"
click at [272, 79] on div "Present Absent Late Half Day Weekly Off IN: 10:05 OUT: 19:15" at bounding box center [220, 81] width 149 height 8
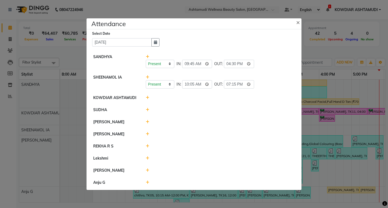
click at [147, 110] on icon at bounding box center [148, 110] width 4 height 4
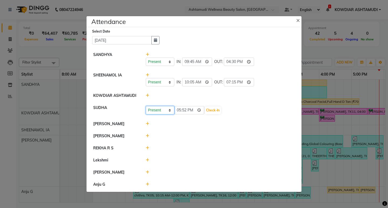
click at [166, 113] on select "Present Absent Late Half Day Weekly Off" at bounding box center [160, 110] width 29 height 8
select select "A"
click at [146, 106] on select "Present Absent Late Half Day Weekly Off" at bounding box center [160, 110] width 29 height 8
click at [177, 110] on button "Save" at bounding box center [180, 111] width 11 height 8
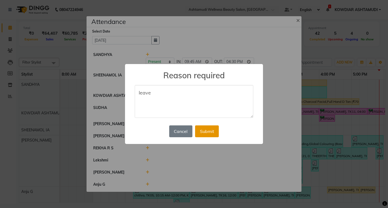
type textarea "leave"
click at [205, 132] on button "Submit" at bounding box center [207, 132] width 24 height 12
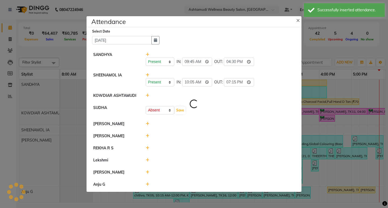
select select "A"
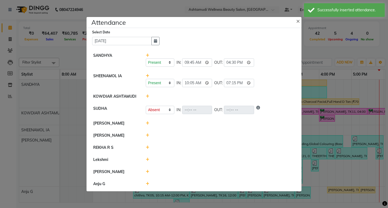
click at [146, 123] on icon at bounding box center [148, 124] width 4 height 4
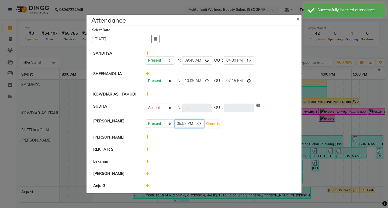
click at [179, 125] on input "17:52" at bounding box center [189, 124] width 30 height 8
type input "10:05"
click at [216, 126] on button "Check-In" at bounding box center [213, 124] width 16 height 8
select select "A"
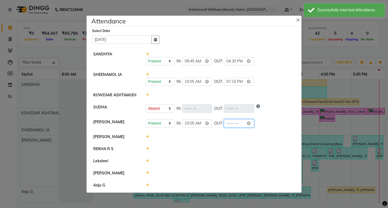
click at [229, 125] on input "time" at bounding box center [239, 123] width 30 height 8
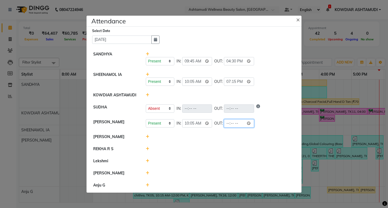
type input "19:00"
click at [267, 123] on div "Present Absent Late Half Day Weekly Off IN: 10:05 OUT: 19:00" at bounding box center [220, 123] width 149 height 8
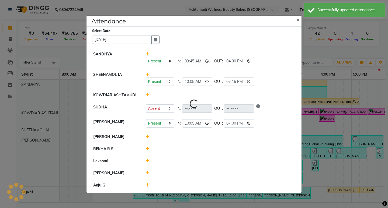
select select "A"
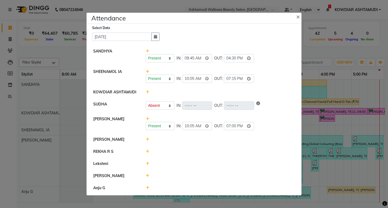
click at [136, 7] on ngb-modal-window "Attendance × Select Date 04-09-2025 SANDHYA Present Absent Late Half Day Weekly…" at bounding box center [194, 104] width 388 height 208
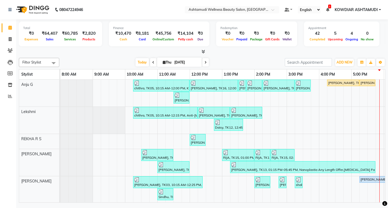
scroll to position [108, 0]
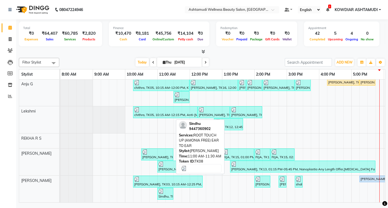
click at [171, 198] on div "Sindhu, TK08, 11:00 AM-11:30 AM, ROOT TOUCH UP (AMONIA FREE) EAR TO EAR" at bounding box center [165, 194] width 15 height 10
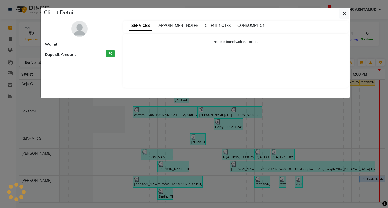
select select "3"
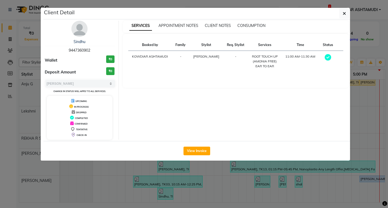
click at [359, 51] on ngb-modal-window "Client Detail Sindhu 9447360902 Wallet ₹0 Deposit Amount ₹0 Select MARK DONE UP…" at bounding box center [194, 104] width 388 height 208
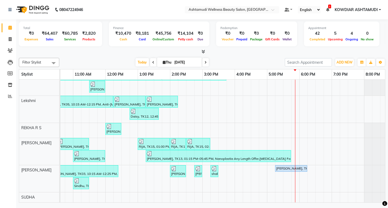
scroll to position [0, 85]
click at [244, 136] on div "MEENA, TK01, 09:15 AM-09:45 AM, Blow Dry Setting APARNA, TK02, 09:45 AM-10:15 A…" at bounding box center [185, 81] width 421 height 241
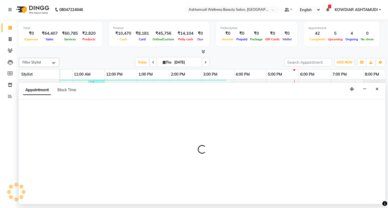
select select "41198"
select select "975"
select select "tentative"
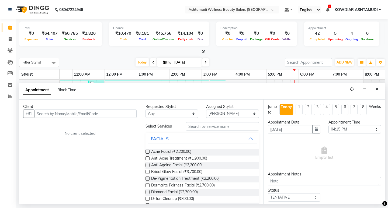
click at [74, 115] on input "text" at bounding box center [85, 114] width 102 height 8
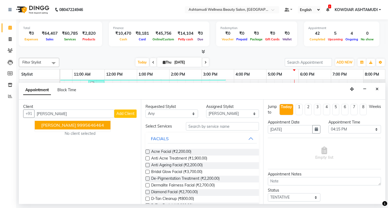
click at [72, 133] on div "No client selected" at bounding box center [80, 134] width 88 height 6
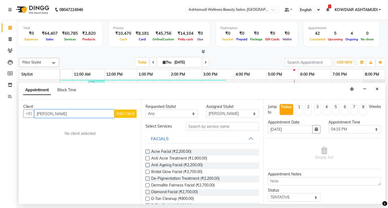
click at [75, 112] on input "sarah mathe" at bounding box center [74, 114] width 80 height 8
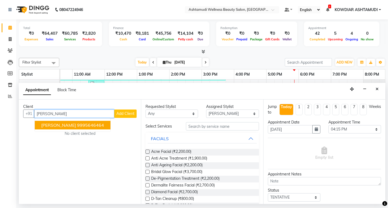
click at [68, 127] on span "[PERSON_NAME]" at bounding box center [58, 125] width 35 height 5
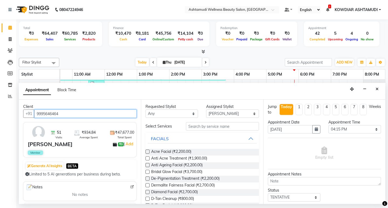
type input "9995646464"
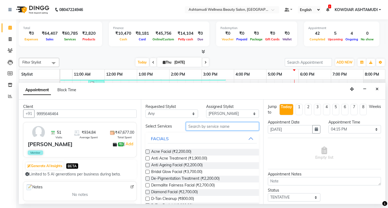
click at [217, 126] on input "text" at bounding box center [222, 126] width 73 height 8
click at [217, 116] on select "Select [PERSON_NAME] Anju G KOWDIAR ASHTAMUDI [PERSON_NAME] R S [PERSON_NAME] […" at bounding box center [232, 114] width 53 height 8
select select "27461"
click at [206, 110] on select "Select [PERSON_NAME] Anju G KOWDIAR ASHTAMUDI [PERSON_NAME] R S [PERSON_NAME] […" at bounding box center [232, 114] width 53 height 8
click at [200, 125] on input "text" at bounding box center [222, 126] width 73 height 8
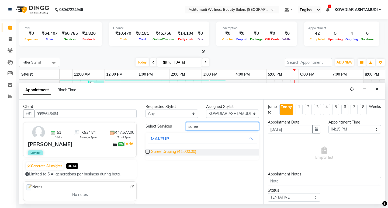
type input "saree"
click at [188, 150] on span "Saree Draping (₹1,000.00)" at bounding box center [173, 152] width 45 height 7
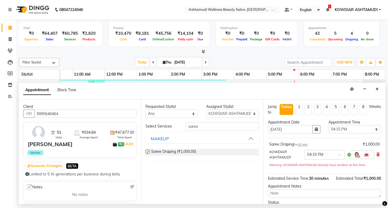
checkbox input "false"
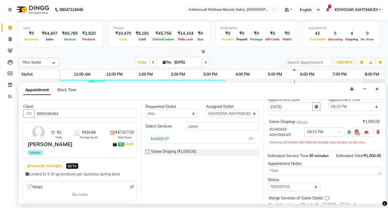
scroll to position [44, 0]
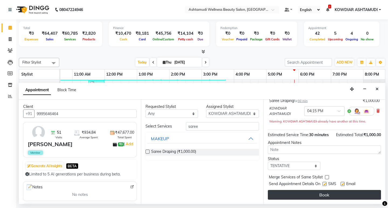
click at [304, 195] on button "Book" at bounding box center [324, 195] width 113 height 10
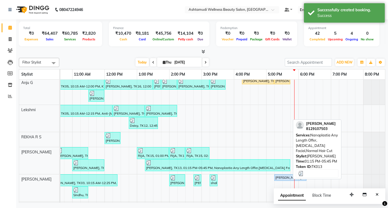
scroll to position [136, 0]
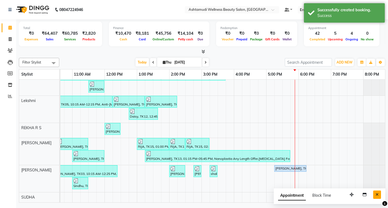
click at [379, 195] on icon "Close" at bounding box center [377, 195] width 3 height 4
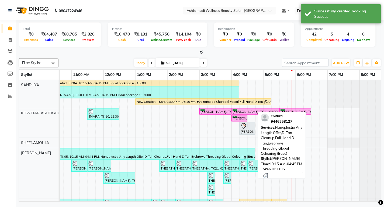
scroll to position [27, 0]
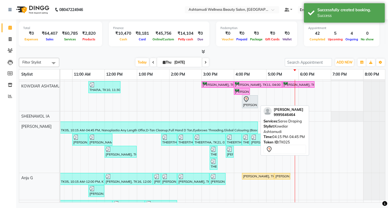
click at [249, 105] on div "Sarah Mathew, TK25, 04:15 PM-04:45 PM, Saree Draping" at bounding box center [250, 101] width 15 height 11
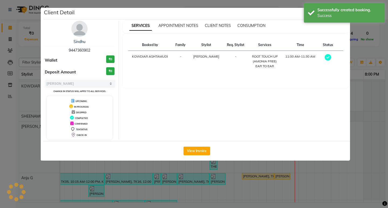
select select "7"
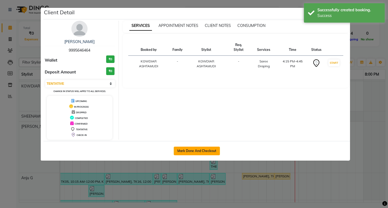
click at [193, 152] on button "Mark Done And Checkout" at bounding box center [197, 151] width 46 height 9
select select "service"
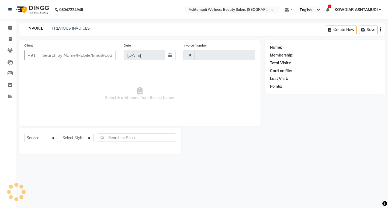
type input "2245"
select select "4668"
type input "9995646464"
select select "27461"
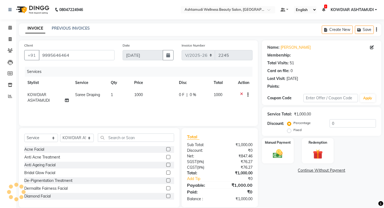
select select "2: Object"
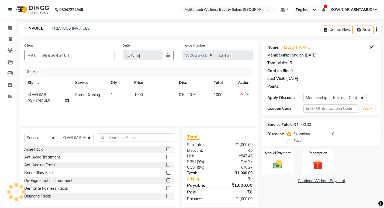
type input "15"
click at [284, 166] on img at bounding box center [278, 165] width 16 height 12
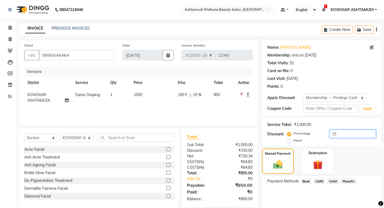
drag, startPoint x: 341, startPoint y: 133, endPoint x: 260, endPoint y: 131, distance: 80.1
click at [264, 131] on div "Service Total: ₹1,000.00 Discount: Percentage Fixed 15" at bounding box center [321, 132] width 119 height 29
click at [354, 181] on span "PhonePe" at bounding box center [348, 182] width 15 height 6
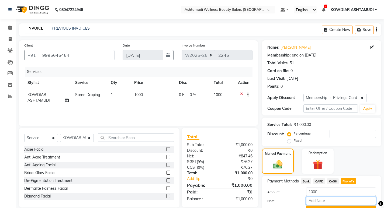
click at [329, 201] on input "Note:" at bounding box center [341, 201] width 70 height 8
type input "sheena"
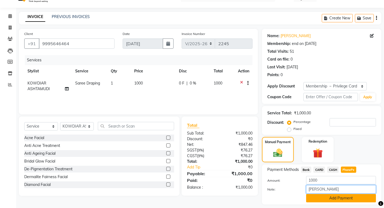
scroll to position [27, 0]
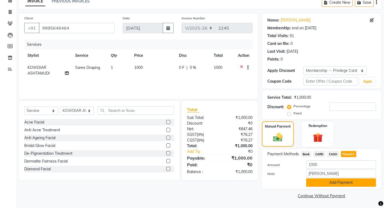
click at [333, 184] on button "Add Payment" at bounding box center [341, 183] width 70 height 8
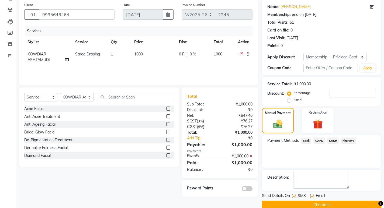
scroll to position [50, 0]
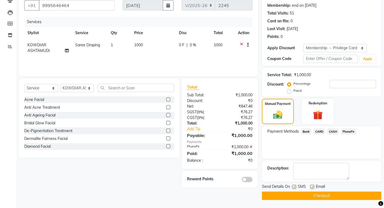
click at [293, 188] on label at bounding box center [294, 187] width 4 height 4
click at [293, 188] on input "checkbox" at bounding box center [294, 188] width 4 height 4
checkbox input "false"
click at [312, 188] on label at bounding box center [312, 187] width 4 height 4
click at [312, 188] on input "checkbox" at bounding box center [312, 188] width 4 height 4
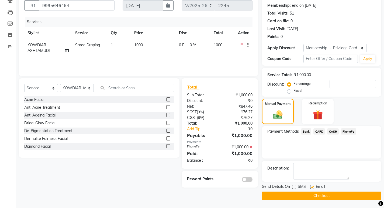
checkbox input "false"
click at [311, 194] on button "Checkout" at bounding box center [321, 196] width 119 height 8
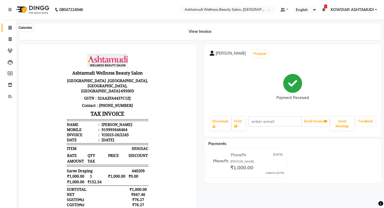
click at [9, 28] on icon at bounding box center [10, 28] width 4 height 4
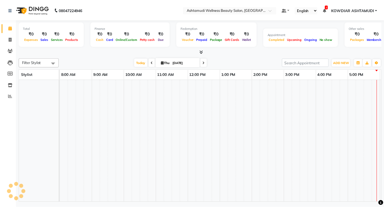
scroll to position [0, 96]
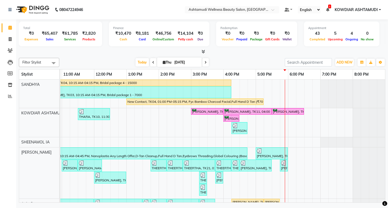
click at [205, 51] on icon at bounding box center [204, 52] width 4 height 4
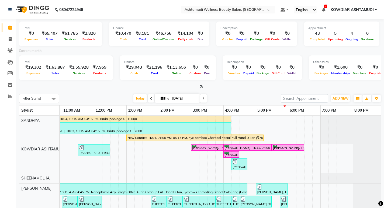
click at [49, 18] on nav "08047224946 Select Location × Ashtamudi Wellness Beauty Salon, Kowdiar Default …" at bounding box center [192, 9] width 384 height 19
click at [11, 27] on icon at bounding box center [10, 28] width 4 height 4
click at [338, 97] on span "ADD NEW" at bounding box center [341, 99] width 16 height 4
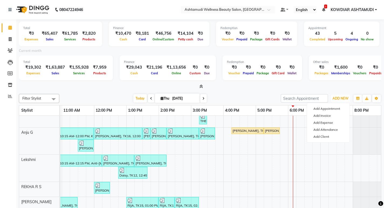
scroll to position [108, 0]
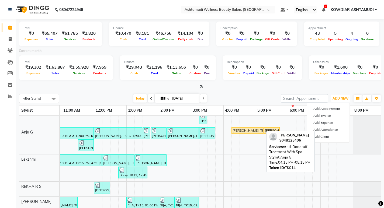
click at [253, 131] on div "Soumya, TK14, 04:15 PM-05:15 PM, Anti-Dandruff Treatment With Spa" at bounding box center [247, 130] width 31 height 5
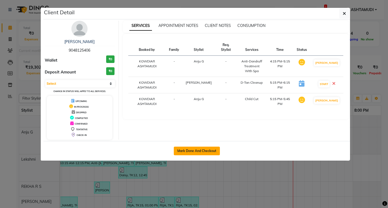
click at [207, 149] on button "Mark Done And Checkout" at bounding box center [197, 151] width 46 height 9
select select "service"
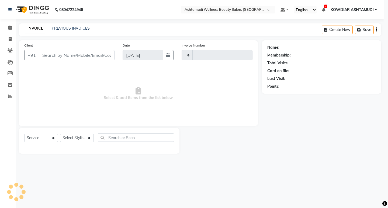
type input "2246"
select select "4668"
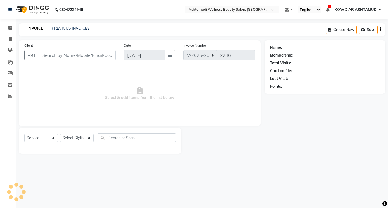
type input "9048125406"
select select "75615"
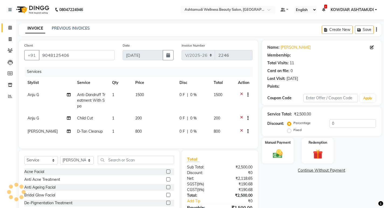
select select "2: Object"
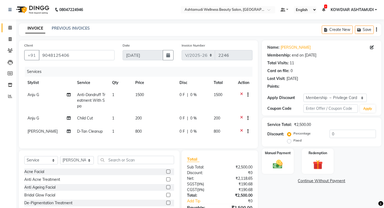
type input "15"
click at [277, 168] on img at bounding box center [278, 165] width 16 height 12
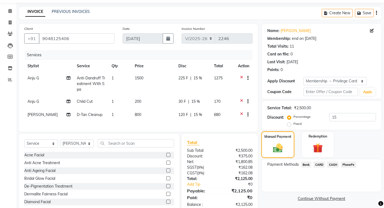
scroll to position [34, 0]
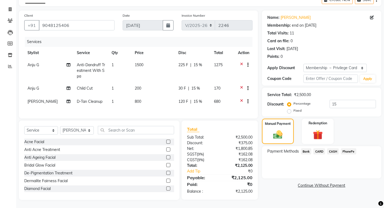
click at [351, 149] on span "PhonePe" at bounding box center [348, 152] width 15 height 6
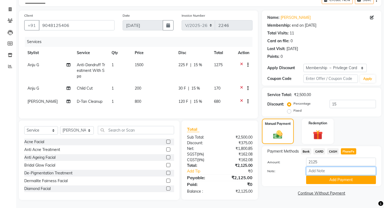
click at [332, 167] on input "Note:" at bounding box center [341, 171] width 70 height 8
type input "sheena"
click at [329, 177] on button "Add Payment" at bounding box center [341, 180] width 70 height 8
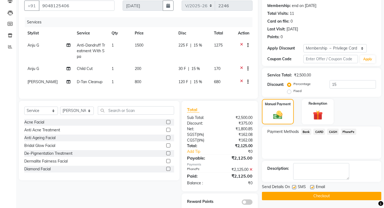
scroll to position [64, 0]
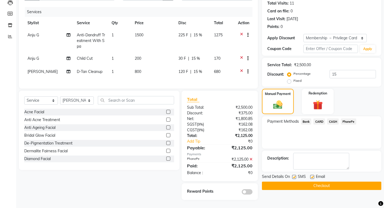
click at [312, 175] on label at bounding box center [312, 177] width 4 height 4
click at [312, 176] on input "checkbox" at bounding box center [312, 178] width 4 height 4
checkbox input "false"
click at [294, 175] on label at bounding box center [294, 177] width 4 height 4
click at [294, 176] on input "checkbox" at bounding box center [294, 178] width 4 height 4
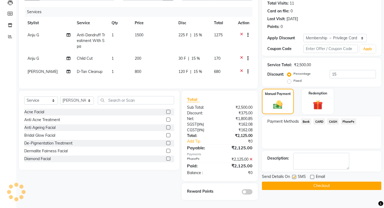
checkbox input "false"
click at [293, 182] on button "Checkout" at bounding box center [321, 186] width 119 height 8
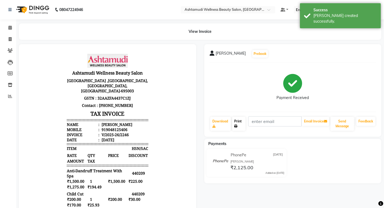
click at [245, 126] on link "Print" at bounding box center [238, 124] width 13 height 14
click at [12, 28] on icon at bounding box center [10, 28] width 4 height 4
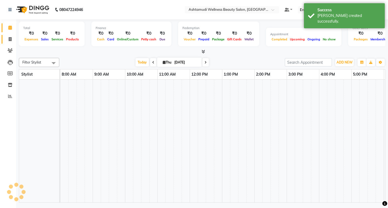
click at [11, 38] on icon at bounding box center [10, 39] width 3 height 4
select select "service"
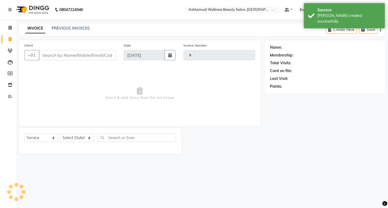
type input "2247"
click at [47, 21] on div "08047224946 Select Location × Ashtamudi Wellness Beauty Salon, Kowdiar Default …" at bounding box center [194, 104] width 388 height 208
select select "4668"
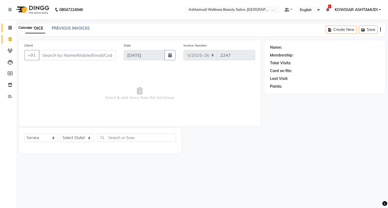
click at [13, 26] on span at bounding box center [9, 28] width 9 height 6
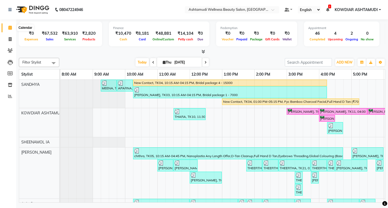
click at [10, 27] on icon at bounding box center [10, 28] width 4 height 4
click at [8, 39] on span at bounding box center [9, 39] width 9 height 6
select select "service"
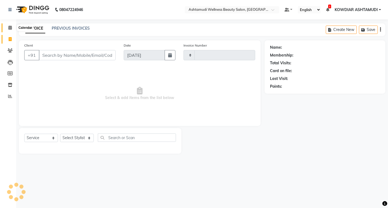
type input "2247"
click at [11, 29] on icon at bounding box center [10, 28] width 4 height 4
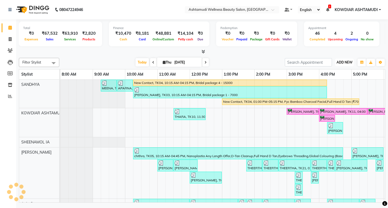
click at [342, 62] on span "ADD NEW" at bounding box center [345, 62] width 16 height 4
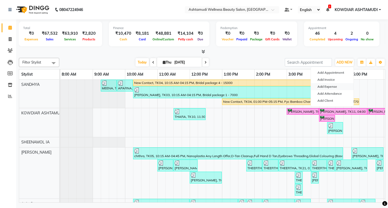
click at [334, 87] on link "Add Expense" at bounding box center [332, 86] width 43 height 7
select select "3501"
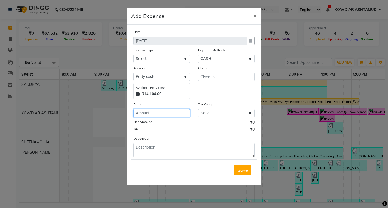
click at [165, 114] on input "number" at bounding box center [161, 113] width 57 height 8
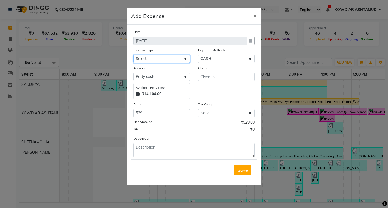
click at [163, 60] on select "Select ACCOMODATION EXPENSES ADVERTISEMENT SALES PROMOTIONAL EXPENSES Bonus BRI…" at bounding box center [161, 59] width 57 height 8
click at [133, 55] on select "Select ACCOMODATION EXPENSES ADVERTISEMENT SALES PROMOTIONAL EXPENSES Bonus BRI…" at bounding box center [161, 59] width 57 height 8
click at [220, 80] on input "text" at bounding box center [226, 77] width 57 height 8
click at [183, 59] on select "Select ACCOMODATION EXPENSES ADVERTISEMENT SALES PROMOTIONAL EXPENSES Bonus BRI…" at bounding box center [161, 59] width 57 height 8
click at [133, 55] on select "Select ACCOMODATION EXPENSES ADVERTISEMENT SALES PROMOTIONAL EXPENSES Bonus BRI…" at bounding box center [161, 59] width 57 height 8
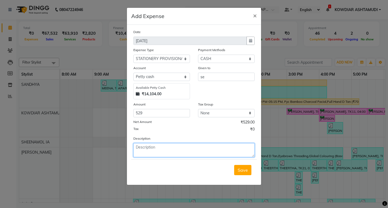
click at [155, 149] on textarea at bounding box center [193, 150] width 121 height 14
click at [163, 146] on textarea "air freshner" at bounding box center [193, 150] width 121 height 14
click at [210, 73] on div "Given to" at bounding box center [226, 69] width 57 height 8
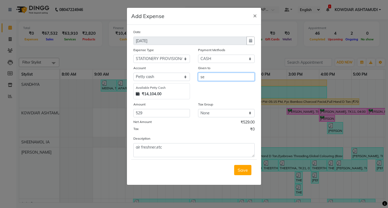
click at [210, 76] on input "se" at bounding box center [226, 77] width 57 height 8
click at [211, 85] on div "Given to seven ten" at bounding box center [226, 82] width 65 height 34
click at [242, 173] on button "Save" at bounding box center [242, 170] width 17 height 10
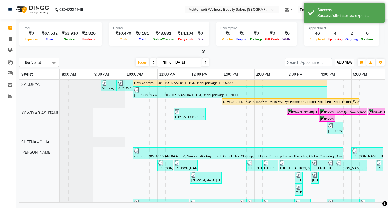
click at [341, 64] on span "ADD NEW" at bounding box center [345, 62] width 16 height 4
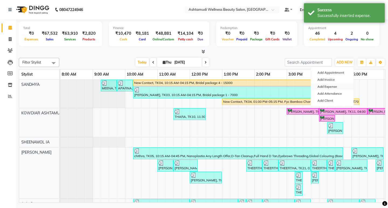
click at [335, 89] on link "Add Expense" at bounding box center [332, 86] width 43 height 7
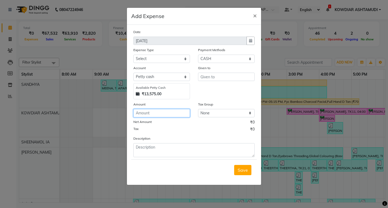
click at [152, 115] on input "number" at bounding box center [161, 113] width 57 height 8
click at [157, 52] on div "Expense Type" at bounding box center [161, 51] width 57 height 8
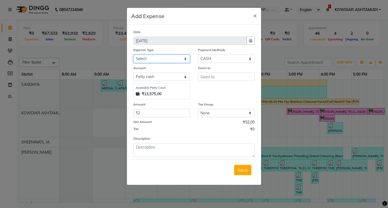
click at [157, 57] on select "Select ACCOMODATION EXPENSES ADVERTISEMENT SALES PROMOTIONAL EXPENSES Bonus BRI…" at bounding box center [161, 59] width 57 height 8
click at [133, 55] on select "Select ACCOMODATION EXPENSES ADVERTISEMENT SALES PROMOTIONAL EXPENSES Bonus BRI…" at bounding box center [161, 59] width 57 height 8
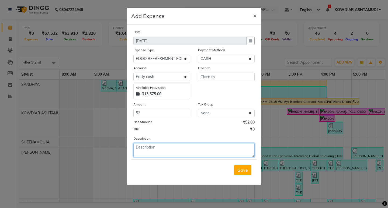
click at [164, 148] on textarea at bounding box center [193, 150] width 121 height 14
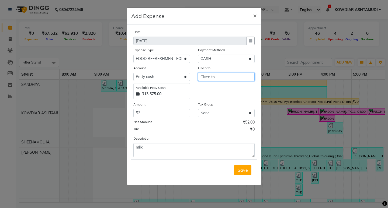
click at [206, 77] on input "text" at bounding box center [226, 77] width 57 height 8
click at [239, 170] on span "Save" at bounding box center [243, 170] width 10 height 5
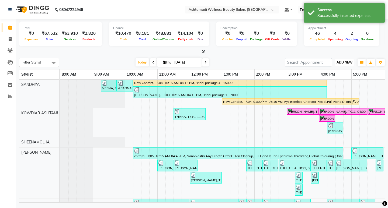
click at [337, 62] on span "ADD NEW" at bounding box center [345, 62] width 16 height 4
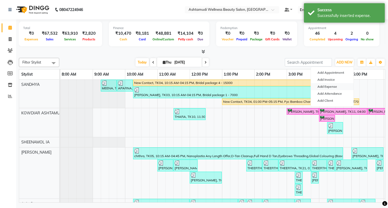
click at [334, 88] on link "Add Expense" at bounding box center [332, 86] width 43 height 7
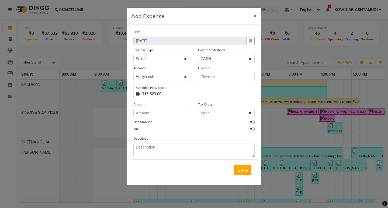
click at [94, 56] on ngb-modal-window "Add Expense × Date 04-09-2025 Expense Type Select ACCOMODATION EXPENSES ADVERTI…" at bounding box center [194, 104] width 388 height 208
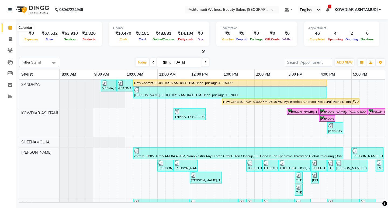
click at [8, 30] on span at bounding box center [9, 28] width 9 height 6
click at [11, 39] on icon at bounding box center [10, 39] width 3 height 4
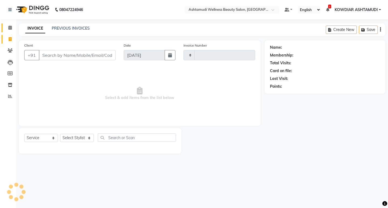
click at [11, 29] on icon at bounding box center [10, 28] width 4 height 4
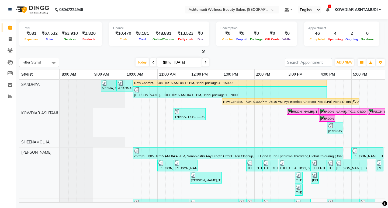
click at [108, 12] on nav "08047224946 Select Location × Ashtamudi Wellness Beauty Salon, Kowdiar Default …" at bounding box center [194, 9] width 388 height 19
click at [9, 40] on icon at bounding box center [10, 39] width 3 height 4
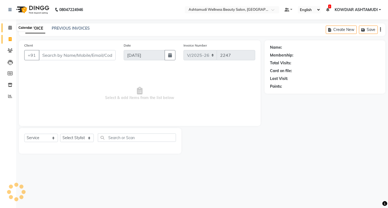
click at [12, 28] on icon at bounding box center [10, 28] width 4 height 4
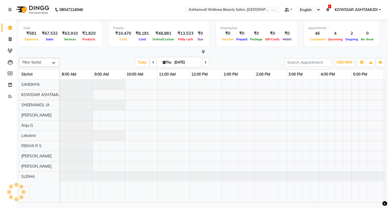
scroll to position [0, 96]
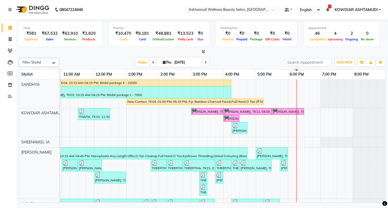
click at [100, 21] on div "Total ₹581 Expenses ₹67,532 Sales ₹63,910 Services ₹2,820 Products Finance ₹10,…" at bounding box center [202, 36] width 367 height 35
click at [104, 12] on nav "08047224946 Select Location × Ashtamudi Wellness Beauty Salon, Kowdiar Default …" at bounding box center [194, 9] width 388 height 19
click at [12, 29] on icon at bounding box center [10, 28] width 4 height 4
click at [12, 39] on span at bounding box center [9, 39] width 9 height 6
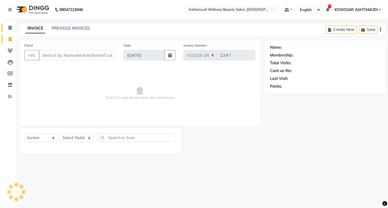
click at [9, 30] on span at bounding box center [9, 28] width 9 height 6
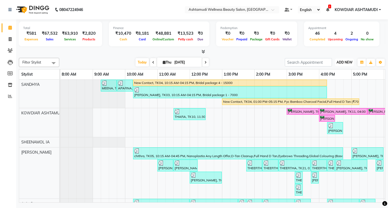
click at [342, 63] on span "ADD NEW" at bounding box center [345, 62] width 16 height 4
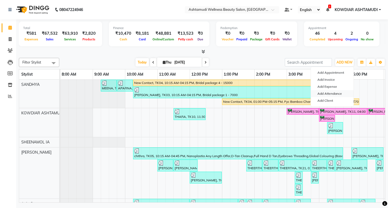
click at [335, 94] on link "Add Attendance" at bounding box center [332, 93] width 43 height 7
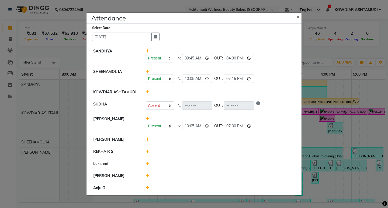
click at [315, 59] on ngb-modal-window "Attendance × Select Date 04-09-2025 SANDHYA Present Absent Late Half Day Weekly…" at bounding box center [194, 104] width 388 height 208
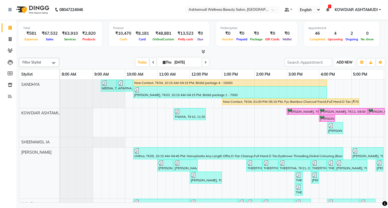
click at [342, 63] on span "ADD NEW" at bounding box center [345, 62] width 16 height 4
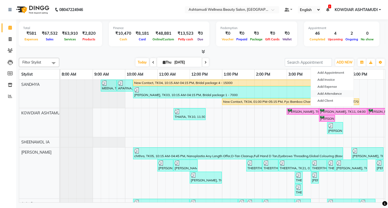
click at [332, 91] on link "Add Attendance" at bounding box center [332, 93] width 43 height 7
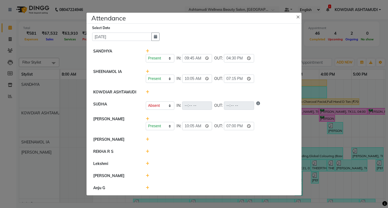
click at [314, 52] on ngb-modal-window "Attendance × Select Date 04-09-2025 SANDHYA Present Absent Late Half Day Weekly…" at bounding box center [194, 104] width 388 height 208
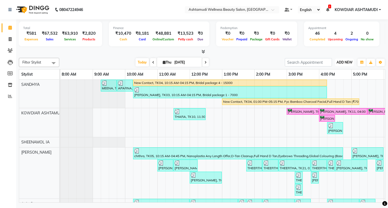
click at [346, 64] on span "ADD NEW" at bounding box center [345, 62] width 16 height 4
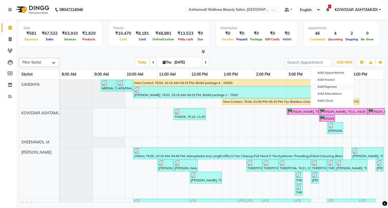
click at [327, 86] on link "Add Expense" at bounding box center [332, 86] width 43 height 7
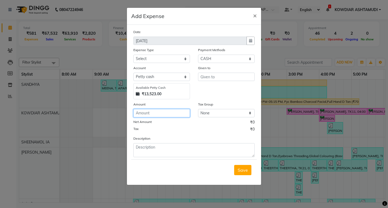
click at [162, 113] on input "number" at bounding box center [161, 113] width 57 height 8
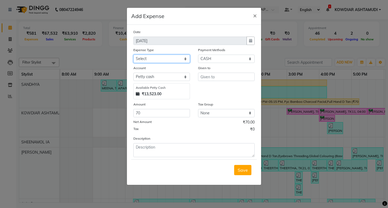
click at [142, 61] on select "Select ACCOMODATION EXPENSES ADVERTISEMENT SALES PROMOTIONAL EXPENSES Bonus BRI…" at bounding box center [161, 59] width 57 height 8
click at [133, 55] on select "Select ACCOMODATION EXPENSES ADVERTISEMENT SALES PROMOTIONAL EXPENSES Bonus BRI…" at bounding box center [161, 59] width 57 height 8
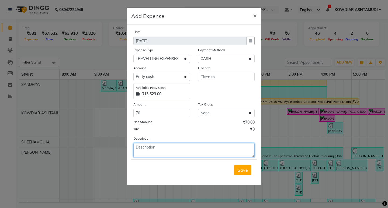
click at [162, 146] on textarea at bounding box center [193, 150] width 121 height 14
click at [187, 148] on textarea "lekshmi to nandavanam" at bounding box center [193, 150] width 121 height 14
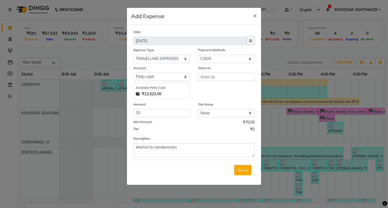
click at [193, 138] on div "Description lekshmi to nandavanam" at bounding box center [193, 147] width 129 height 22
click at [228, 74] on input "text" at bounding box center [226, 77] width 57 height 8
click at [215, 88] on span "Lekshmi" at bounding box center [213, 88] width 17 height 5
click at [224, 105] on div "Tax Group" at bounding box center [226, 106] width 57 height 8
click at [239, 173] on span "Save" at bounding box center [243, 170] width 10 height 5
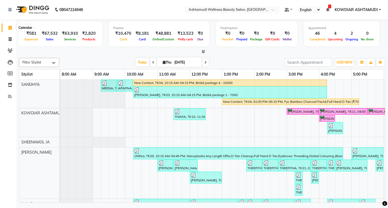
click at [9, 26] on icon at bounding box center [10, 28] width 4 height 4
click at [12, 40] on icon at bounding box center [10, 39] width 3 height 4
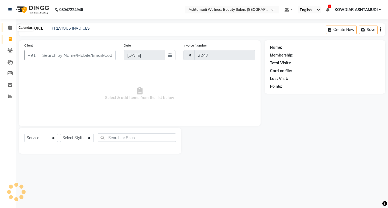
click at [10, 28] on icon at bounding box center [10, 28] width 4 height 4
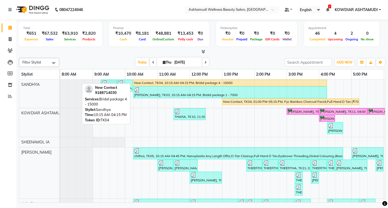
click at [248, 83] on div "New Contact, TK04, 10:15 AM-04:15 PM, Bridal package 4 - 15000" at bounding box center [230, 83] width 193 height 5
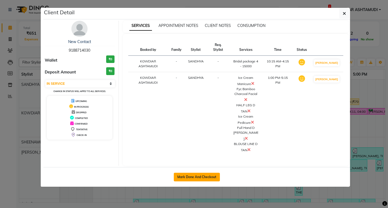
click at [201, 174] on button "Mark Done And Checkout" at bounding box center [197, 177] width 46 height 9
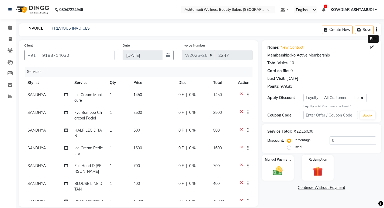
click at [372, 46] on icon at bounding box center [372, 48] width 4 height 4
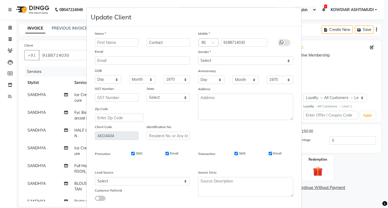
click at [113, 37] on div "Name" at bounding box center [142, 35] width 103 height 8
click at [114, 43] on input "text" at bounding box center [117, 42] width 44 height 8
drag, startPoint x: 151, startPoint y: 183, endPoint x: 147, endPoint y: 178, distance: 6.4
click at [151, 183] on select "Select Walk-in Referral Internet Friend Word of Mouth Advertisement Facebook Ju…" at bounding box center [142, 181] width 95 height 8
click at [95, 177] on select "Select Walk-in Referral Internet Friend Word of Mouth Advertisement Facebook Ju…" at bounding box center [142, 181] width 95 height 8
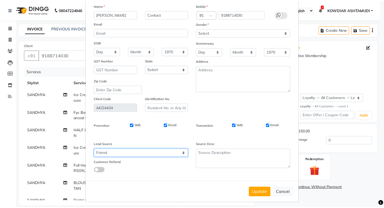
scroll to position [31, 0]
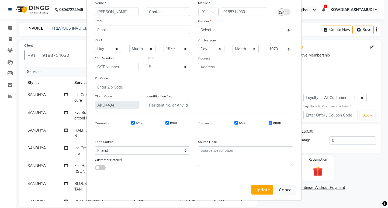
click at [263, 191] on button "Update" at bounding box center [263, 190] width 22 height 10
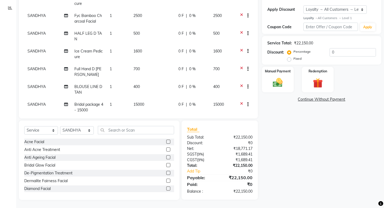
scroll to position [16, 0]
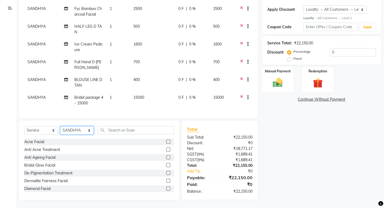
click at [76, 132] on select "Select Stylist ABISHA KARKI Anju G KOWDIAR ASHTAMUDI Lekshmi REKHA R S RIMA GHA…" at bounding box center [77, 130] width 34 height 8
click at [60, 126] on select "Select Stylist ABISHA KARKI Anju G KOWDIAR ASHTAMUDI Lekshmi REKHA R S RIMA GHA…" at bounding box center [77, 130] width 34 height 8
click at [120, 128] on input "text" at bounding box center [136, 130] width 76 height 8
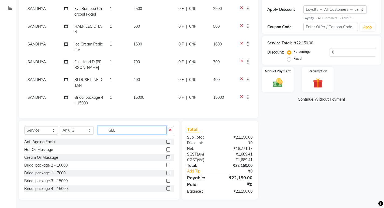
scroll to position [88, 0]
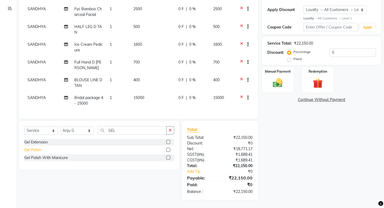
click at [35, 151] on div "Gel Polish" at bounding box center [32, 150] width 17 height 6
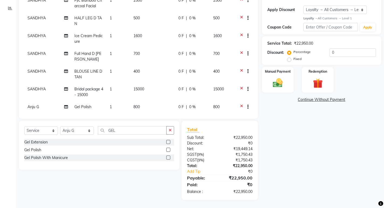
scroll to position [29, 0]
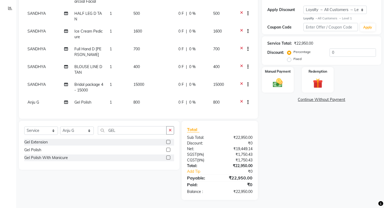
click at [110, 100] on span "1" at bounding box center [111, 102] width 2 height 5
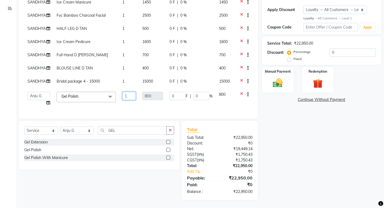
click at [127, 100] on input "1" at bounding box center [128, 96] width 13 height 8
click at [138, 116] on div "Client +91 9188714030 Date 04-09-2025 Invoice Number V/2025 V/2025-26 2247 Serv…" at bounding box center [138, 35] width 239 height 167
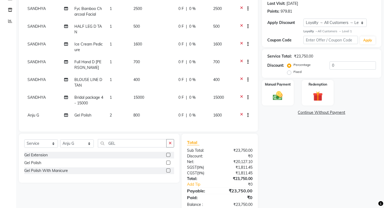
scroll to position [88, 0]
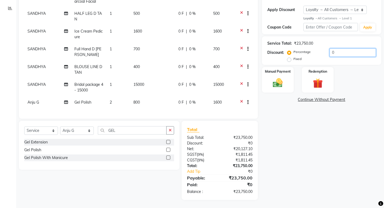
drag, startPoint x: 338, startPoint y: 53, endPoint x: 309, endPoint y: 53, distance: 28.9
click at [309, 53] on div "Percentage Fixed 0" at bounding box center [333, 56] width 88 height 15
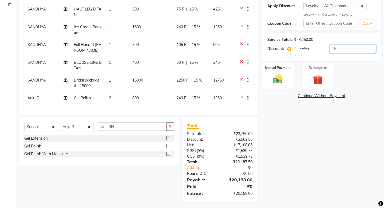
scroll to position [94, 0]
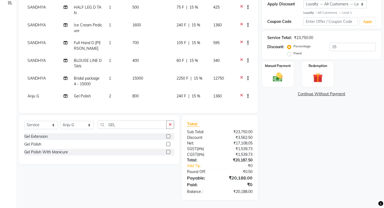
click at [193, 94] on span "15 %" at bounding box center [196, 97] width 9 height 6
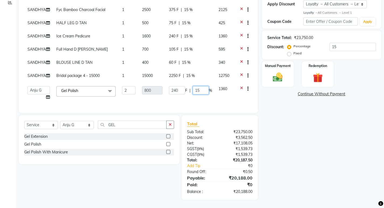
click at [197, 92] on input "15" at bounding box center [201, 90] width 16 height 8
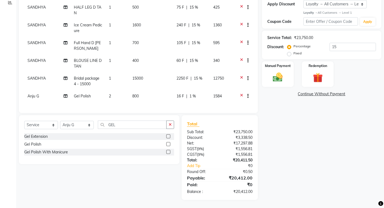
click at [197, 81] on td "2250 F | 15 %" at bounding box center [191, 82] width 37 height 18
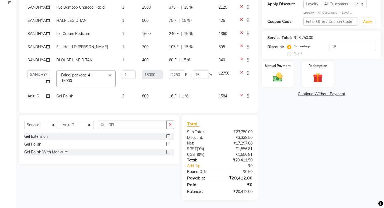
scroll to position [39, 0]
click at [182, 94] on span "1 %" at bounding box center [185, 97] width 6 height 6
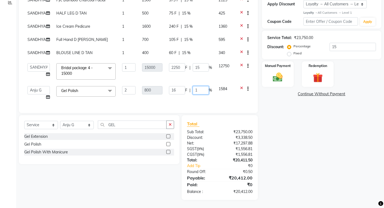
click at [198, 94] on input "1" at bounding box center [201, 90] width 16 height 8
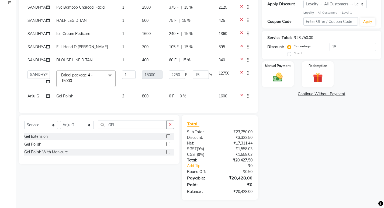
click at [197, 84] on td "2250 F | 15 %" at bounding box center [191, 78] width 50 height 23
click at [180, 80] on td "2250 F | 15 %" at bounding box center [191, 78] width 50 height 23
click at [139, 85] on td "15000" at bounding box center [152, 78] width 27 height 23
click at [136, 83] on td "1" at bounding box center [129, 78] width 20 height 23
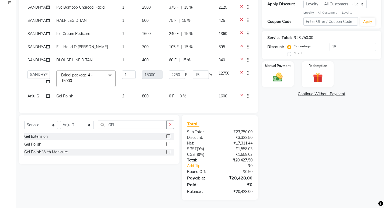
click at [188, 79] on td "2250 F | 15 %" at bounding box center [191, 78] width 50 height 23
click at [273, 76] on img at bounding box center [278, 78] width 16 height 12
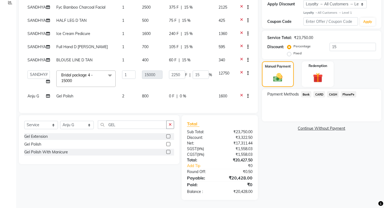
click at [347, 94] on span "PhonePe" at bounding box center [348, 94] width 15 height 6
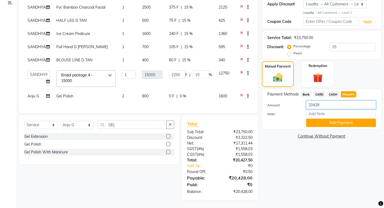
drag, startPoint x: 321, startPoint y: 104, endPoint x: 209, endPoint y: 104, distance: 111.6
click at [210, 104] on div "Client +91 9188714030 Date 04-09-2025 Invoice Number V/2025 V/2025-26 2247 Serv…" at bounding box center [200, 74] width 371 height 254
click at [333, 115] on input "Note:" at bounding box center [341, 114] width 70 height 8
click at [332, 124] on button "Add Payment" at bounding box center [341, 123] width 70 height 8
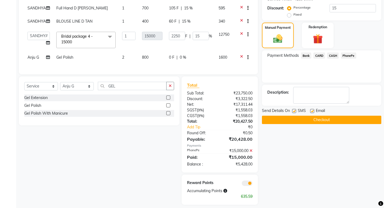
scroll to position [138, 0]
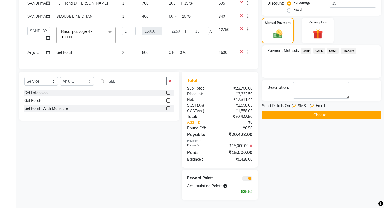
click at [332, 50] on span "CASH" at bounding box center [333, 51] width 12 height 6
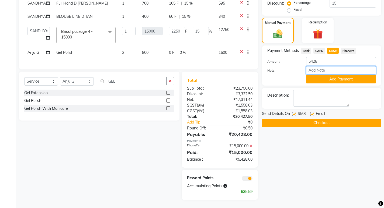
click at [320, 69] on input "Note:" at bounding box center [341, 70] width 70 height 8
click at [326, 81] on button "Add Payment" at bounding box center [341, 79] width 70 height 8
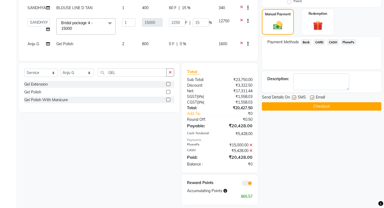
scroll to position [151, 0]
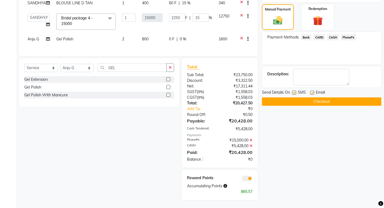
click at [292, 93] on div "Send Details On SMS Email" at bounding box center [321, 93] width 119 height 7
click at [296, 94] on label at bounding box center [294, 93] width 4 height 4
click at [296, 94] on input "checkbox" at bounding box center [294, 93] width 4 height 4
click at [313, 94] on label at bounding box center [312, 93] width 4 height 4
click at [313, 94] on input "checkbox" at bounding box center [312, 93] width 4 height 4
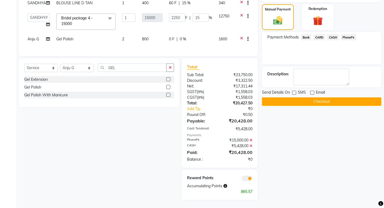
click at [313, 100] on button "Checkout" at bounding box center [321, 102] width 119 height 8
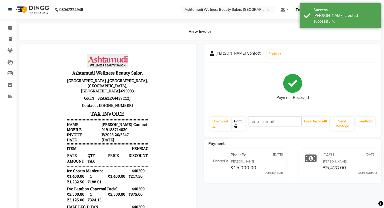
click at [242, 125] on link "Print" at bounding box center [238, 124] width 13 height 14
click at [12, 29] on icon at bounding box center [10, 28] width 4 height 4
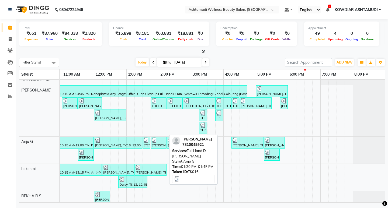
scroll to position [38, 0]
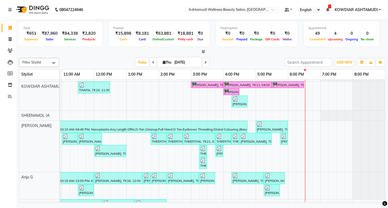
click at [290, 129] on div "MEENA, TK01, 09:15 AM-09:45 AM, Blow Dry Setting APARNA, TK02, 09:45 AM-10:15 A…" at bounding box center [175, 174] width 421 height 264
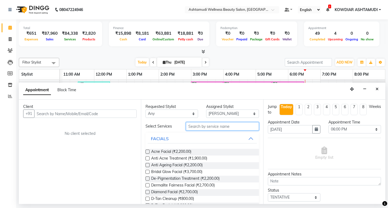
click at [198, 128] on input "text" at bounding box center [222, 126] width 73 height 8
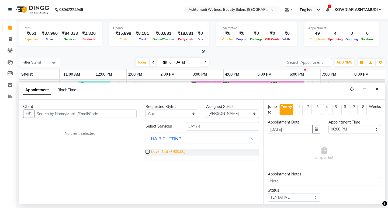
click at [164, 152] on span "Layer Cut (₹900.00)" at bounding box center [168, 152] width 34 height 7
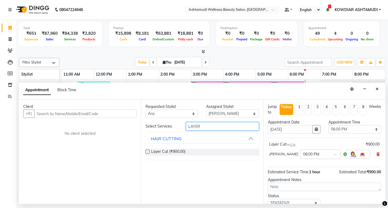
click at [204, 126] on input "LAYER" at bounding box center [222, 126] width 73 height 8
click at [168, 164] on div "HAIR CUTTING" at bounding box center [166, 166] width 31 height 6
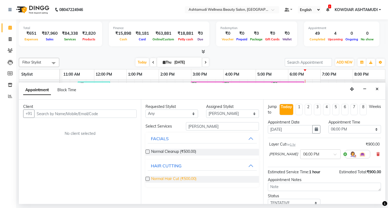
click at [170, 179] on span "Normal Hair Cut (₹500.00)" at bounding box center [173, 179] width 45 height 7
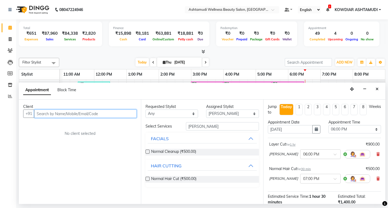
click at [95, 113] on input "text" at bounding box center [85, 114] width 102 height 8
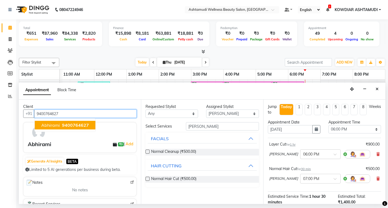
click at [79, 128] on span "9400764627" at bounding box center [75, 125] width 27 height 5
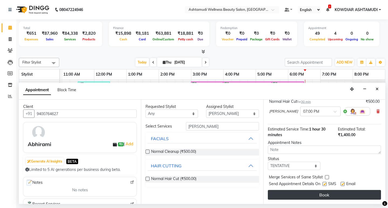
click at [344, 191] on button "Book" at bounding box center [324, 195] width 113 height 10
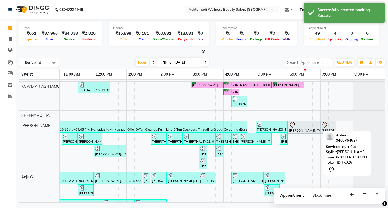
click at [297, 125] on div at bounding box center [304, 125] width 30 height 6
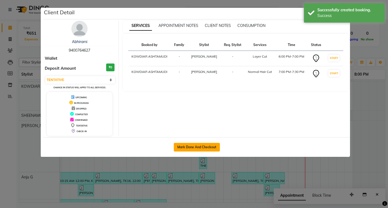
click at [205, 147] on button "Mark Done And Checkout" at bounding box center [197, 147] width 46 height 9
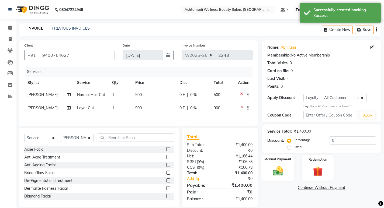
click at [276, 170] on img at bounding box center [278, 172] width 16 height 12
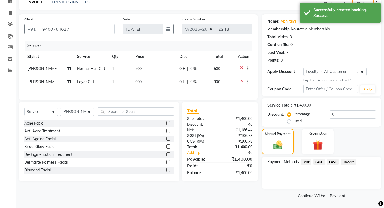
click at [347, 163] on span "PhonePe" at bounding box center [348, 162] width 15 height 6
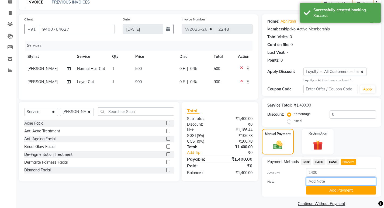
click at [326, 181] on input "Note:" at bounding box center [341, 182] width 70 height 8
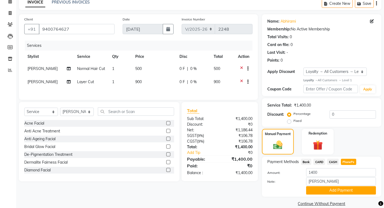
click at [338, 189] on button "Add Payment" at bounding box center [341, 191] width 70 height 8
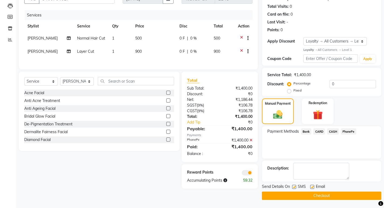
click at [314, 187] on label at bounding box center [312, 187] width 4 height 4
click at [314, 187] on input "checkbox" at bounding box center [312, 188] width 4 height 4
click at [294, 187] on label at bounding box center [294, 187] width 4 height 4
click at [294, 187] on input "checkbox" at bounding box center [294, 188] width 4 height 4
click at [299, 197] on button "Checkout" at bounding box center [321, 196] width 119 height 8
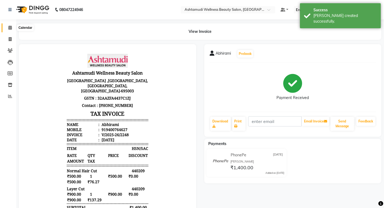
click at [7, 27] on span at bounding box center [9, 28] width 9 height 6
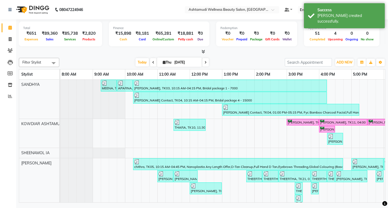
click at [203, 53] on icon at bounding box center [204, 52] width 4 height 4
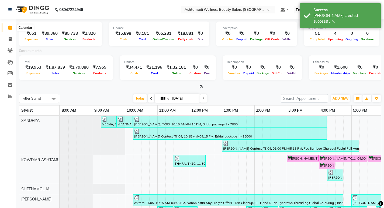
click at [10, 29] on icon at bounding box center [10, 28] width 4 height 4
click at [10, 39] on icon at bounding box center [10, 39] width 3 height 4
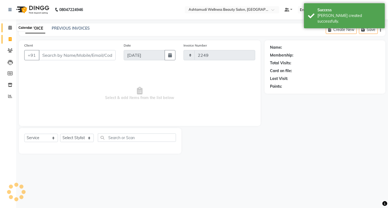
click at [11, 28] on icon at bounding box center [10, 28] width 4 height 4
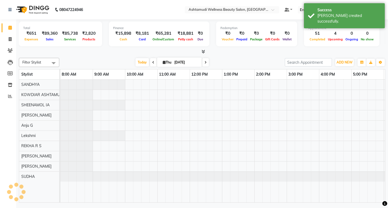
click at [122, 10] on nav "08047224946 Need Help? Call us on 08047224946 Select Location × Ashtamudi Welln…" at bounding box center [194, 9] width 388 height 19
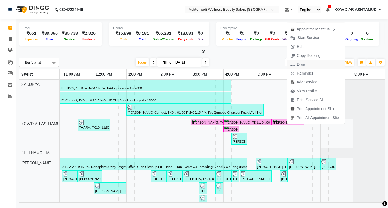
click at [303, 67] on span "Drop" at bounding box center [301, 65] width 8 height 6
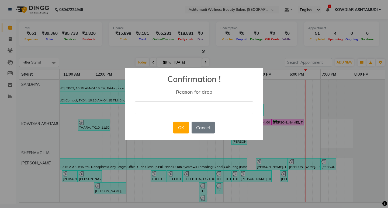
click at [152, 110] on input "text" at bounding box center [194, 108] width 119 height 13
click at [185, 128] on button "OK" at bounding box center [180, 128] width 15 height 12
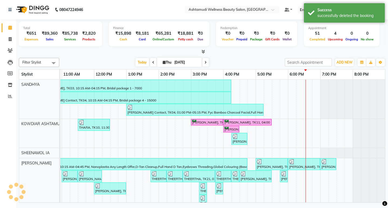
click at [242, 52] on div at bounding box center [202, 52] width 367 height 6
click at [243, 63] on div "Today Thu 04-09-2025" at bounding box center [172, 63] width 220 height 8
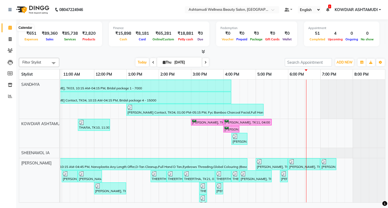
click at [10, 29] on icon at bounding box center [10, 28] width 4 height 4
click at [93, 14] on nav "08047224946 Need Help? Call us on 08047224946 Select Location × Ashtamudi Welln…" at bounding box center [194, 9] width 388 height 19
click at [7, 40] on span at bounding box center [9, 39] width 9 height 6
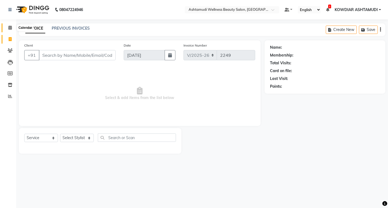
click at [10, 27] on icon at bounding box center [10, 28] width 4 height 4
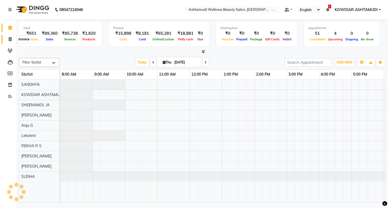
click at [10, 36] on link "Invoice" at bounding box center [8, 39] width 13 height 9
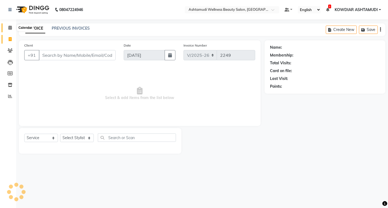
click at [10, 29] on icon at bounding box center [10, 28] width 4 height 4
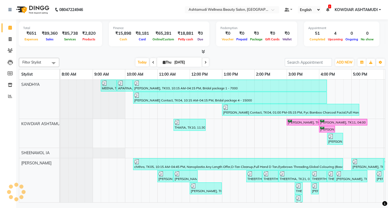
click at [114, 12] on nav "08047224946 Need Help? Call us on 08047224946 Select Location × Ashtamudi Welln…" at bounding box center [194, 9] width 388 height 19
click at [342, 61] on span "ADD NEW" at bounding box center [345, 62] width 16 height 4
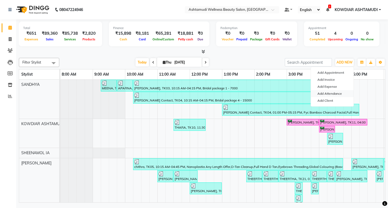
click at [333, 93] on link "Add Attendance" at bounding box center [332, 93] width 43 height 7
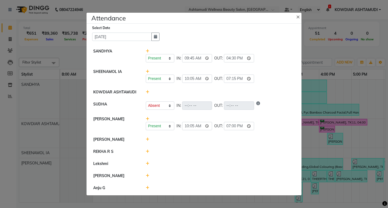
click at [147, 152] on icon at bounding box center [148, 152] width 4 height 4
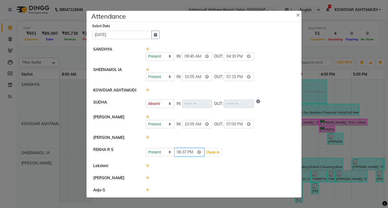
click at [179, 150] on input "18:37" at bounding box center [189, 152] width 30 height 8
click at [217, 150] on button "Check-In" at bounding box center [213, 153] width 16 height 8
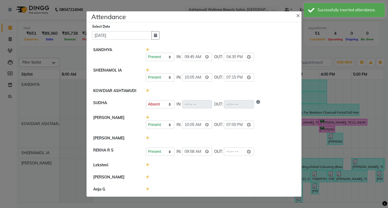
click at [148, 164] on icon at bounding box center [148, 165] width 4 height 4
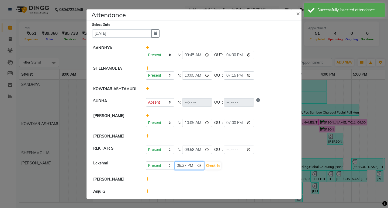
click at [179, 166] on input "18:37" at bounding box center [189, 166] width 30 height 8
click at [213, 166] on button "Check-In" at bounding box center [213, 166] width 16 height 8
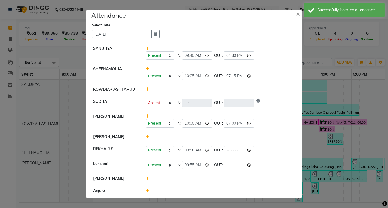
click at [147, 179] on icon at bounding box center [148, 179] width 4 height 4
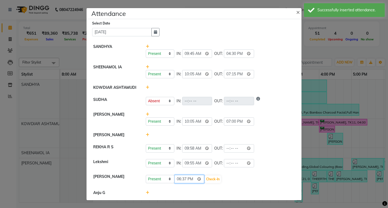
click at [178, 177] on input "18:37" at bounding box center [189, 179] width 30 height 8
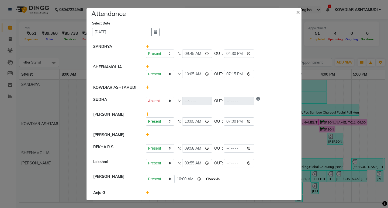
click at [220, 179] on button "Check-In" at bounding box center [213, 180] width 16 height 8
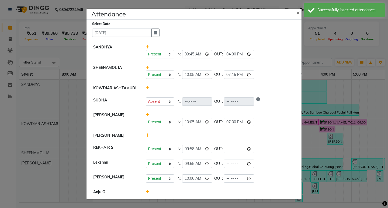
click at [147, 192] on icon at bounding box center [148, 192] width 4 height 4
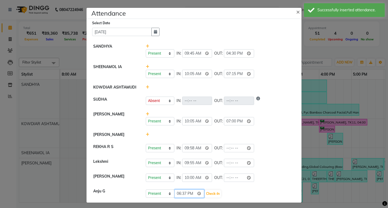
click at [174, 195] on input "18:37" at bounding box center [189, 194] width 30 height 8
click at [215, 196] on button "Check-In" at bounding box center [213, 194] width 16 height 8
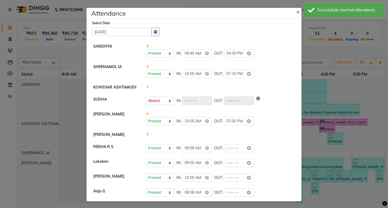
click at [146, 137] on span at bounding box center [148, 134] width 4 height 5
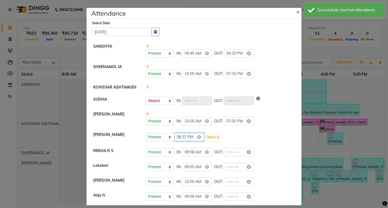
click at [175, 139] on input "18:37" at bounding box center [189, 137] width 30 height 8
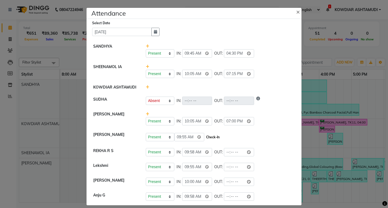
drag, startPoint x: 218, startPoint y: 136, endPoint x: 213, endPoint y: 136, distance: 4.3
click at [215, 136] on button "Check-In" at bounding box center [213, 138] width 16 height 8
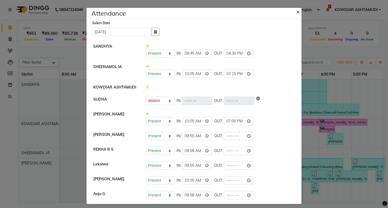
click at [296, 13] on span "×" at bounding box center [298, 12] width 4 height 8
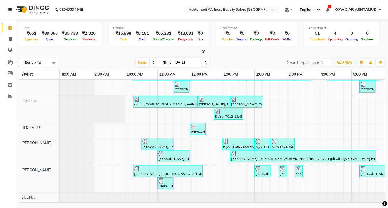
scroll to position [0, 96]
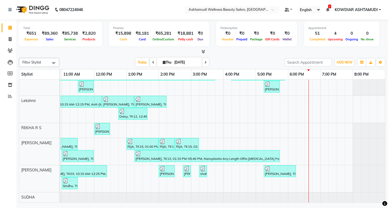
click at [272, 142] on div "MEENA, TK01, 09:15 AM-09:45 AM, Blow Dry Setting APARNA, TK02, 09:45 AM-10:15 A…" at bounding box center [175, 71] width 421 height 264
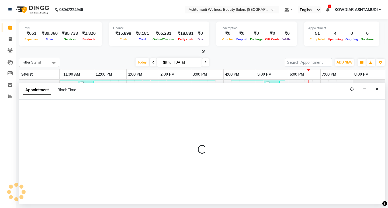
click at [272, 142] on div at bounding box center [202, 152] width 367 height 105
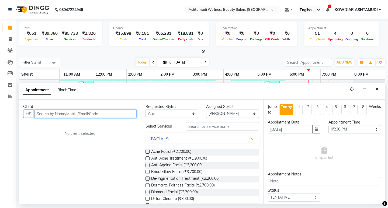
click at [48, 116] on input "text" at bounding box center [85, 114] width 102 height 8
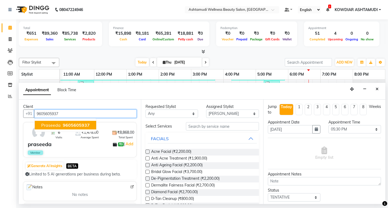
drag, startPoint x: 56, startPoint y: 126, endPoint x: 83, endPoint y: 131, distance: 28.2
click at [56, 126] on span "praseeda" at bounding box center [50, 125] width 19 height 5
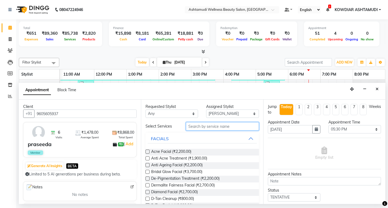
click at [205, 123] on input "text" at bounding box center [222, 126] width 73 height 8
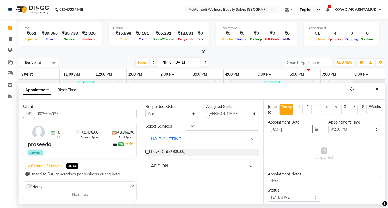
click at [150, 152] on div "Layer Cut (₹900.00)" at bounding box center [202, 152] width 113 height 7
click at [156, 152] on span "Layer Cut (₹900.00)" at bounding box center [168, 152] width 34 height 7
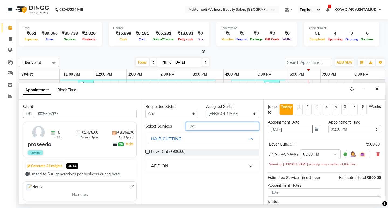
click at [203, 128] on input "LAY" at bounding box center [222, 126] width 73 height 8
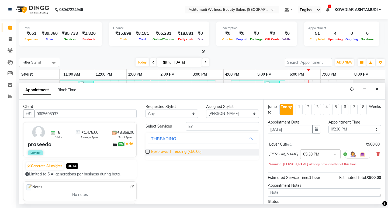
click at [200, 153] on span "Eyebrows Threading (₹50.00)" at bounding box center [176, 152] width 50 height 7
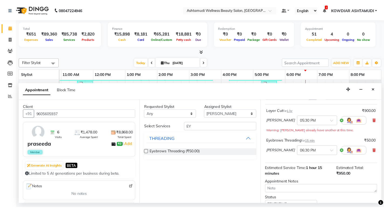
scroll to position [73, 0]
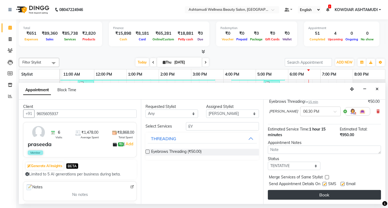
click at [290, 191] on button "Book" at bounding box center [324, 195] width 113 height 10
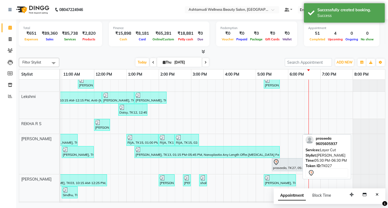
click at [289, 161] on div at bounding box center [288, 162] width 30 height 6
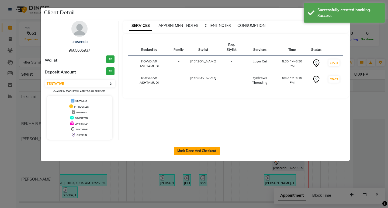
click at [188, 152] on button "Mark Done And Checkout" at bounding box center [197, 151] width 46 height 9
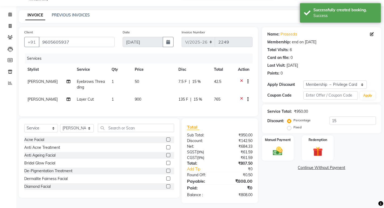
scroll to position [20, 0]
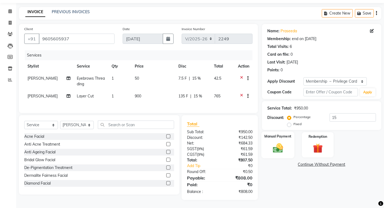
click at [277, 142] on img at bounding box center [278, 148] width 16 height 12
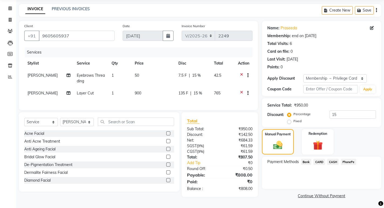
click at [348, 160] on span "PhonePe" at bounding box center [348, 162] width 15 height 6
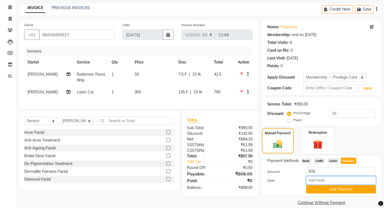
click at [338, 179] on input "Note:" at bounding box center [341, 181] width 70 height 8
click at [337, 189] on button "Add Payment" at bounding box center [341, 190] width 70 height 8
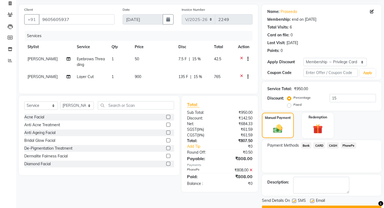
scroll to position [50, 0]
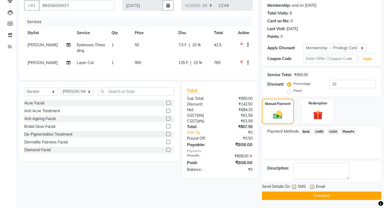
click at [301, 197] on button "Checkout" at bounding box center [321, 196] width 119 height 8
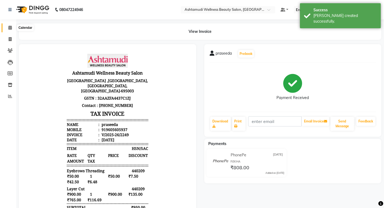
click at [12, 30] on span at bounding box center [9, 28] width 9 height 6
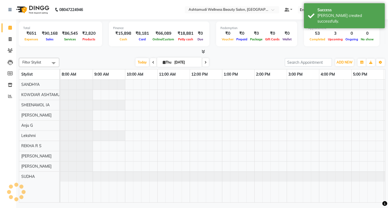
scroll to position [0, 96]
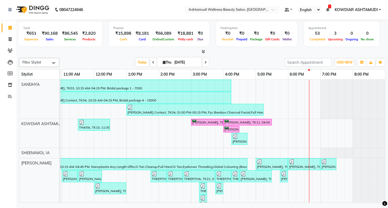
click at [292, 175] on div "MEENA, TK01, 09:15 AM-09:45 AM, Blow Dry Setting APARNA, TK02, 09:45 AM-10:15 A…" at bounding box center [175, 212] width 421 height 264
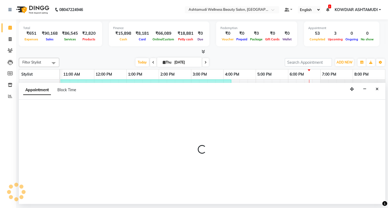
click at [292, 175] on div at bounding box center [202, 152] width 367 height 105
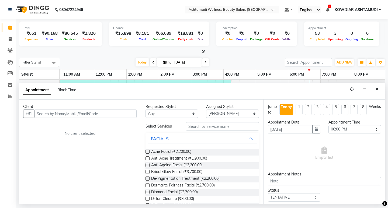
click at [96, 115] on input "text" at bounding box center [85, 114] width 102 height 8
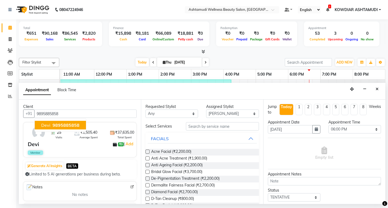
click at [76, 128] on span "9895885858" at bounding box center [66, 125] width 27 height 5
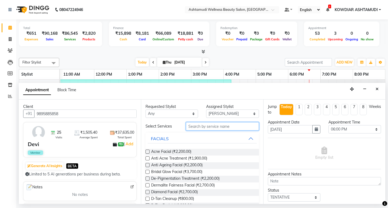
click at [225, 126] on input "text" at bounding box center [222, 126] width 73 height 8
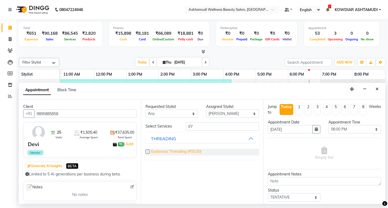
click at [170, 150] on span "Eyebrows Threading (₹50.00)" at bounding box center [176, 152] width 50 height 7
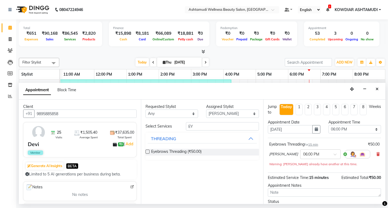
click at [210, 122] on div "Requested Stylist Any ABISHA KARKI Anju G KOWDIAR ASHTAMUDI Lekshmi REKHA R S R…" at bounding box center [202, 152] width 122 height 105
click at [211, 124] on input "EY" at bounding box center [222, 126] width 73 height 8
click at [175, 164] on div "THREADING" at bounding box center [163, 166] width 25 height 6
click at [179, 179] on span "Upper Lip Threading (₹50.00)" at bounding box center [176, 179] width 50 height 7
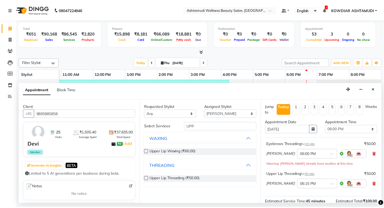
scroll to position [67, 0]
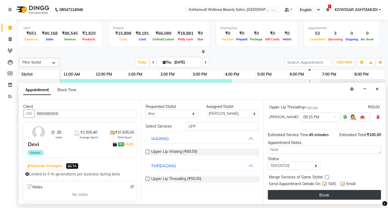
click at [310, 195] on button "Book" at bounding box center [324, 195] width 113 height 10
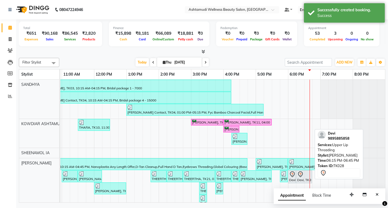
click at [306, 178] on div "Devi, TK28, 06:15 PM-06:45 PM, Upper Lip Threading" at bounding box center [304, 176] width 15 height 11
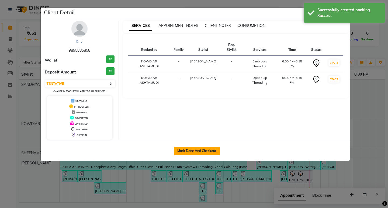
click at [214, 148] on button "Mark Done And Checkout" at bounding box center [197, 151] width 46 height 9
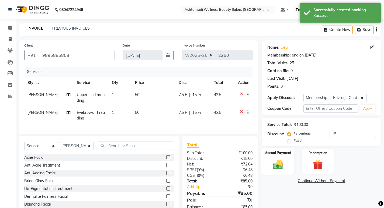
click at [279, 163] on img at bounding box center [278, 165] width 16 height 12
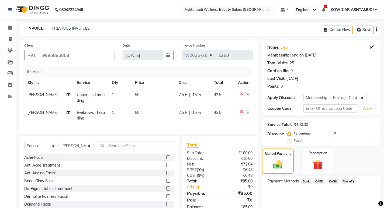
click at [346, 181] on span "PhonePe" at bounding box center [348, 182] width 15 height 6
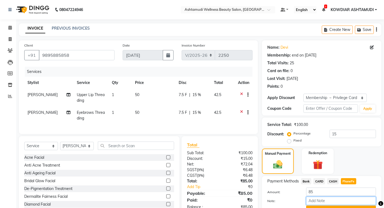
click at [328, 198] on input "Note:" at bounding box center [341, 201] width 70 height 8
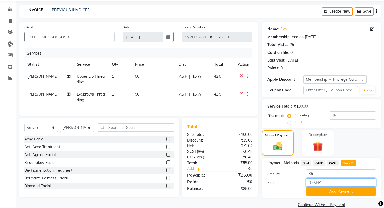
scroll to position [27, 0]
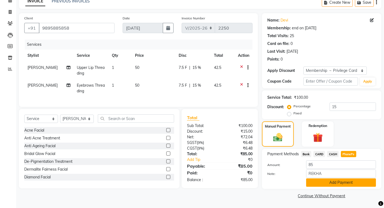
click at [333, 182] on button "Add Payment" at bounding box center [341, 183] width 70 height 8
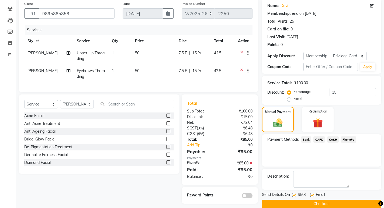
scroll to position [50, 0]
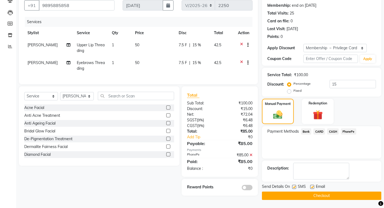
click at [342, 197] on button "Checkout" at bounding box center [321, 196] width 119 height 8
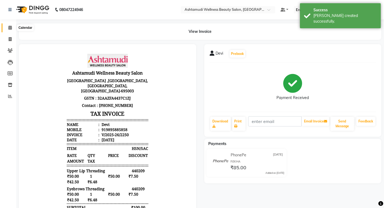
click at [11, 28] on icon at bounding box center [10, 28] width 4 height 4
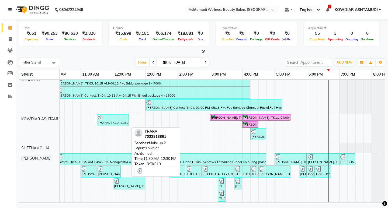
scroll to position [0, 77]
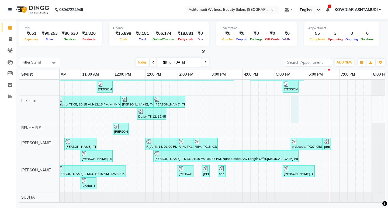
click at [294, 96] on div "MEENA, TK01, 09:15 AM-09:45 AM, Blow Dry Setting APARNA, TK02, 09:45 AM-10:15 A…" at bounding box center [194, 71] width 421 height 264
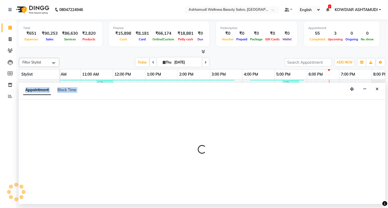
click at [294, 96] on div "Appointment Block Time" at bounding box center [202, 91] width 367 height 17
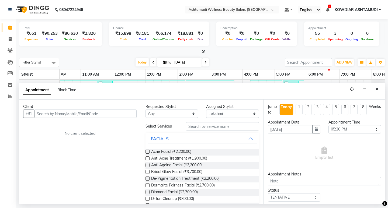
click at [47, 116] on input "text" at bounding box center [85, 114] width 102 height 8
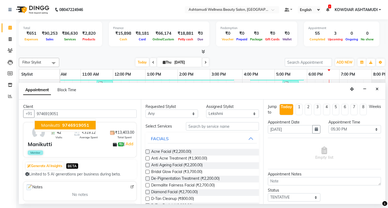
click at [84, 125] on span "9746919051" at bounding box center [75, 125] width 27 height 5
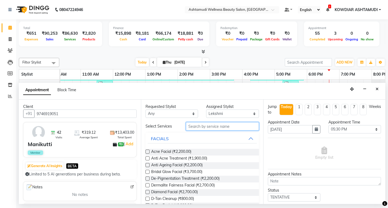
click at [211, 124] on input "text" at bounding box center [222, 126] width 73 height 8
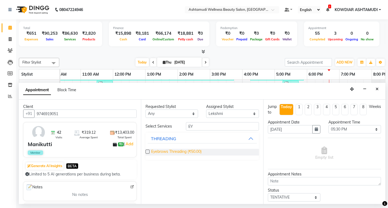
click at [196, 152] on span "Eyebrows Threading (₹50.00)" at bounding box center [176, 152] width 50 height 7
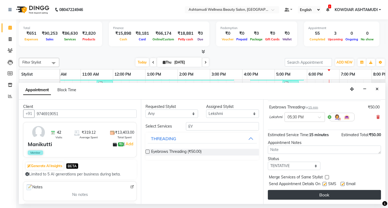
click at [312, 192] on button "Book" at bounding box center [324, 195] width 113 height 10
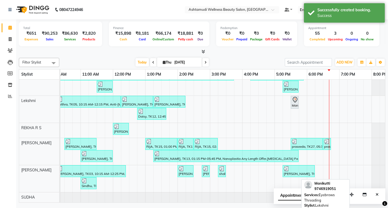
click at [296, 97] on icon at bounding box center [295, 100] width 5 height 6
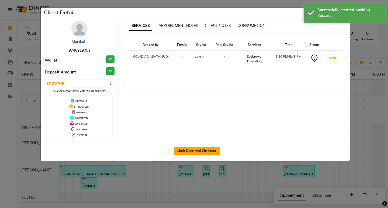
click at [203, 153] on button "Mark Done And Checkout" at bounding box center [197, 151] width 46 height 9
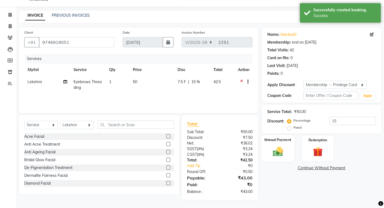
click at [284, 148] on img at bounding box center [278, 152] width 16 height 12
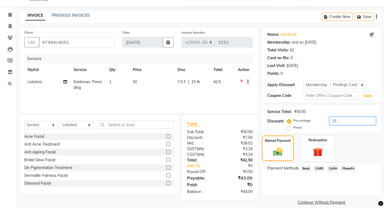
click at [339, 122] on input "15" at bounding box center [353, 121] width 46 height 8
click at [347, 169] on span "PhonePe" at bounding box center [348, 169] width 15 height 6
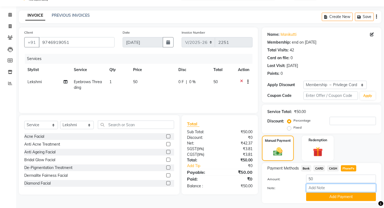
click at [340, 190] on input "Note:" at bounding box center [341, 188] width 70 height 8
click at [338, 194] on button "Add Payment" at bounding box center [341, 197] width 70 height 8
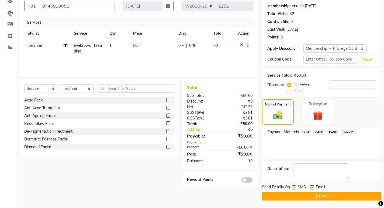
scroll to position [50, 0]
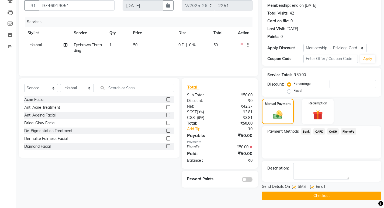
click at [329, 195] on button "Checkout" at bounding box center [321, 196] width 119 height 8
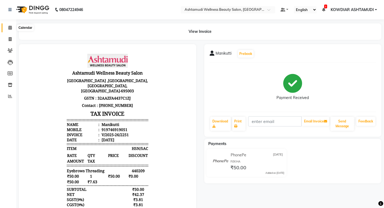
click at [9, 29] on icon at bounding box center [10, 28] width 4 height 4
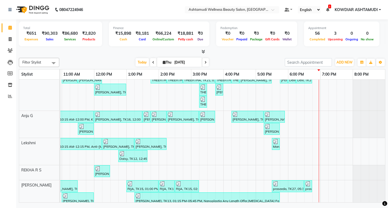
scroll to position [108, 0]
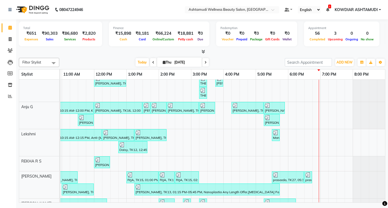
click at [297, 187] on div "MEENA, TK01, 09:15 AM-09:45 AM, Blow Dry Setting APARNA, TK02, 09:45 AM-10:15 A…" at bounding box center [175, 104] width 421 height 264
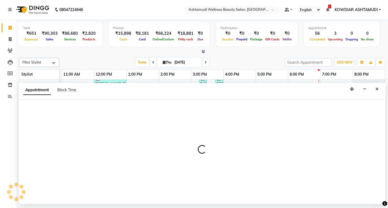
click at [297, 187] on div at bounding box center [202, 152] width 367 height 105
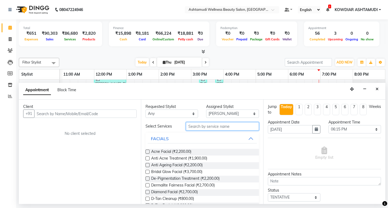
click at [230, 128] on input "text" at bounding box center [222, 126] width 73 height 8
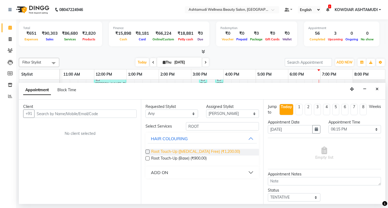
click at [191, 153] on span "Root Touch-Up (Ammonia Free) (₹1,200.00)" at bounding box center [195, 152] width 89 height 7
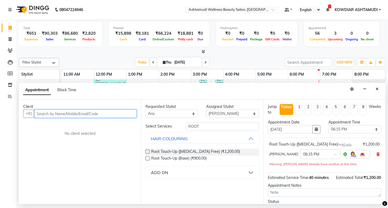
click at [101, 114] on input "text" at bounding box center [85, 114] width 102 height 8
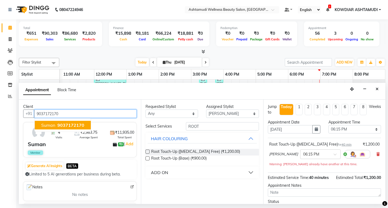
click at [65, 126] on span "9037172170" at bounding box center [70, 125] width 27 height 5
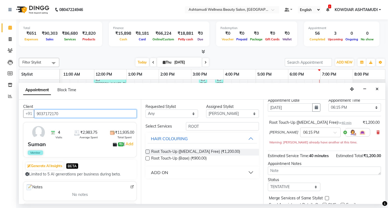
scroll to position [43, 0]
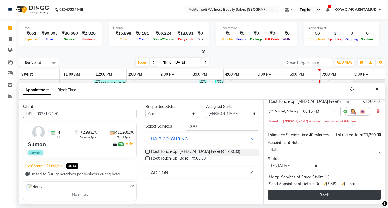
click at [312, 198] on button "Book" at bounding box center [324, 195] width 113 height 10
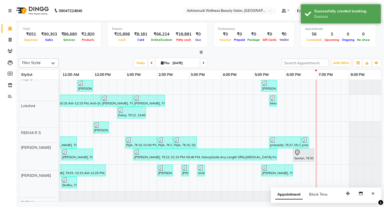
scroll to position [146, 0]
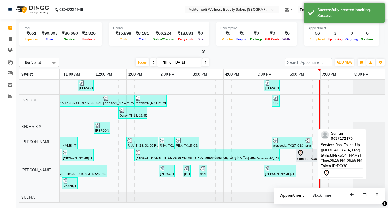
click at [300, 157] on div "Suman, TK30, 06:15 PM-06:55 PM, Root Touch-Up (Ammonia Free)" at bounding box center [307, 155] width 20 height 11
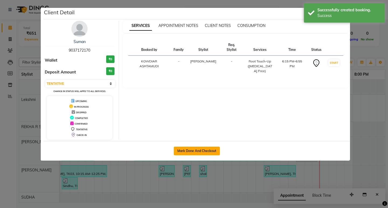
click at [210, 153] on button "Mark Done And Checkout" at bounding box center [197, 151] width 46 height 9
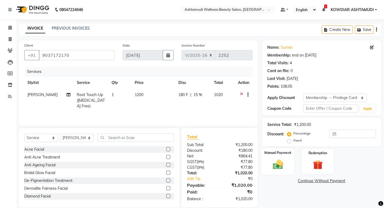
click at [280, 164] on img at bounding box center [278, 165] width 16 height 12
click at [344, 182] on span "PhonePe" at bounding box center [348, 182] width 15 height 6
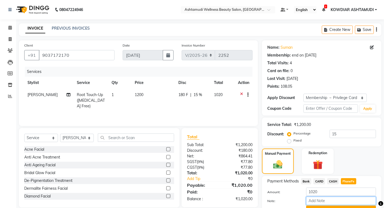
click at [342, 201] on input "Note:" at bounding box center [341, 201] width 70 height 8
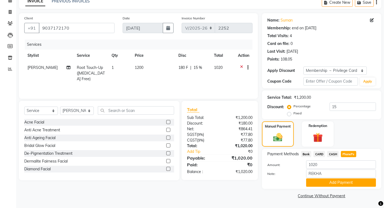
click at [343, 180] on button "Add Payment" at bounding box center [341, 183] width 70 height 8
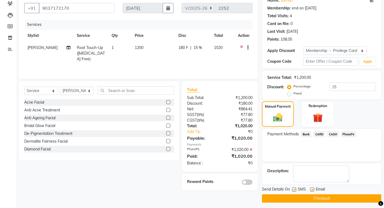
scroll to position [50, 0]
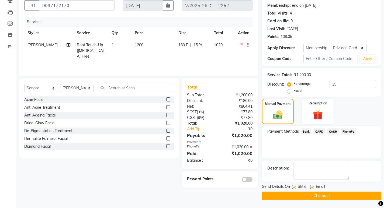
click at [328, 197] on button "Checkout" at bounding box center [321, 196] width 119 height 8
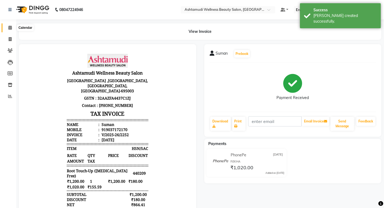
click at [11, 30] on span at bounding box center [9, 28] width 9 height 6
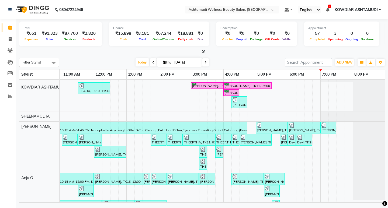
scroll to position [81, 0]
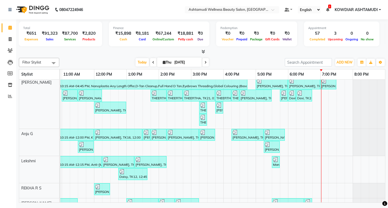
click at [287, 136] on div "MEENA, TK01, 09:15 AM-09:45 AM, Blow Dry Setting APARNA, TK02, 09:45 AM-10:15 A…" at bounding box center [175, 131] width 421 height 264
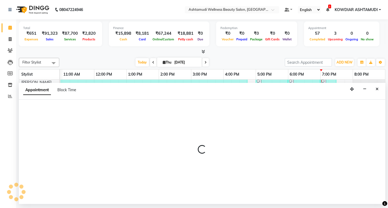
click at [287, 136] on div at bounding box center [202, 152] width 367 height 105
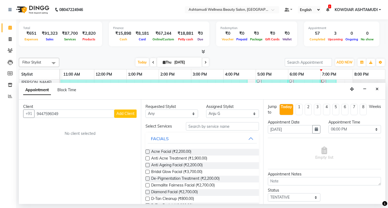
click at [134, 115] on span "Add Client" at bounding box center [125, 113] width 18 height 5
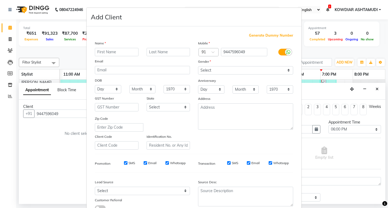
click at [108, 49] on input "text" at bounding box center [117, 52] width 44 height 8
click at [116, 192] on select "Select Walk-in Referral Internet Friend Word of Mouth Advertisement Facebook Ju…" at bounding box center [142, 191] width 95 height 8
click at [95, 187] on select "Select Walk-in Referral Internet Friend Word of Mouth Advertisement Facebook Ju…" at bounding box center [142, 191] width 95 height 8
click at [206, 66] on div "Gender" at bounding box center [202, 63] width 17 height 8
drag, startPoint x: 206, startPoint y: 69, endPoint x: 206, endPoint y: 73, distance: 4.0
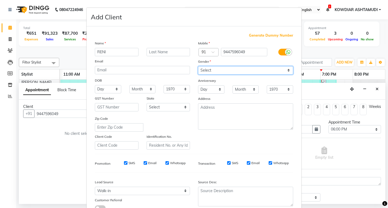
click at [206, 69] on select "Select Male Female Other Prefer Not To Say" at bounding box center [245, 70] width 95 height 8
click at [198, 66] on select "Select Male Female Other Prefer Not To Say" at bounding box center [245, 70] width 95 height 8
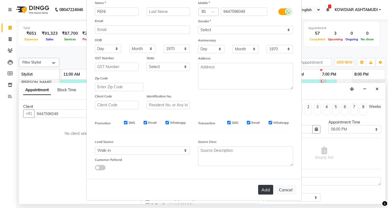
click at [259, 188] on button "Add" at bounding box center [265, 190] width 15 height 10
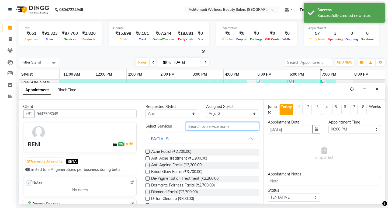
drag, startPoint x: 226, startPoint y: 129, endPoint x: 225, endPoint y: 126, distance: 3.5
click at [226, 128] on input "text" at bounding box center [222, 126] width 73 height 8
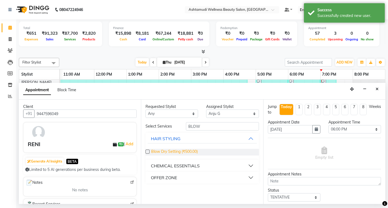
click at [193, 151] on span "Blow Dry Setting (₹500.00)" at bounding box center [174, 152] width 47 height 7
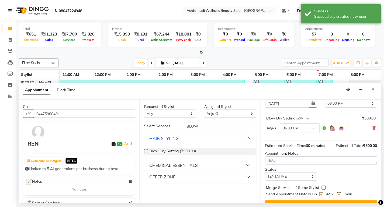
scroll to position [37, 0]
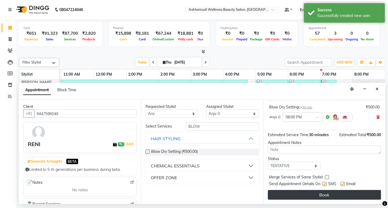
click at [296, 196] on button "Book" at bounding box center [324, 195] width 113 height 10
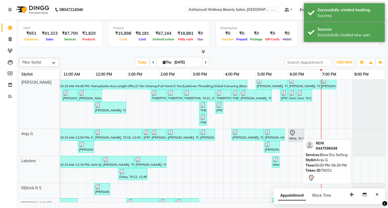
click at [291, 141] on div "RENI, TK31, 06:00 PM-06:30 PM, Blow Dry Setting" at bounding box center [296, 135] width 15 height 11
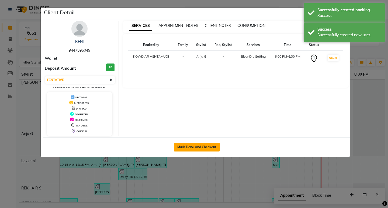
click at [201, 146] on button "Mark Done And Checkout" at bounding box center [197, 147] width 46 height 9
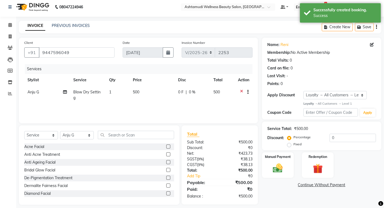
scroll to position [8, 0]
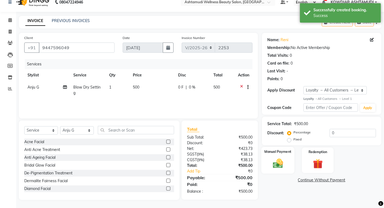
click at [276, 155] on div "Manual Payment" at bounding box center [277, 160] width 33 height 27
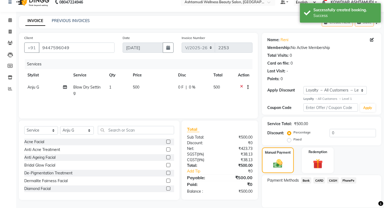
click at [333, 179] on span "CASH" at bounding box center [333, 181] width 12 height 6
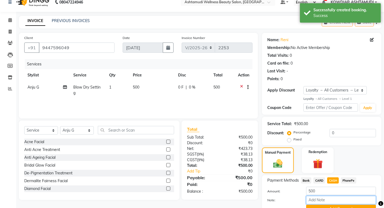
click at [341, 199] on input "Note:" at bounding box center [341, 200] width 70 height 8
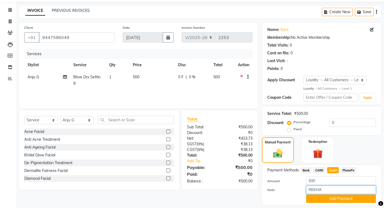
scroll to position [34, 0]
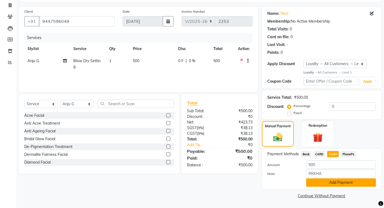
click at [335, 184] on button "Add Payment" at bounding box center [341, 183] width 70 height 8
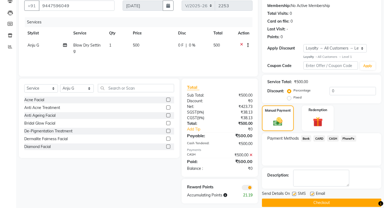
scroll to position [57, 0]
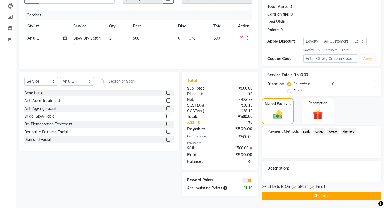
click at [313, 198] on button "Checkout" at bounding box center [321, 196] width 119 height 8
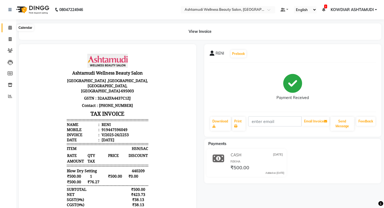
click at [9, 29] on icon at bounding box center [10, 28] width 4 height 4
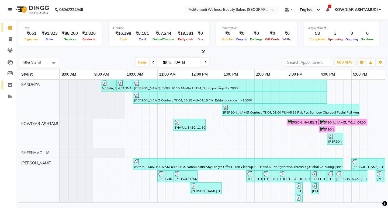
click at [11, 81] on link "Inventory" at bounding box center [8, 85] width 13 height 9
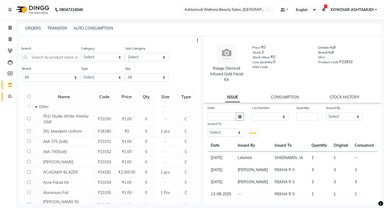
click at [14, 100] on link "Reports" at bounding box center [8, 96] width 13 height 9
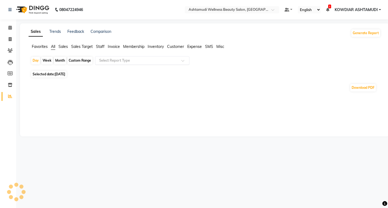
click at [114, 63] on input "text" at bounding box center [137, 60] width 78 height 5
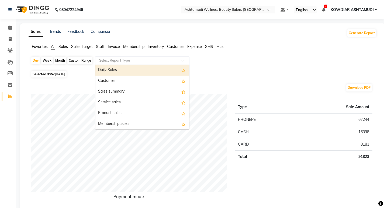
click at [267, 51] on div "Favorites All Sales Sales Target Staff Invoice Membership Inventory Customer Ex…" at bounding box center [203, 49] width 356 height 10
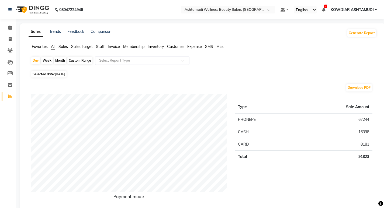
click at [102, 44] on span "Staff" at bounding box center [100, 46] width 9 height 5
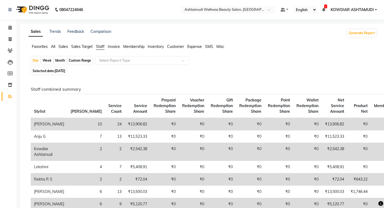
click at [103, 47] on span "Staff" at bounding box center [100, 46] width 9 height 5
click at [99, 47] on span "Staff" at bounding box center [100, 46] width 9 height 5
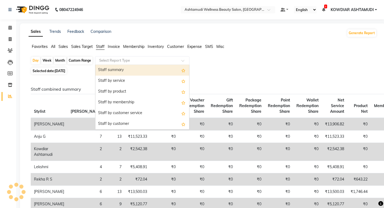
click at [112, 62] on input "text" at bounding box center [137, 60] width 78 height 5
click at [114, 71] on div "Staff summary" at bounding box center [142, 70] width 94 height 11
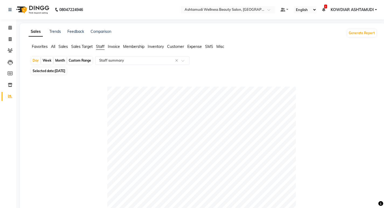
click at [116, 70] on div "Selected date: 04-09-2025" at bounding box center [204, 71] width 346 height 6
click at [111, 70] on div "Selected date: 04-09-2025" at bounding box center [204, 71] width 346 height 6
click at [82, 60] on div "Custom Range" at bounding box center [79, 61] width 25 height 8
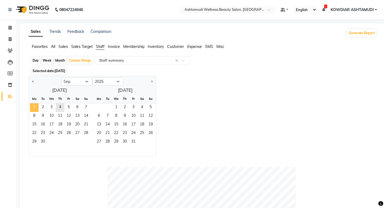
click at [34, 109] on span "1" at bounding box center [34, 108] width 9 height 9
click at [61, 107] on span "4" at bounding box center [60, 108] width 9 height 9
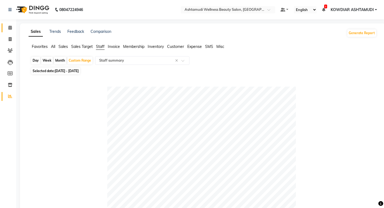
click at [9, 32] on link "Calendar" at bounding box center [8, 27] width 13 height 9
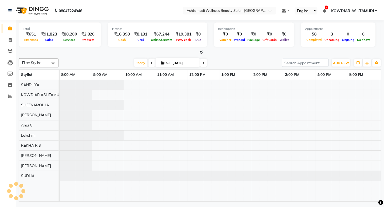
scroll to position [0, 96]
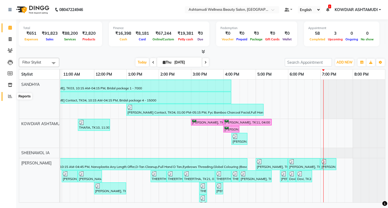
click at [9, 96] on icon at bounding box center [10, 96] width 4 height 4
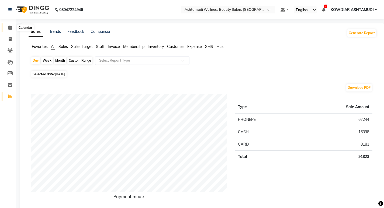
click at [8, 25] on span at bounding box center [9, 28] width 9 height 6
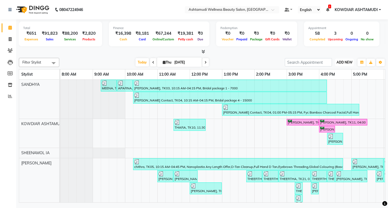
click at [342, 62] on span "ADD NEW" at bounding box center [345, 62] width 16 height 4
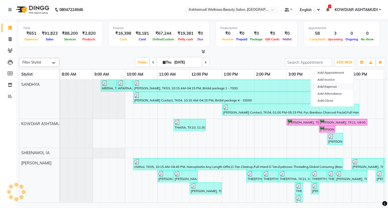
click at [332, 86] on link "Add Expense" at bounding box center [332, 86] width 43 height 7
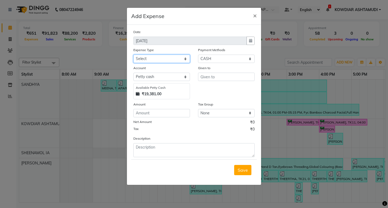
click at [171, 60] on select "Select ACCOMODATION EXPENSES ADVERTISEMENT SALES PROMOTIONAL EXPENSES Bonus BRI…" at bounding box center [161, 59] width 57 height 8
click at [133, 55] on select "Select ACCOMODATION EXPENSES ADVERTISEMENT SALES PROMOTIONAL EXPENSES Bonus BRI…" at bounding box center [161, 59] width 57 height 8
click at [219, 74] on input "text" at bounding box center [226, 77] width 57 height 8
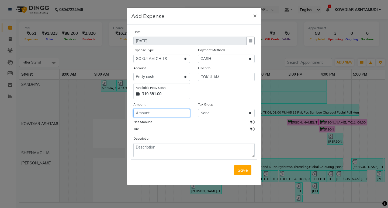
click at [150, 115] on input "number" at bounding box center [161, 113] width 57 height 8
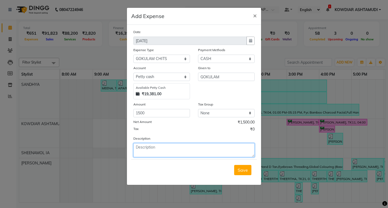
click at [166, 154] on textarea at bounding box center [193, 150] width 121 height 14
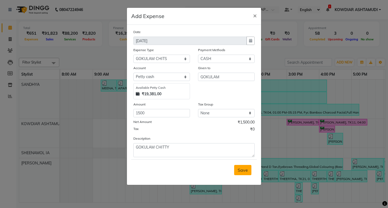
click at [240, 171] on span "Save" at bounding box center [243, 170] width 10 height 5
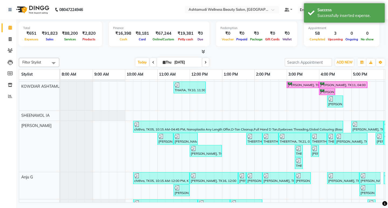
scroll to position [11, 0]
